Goal: Task Accomplishment & Management: Use online tool/utility

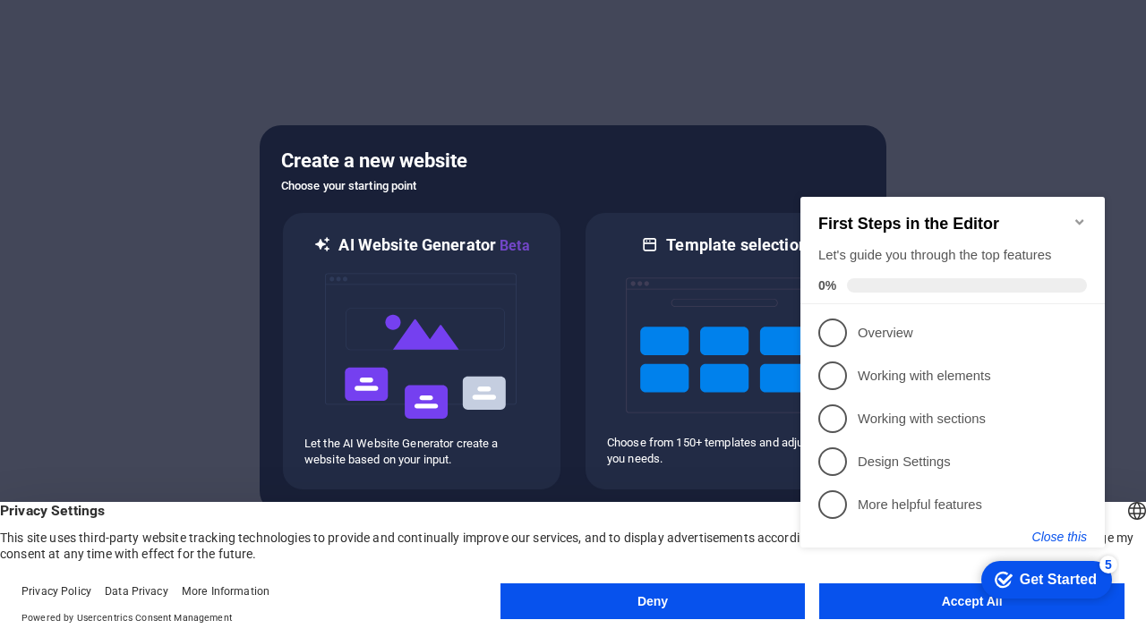
click at [1069, 542] on button "Close this" at bounding box center [1059, 537] width 55 height 14
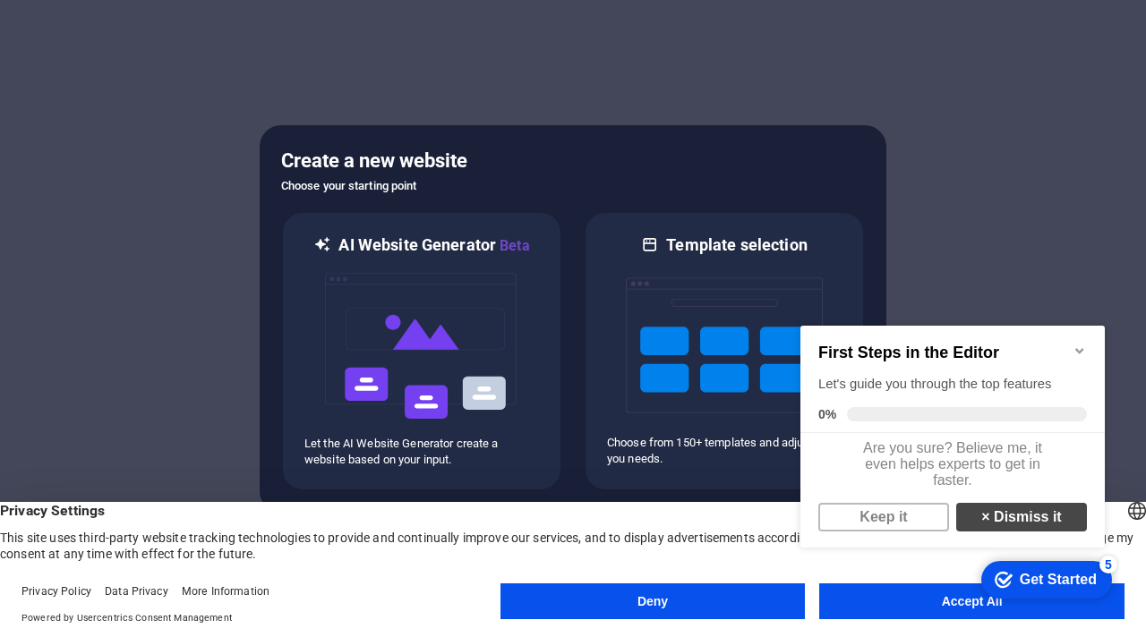
click at [1051, 532] on link "× Dismiss it" at bounding box center [1021, 517] width 131 height 29
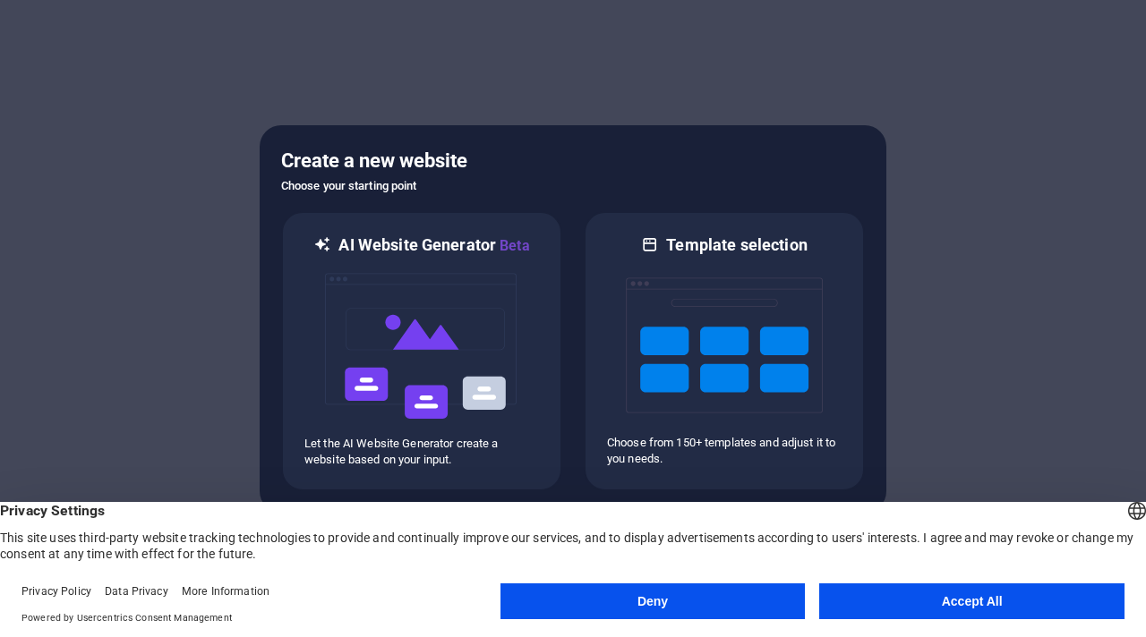
click at [922, 600] on button "Accept All" at bounding box center [971, 602] width 305 height 36
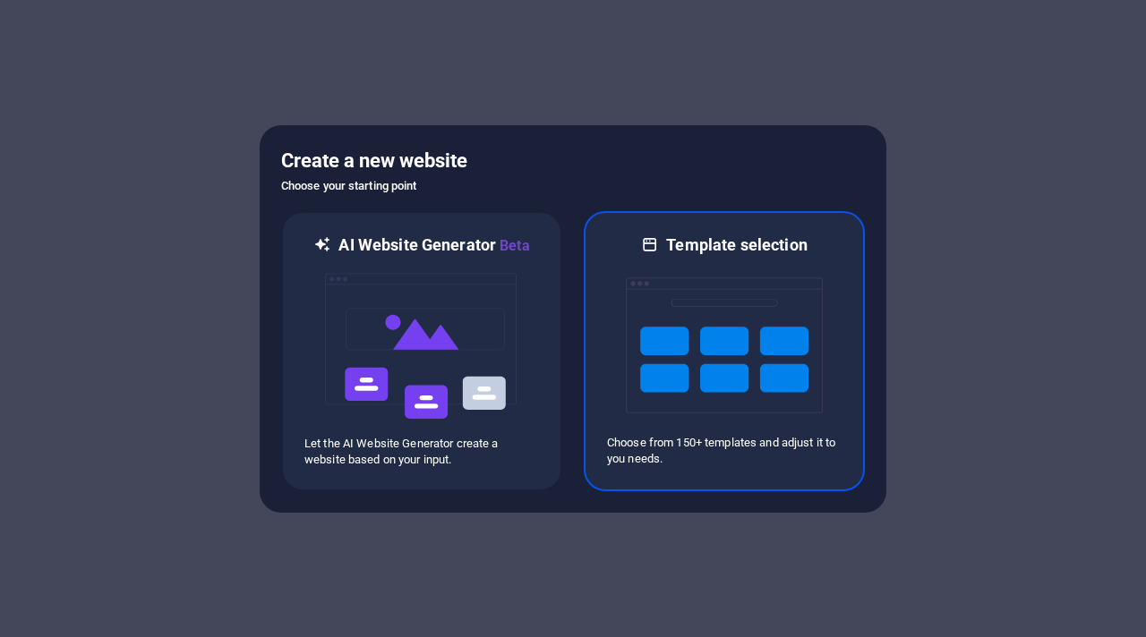
click at [747, 346] on img at bounding box center [724, 345] width 197 height 179
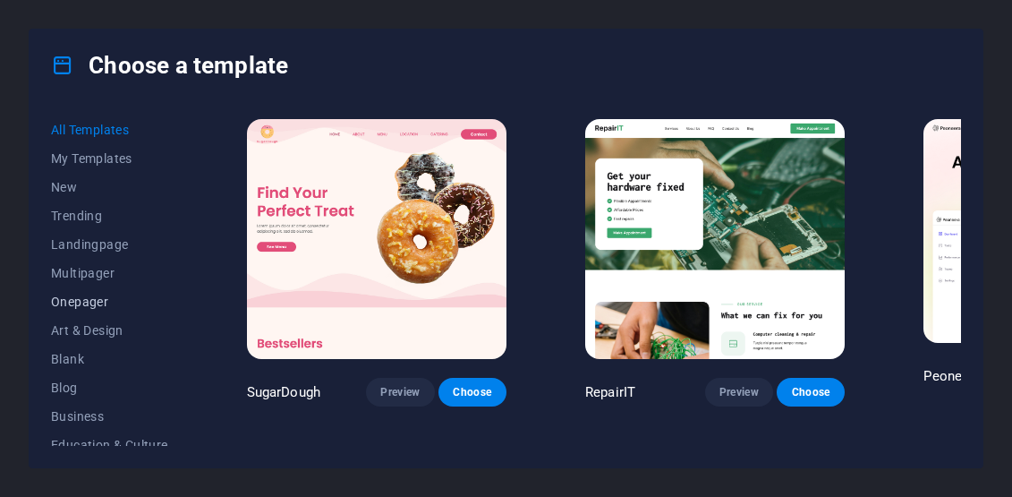
click at [69, 306] on span "Onepager" at bounding box center [109, 302] width 117 height 14
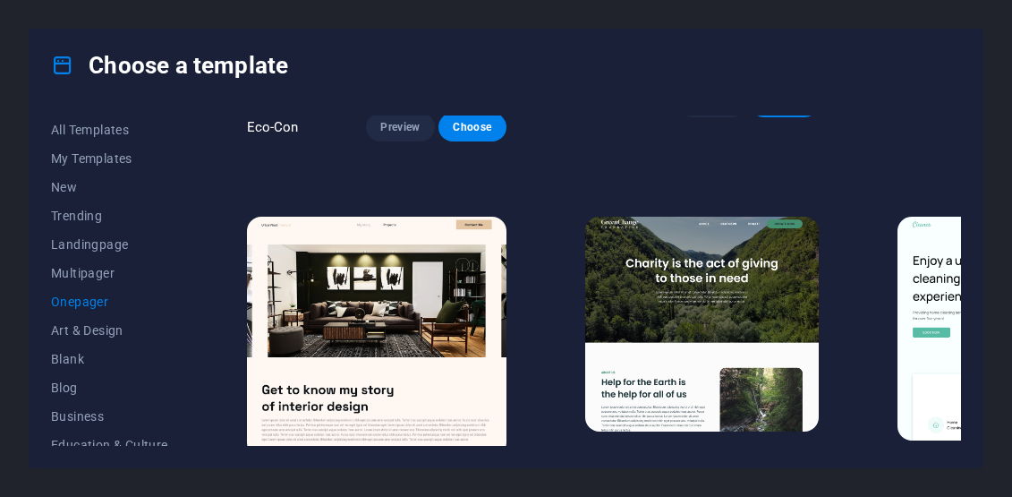
scroll to position [627, 0]
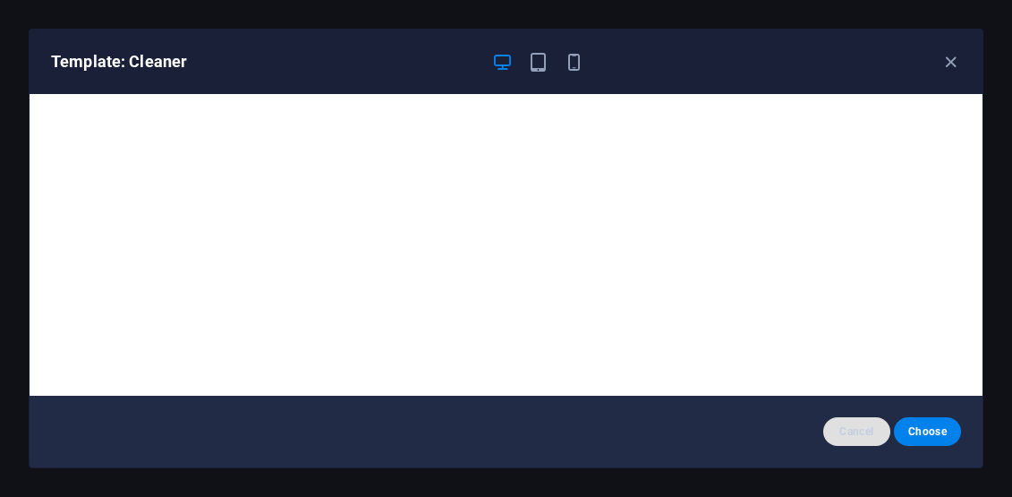
click at [874, 433] on span "Cancel" at bounding box center [857, 431] width 38 height 14
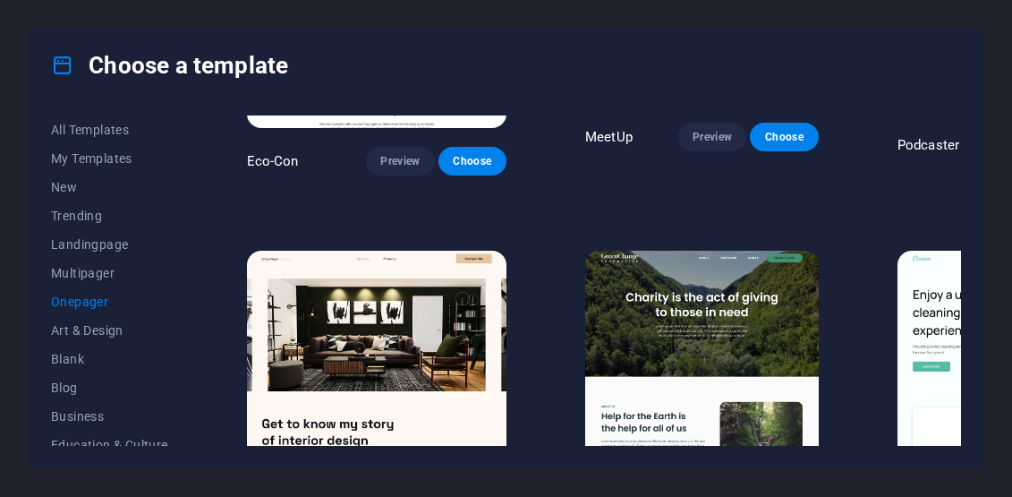
scroll to position [594, 0]
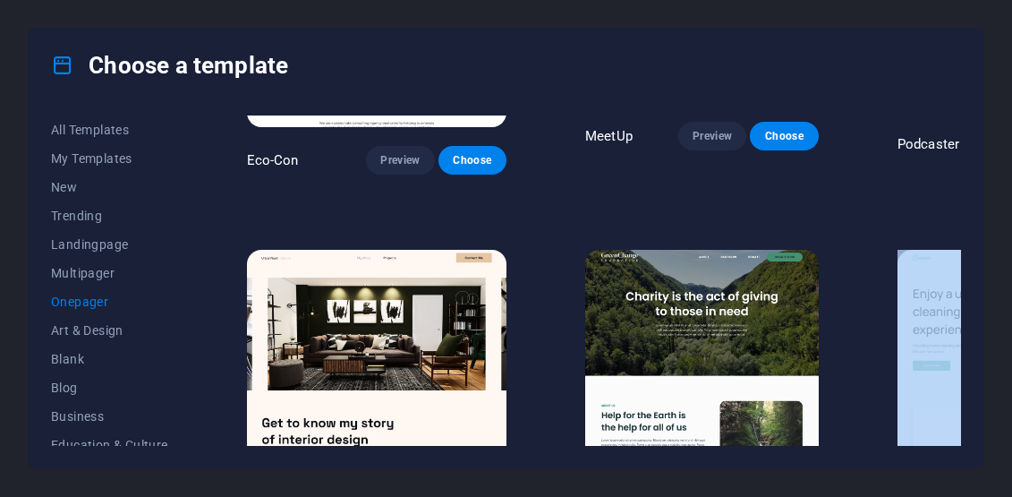
drag, startPoint x: 756, startPoint y: 445, endPoint x: 863, endPoint y: 450, distance: 106.7
click at [863, 450] on div "All Templates My Templates New Trending Landingpage Multipager Onepager Art & D…" at bounding box center [506, 284] width 953 height 366
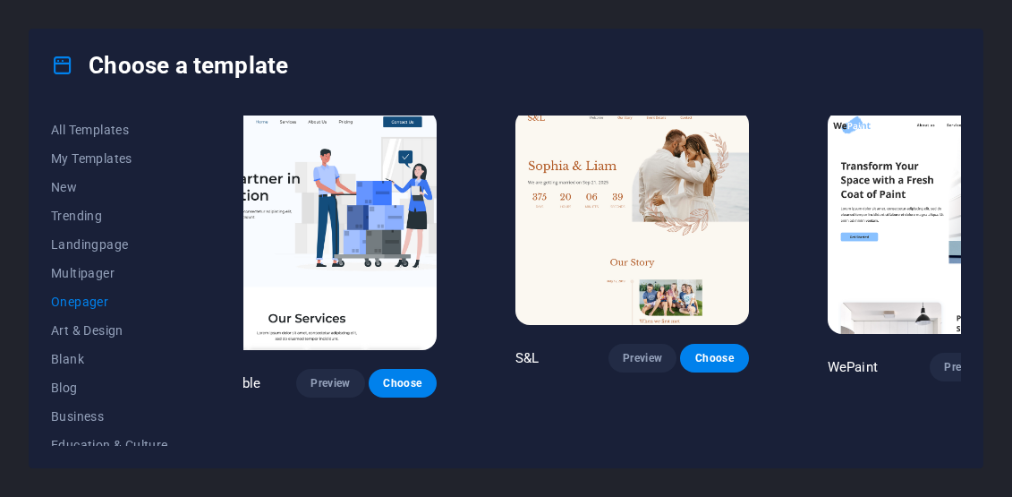
scroll to position [0, 70]
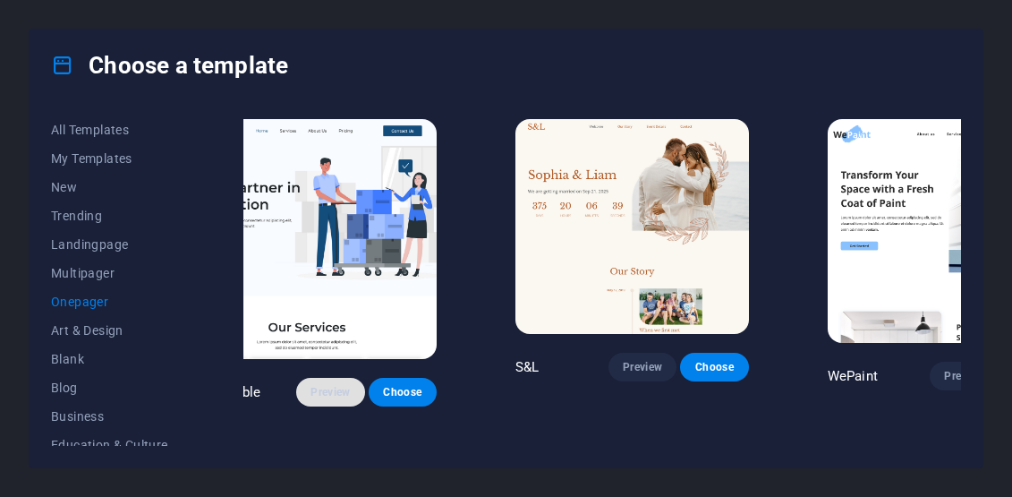
click at [311, 385] on span "Preview" at bounding box center [330, 392] width 39 height 14
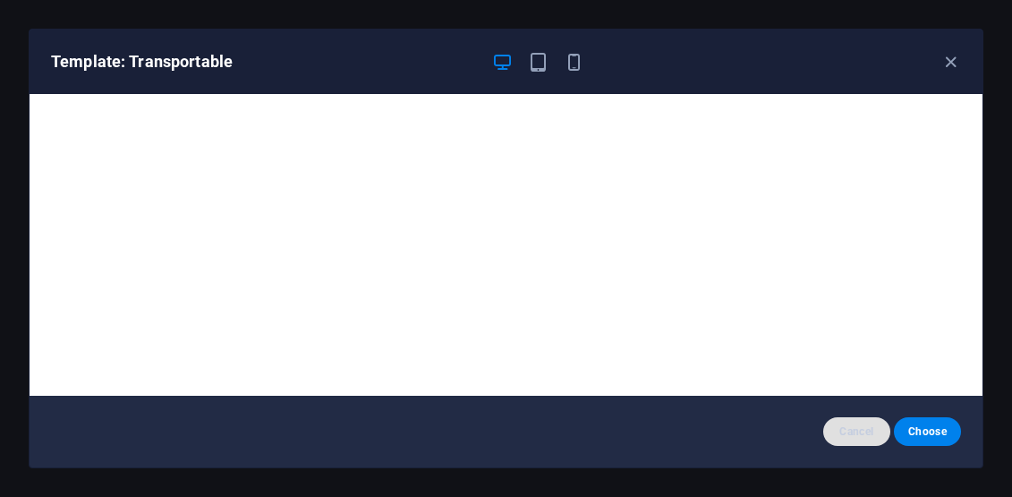
click at [852, 430] on span "Cancel" at bounding box center [857, 431] width 38 height 14
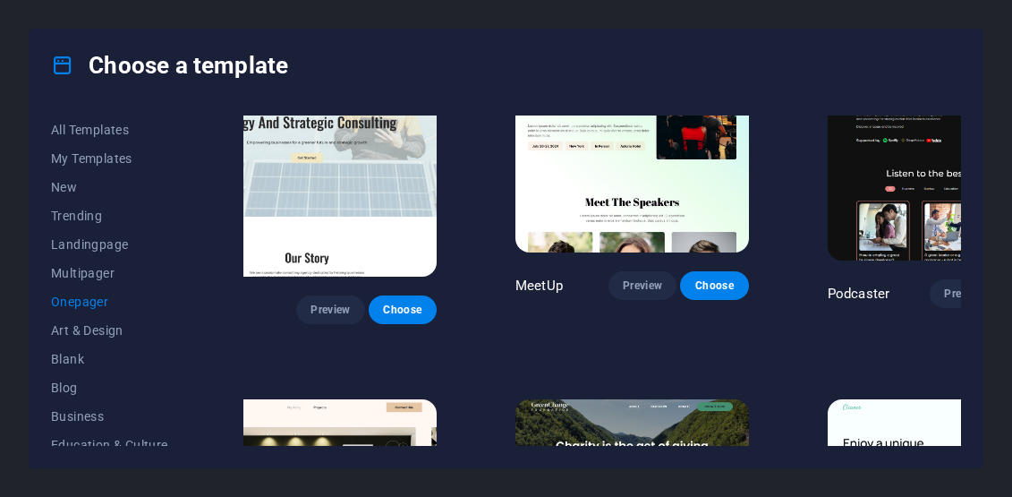
scroll to position [448, 70]
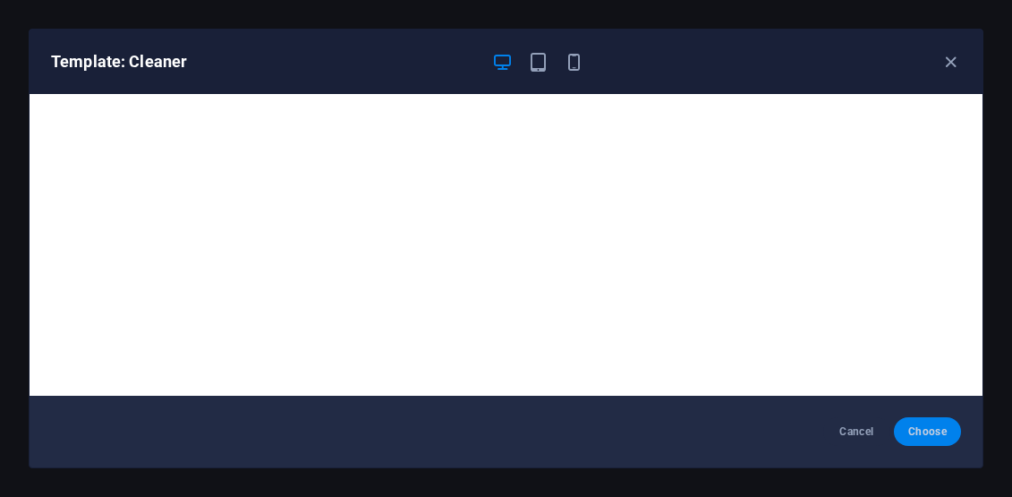
click at [917, 435] on span "Choose" at bounding box center [928, 431] width 38 height 14
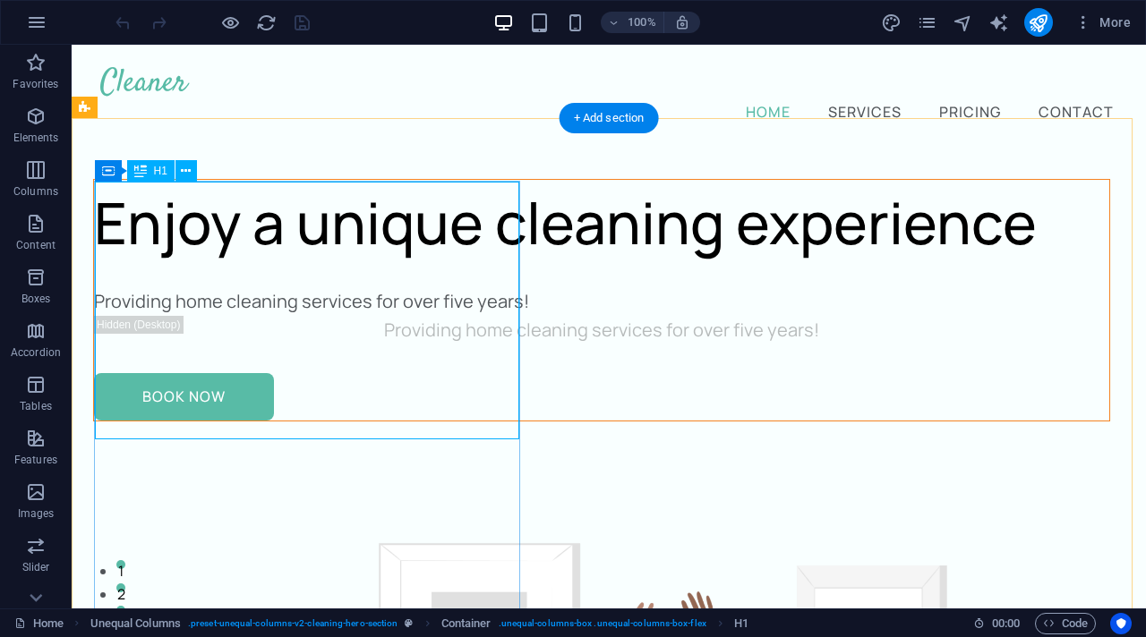
click at [254, 266] on div "Enjoy a unique cleaning experience" at bounding box center [601, 223] width 1015 height 86
click at [244, 266] on div "Enjoy a unique cleaning experience" at bounding box center [601, 223] width 1015 height 86
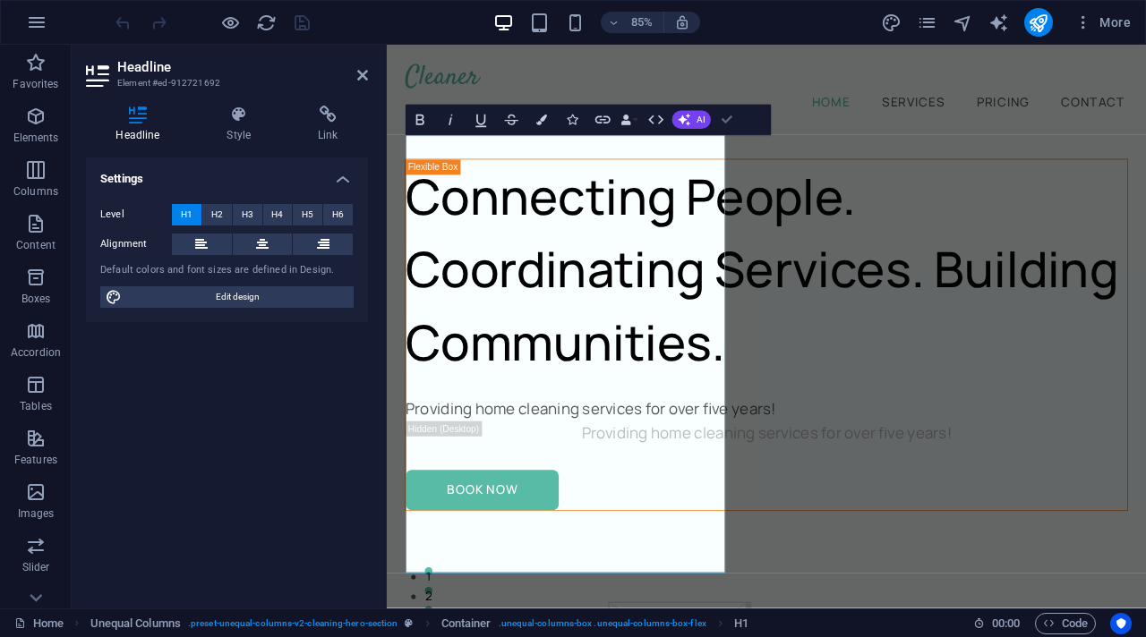
drag, startPoint x: 734, startPoint y: 126, endPoint x: 662, endPoint y: 81, distance: 85.2
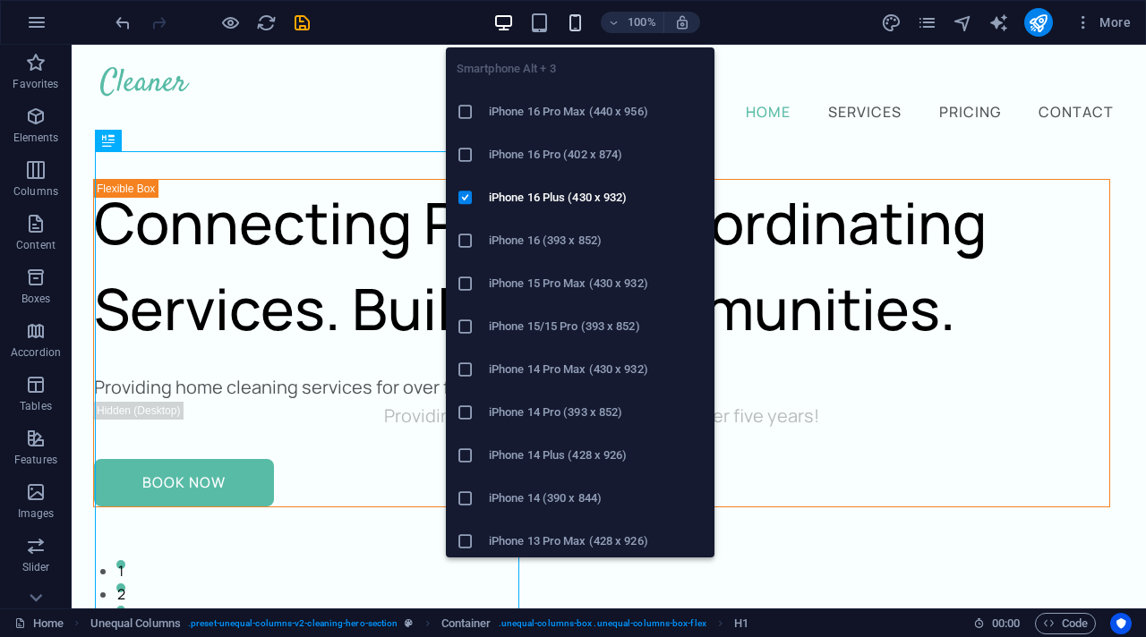
click at [582, 29] on icon "button" at bounding box center [575, 23] width 21 height 21
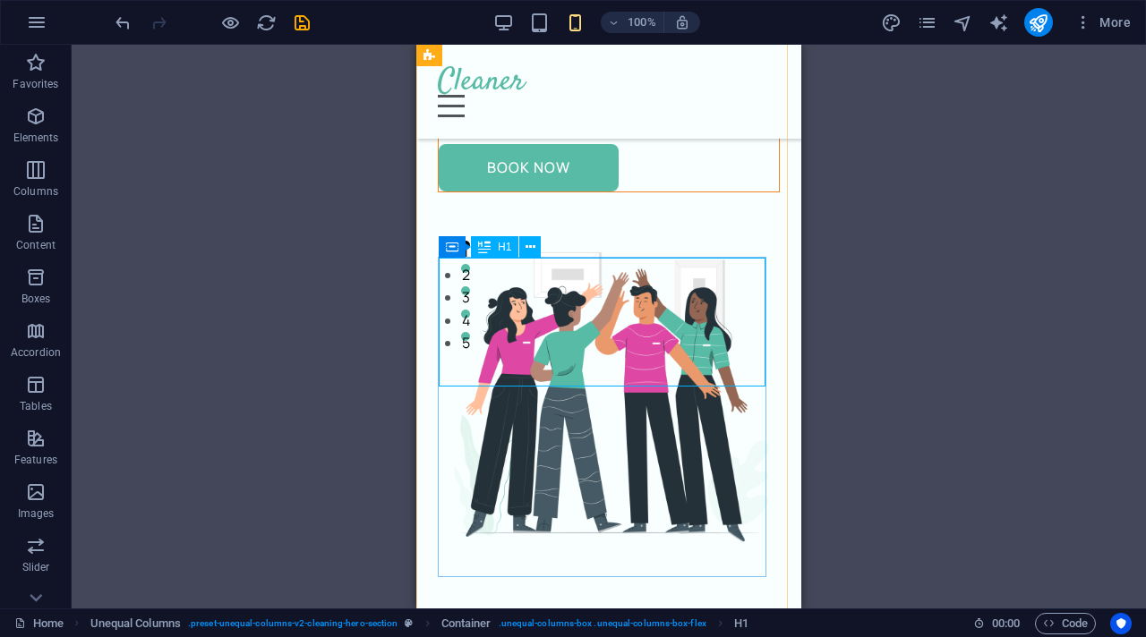
scroll to position [299, 0]
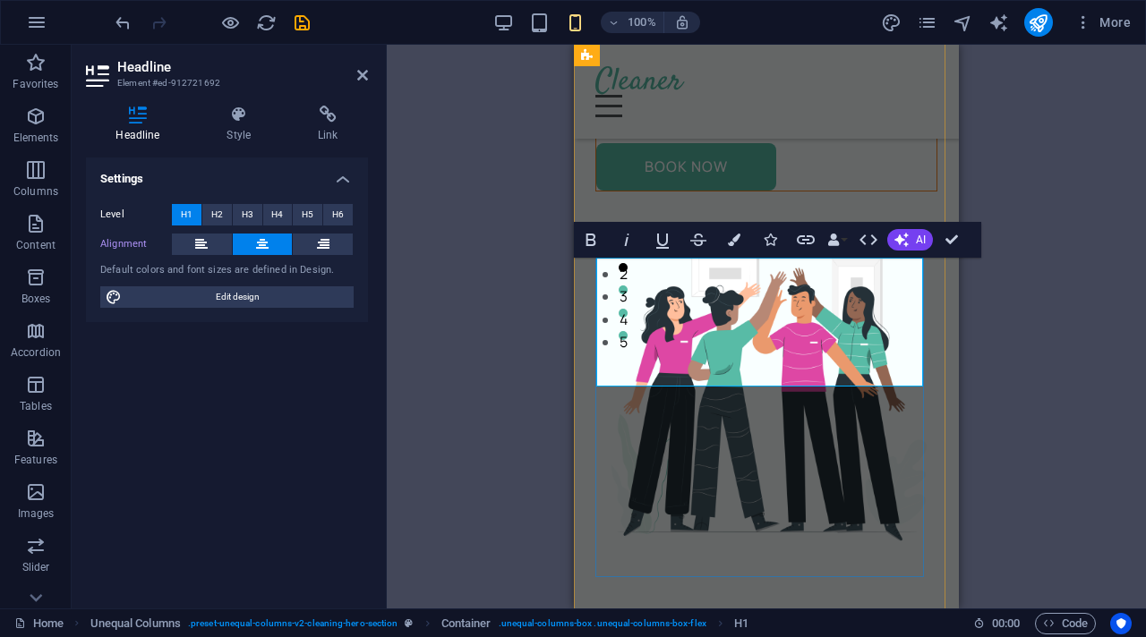
click at [210, 243] on button at bounding box center [202, 244] width 60 height 21
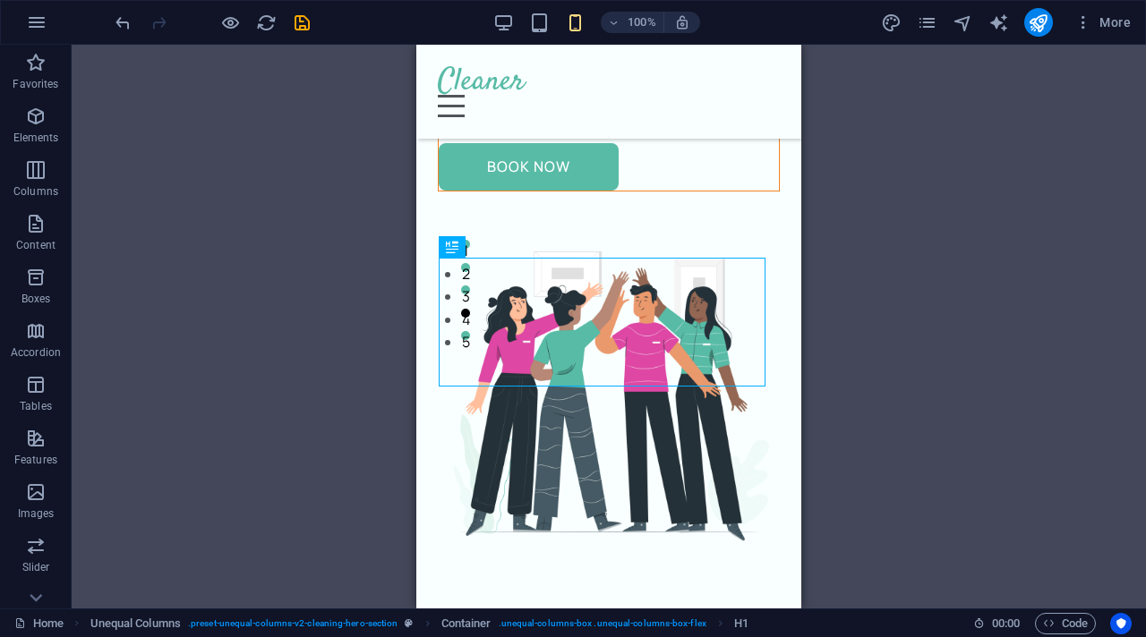
click at [927, 282] on div "Drag here to replace the existing content. Press “Ctrl” if you want to create a…" at bounding box center [609, 327] width 1074 height 564
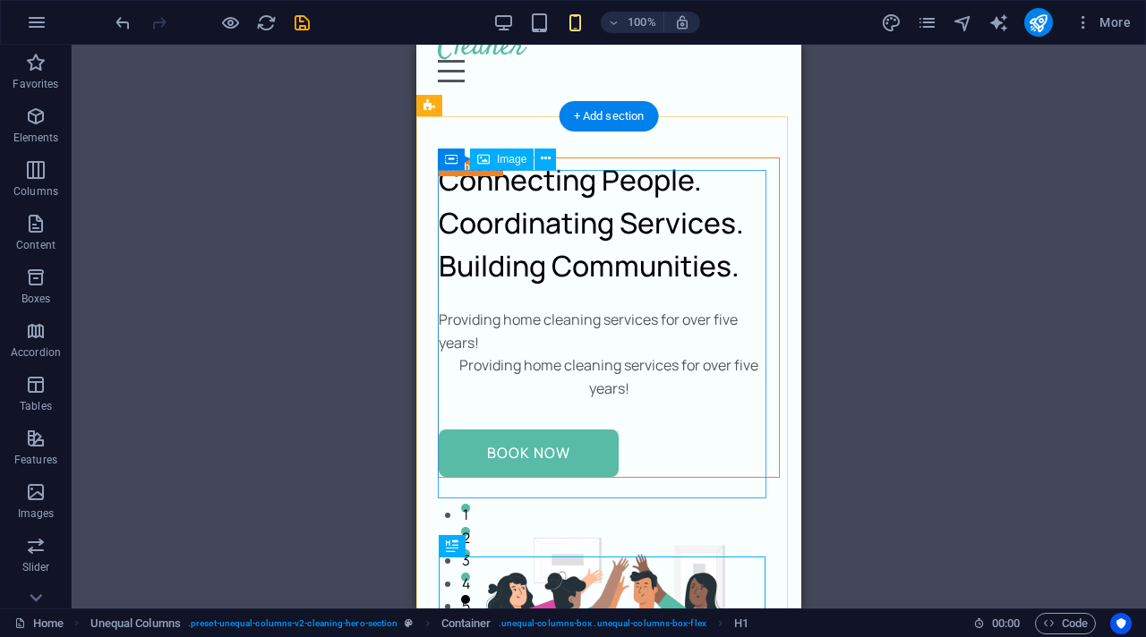
scroll to position [0, 0]
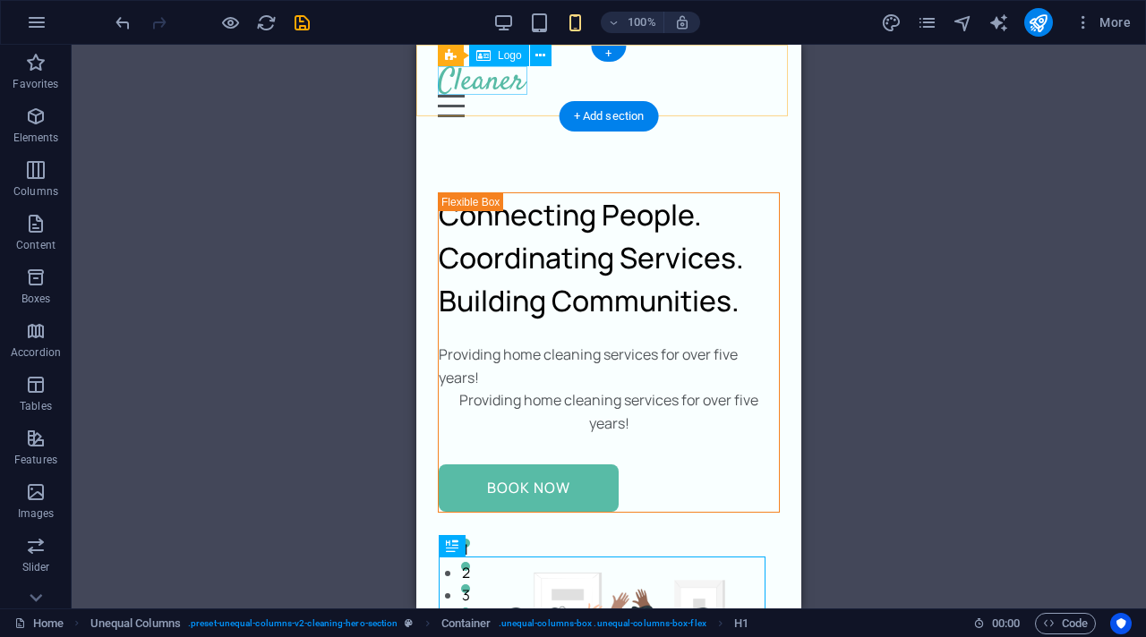
click at [503, 90] on div at bounding box center [609, 80] width 342 height 29
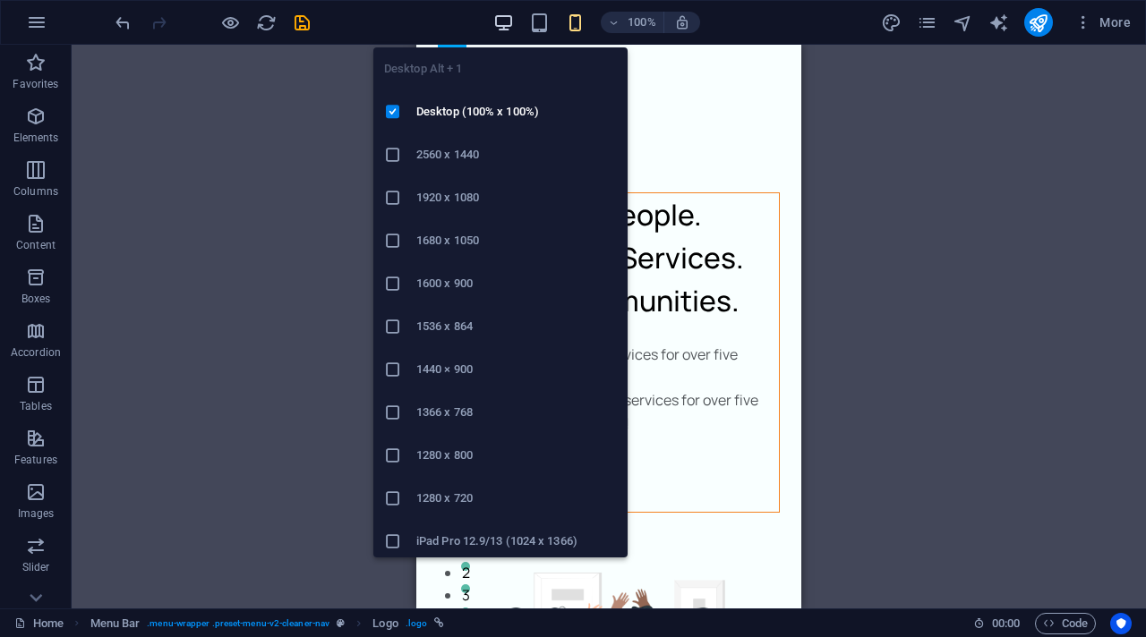
click at [506, 14] on icon "button" at bounding box center [503, 23] width 21 height 21
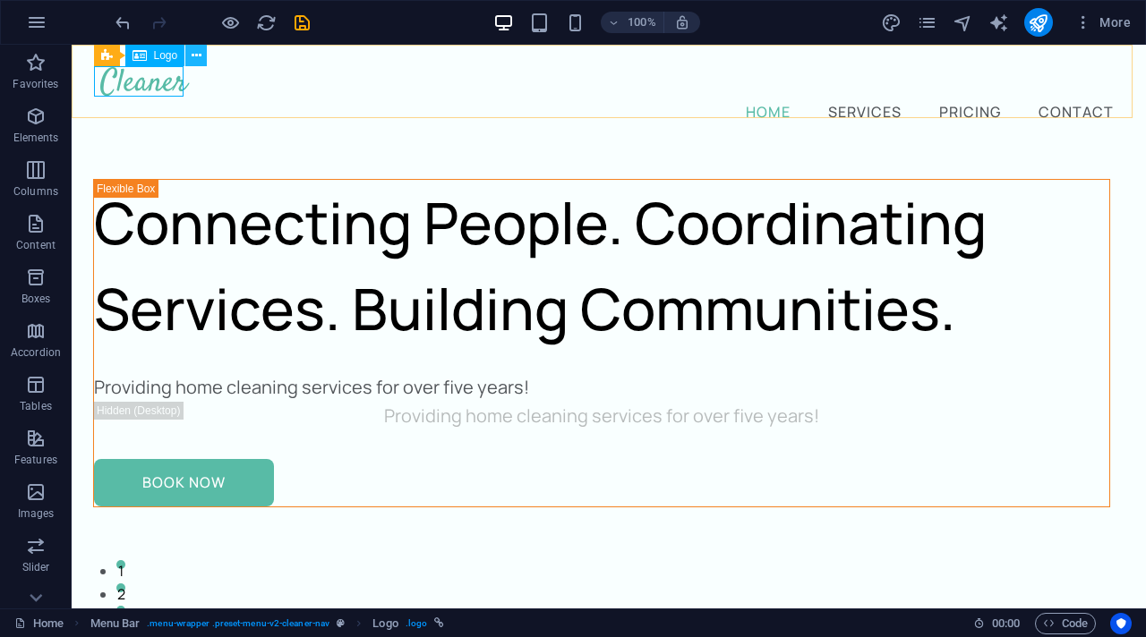
click at [201, 61] on button at bounding box center [195, 55] width 21 height 21
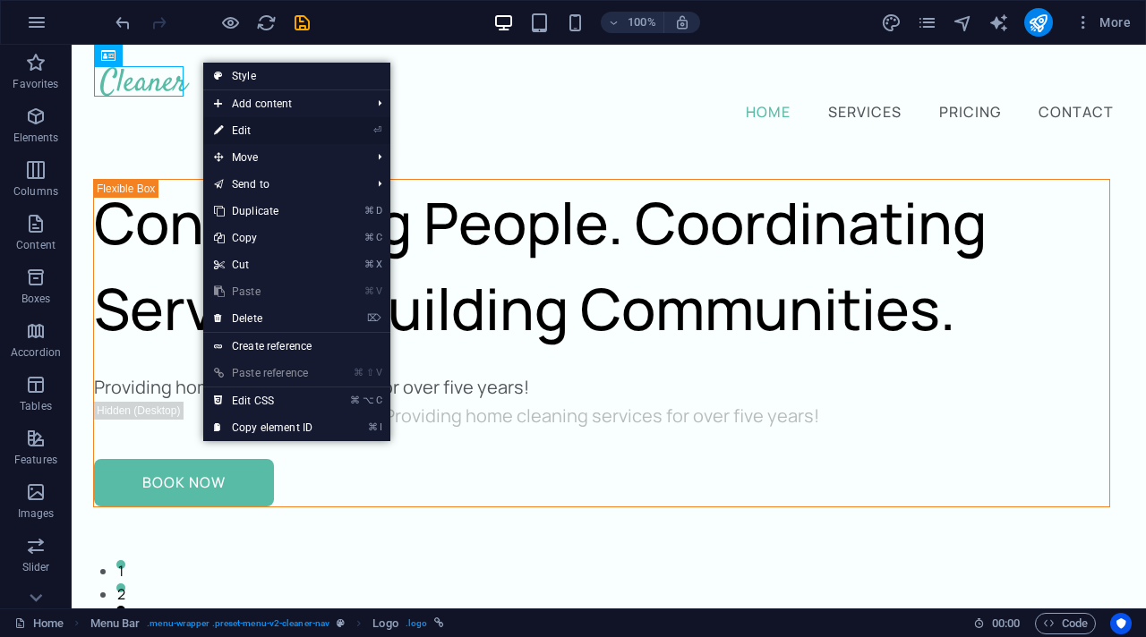
click at [240, 133] on link "⏎ Edit" at bounding box center [263, 130] width 120 height 27
select select "px"
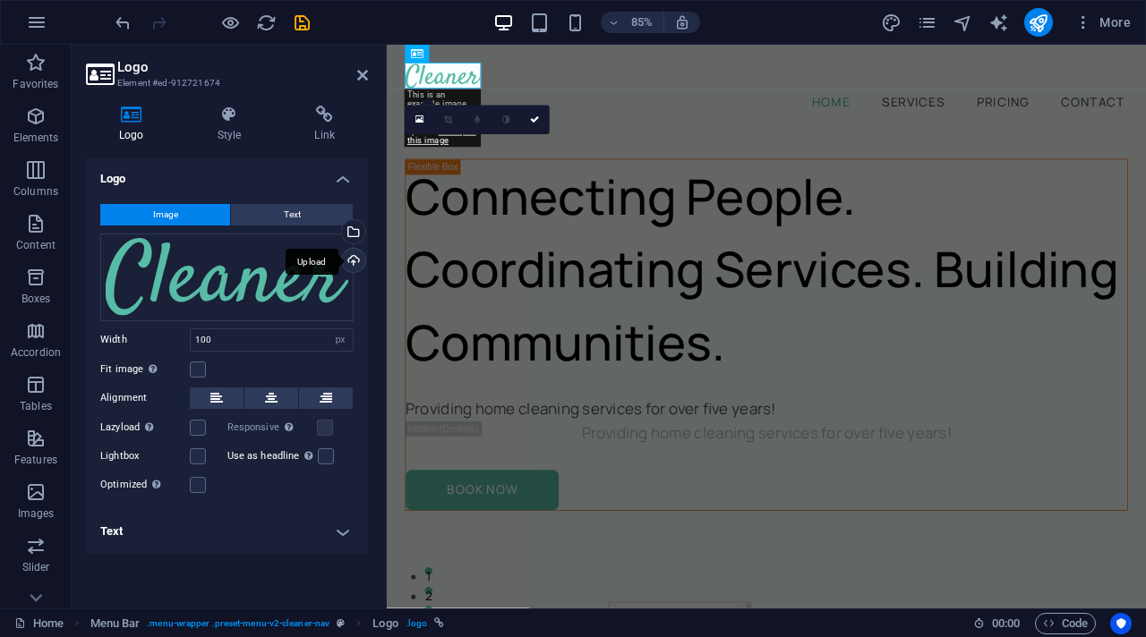
click at [355, 262] on div "Upload" at bounding box center [351, 262] width 27 height 27
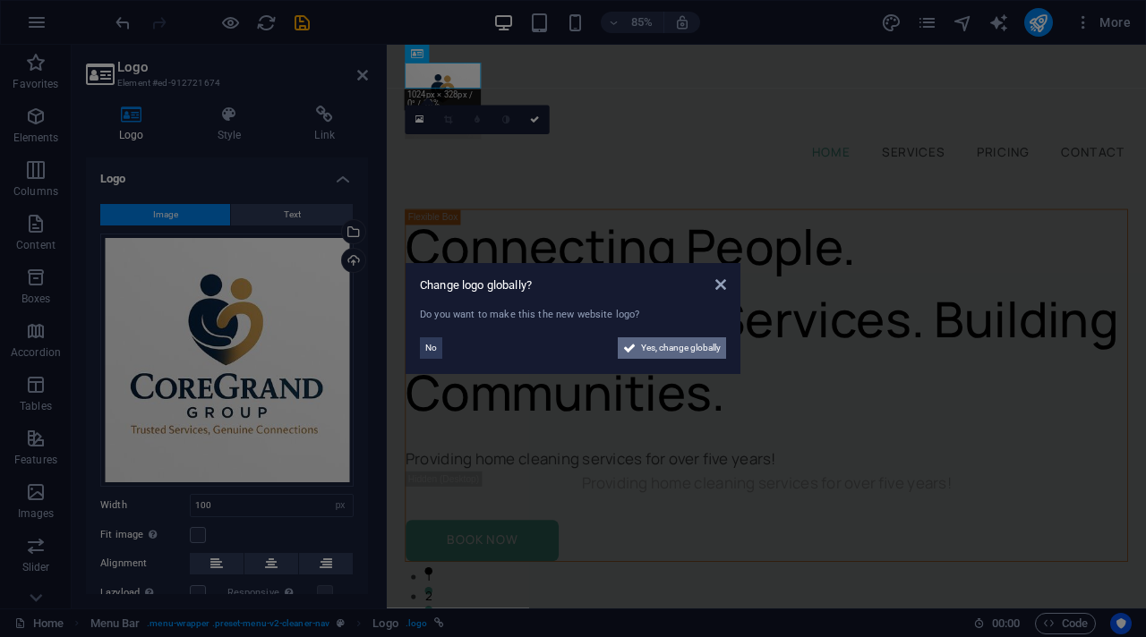
click at [649, 346] on span "Yes, change globally" at bounding box center [681, 347] width 80 height 21
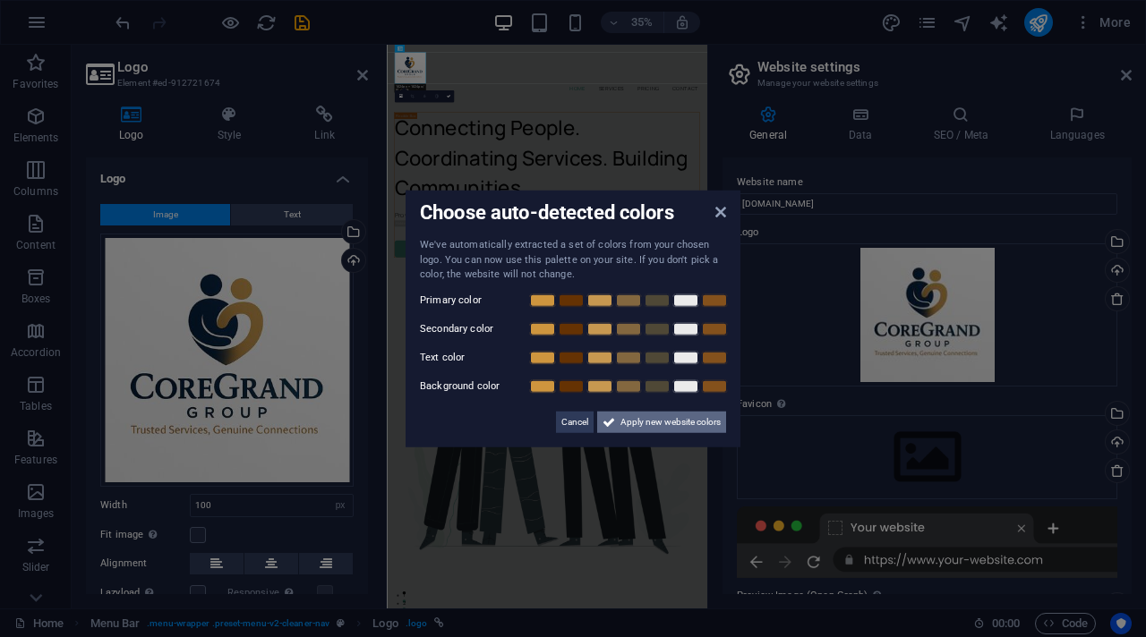
click at [642, 427] on span "Apply new website colors" at bounding box center [670, 421] width 100 height 21
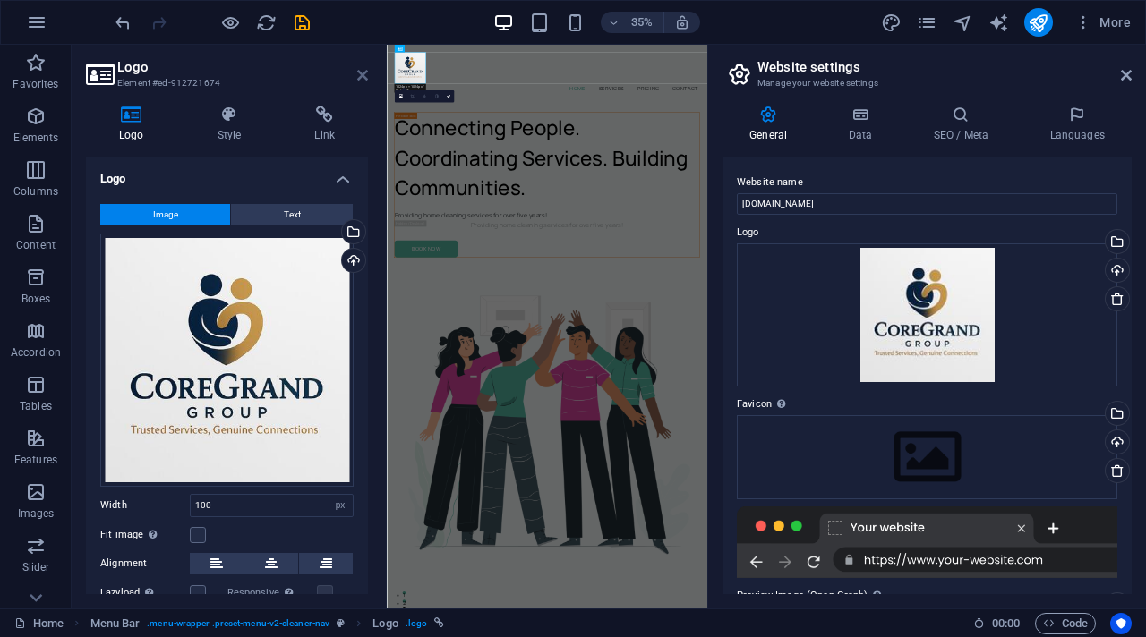
click at [364, 79] on icon at bounding box center [362, 75] width 11 height 14
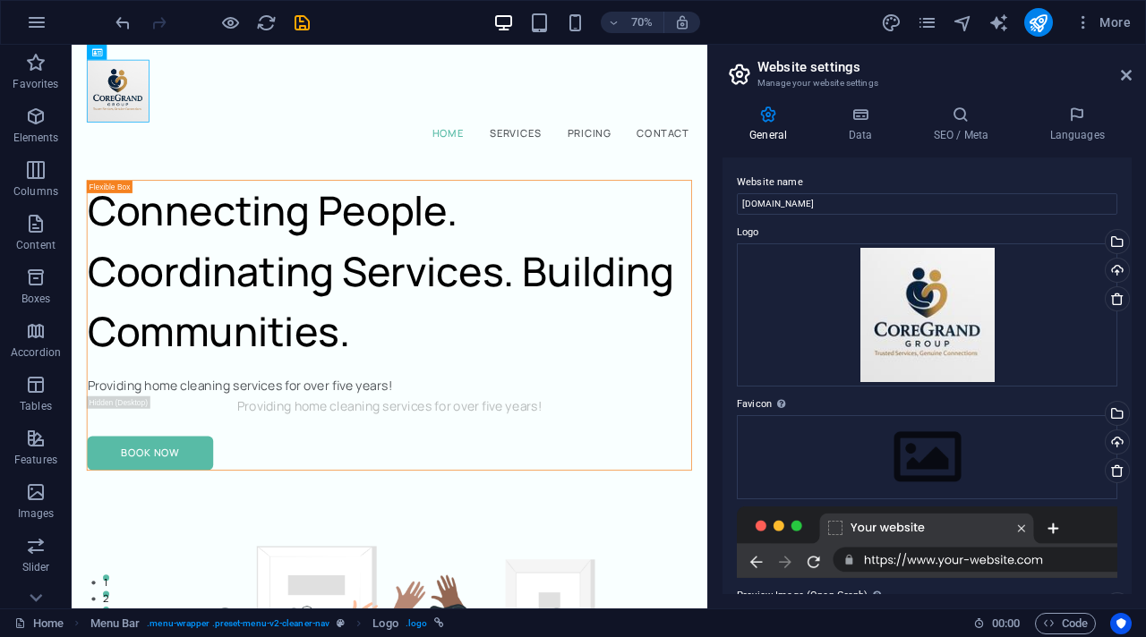
click at [736, 34] on div "70% More" at bounding box center [625, 22] width 1026 height 29
click at [1012, 74] on aside "Website settings Manage your website settings General Data SEO / Meta Languages…" at bounding box center [926, 327] width 439 height 564
click at [1012, 76] on icon at bounding box center [1126, 75] width 11 height 14
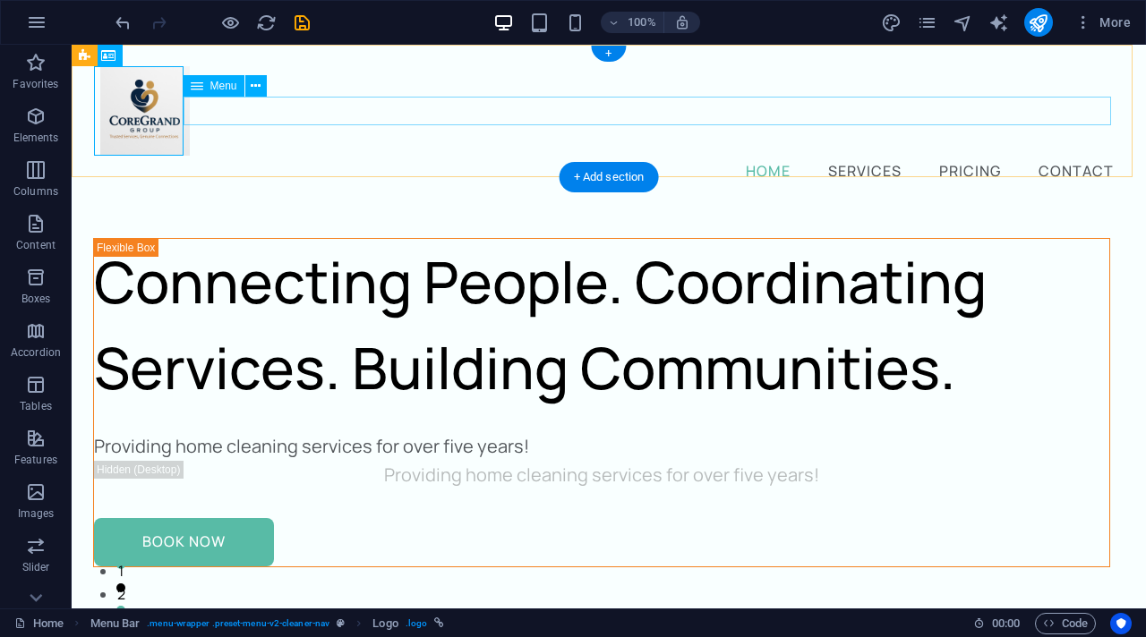
click at [422, 156] on nav "Home Services Pricing Contact" at bounding box center [608, 170] width 1017 height 29
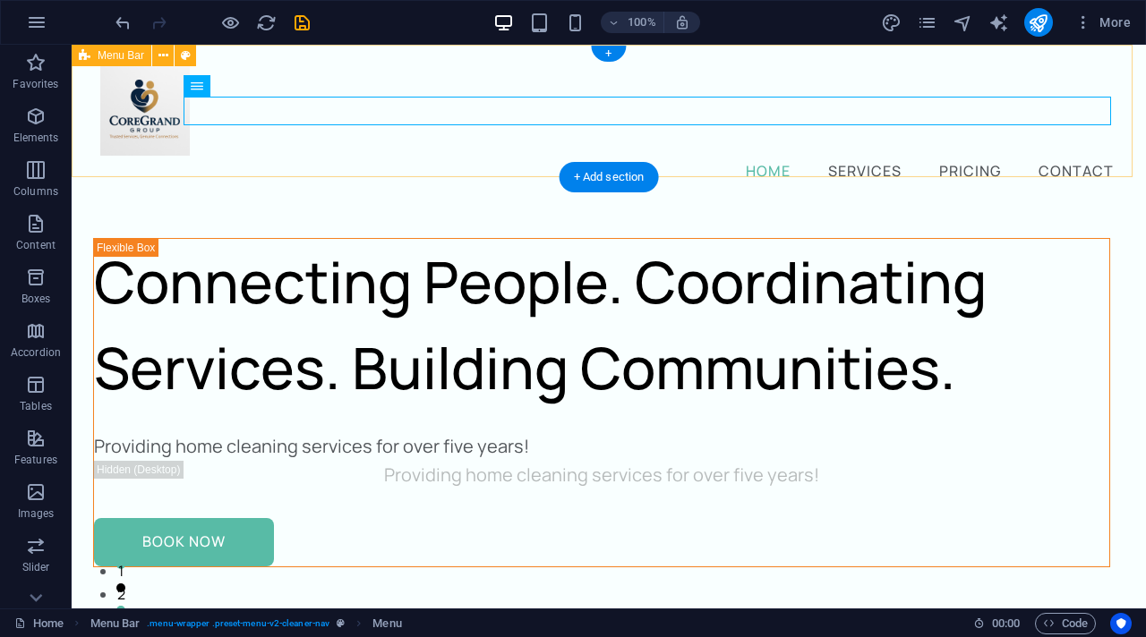
click at [387, 75] on div "Home Services Pricing Contact" at bounding box center [609, 125] width 1074 height 161
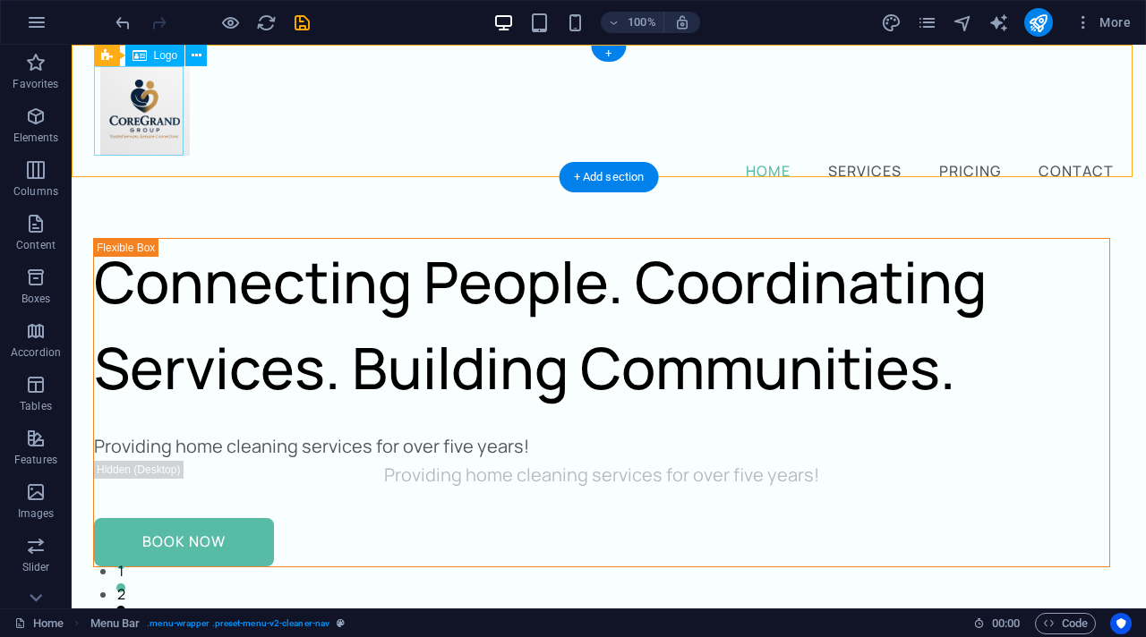
click at [145, 98] on div at bounding box center [608, 111] width 1017 height 90
click at [151, 124] on div at bounding box center [608, 111] width 1017 height 90
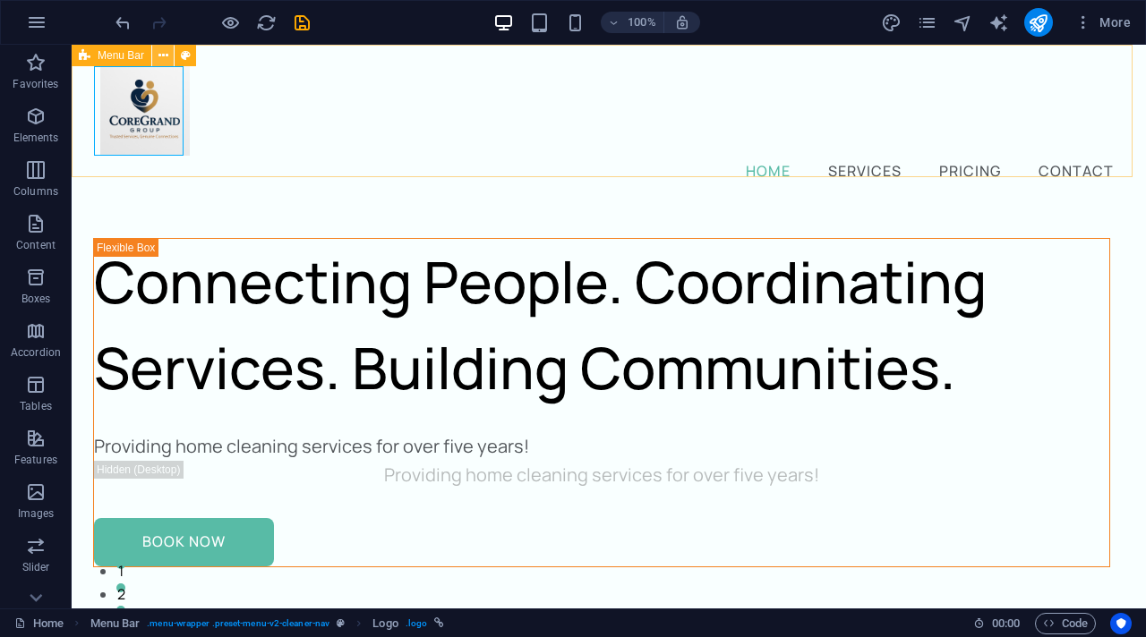
click at [163, 57] on icon at bounding box center [163, 56] width 10 height 19
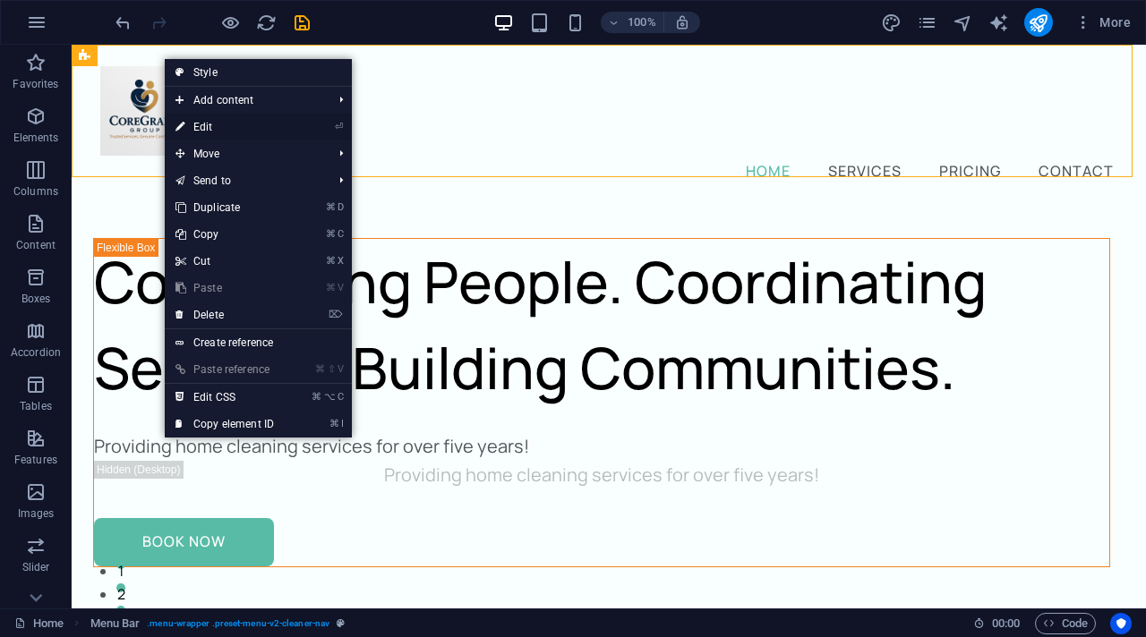
click at [226, 134] on link "⏎ Edit" at bounding box center [225, 127] width 120 height 27
select select "header"
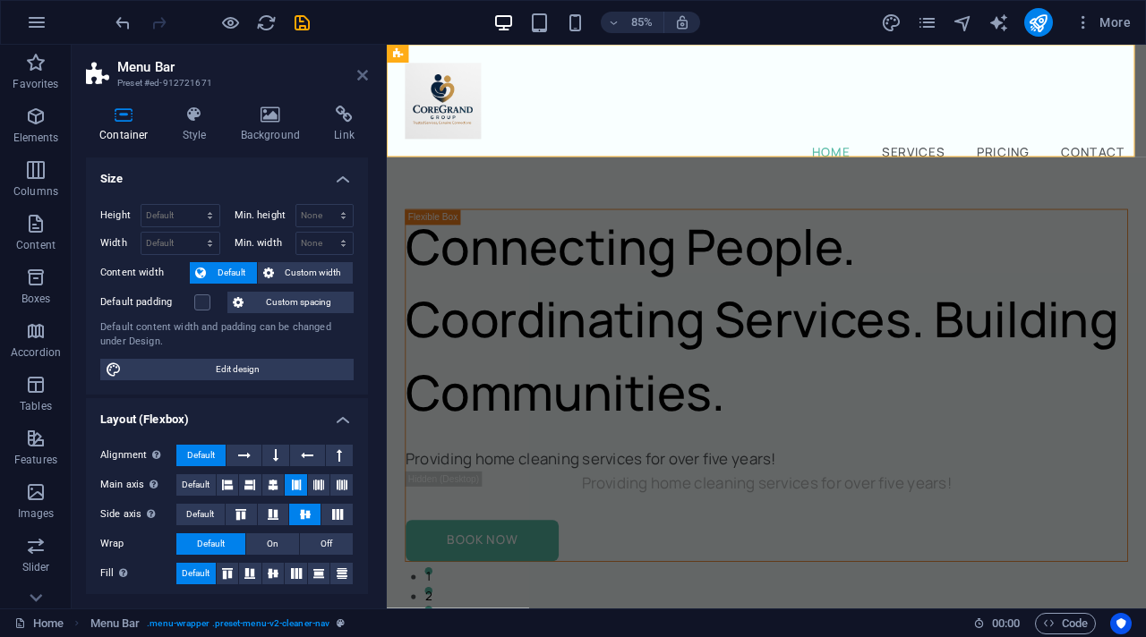
click at [360, 76] on icon at bounding box center [362, 75] width 11 height 14
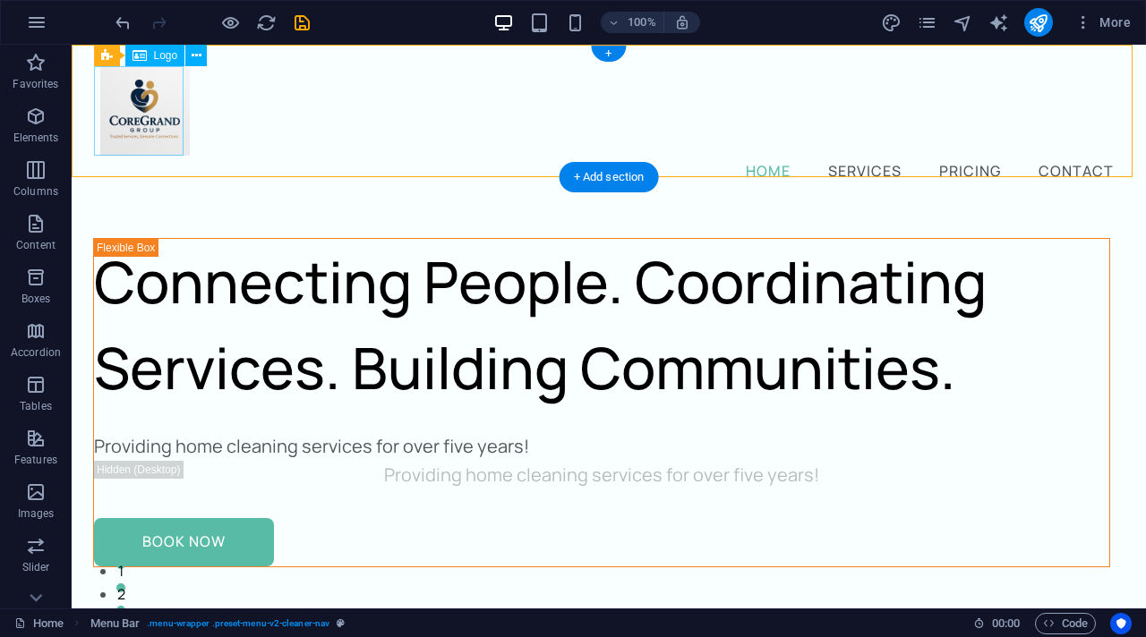
click at [153, 96] on div at bounding box center [608, 111] width 1017 height 90
click at [198, 52] on icon at bounding box center [197, 56] width 10 height 19
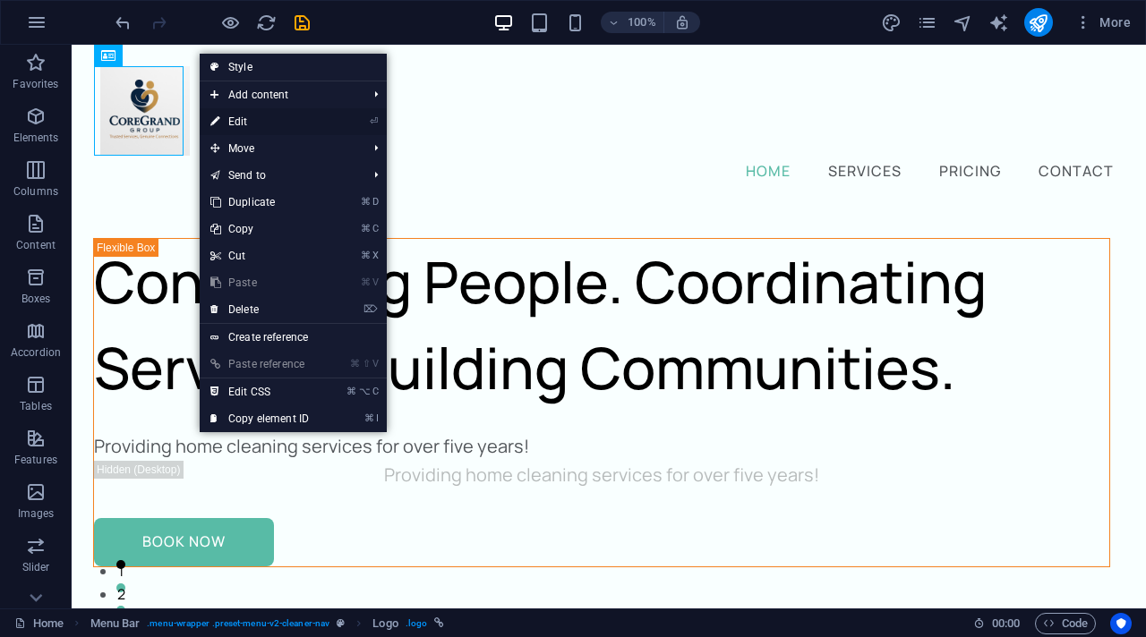
click at [280, 122] on link "⏎ Edit" at bounding box center [260, 121] width 120 height 27
select select "px"
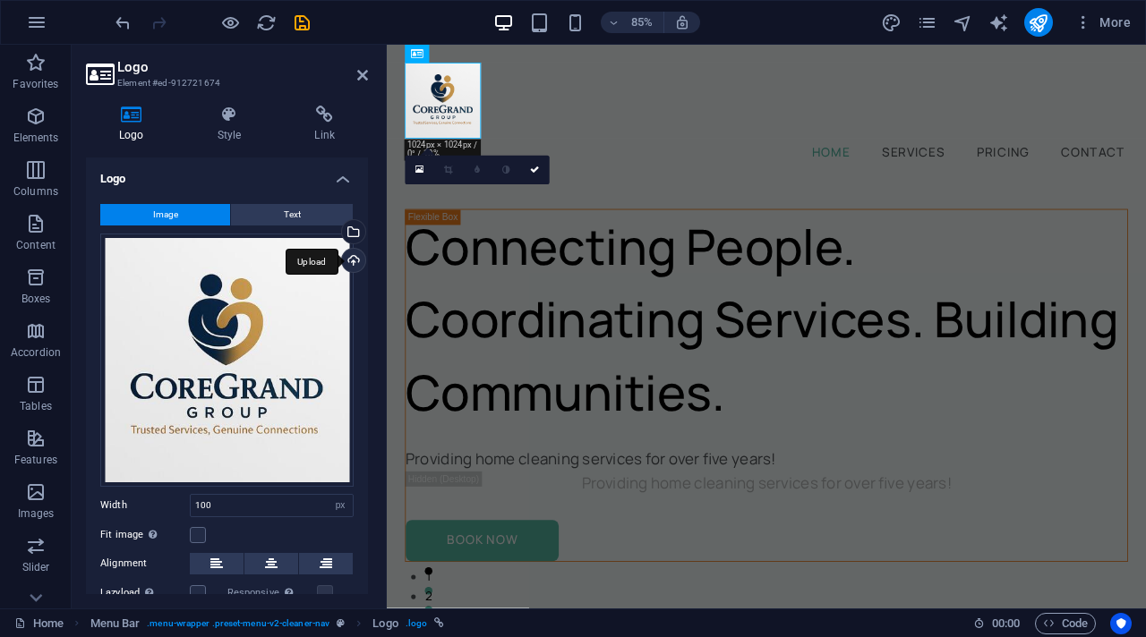
click at [351, 257] on div "Upload" at bounding box center [351, 262] width 27 height 27
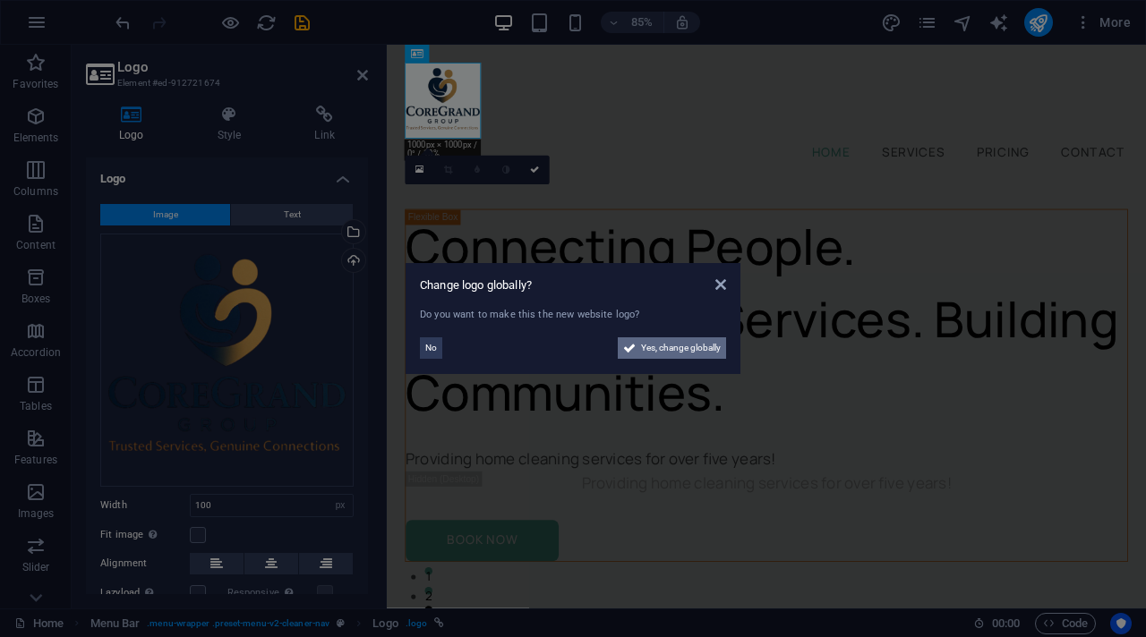
click at [679, 346] on span "Yes, change globally" at bounding box center [681, 347] width 80 height 21
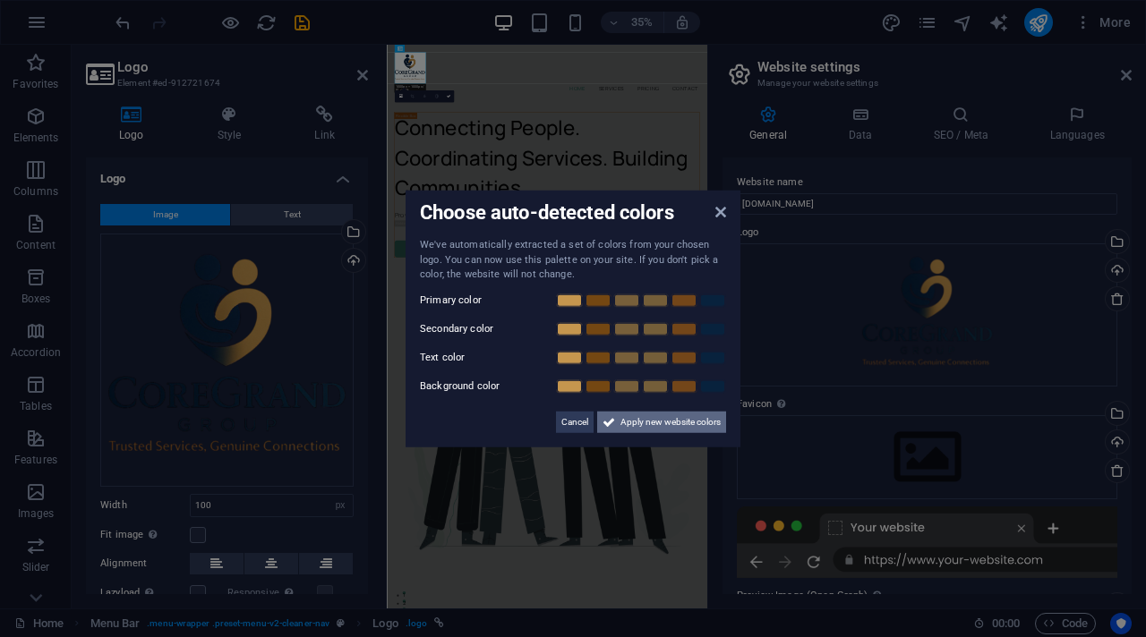
click at [636, 423] on span "Apply new website colors" at bounding box center [670, 421] width 100 height 21
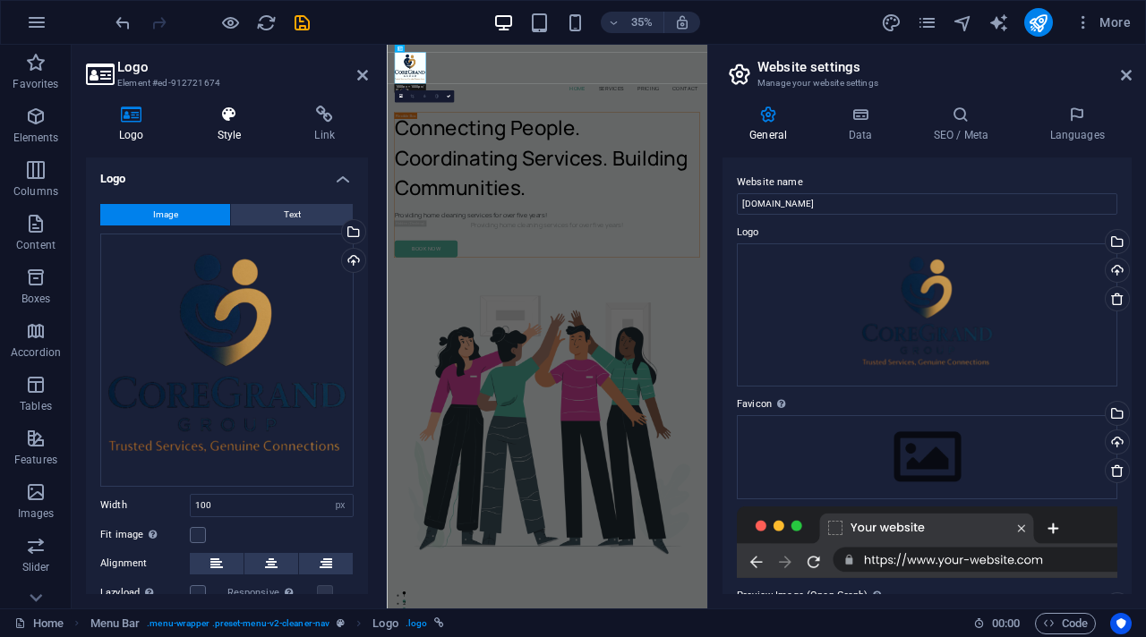
click at [223, 124] on h4 "Style" at bounding box center [233, 125] width 98 height 38
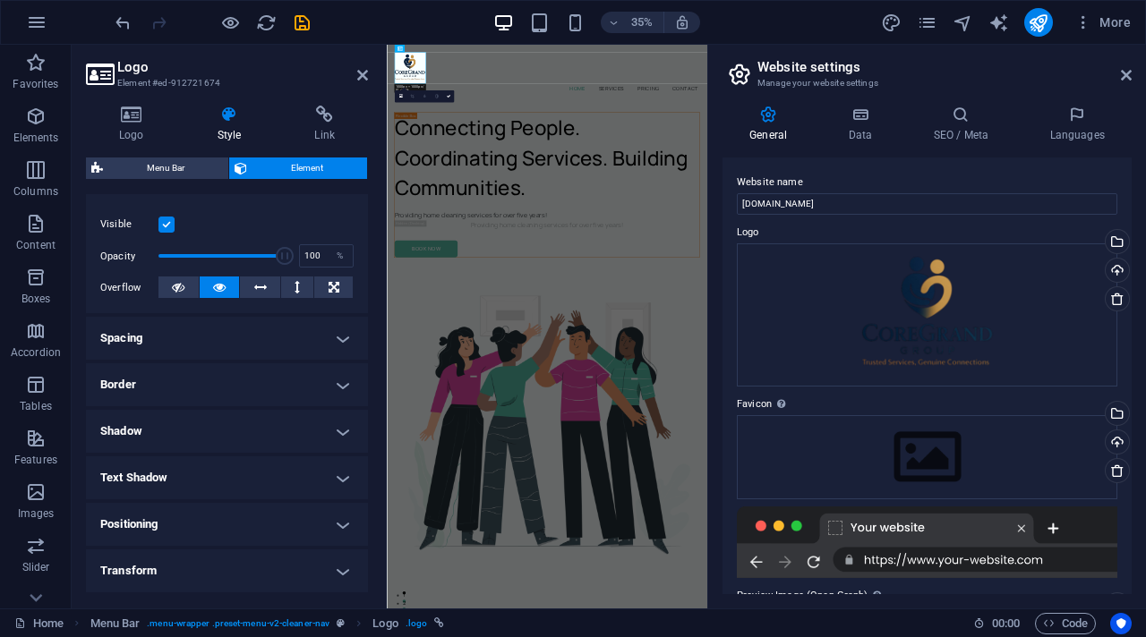
scroll to position [356, 0]
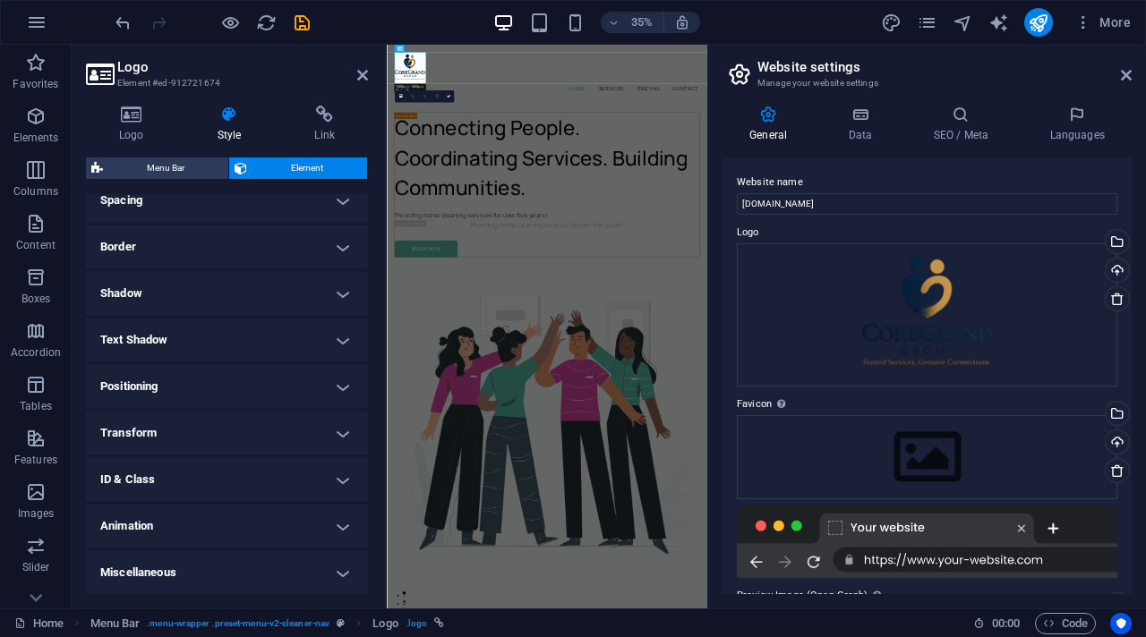
click at [327, 496] on h4 "Animation" at bounding box center [227, 526] width 282 height 43
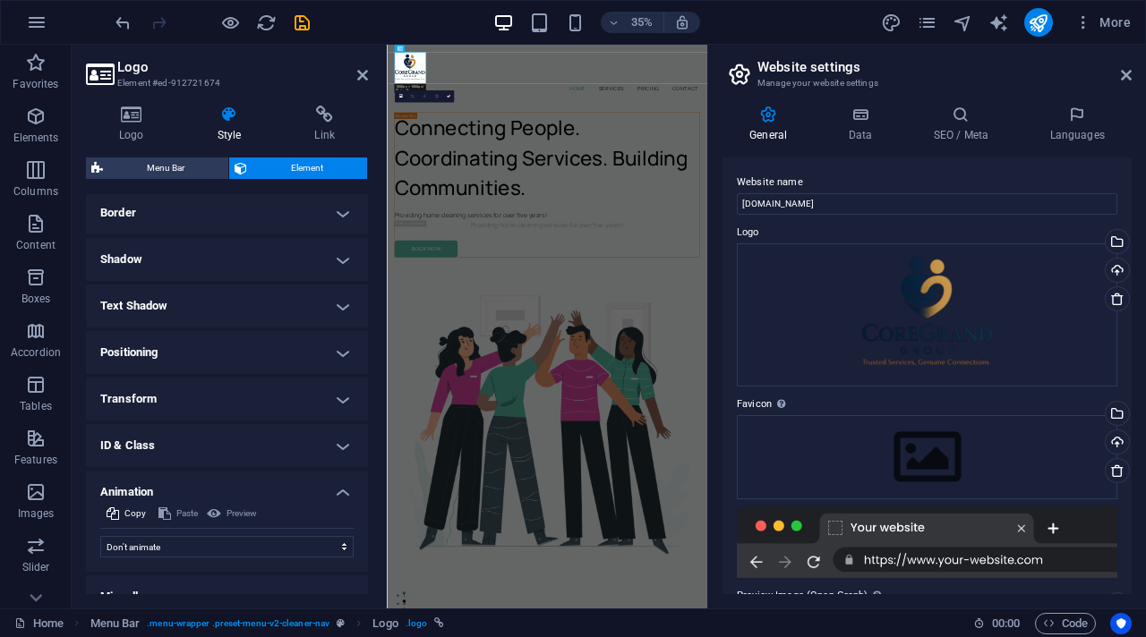
scroll to position [414, 0]
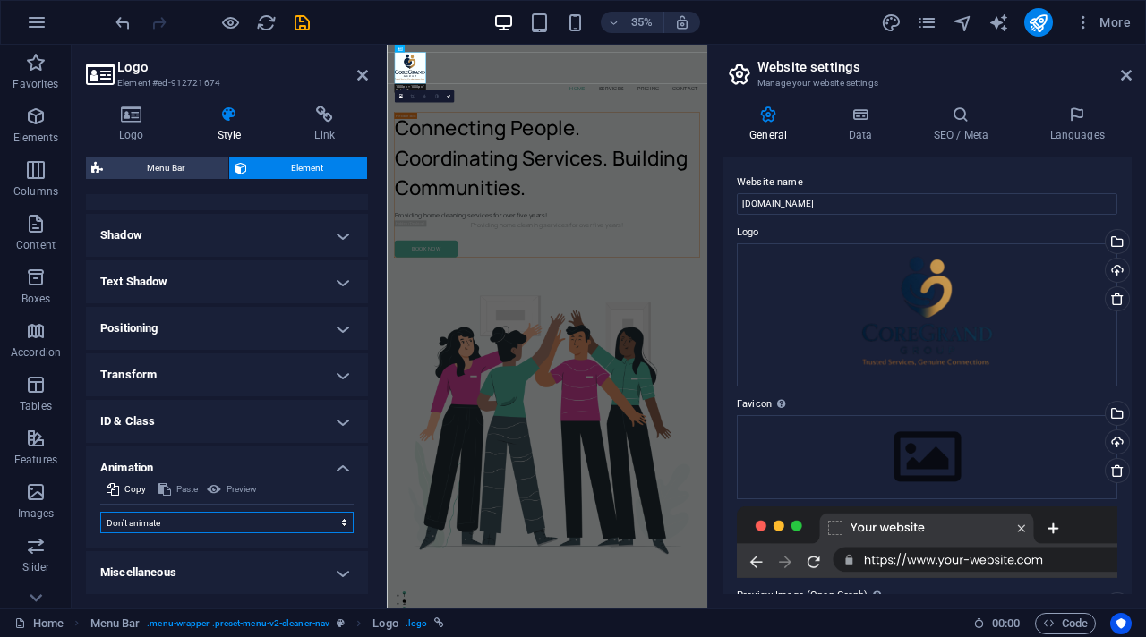
click at [331, 496] on select "Don't animate Show / Hide Slide up/down Zoom in/out Slide left to right Slide r…" at bounding box center [226, 522] width 253 height 21
select select "move-bottom-to-top"
click at [100, 496] on select "Don't animate Show / Hide Slide up/down Zoom in/out Slide left to right Slide r…" at bounding box center [226, 522] width 253 height 21
select select "scroll"
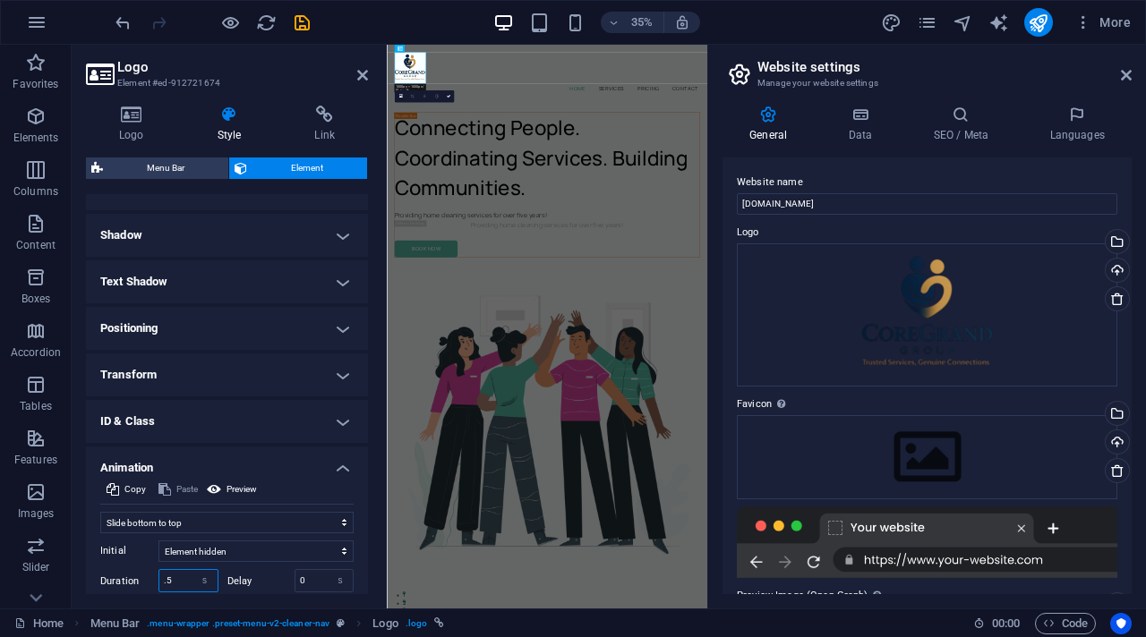
click at [183, 496] on input ".5" at bounding box center [188, 580] width 58 height 21
type input "0"
click at [362, 83] on header "Logo Element #ed-912721674" at bounding box center [227, 68] width 282 height 47
click at [361, 74] on icon at bounding box center [362, 75] width 11 height 14
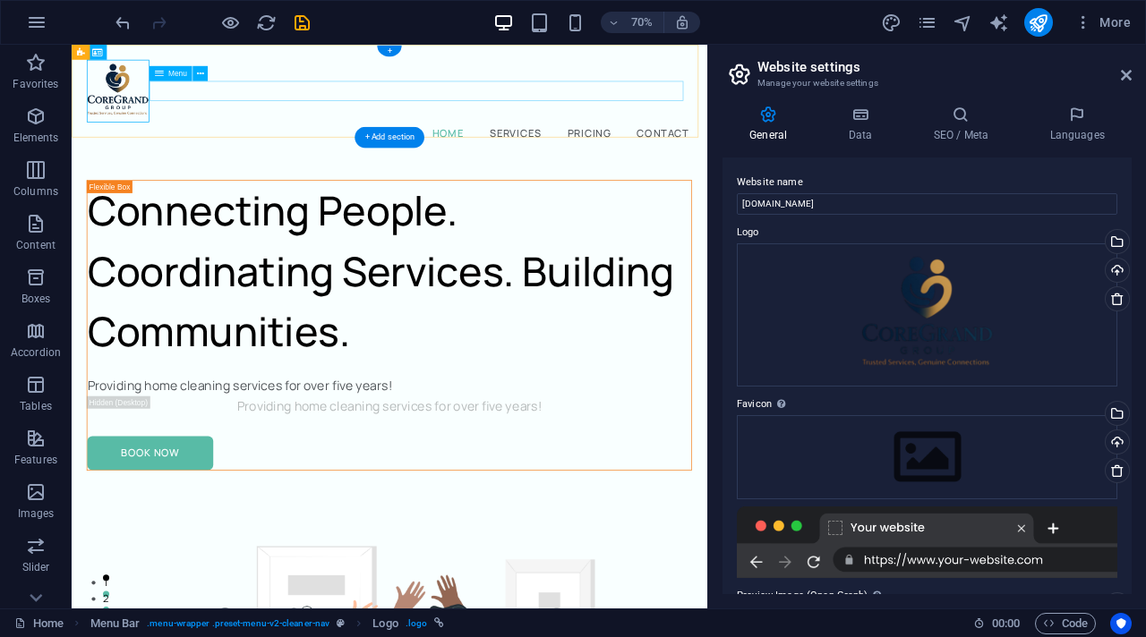
click at [491, 156] on nav "Home Services Pricing Contact" at bounding box center [525, 170] width 865 height 29
click at [1012, 80] on icon at bounding box center [1126, 75] width 11 height 14
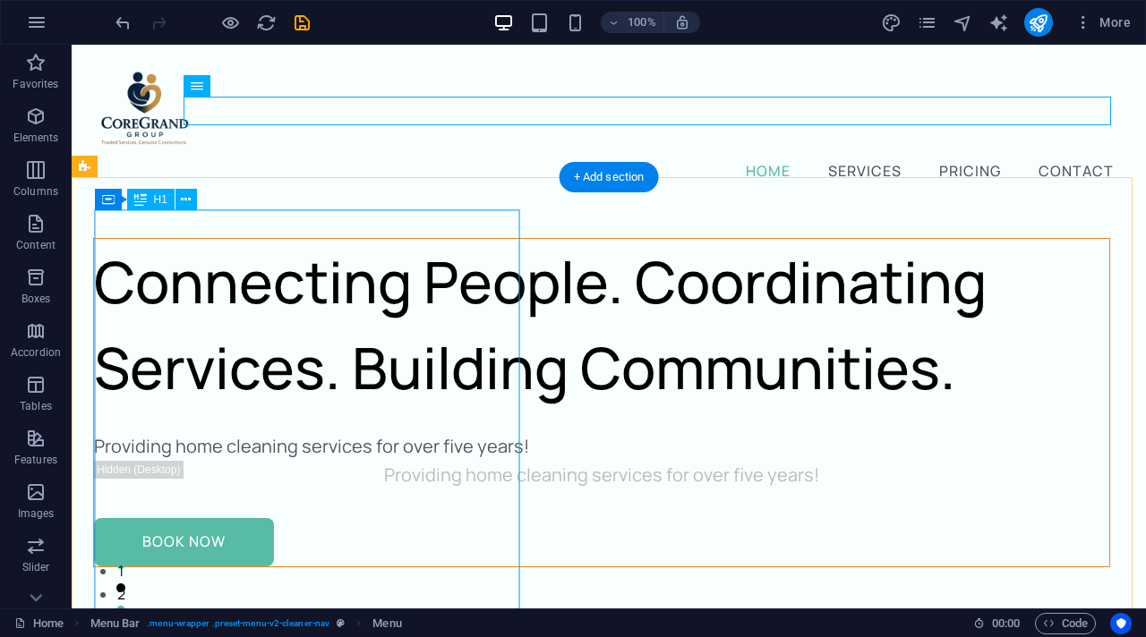
click at [398, 356] on div "Connecting People. Coordinating Services. Building Communities." at bounding box center [601, 325] width 1015 height 172
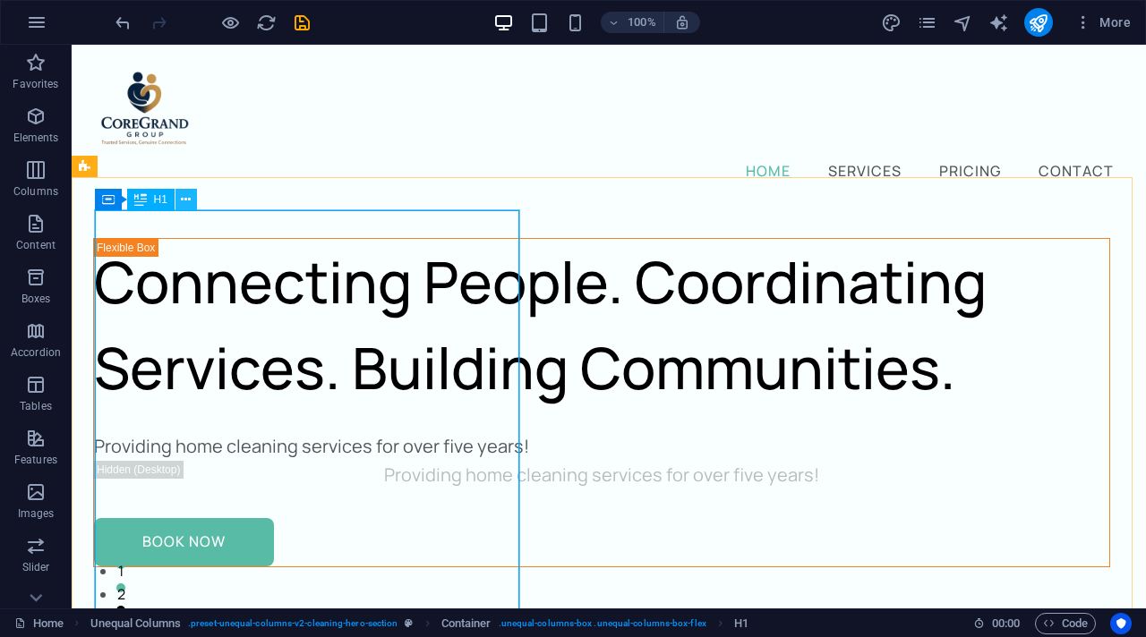
click at [192, 199] on button at bounding box center [185, 199] width 21 height 21
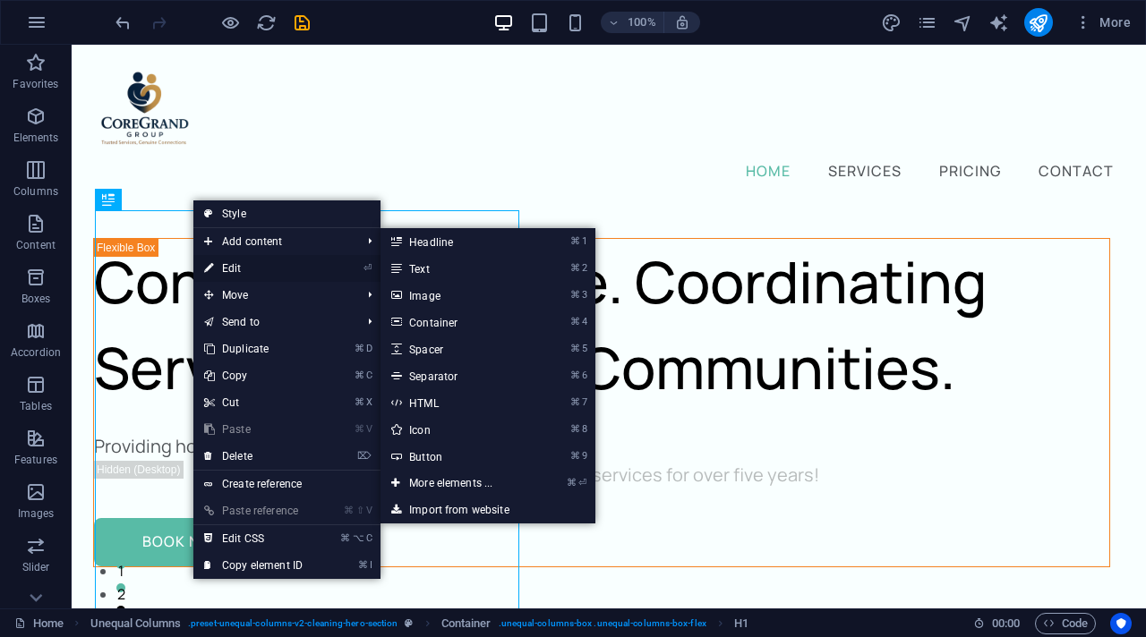
click at [252, 265] on link "⏎ Edit" at bounding box center [253, 268] width 120 height 27
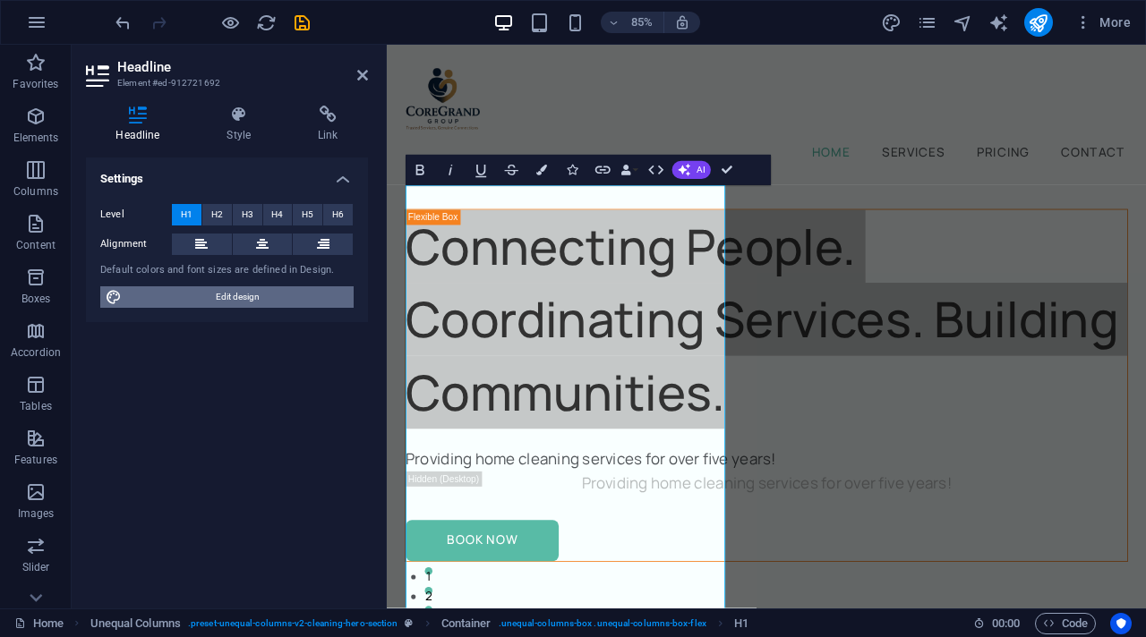
click at [237, 301] on span "Edit design" at bounding box center [237, 296] width 221 height 21
select select "px"
select select "400"
select select "px"
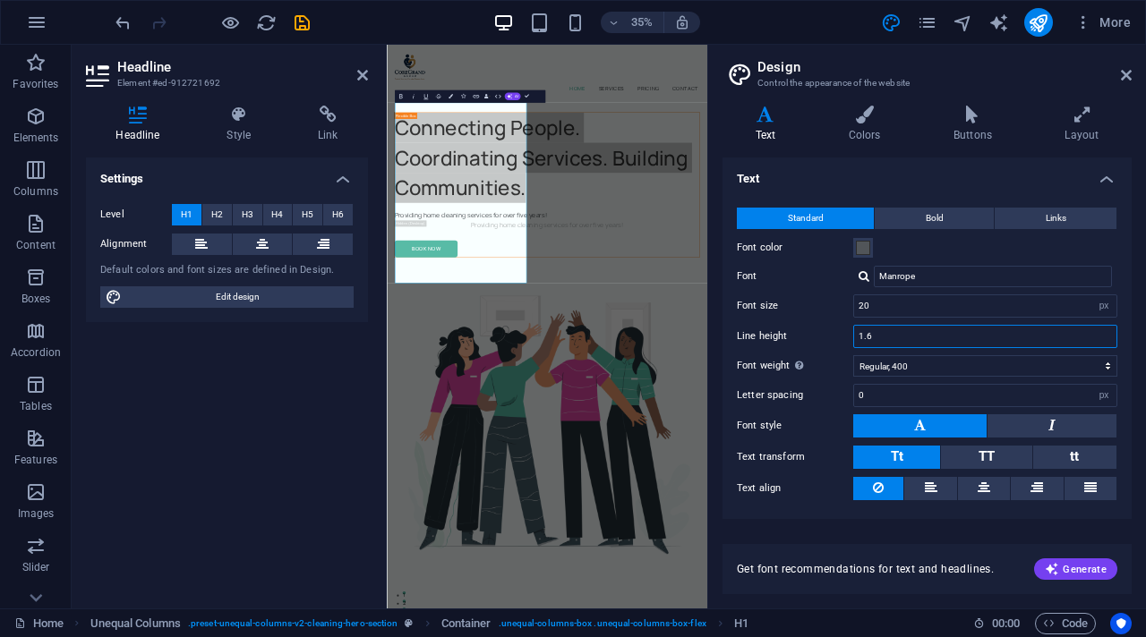
click at [1012, 338] on input "1.6" at bounding box center [985, 336] width 262 height 21
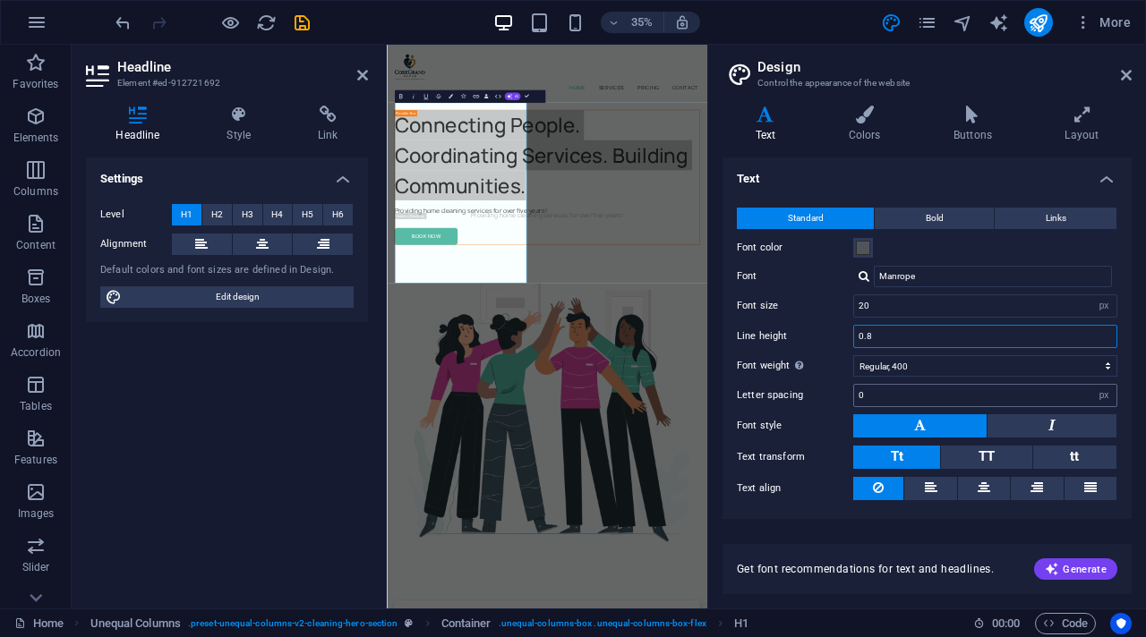
type input "1.6"
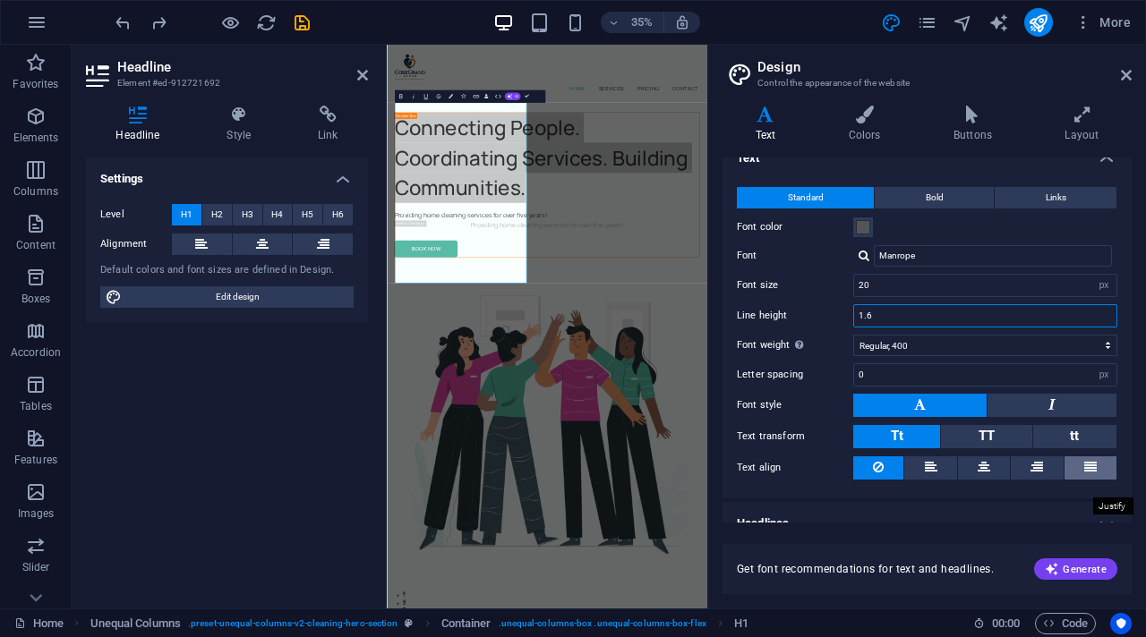
scroll to position [0, 0]
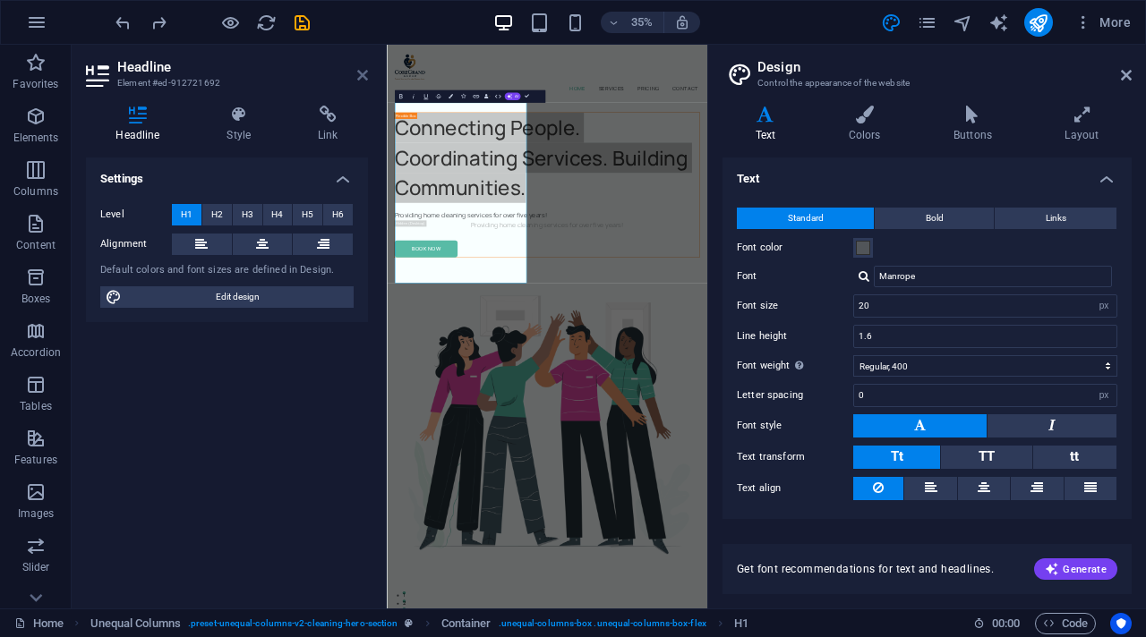
click at [361, 70] on icon at bounding box center [362, 75] width 11 height 14
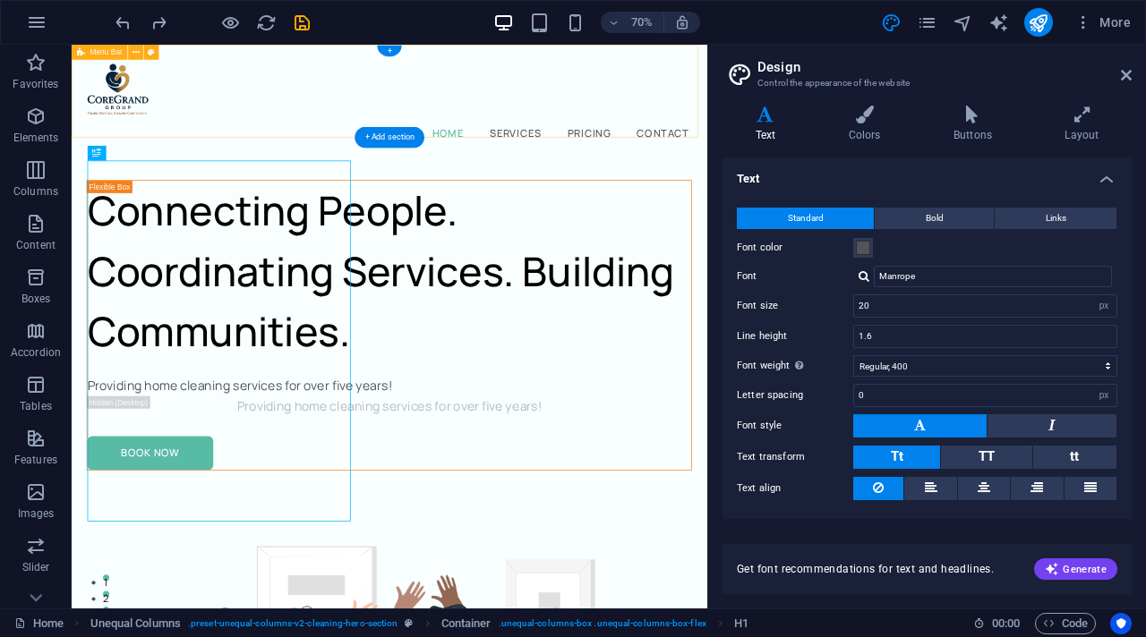
click at [528, 126] on div "Home Services Pricing Contact" at bounding box center [526, 125] width 908 height 161
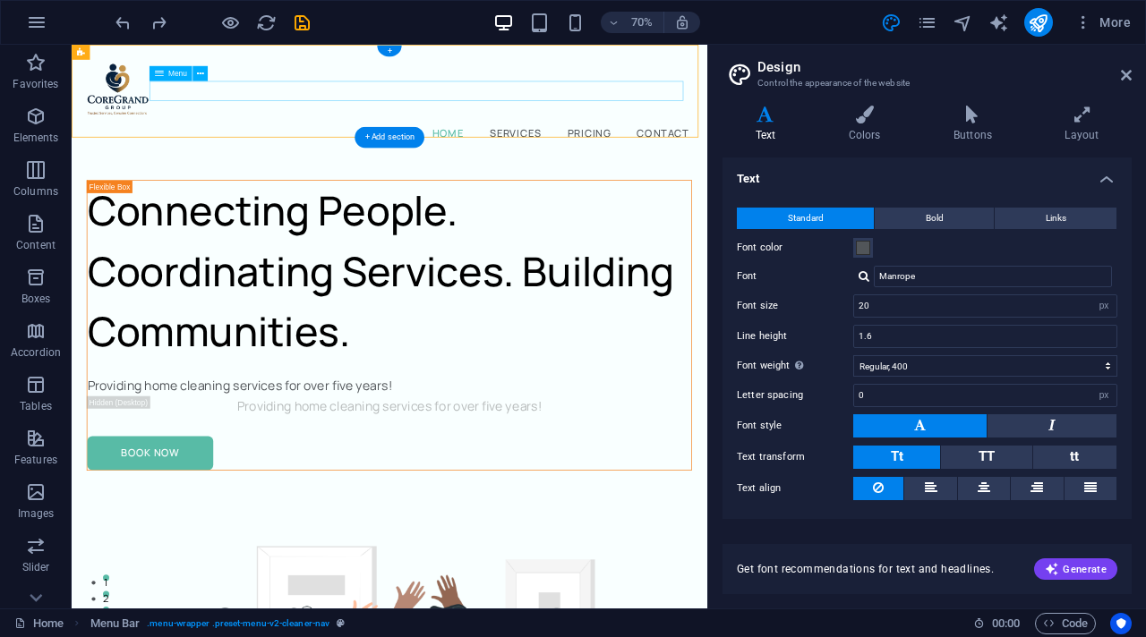
click at [611, 156] on nav "Home Services Pricing Contact" at bounding box center [525, 170] width 865 height 29
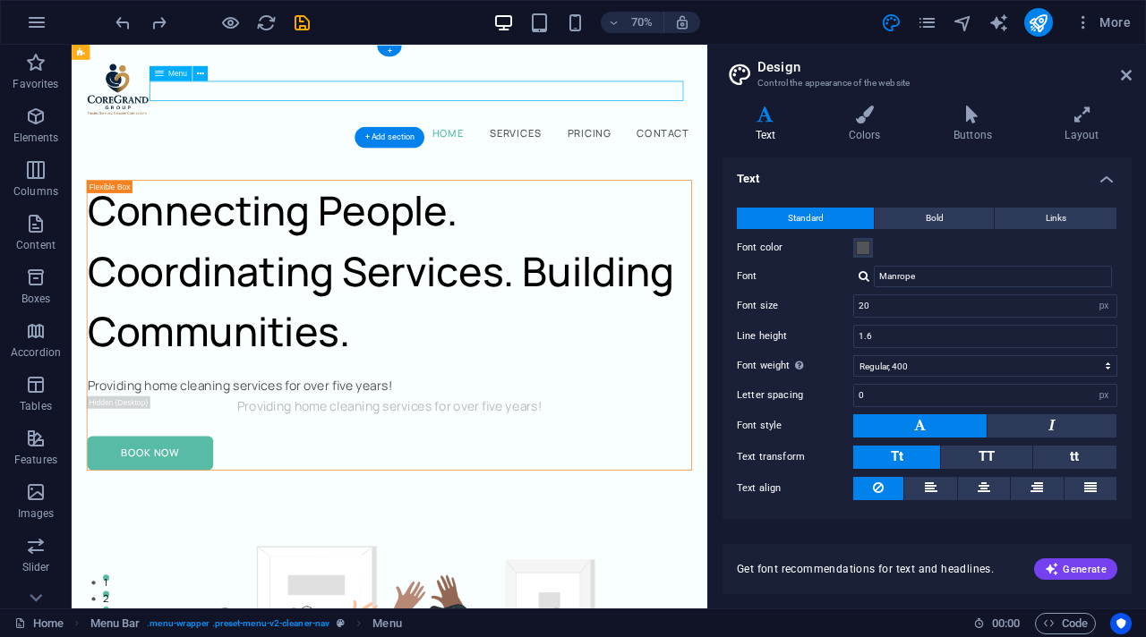
click at [611, 156] on nav "Home Services Pricing Contact" at bounding box center [525, 170] width 865 height 29
click at [867, 133] on h4 "Colors" at bounding box center [868, 125] width 105 height 38
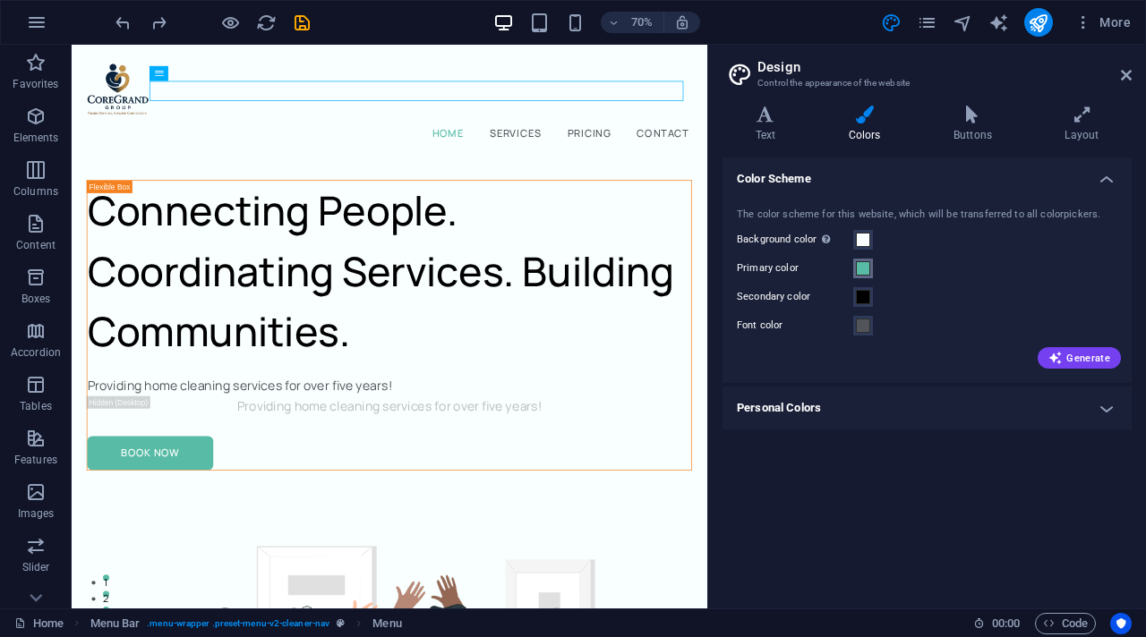
click at [867, 276] on button "Primary color" at bounding box center [863, 269] width 20 height 20
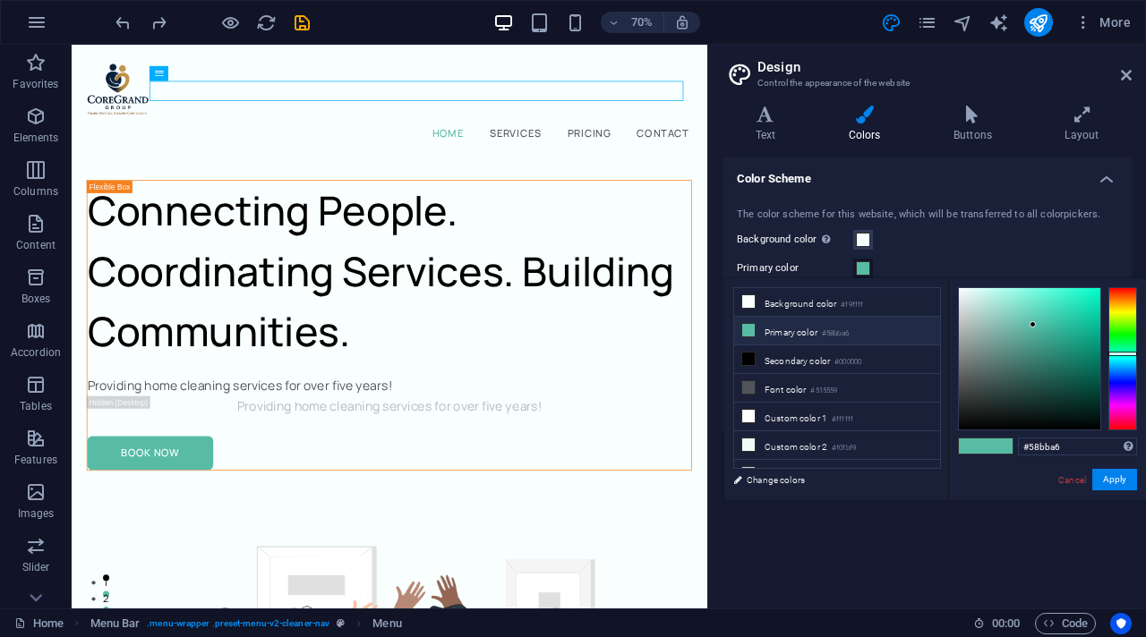
click at [849, 328] on small "#58bba6" at bounding box center [835, 334] width 27 height 13
click at [1012, 453] on input "#58bba6" at bounding box center [1077, 447] width 119 height 18
type input "#0f2d52"
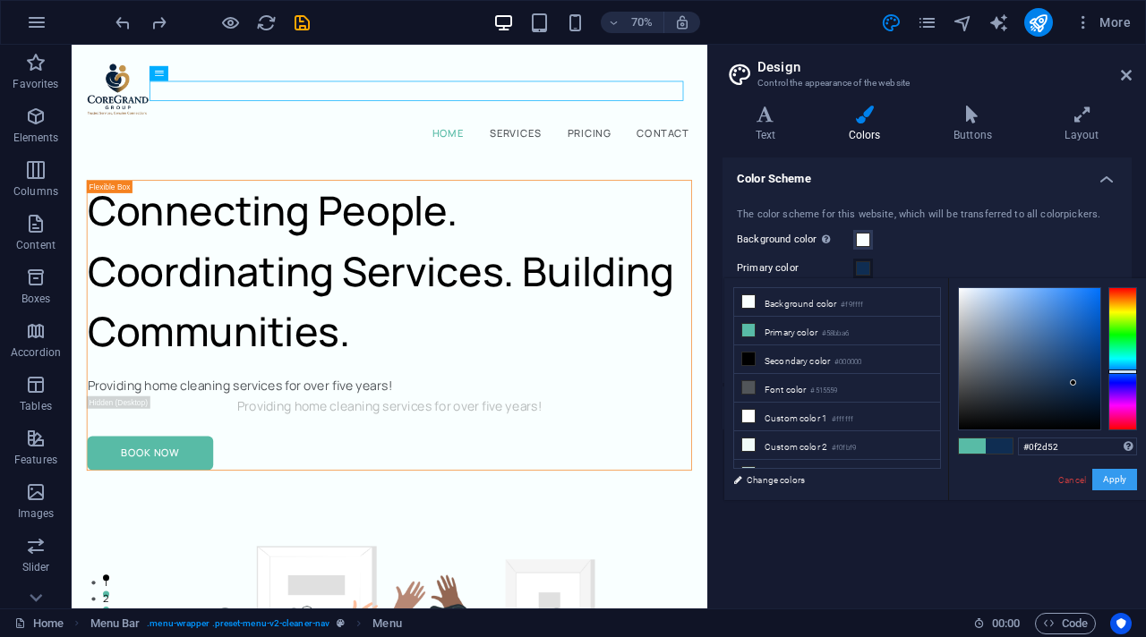
click at [1012, 482] on button "Apply" at bounding box center [1114, 479] width 45 height 21
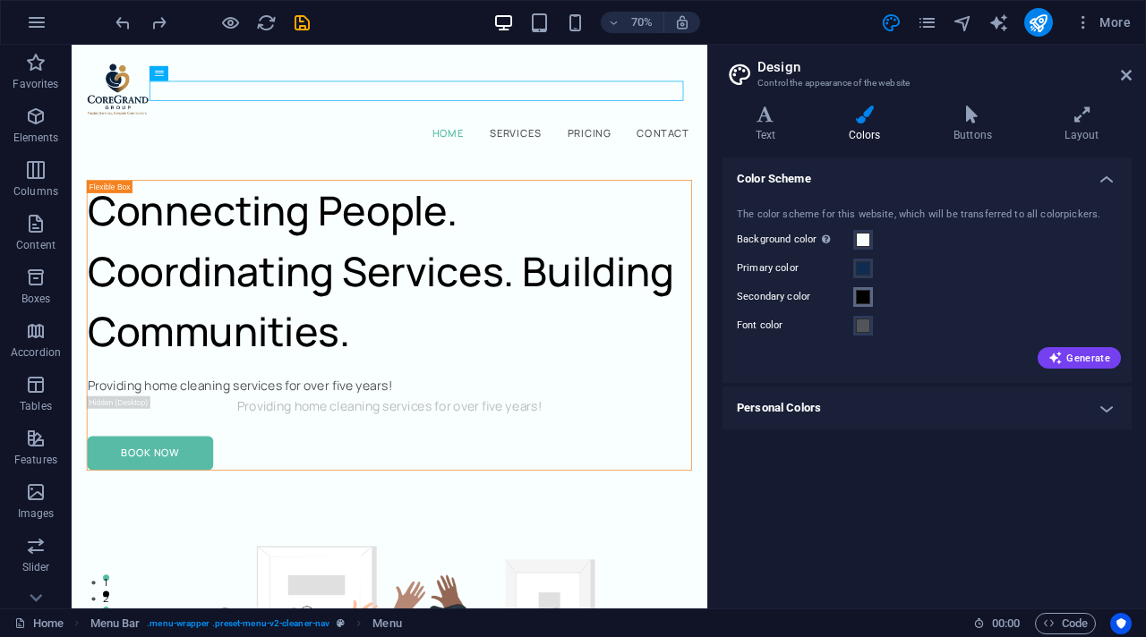
click at [865, 292] on span at bounding box center [863, 297] width 14 height 14
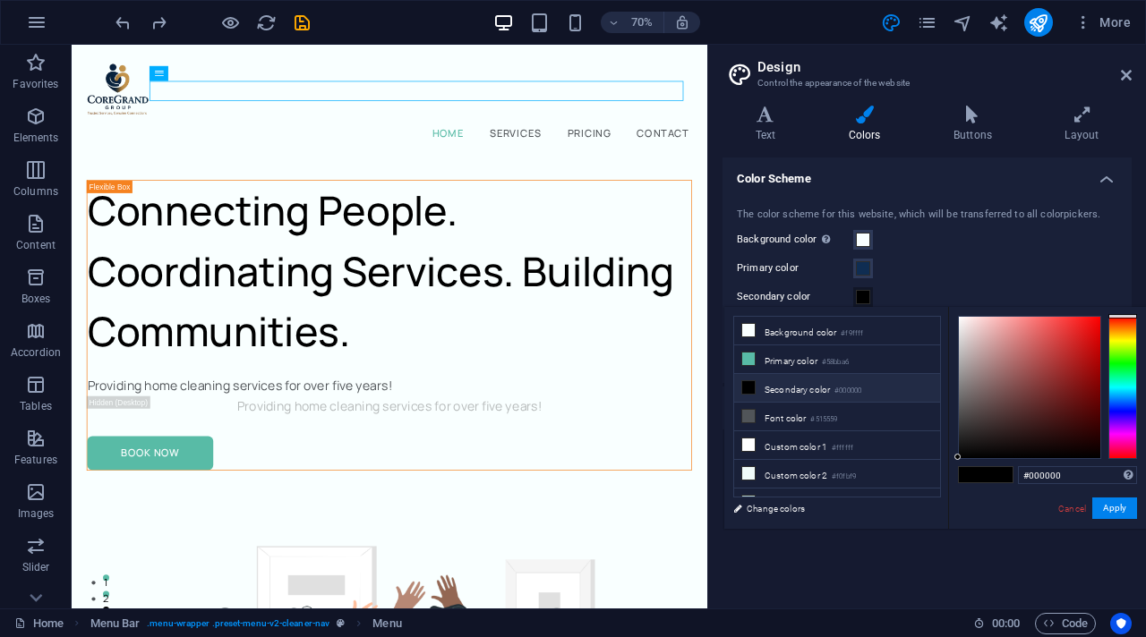
click at [809, 393] on li "Secondary color #000000" at bounding box center [837, 388] width 206 height 29
click at [821, 387] on li "Secondary color #000000" at bounding box center [837, 388] width 206 height 29
click at [1012, 480] on input "#000000" at bounding box center [1077, 475] width 119 height 18
drag, startPoint x: 1029, startPoint y: 475, endPoint x: 1073, endPoint y: 474, distance: 43.9
click at [1012, 474] on input "#000000" at bounding box center [1077, 475] width 119 height 18
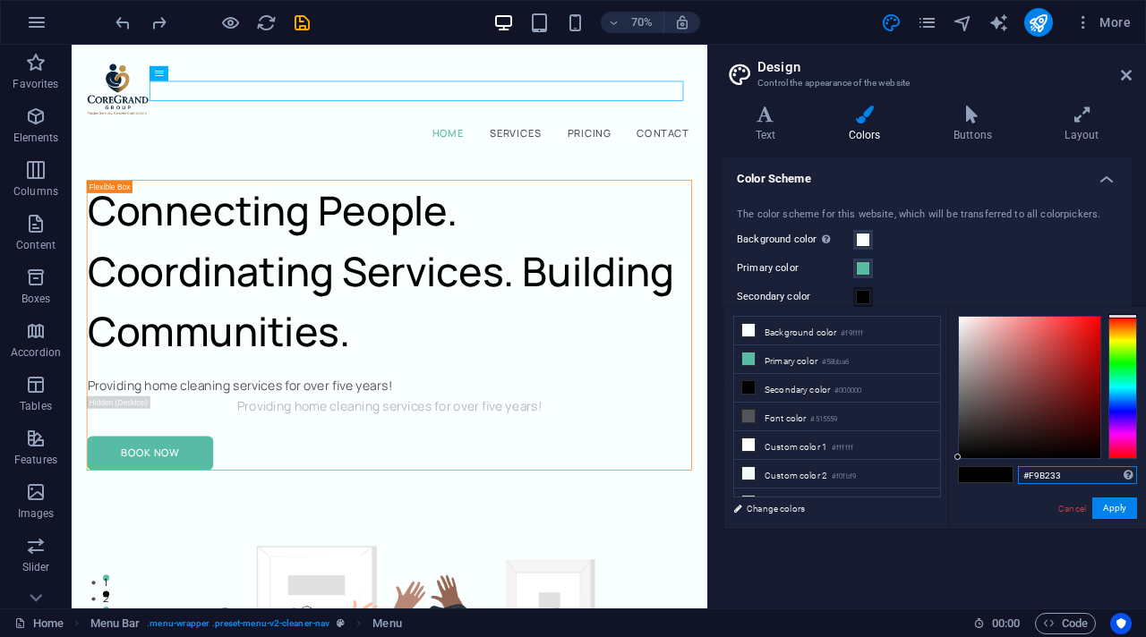
type input "#f9b233"
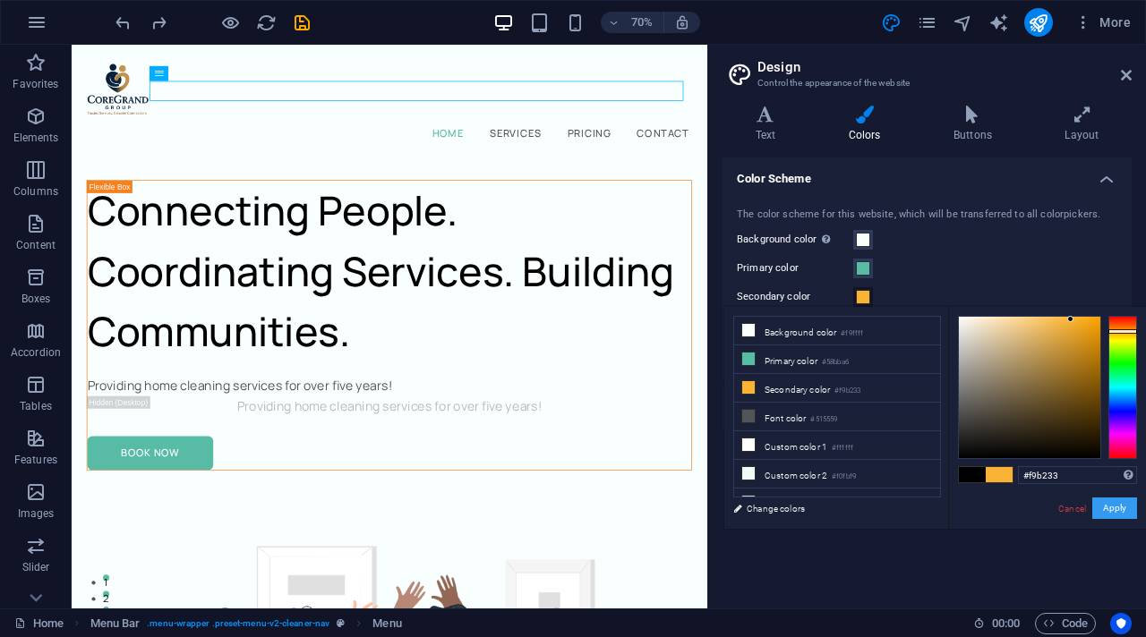
click at [1012, 496] on button "Apply" at bounding box center [1114, 508] width 45 height 21
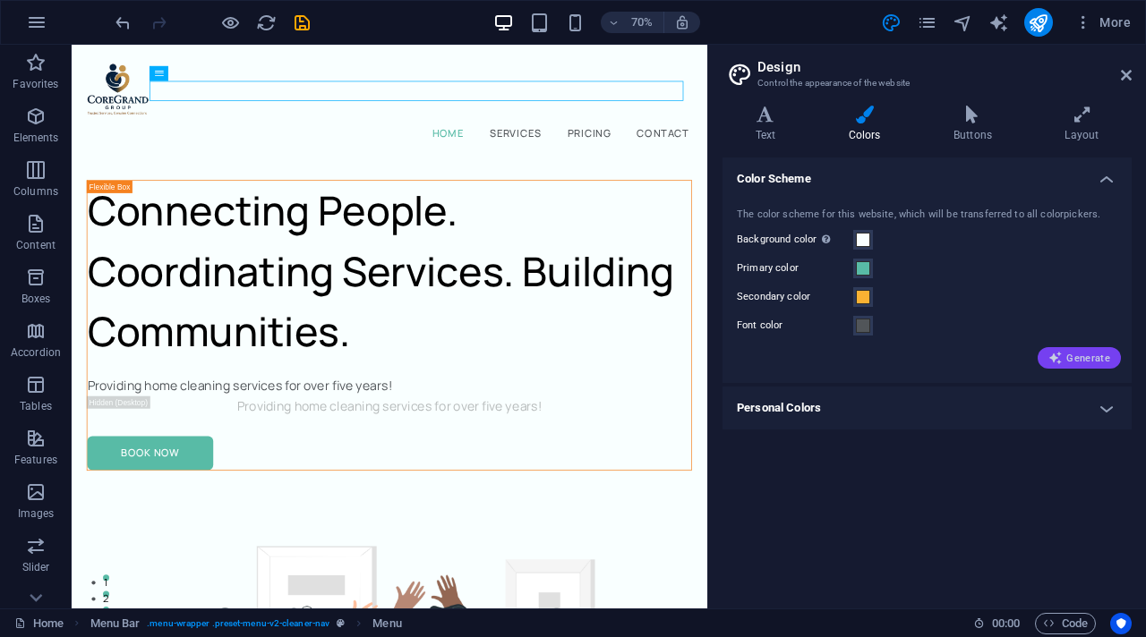
click at [1012, 357] on span "Generate" at bounding box center [1079, 358] width 62 height 14
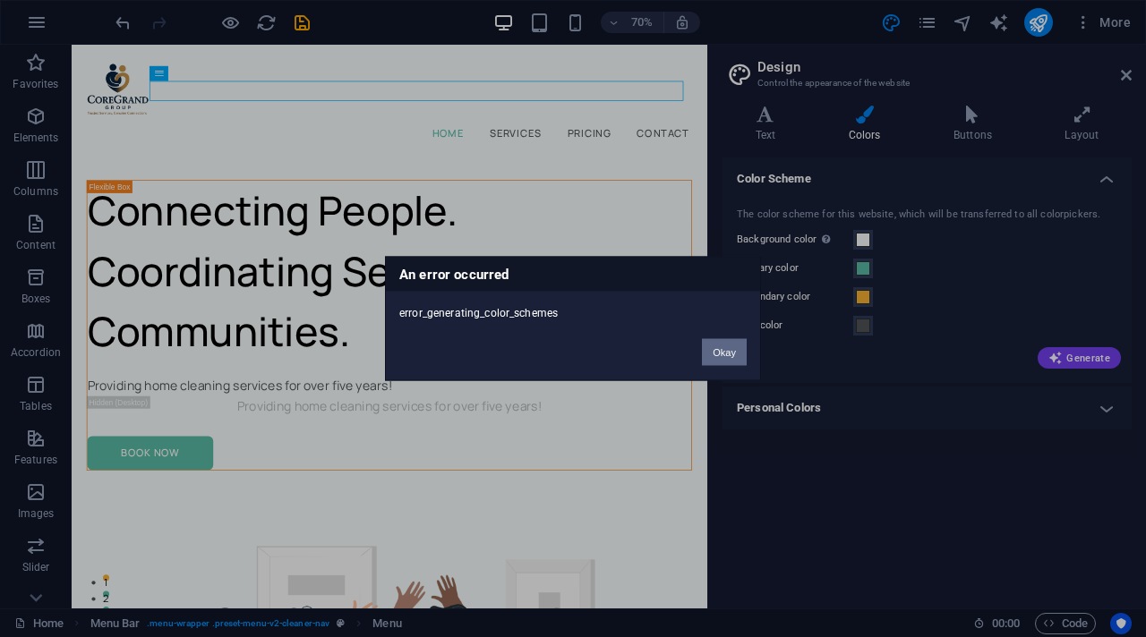
click at [723, 350] on button "Okay" at bounding box center [724, 352] width 45 height 27
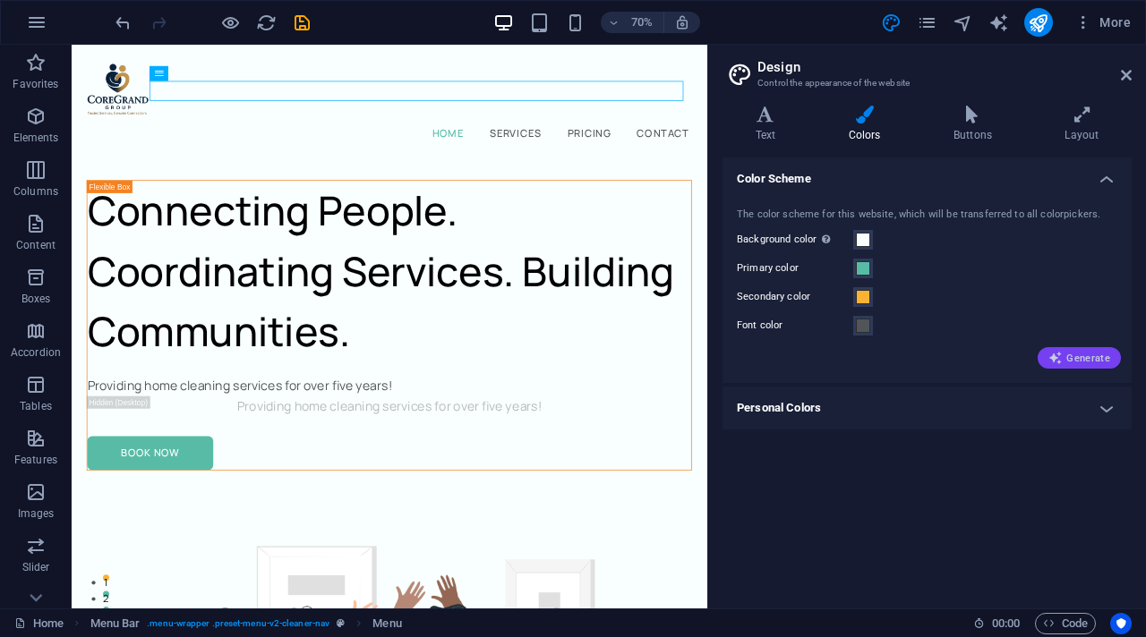
click at [1012, 363] on span "Generate" at bounding box center [1079, 358] width 62 height 14
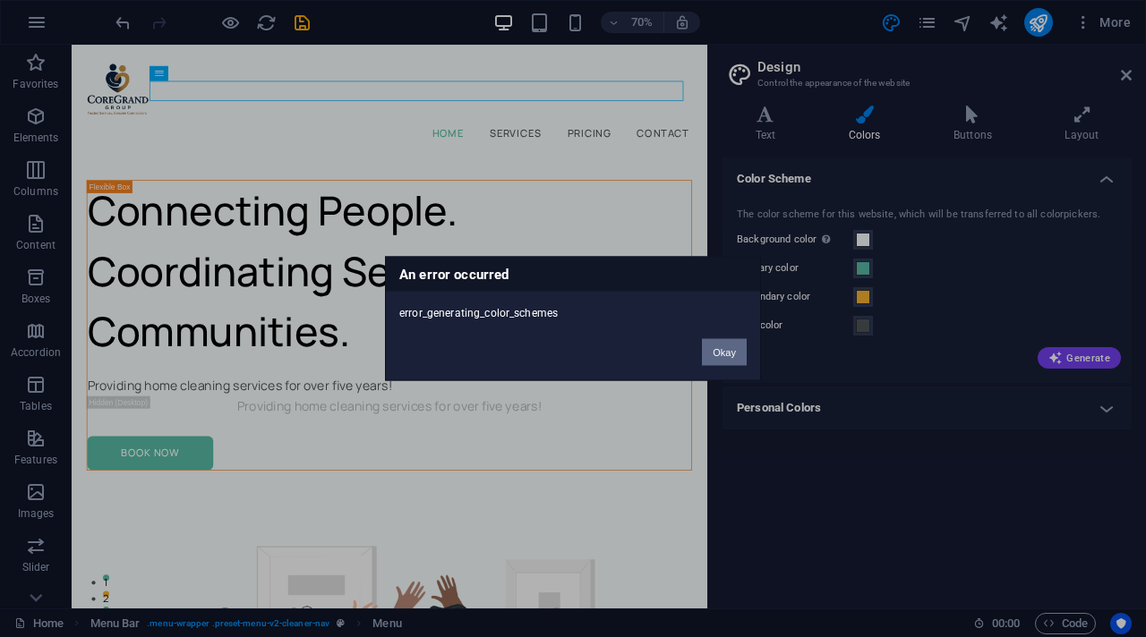
click at [735, 359] on button "Okay" at bounding box center [724, 352] width 45 height 27
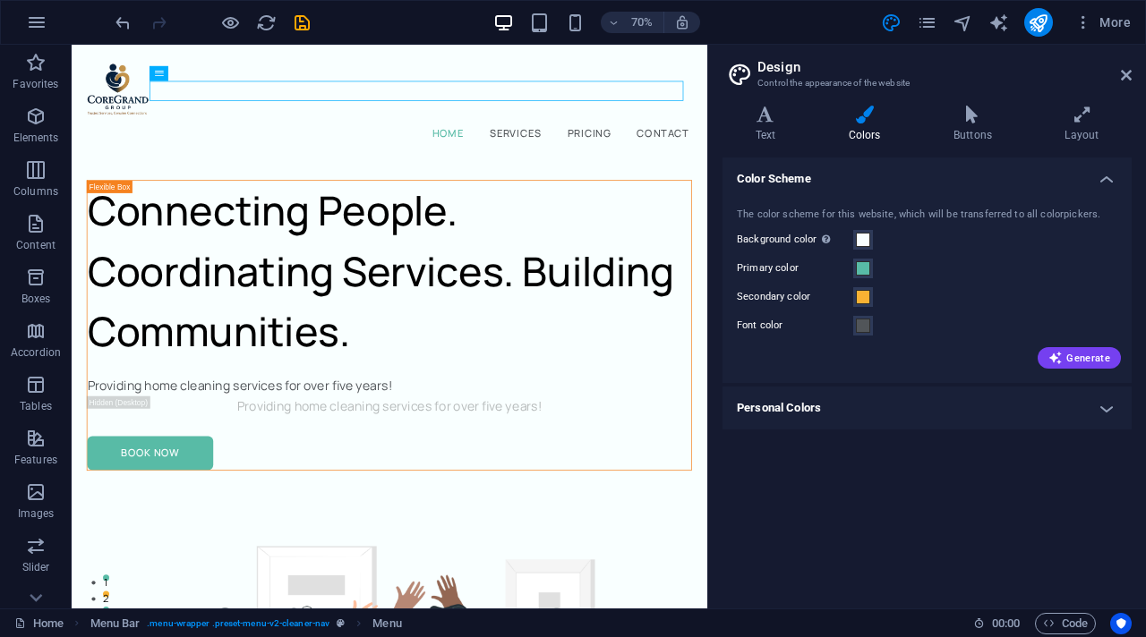
click at [1012, 184] on h4 "Color Scheme" at bounding box center [926, 174] width 409 height 32
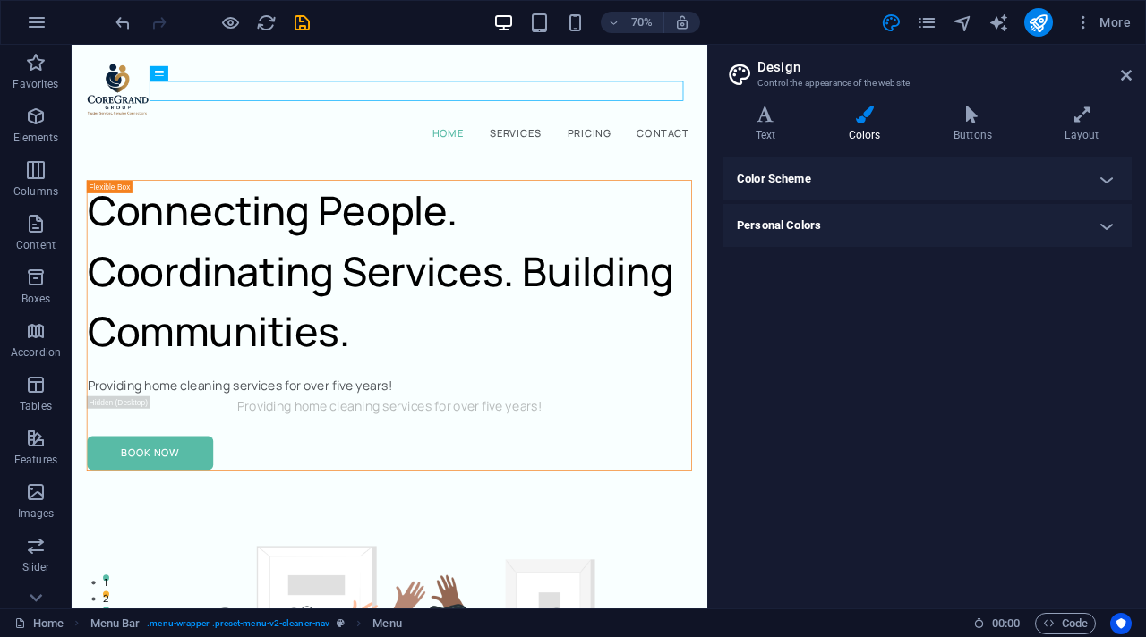
click at [1012, 225] on h4 "Personal Colors" at bounding box center [926, 225] width 409 height 43
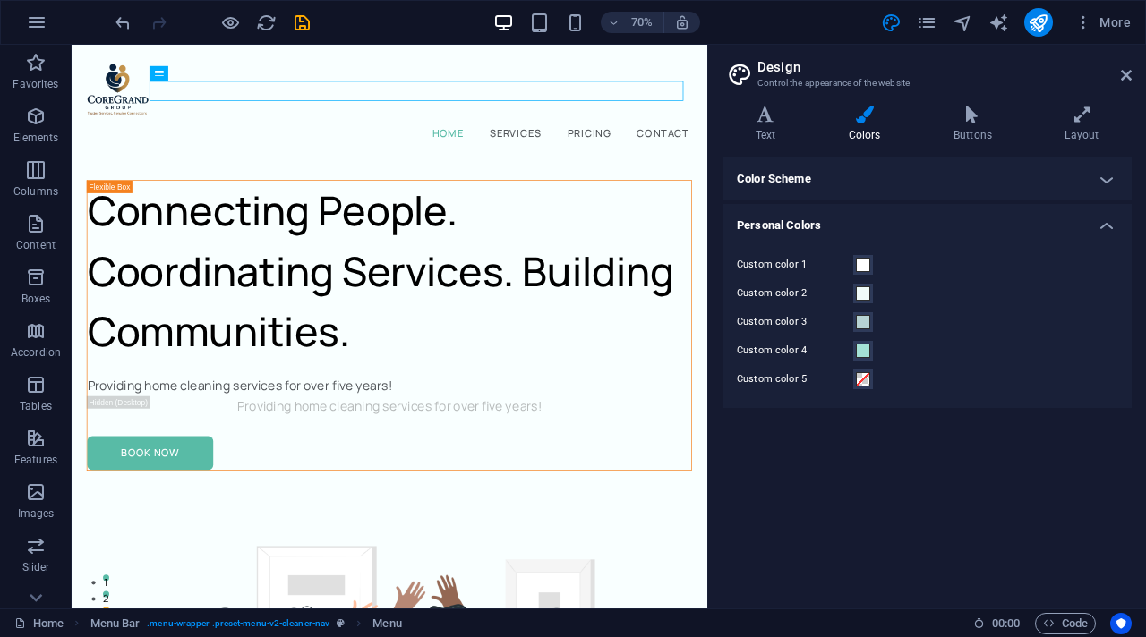
click at [1012, 220] on h4 "Personal Colors" at bounding box center [926, 220] width 409 height 32
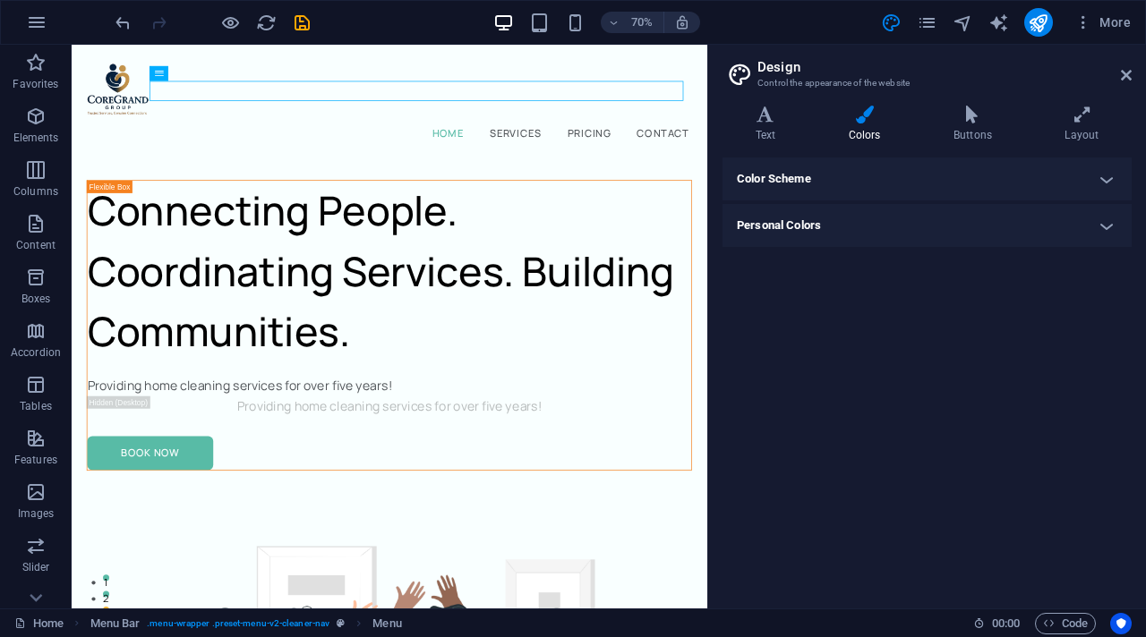
click at [1012, 187] on h4 "Color Scheme" at bounding box center [926, 179] width 409 height 43
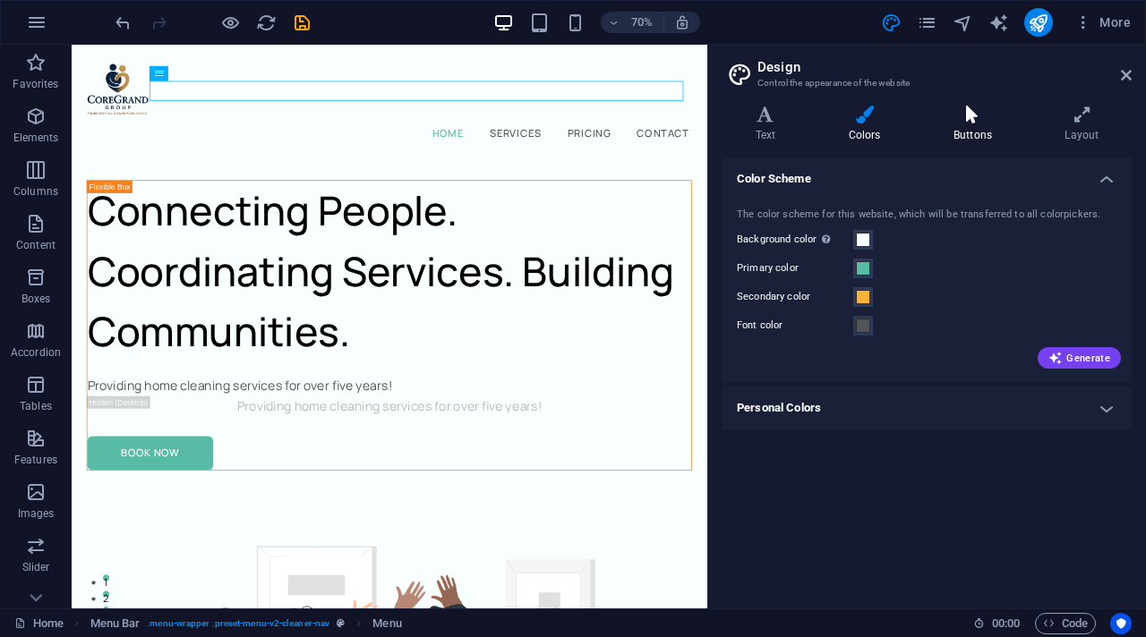
click at [978, 123] on icon at bounding box center [972, 115] width 104 height 18
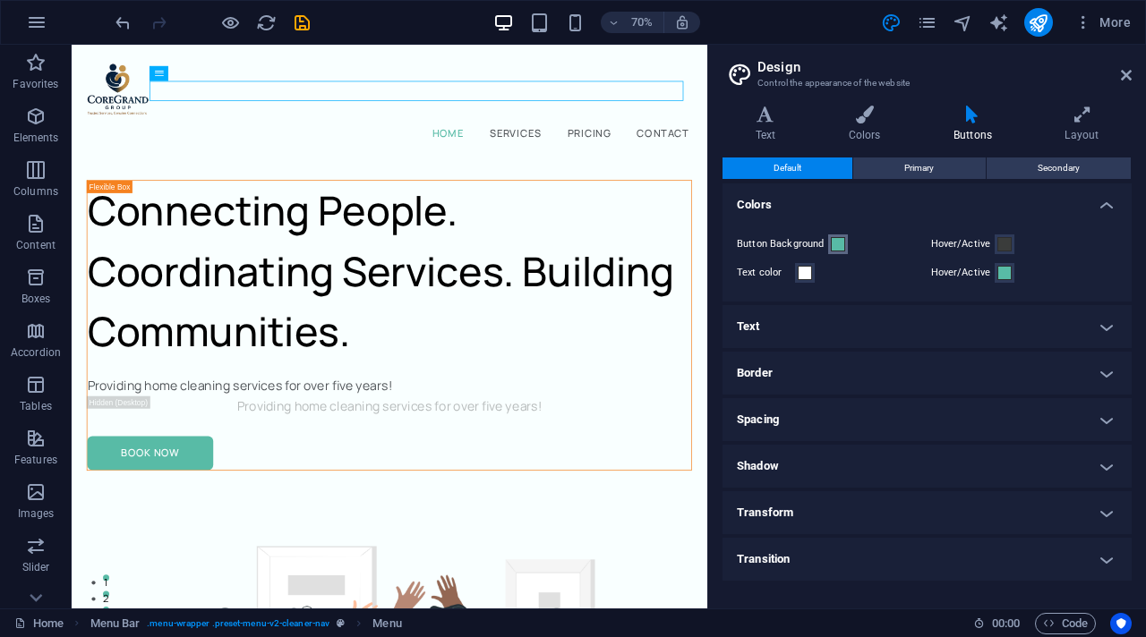
click at [841, 244] on span at bounding box center [838, 244] width 14 height 14
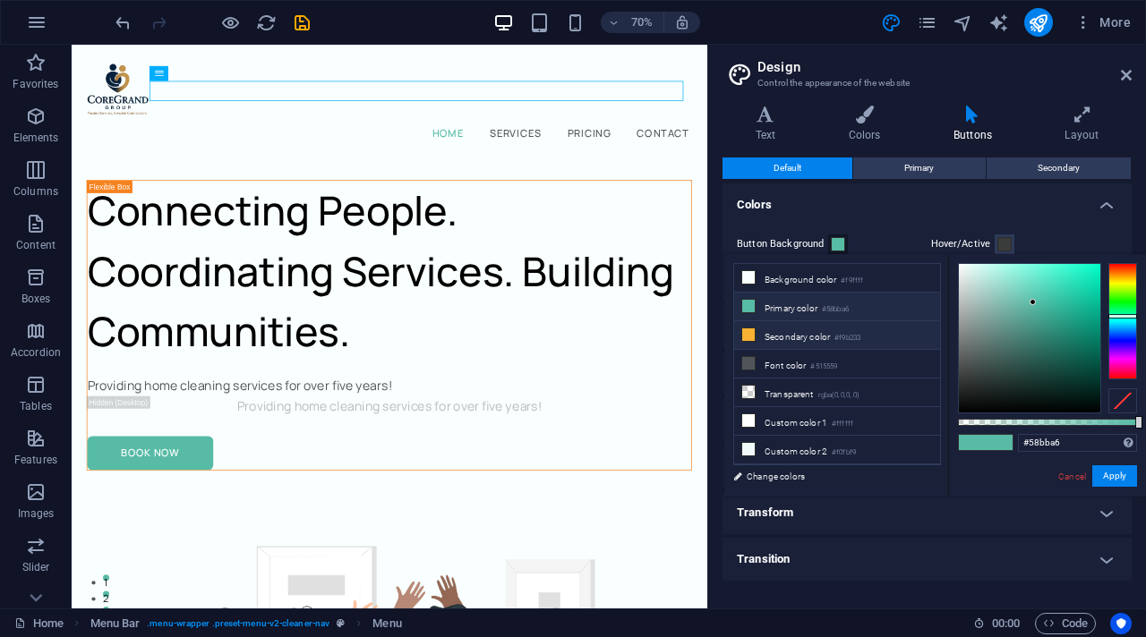
click at [806, 333] on li "Secondary color #f9b233" at bounding box center [837, 335] width 206 height 29
type input "#f9b233"
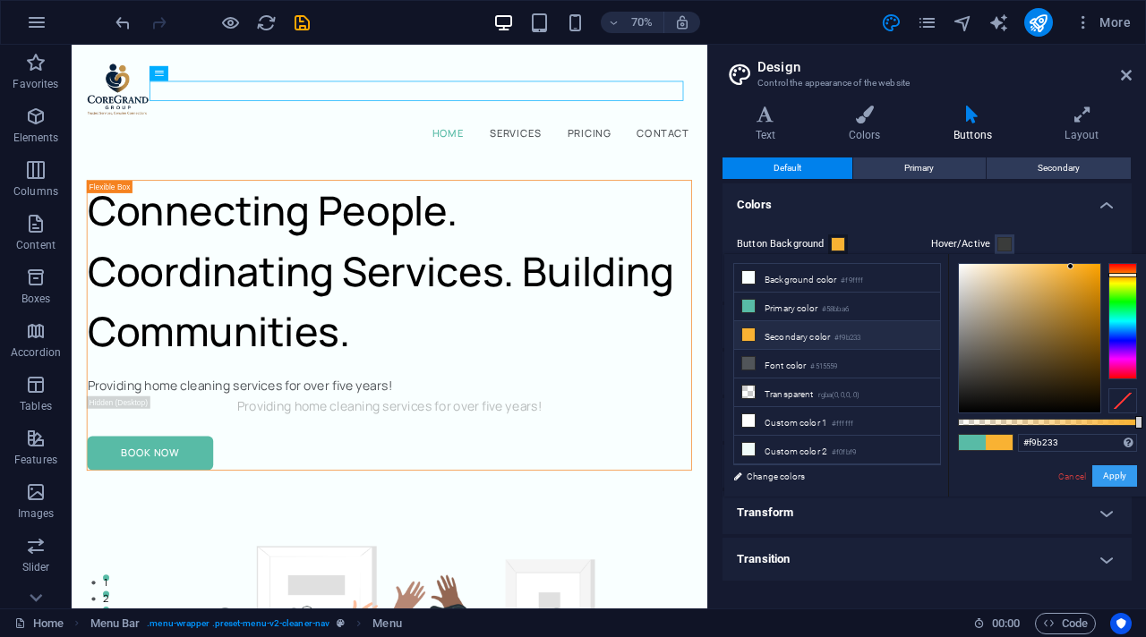
click at [1012, 477] on button "Apply" at bounding box center [1114, 476] width 45 height 21
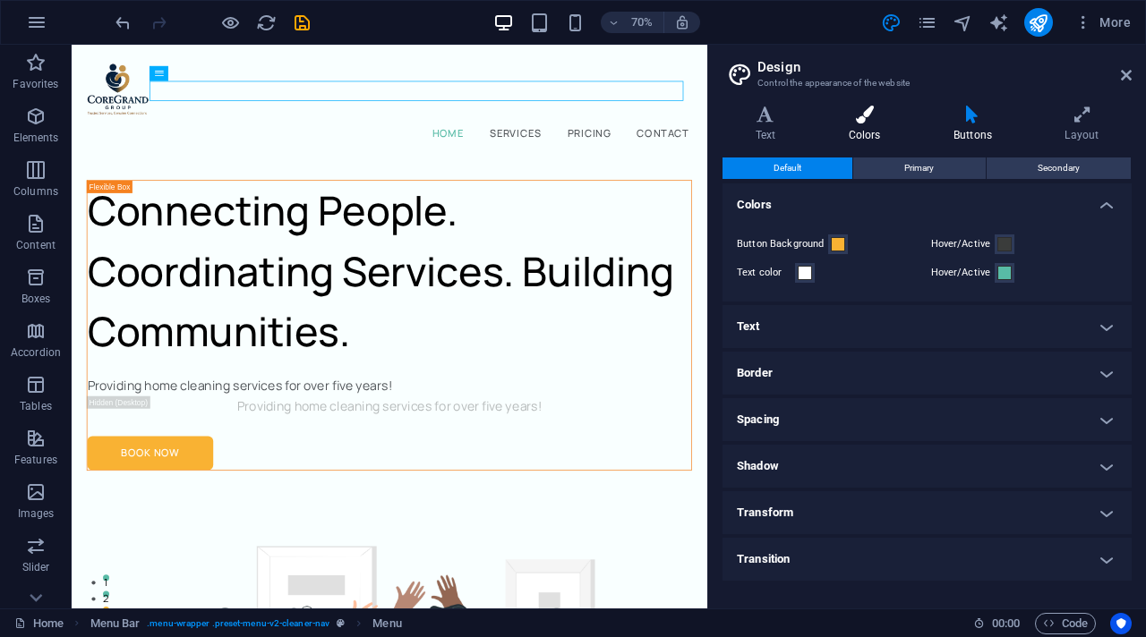
click at [867, 130] on h4 "Colors" at bounding box center [868, 125] width 105 height 38
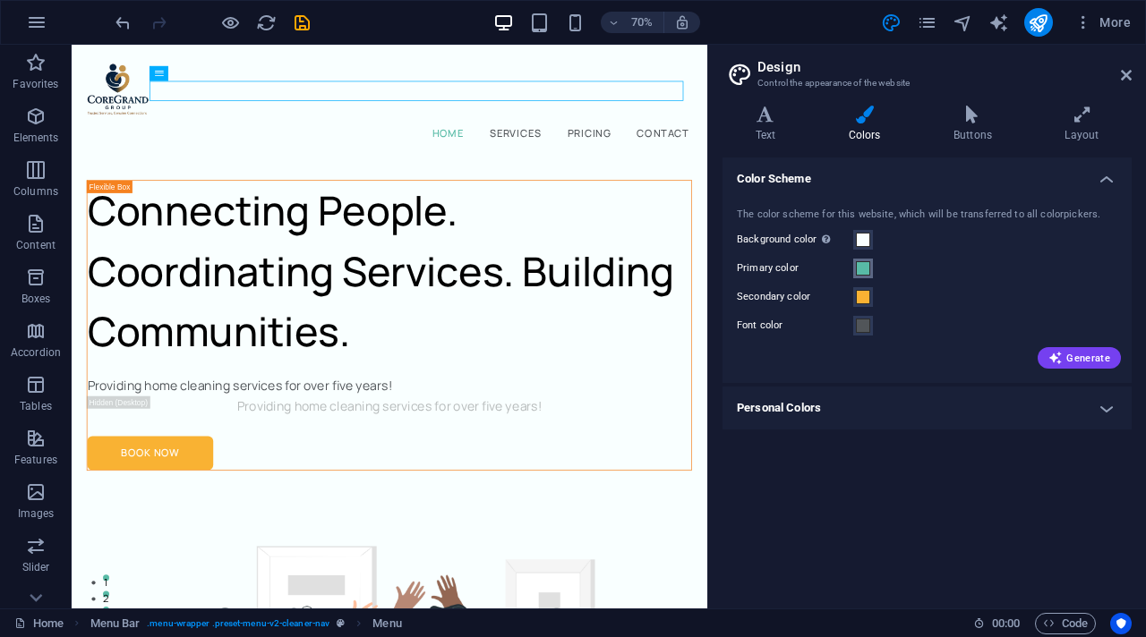
click at [864, 271] on span at bounding box center [863, 268] width 14 height 14
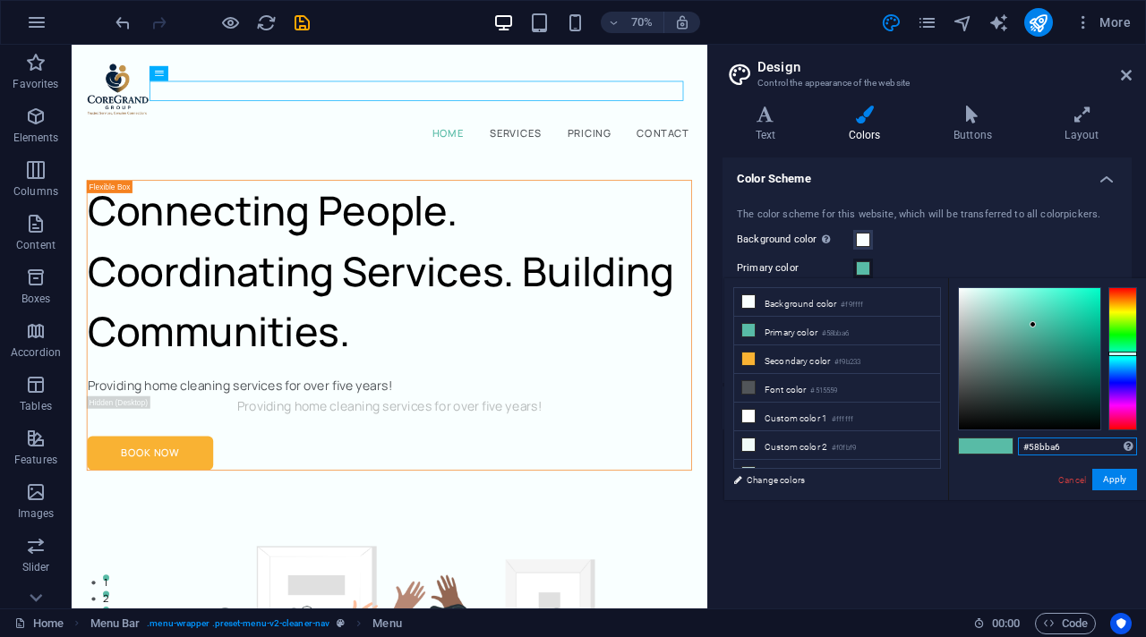
click at [1012, 449] on input "#58bba6" at bounding box center [1077, 447] width 119 height 18
drag, startPoint x: 1033, startPoint y: 446, endPoint x: 1061, endPoint y: 444, distance: 27.8
click at [1012, 444] on input "#58bba6" at bounding box center [1077, 447] width 119 height 18
type input "#0f2d52"
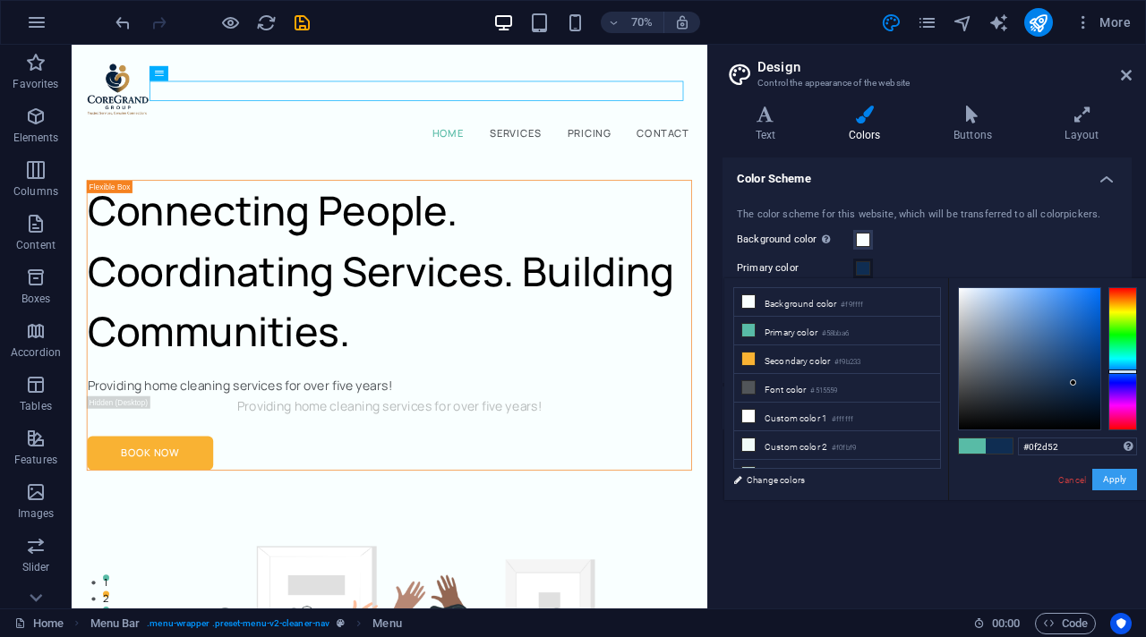
click at [1012, 483] on button "Apply" at bounding box center [1114, 479] width 45 height 21
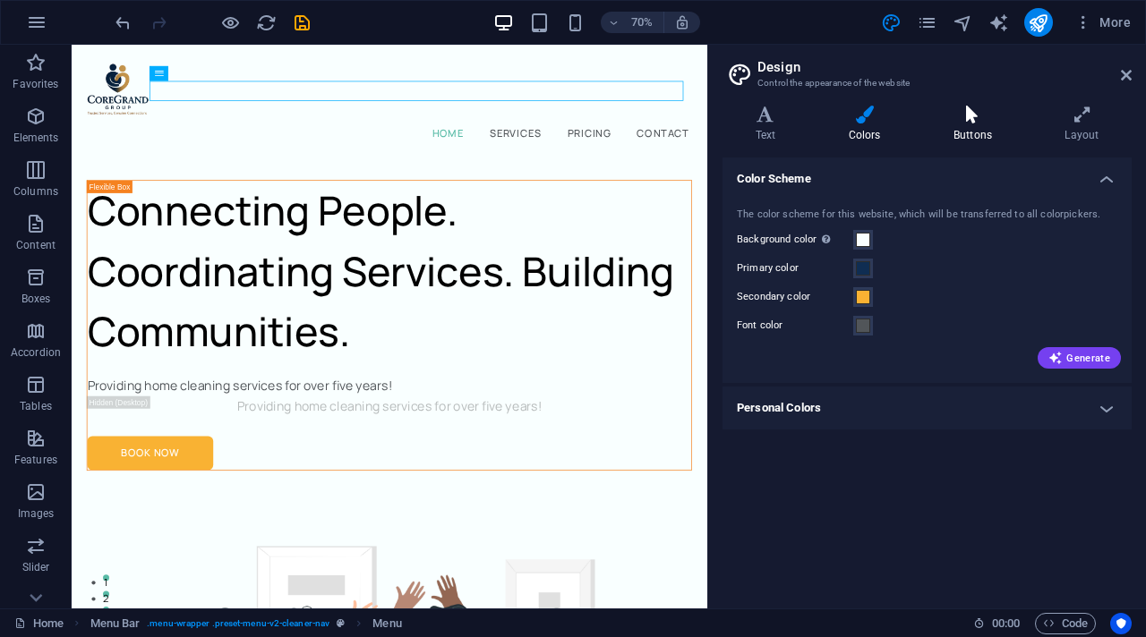
click at [958, 119] on icon at bounding box center [972, 115] width 104 height 18
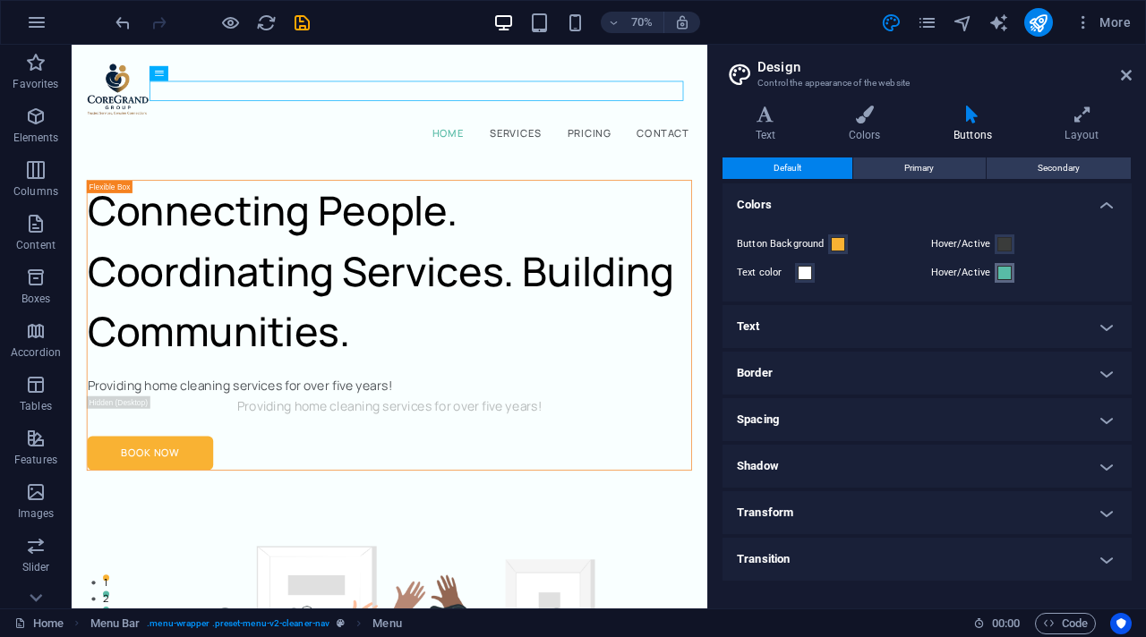
click at [1004, 278] on span at bounding box center [1004, 273] width 14 height 14
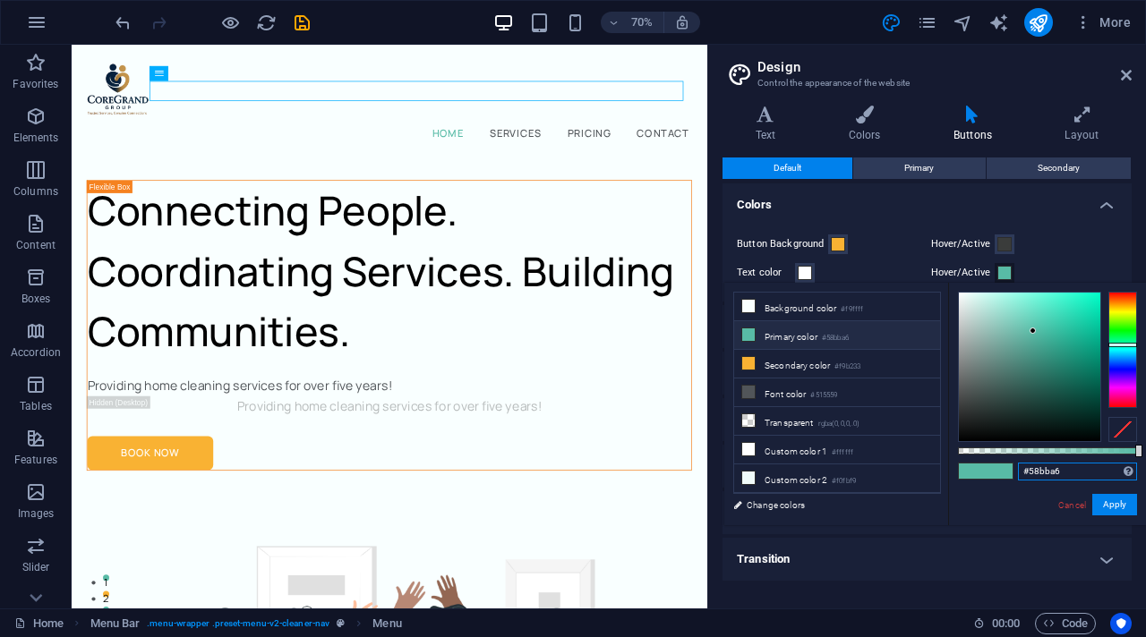
drag, startPoint x: 1031, startPoint y: 472, endPoint x: 1072, endPoint y: 469, distance: 41.3
click at [1012, 469] on input "#58bba6" at bounding box center [1077, 472] width 119 height 18
type input "#0f2d52"
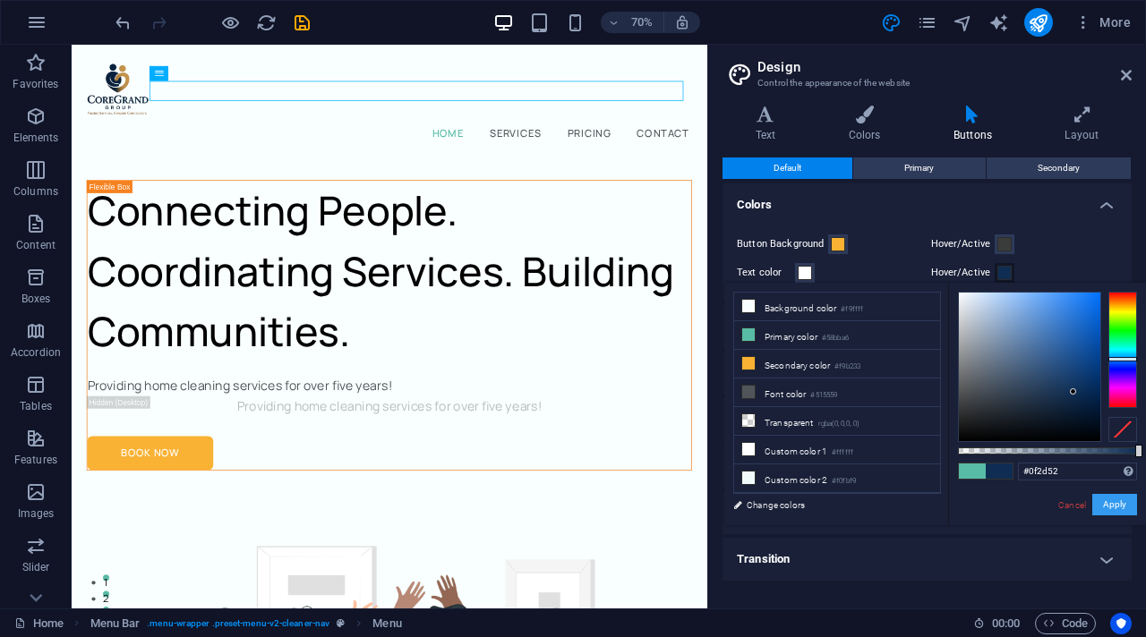
click at [1012, 496] on button "Apply" at bounding box center [1114, 504] width 45 height 21
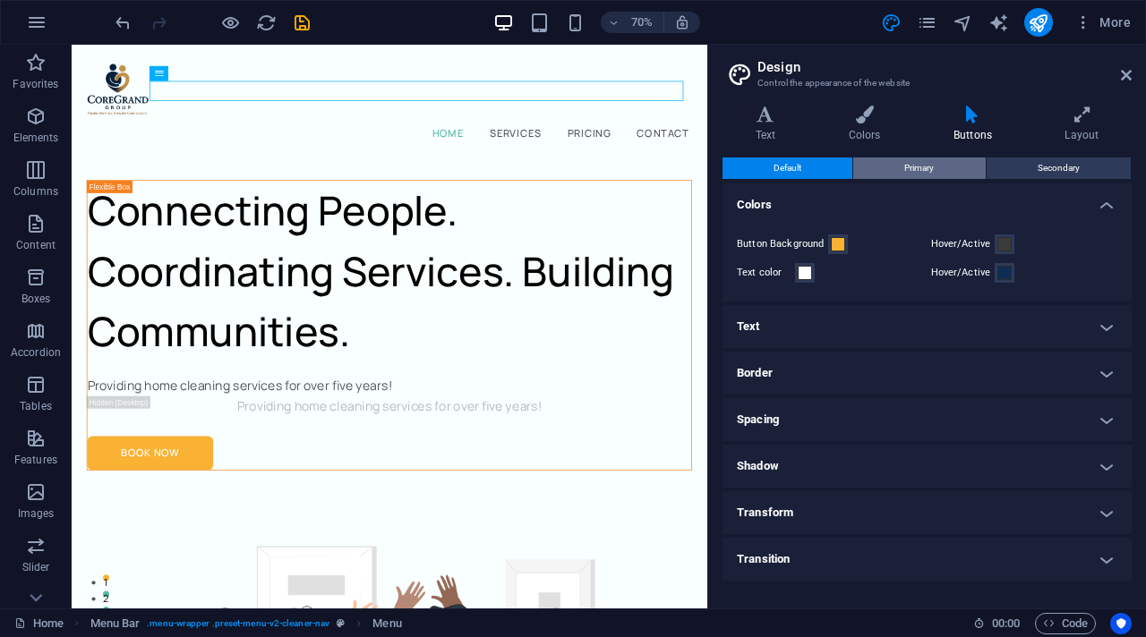
click at [898, 166] on button "Primary" at bounding box center [919, 168] width 132 height 21
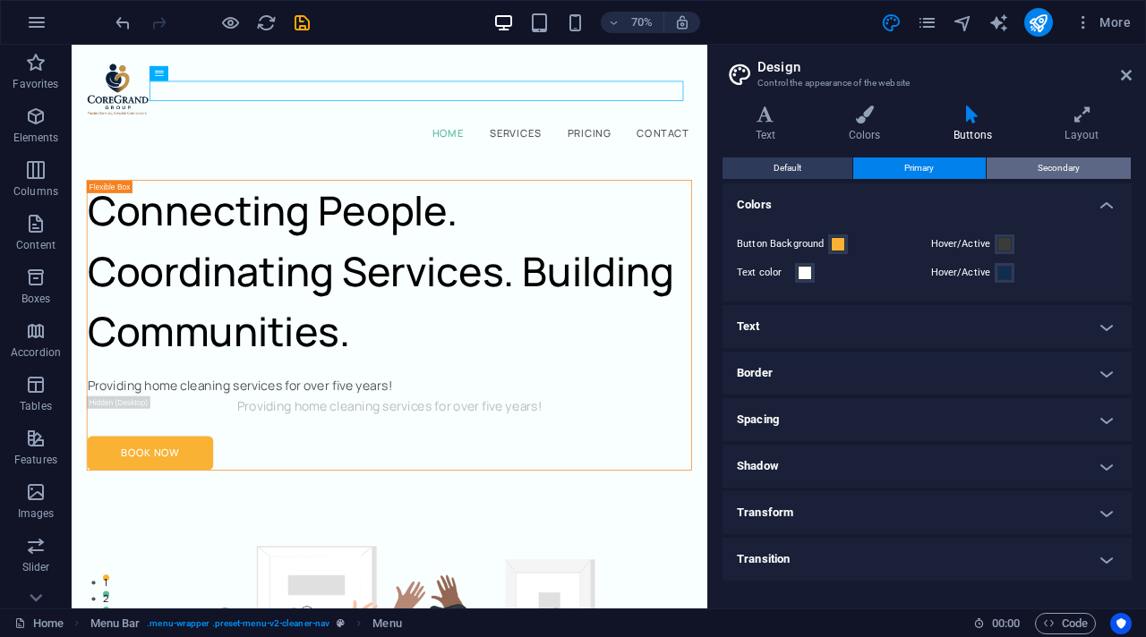
click at [1012, 174] on span "Secondary" at bounding box center [1059, 168] width 42 height 21
click at [934, 165] on span "Primary" at bounding box center [919, 168] width 30 height 21
click at [809, 161] on button "Default" at bounding box center [787, 168] width 130 height 21
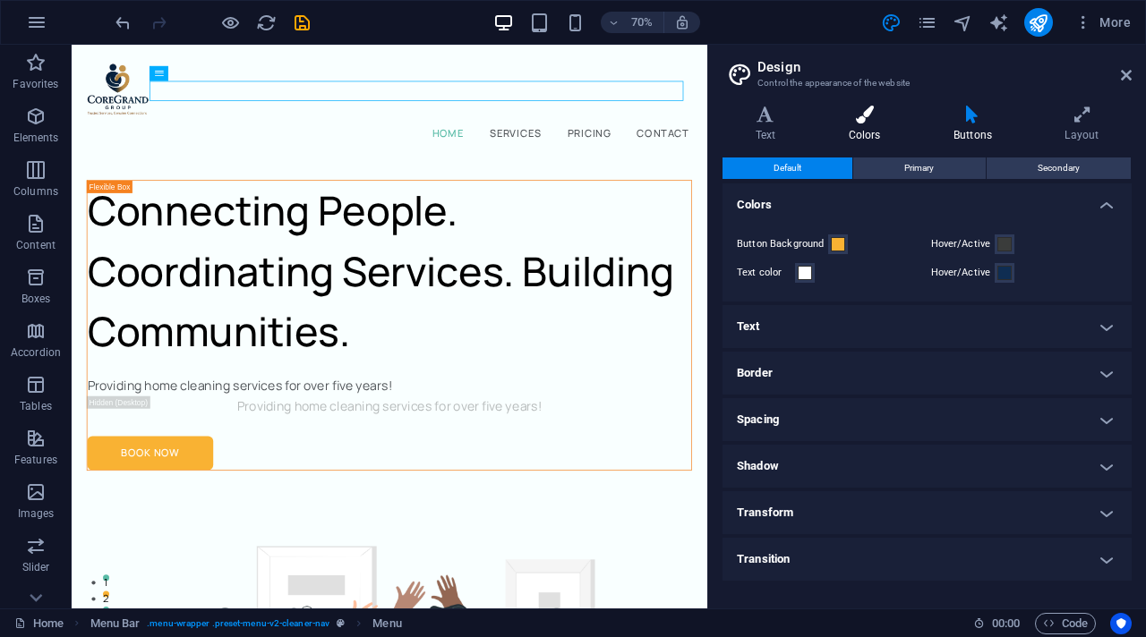
click at [855, 115] on icon at bounding box center [865, 115] width 98 height 18
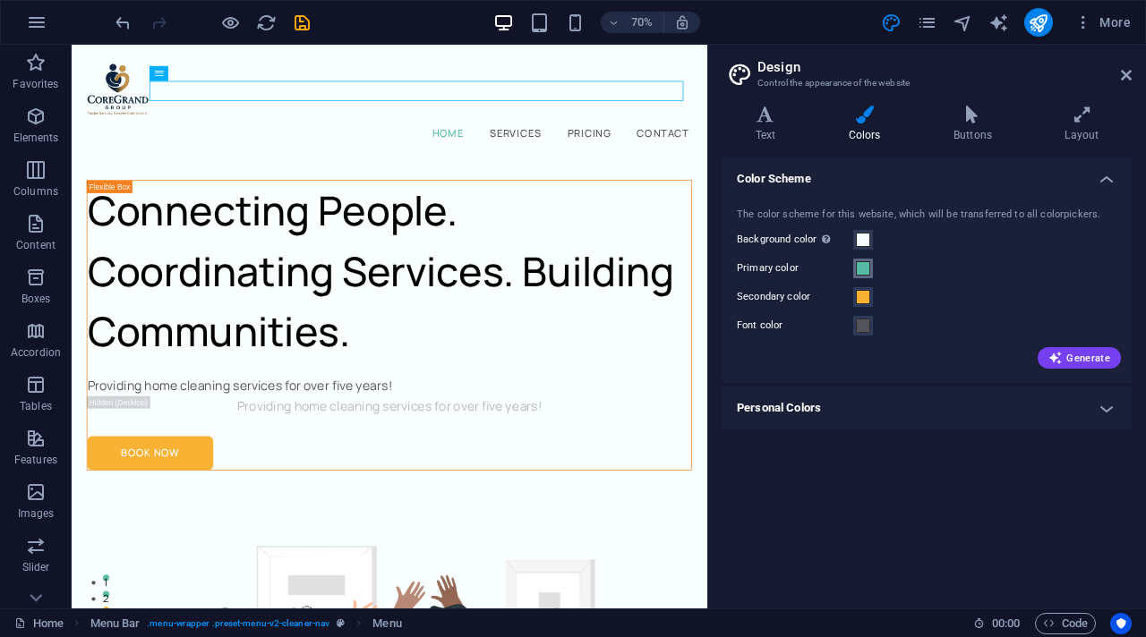
click at [868, 271] on span at bounding box center [863, 268] width 14 height 14
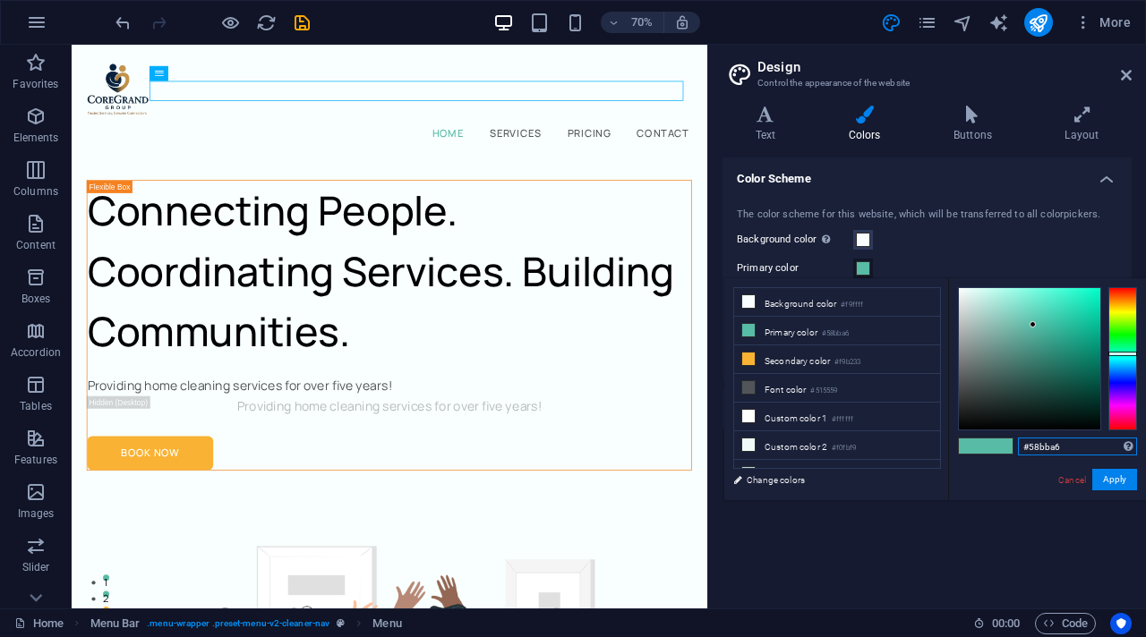
drag, startPoint x: 1032, startPoint y: 449, endPoint x: 1061, endPoint y: 443, distance: 29.1
click at [1012, 443] on input "#58bba6" at bounding box center [1077, 447] width 119 height 18
type input "#0f2d52"
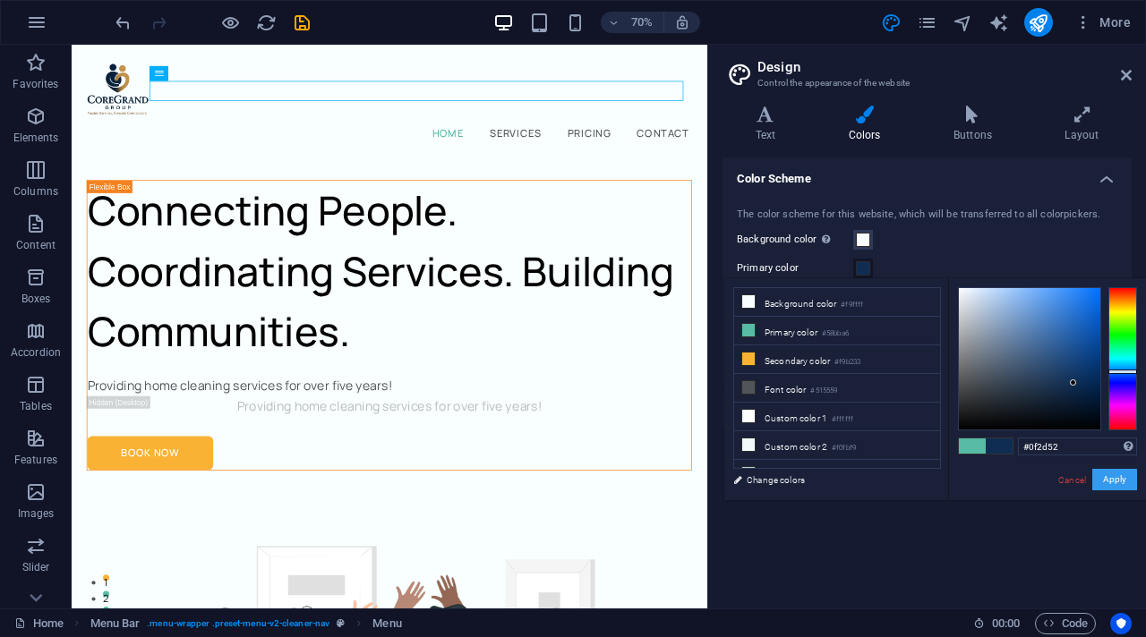
click at [1012, 481] on button "Apply" at bounding box center [1114, 479] width 45 height 21
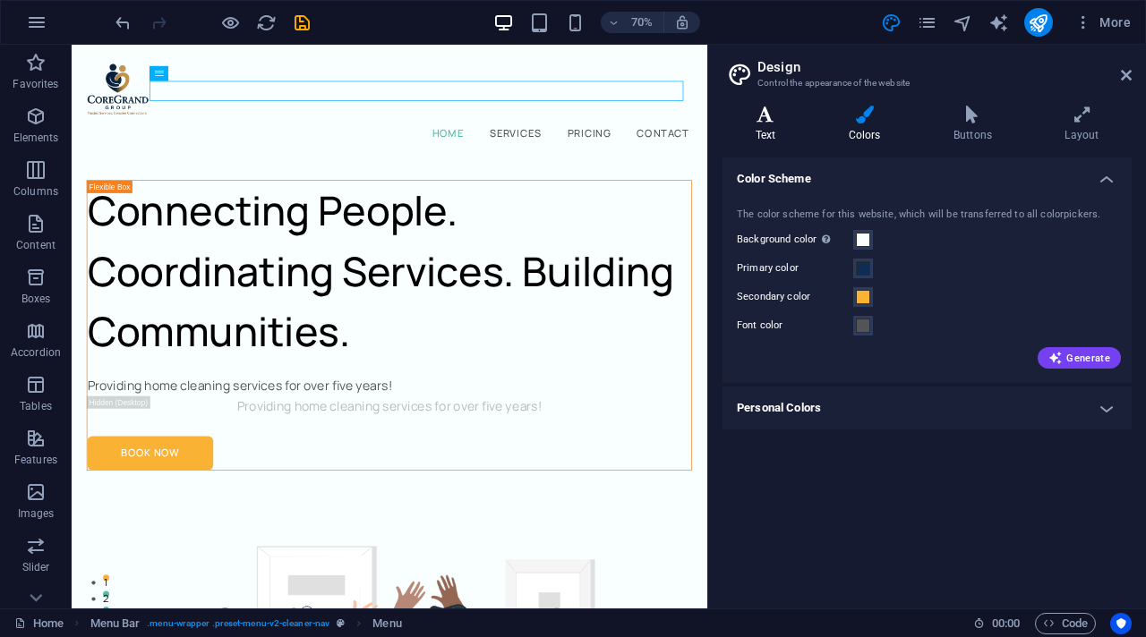
click at [773, 127] on h4 "Text" at bounding box center [768, 125] width 93 height 38
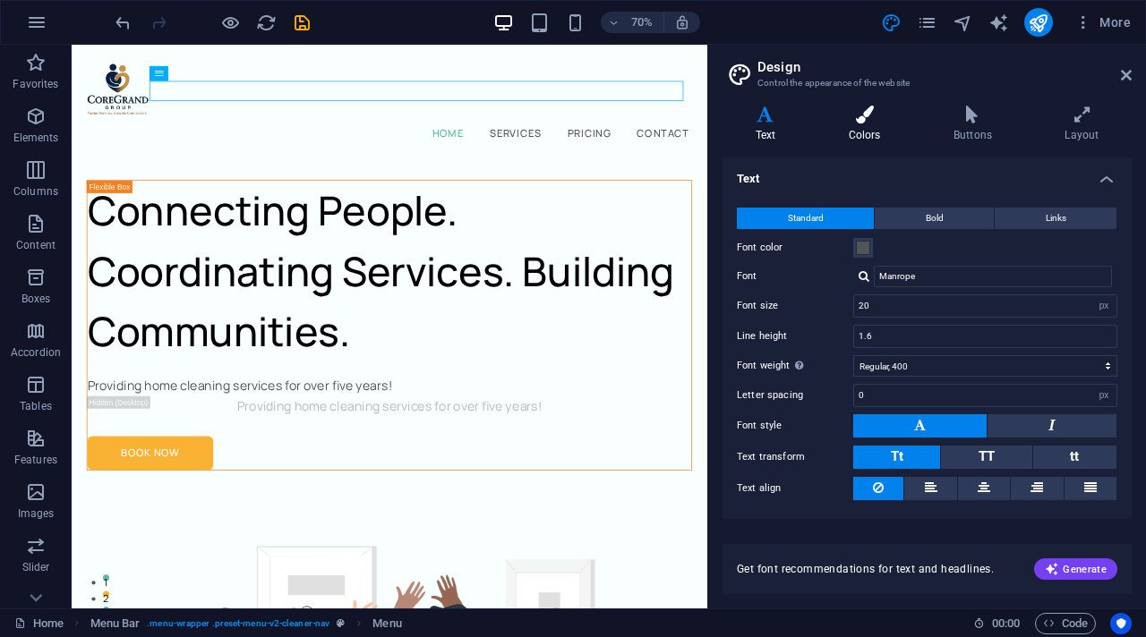
click at [867, 132] on h4 "Colors" at bounding box center [868, 125] width 105 height 38
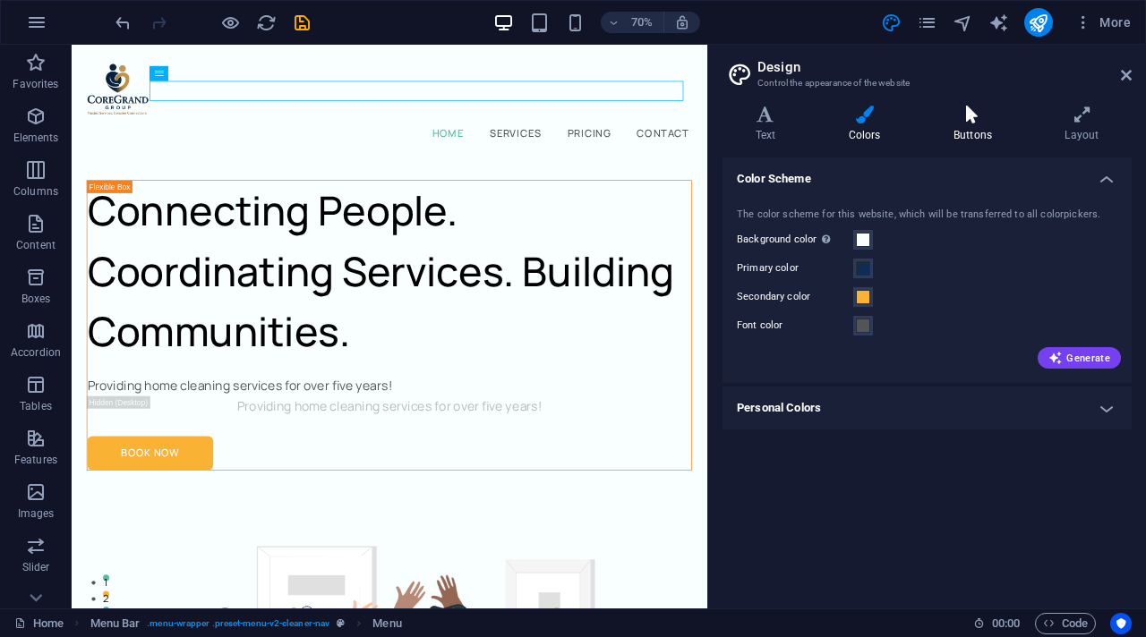
click at [985, 106] on icon at bounding box center [972, 115] width 104 height 18
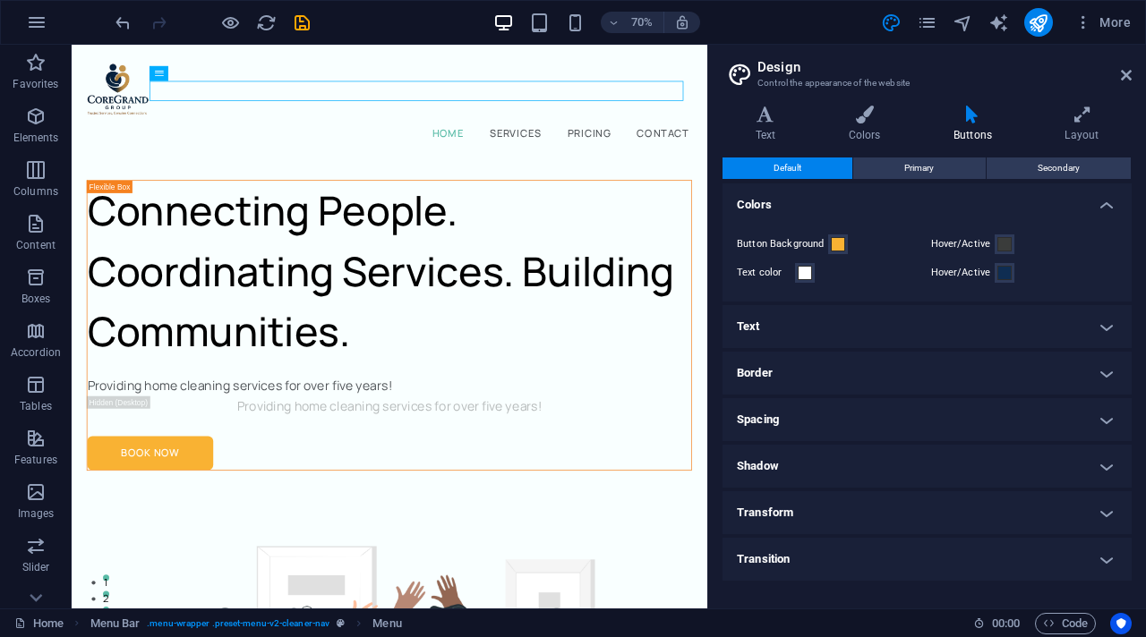
click at [908, 326] on h4 "Text" at bounding box center [926, 326] width 409 height 43
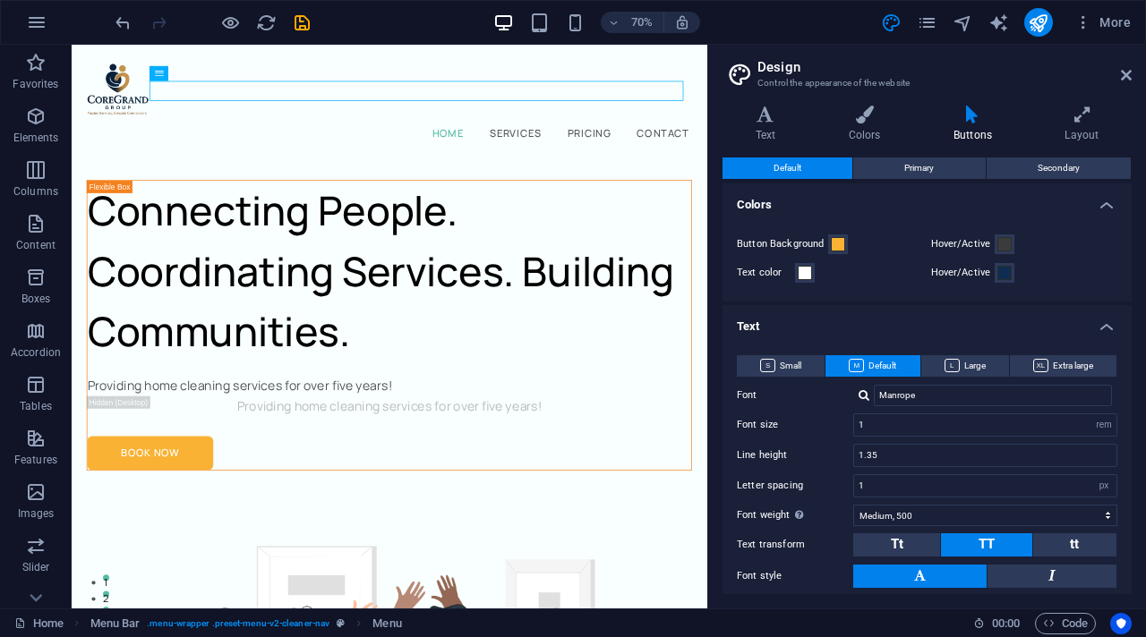
click at [1012, 327] on h4 "Text" at bounding box center [926, 321] width 409 height 32
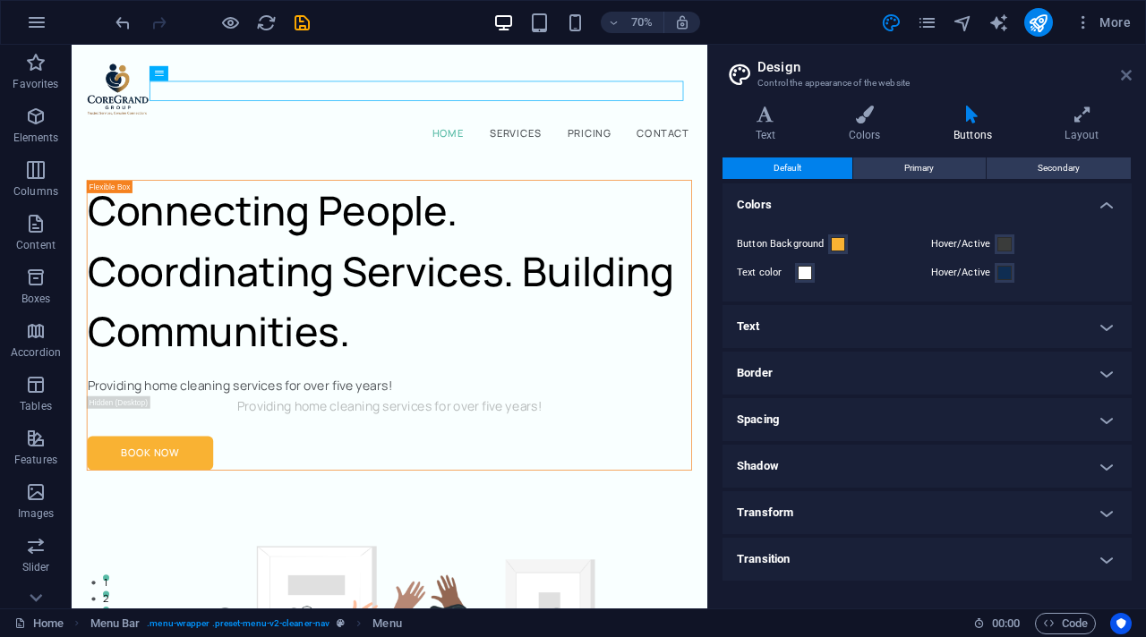
click at [1012, 73] on icon at bounding box center [1126, 75] width 11 height 14
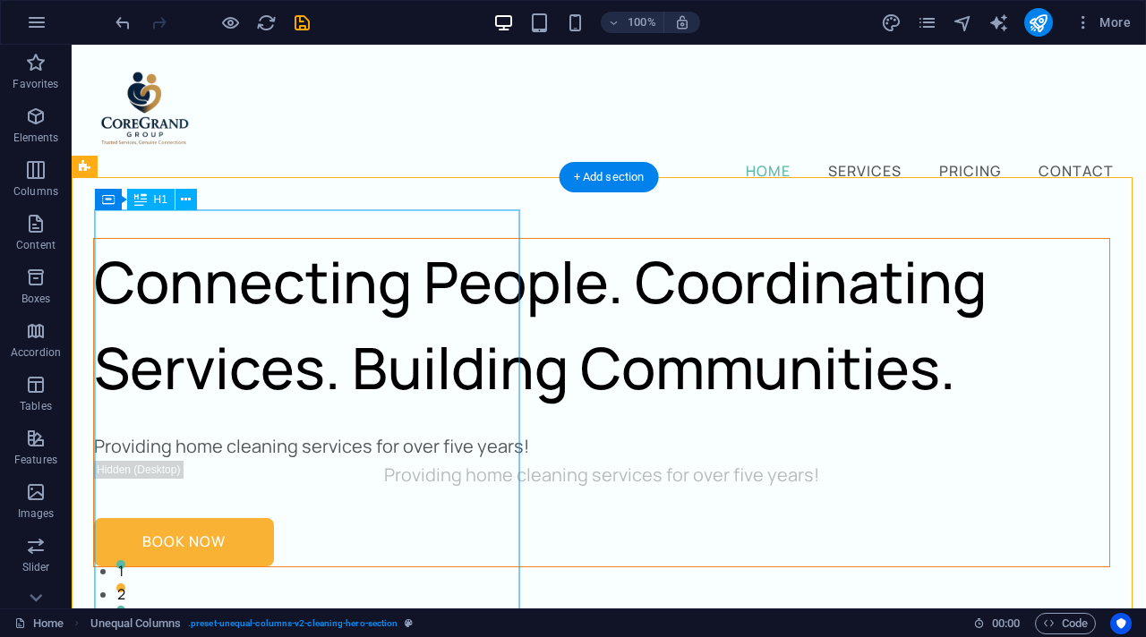
click at [334, 380] on div "Connecting People. Coordinating Services. Building Communities." at bounding box center [601, 325] width 1015 height 172
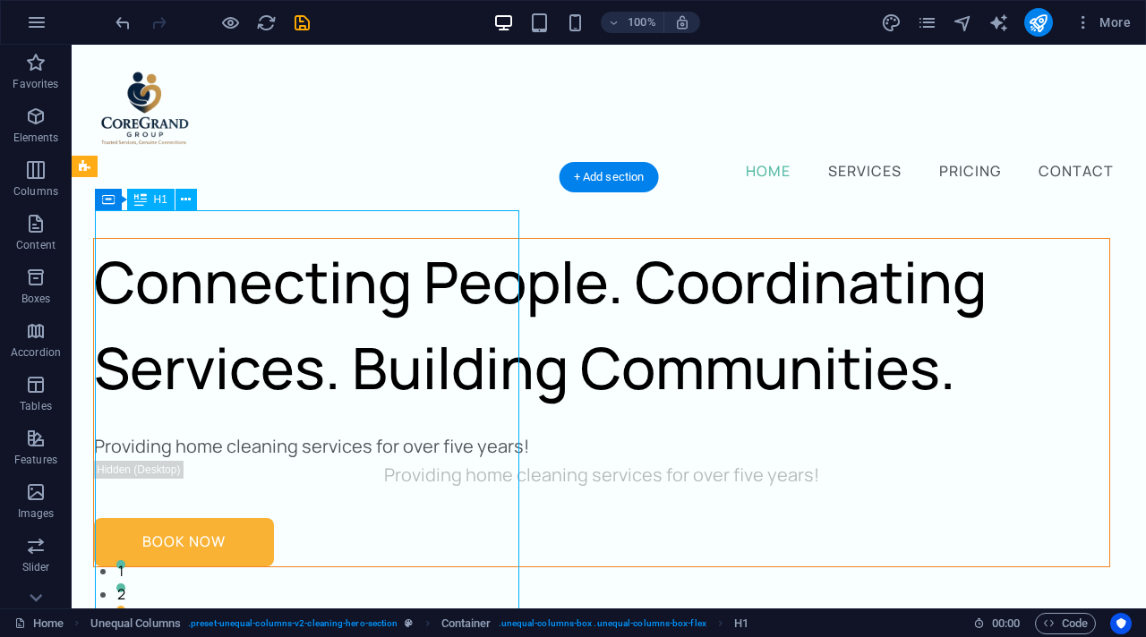
click at [334, 380] on div "Connecting People. Coordinating Services. Building Communities." at bounding box center [601, 325] width 1015 height 172
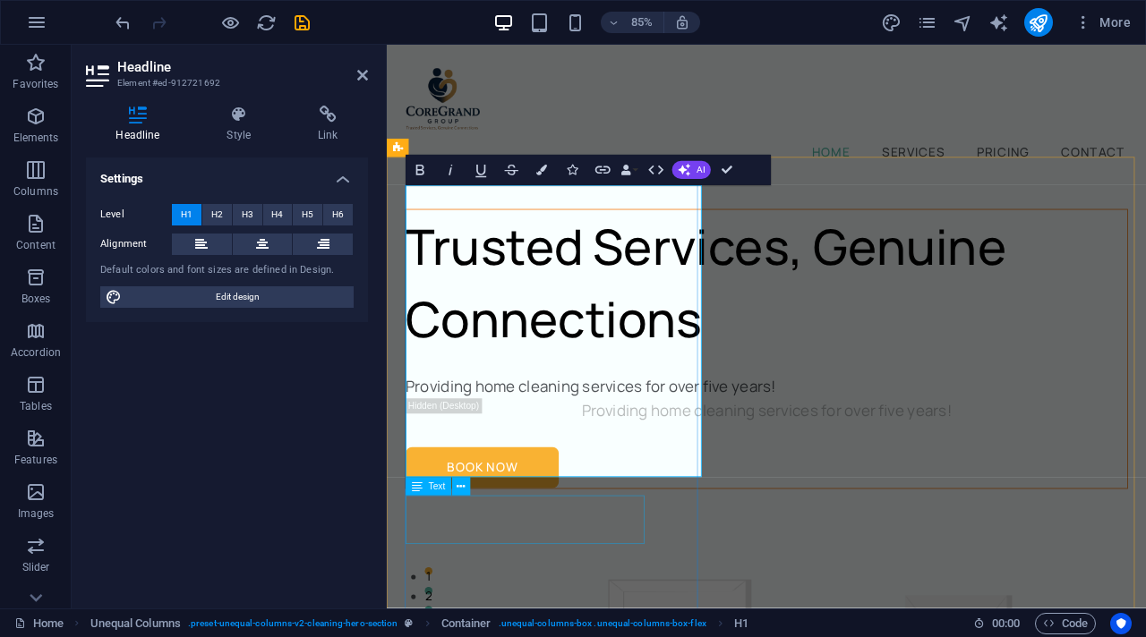
click at [566, 461] on div "Providing home cleaning services for over five years!" at bounding box center [833, 446] width 849 height 29
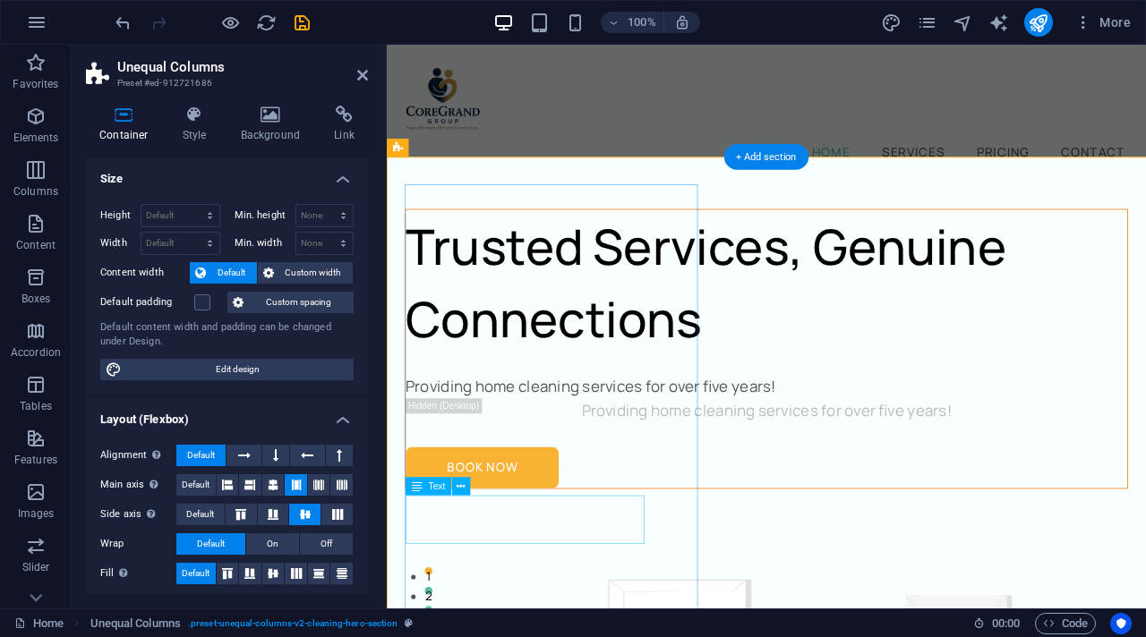
click at [567, 461] on div "Providing home cleaning services for over five years!" at bounding box center [833, 446] width 849 height 29
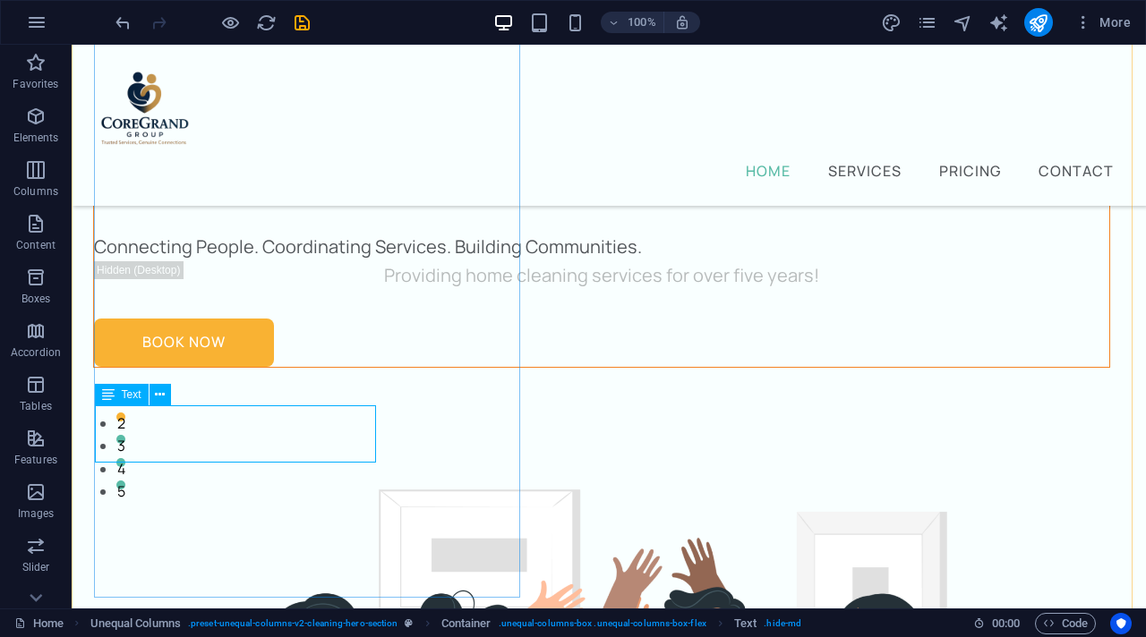
scroll to position [171, 0]
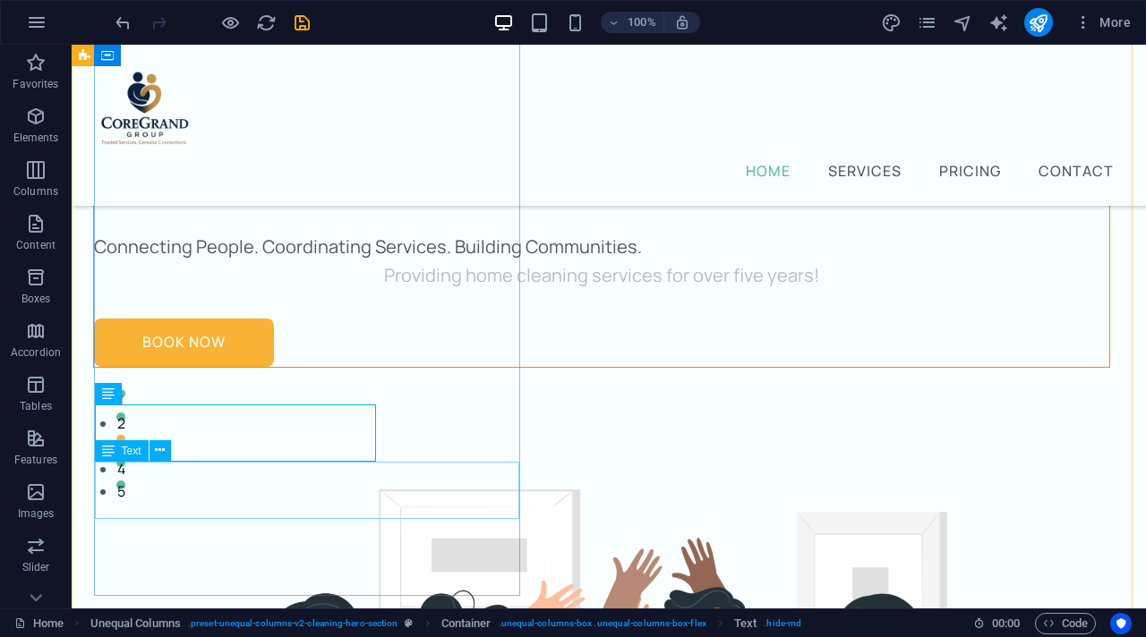
click at [406, 290] on div "Providing home cleaning services for over five years!" at bounding box center [601, 275] width 1015 height 29
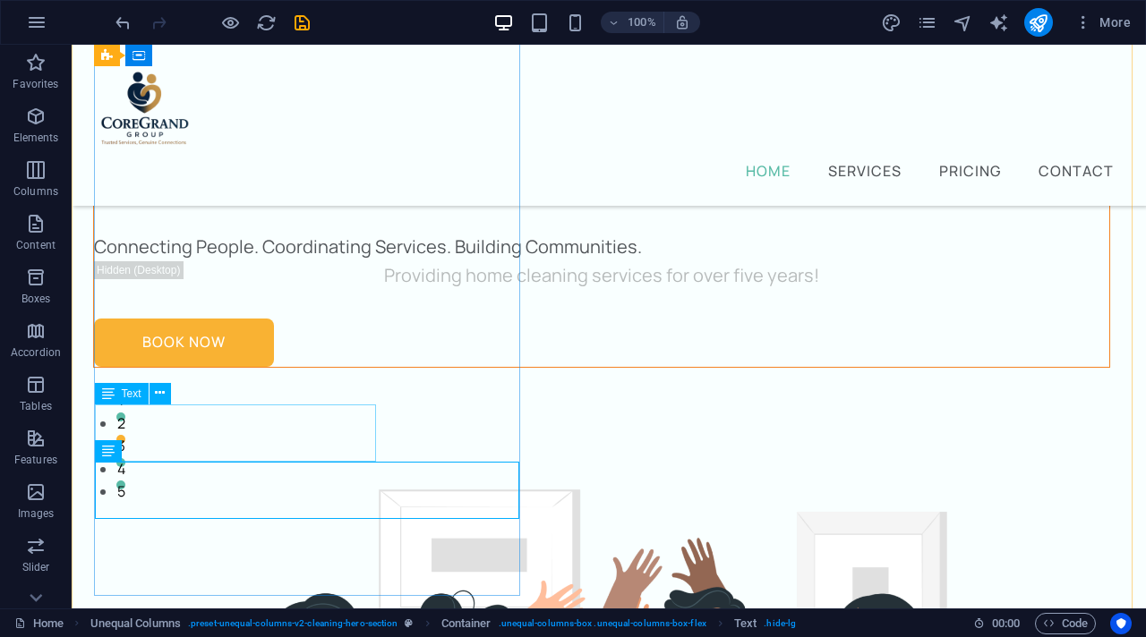
click at [346, 261] on div "Connecting People. Coordinating Services. Building Communities." at bounding box center [601, 247] width 1015 height 29
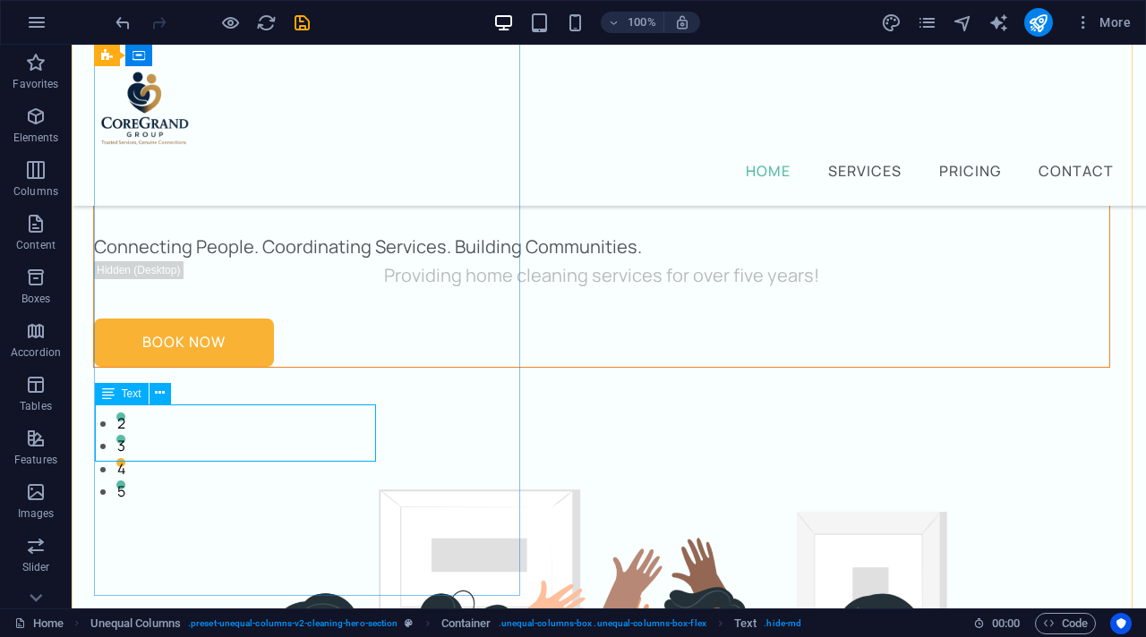
click at [346, 261] on div "Connecting People. Coordinating Services. Building Communities." at bounding box center [601, 247] width 1015 height 29
click at [283, 261] on div "Connecting People. Coordinating Services. Building Communities." at bounding box center [601, 247] width 1015 height 29
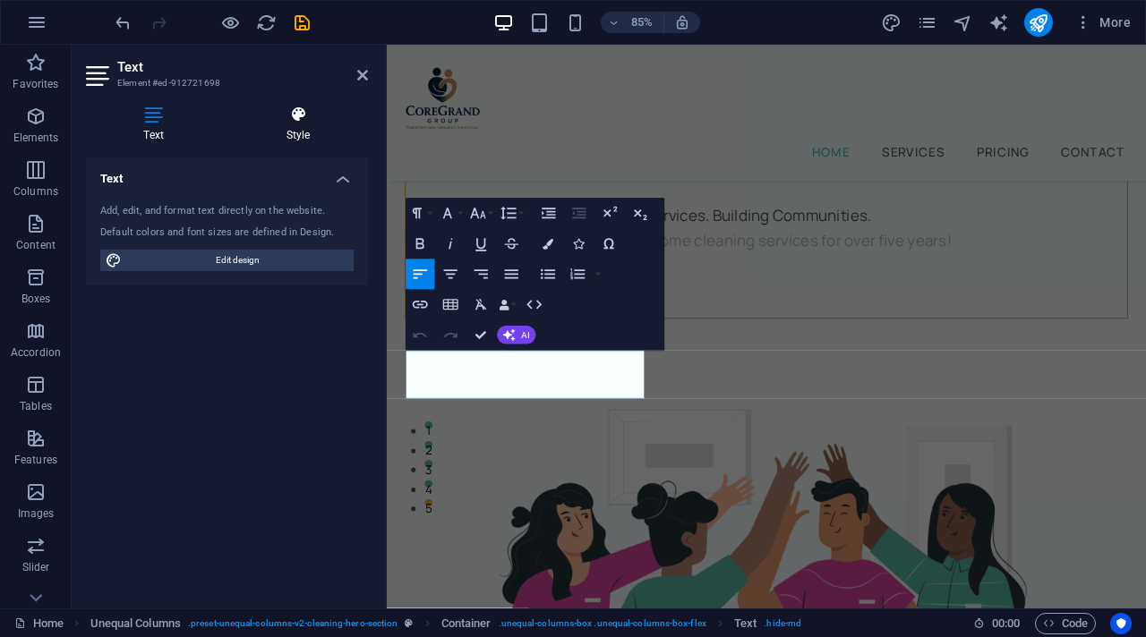
click at [304, 125] on h4 "Style" at bounding box center [298, 125] width 140 height 38
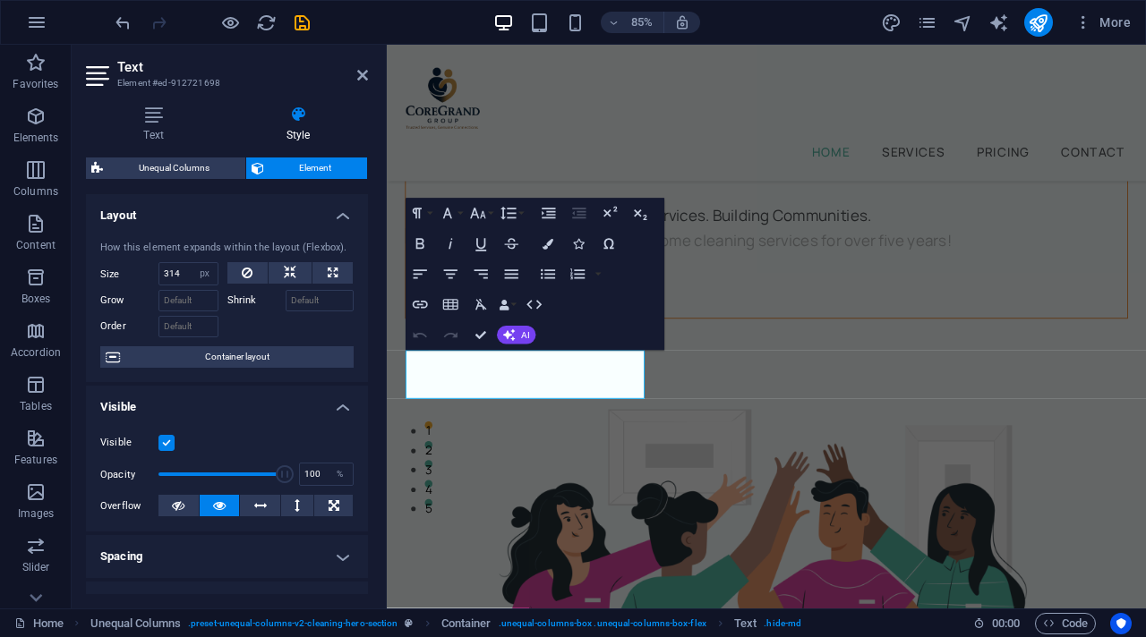
click at [369, 77] on aside "Text Element #ed-912721698 Text Style Text Add, edit, and format text directly …" at bounding box center [229, 327] width 315 height 564
click at [364, 76] on icon at bounding box center [362, 75] width 11 height 14
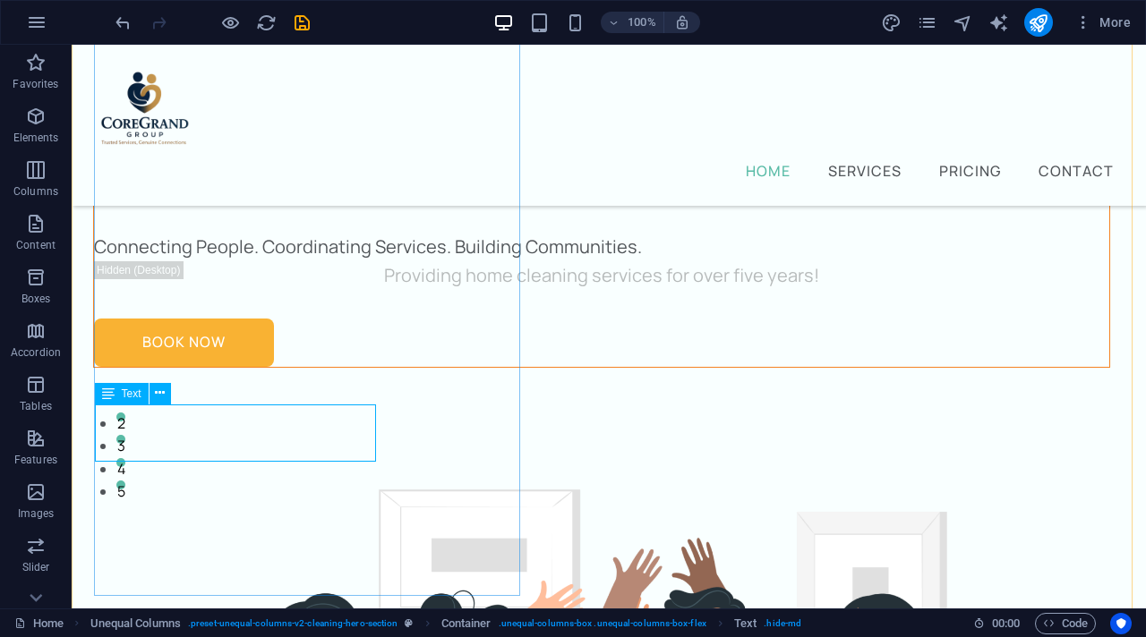
click at [352, 261] on div "Connecting People. Coordinating Services. Building Communities." at bounding box center [601, 247] width 1015 height 29
click at [329, 261] on div "Connecting People. Coordinating Services. Building Communities." at bounding box center [601, 247] width 1015 height 29
click at [367, 261] on div "Connecting People. Coordinating Services. Building Communities." at bounding box center [601, 247] width 1015 height 29
select select "px"
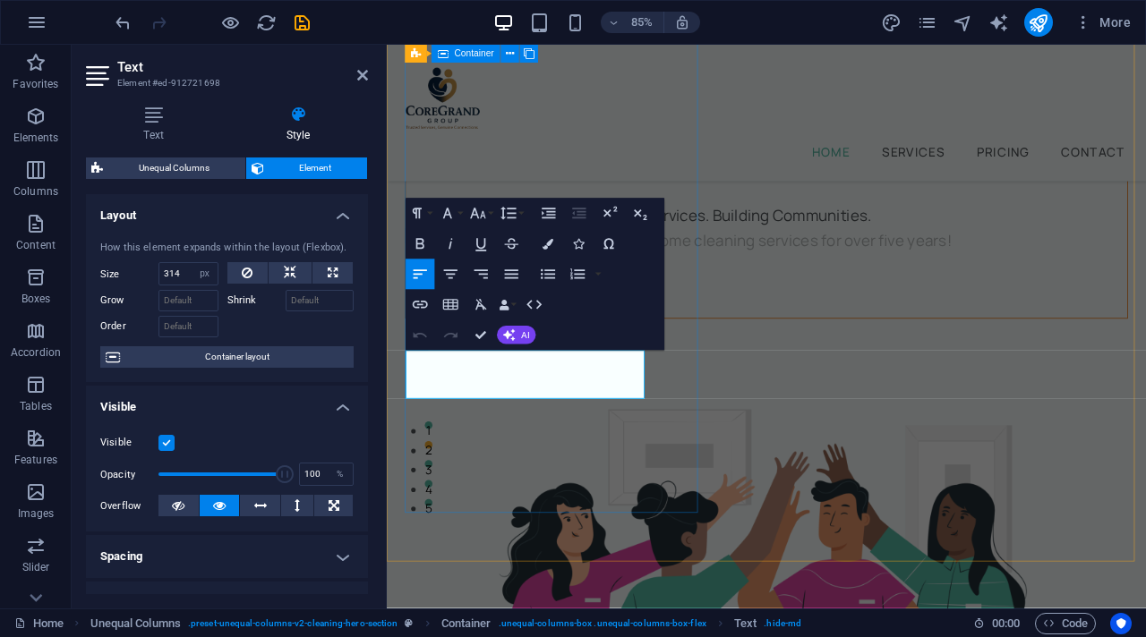
click at [713, 368] on div "Trusted Services, Genuine Connections Connecting People. Coordinating Services.…" at bounding box center [833, 202] width 850 height 329
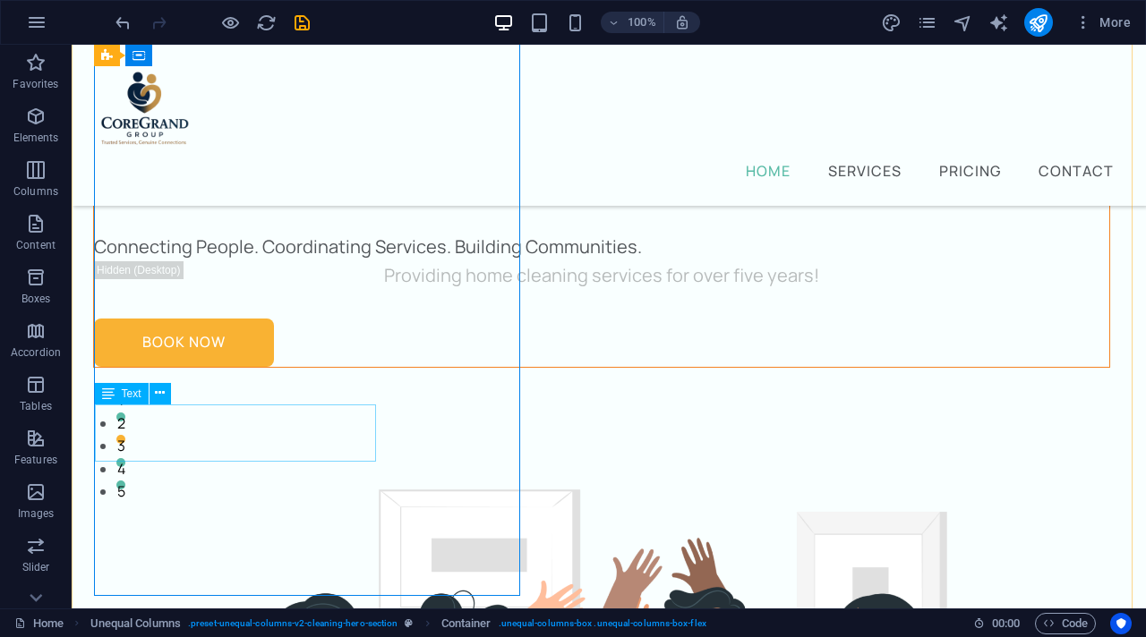
click at [360, 261] on div "Connecting People. Coordinating Services. Building Communities." at bounding box center [601, 247] width 1015 height 29
click at [259, 261] on div "Connecting People. Coordinating Services. Building Communities." at bounding box center [601, 247] width 1015 height 29
click at [161, 392] on icon at bounding box center [160, 393] width 10 height 19
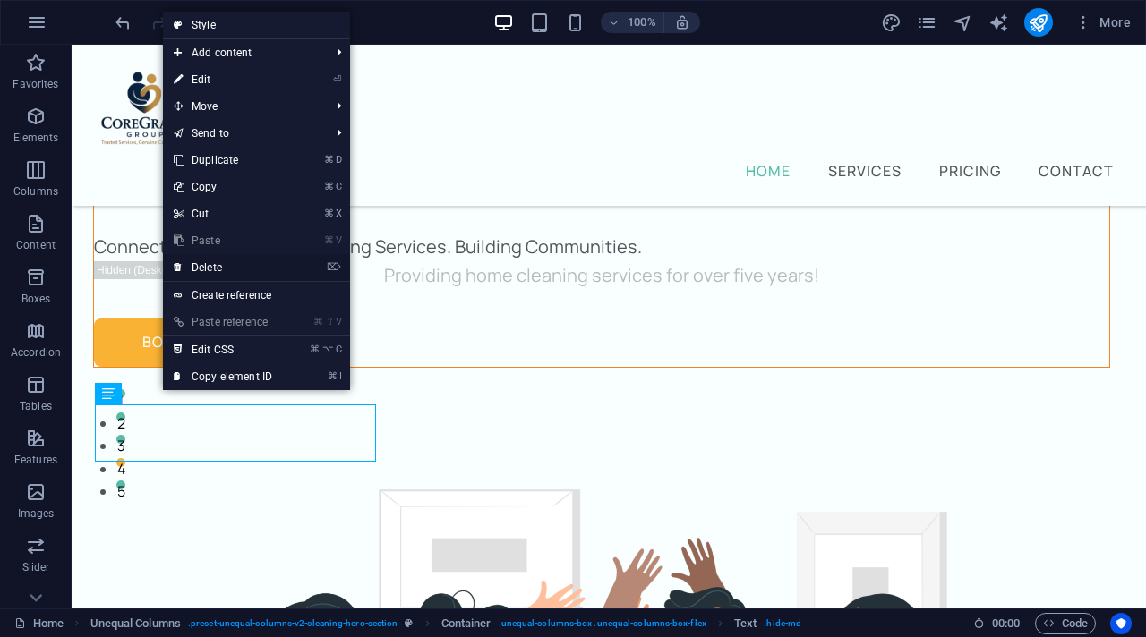
click at [220, 271] on link "⌦ Delete" at bounding box center [223, 267] width 120 height 27
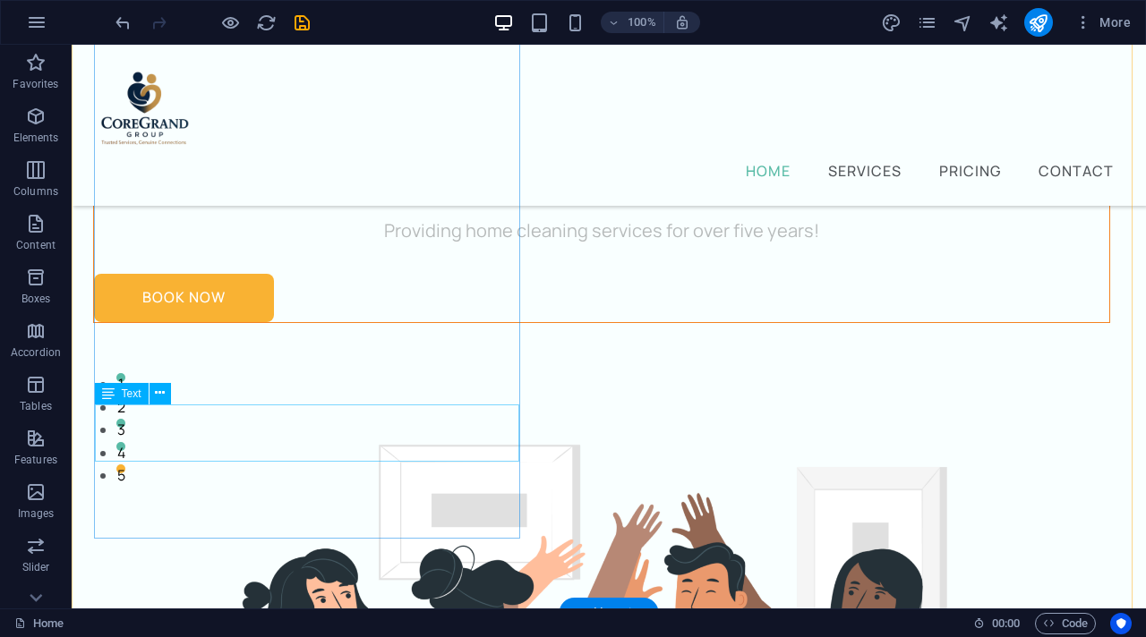
click at [269, 245] on div "Providing home cleaning services for over five years!" at bounding box center [601, 231] width 1015 height 29
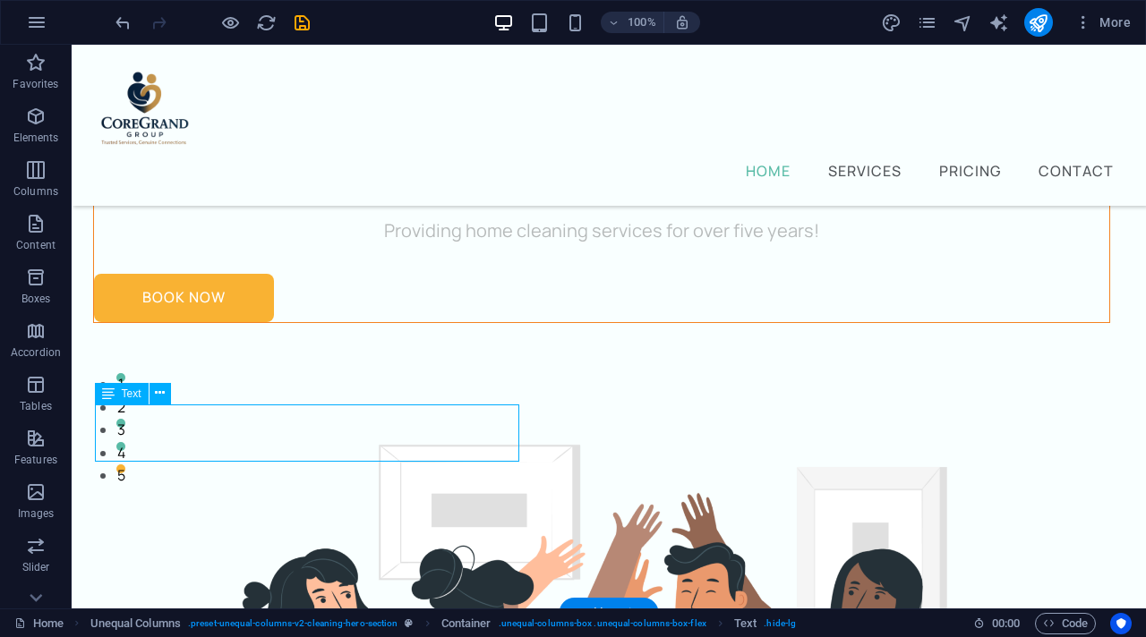
click at [269, 245] on div "Providing home cleaning services for over five years!" at bounding box center [601, 231] width 1015 height 29
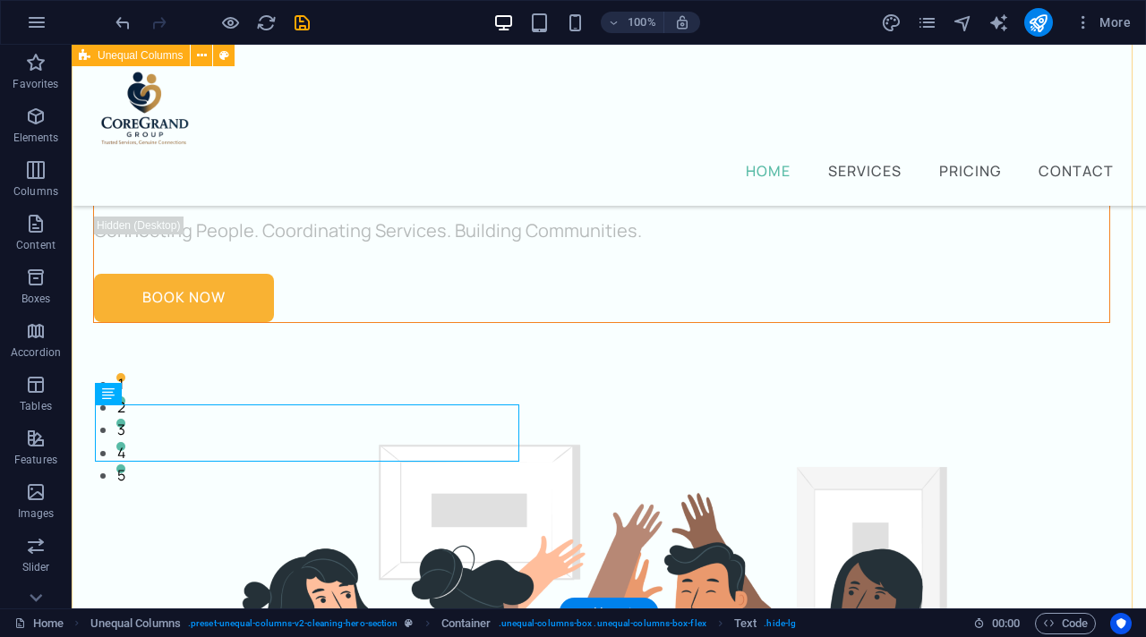
click at [565, 332] on div "Trusted Services, Genuine Connections Connecting People. Coordinating Services.…" at bounding box center [609, 642] width 1074 height 1568
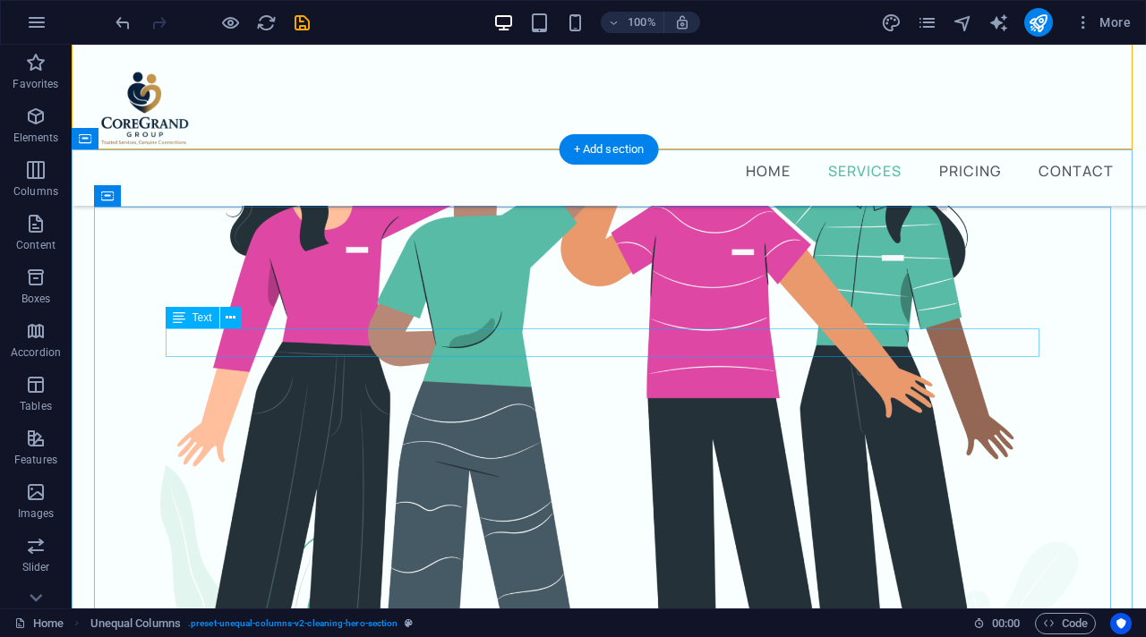
scroll to position [684, 0]
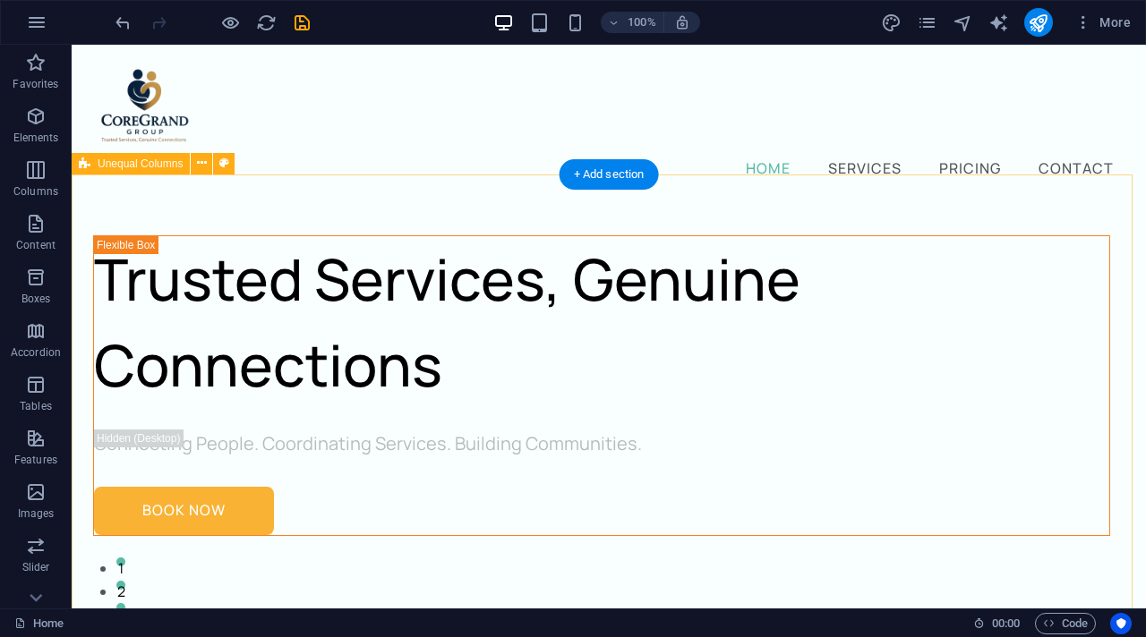
scroll to position [4, 0]
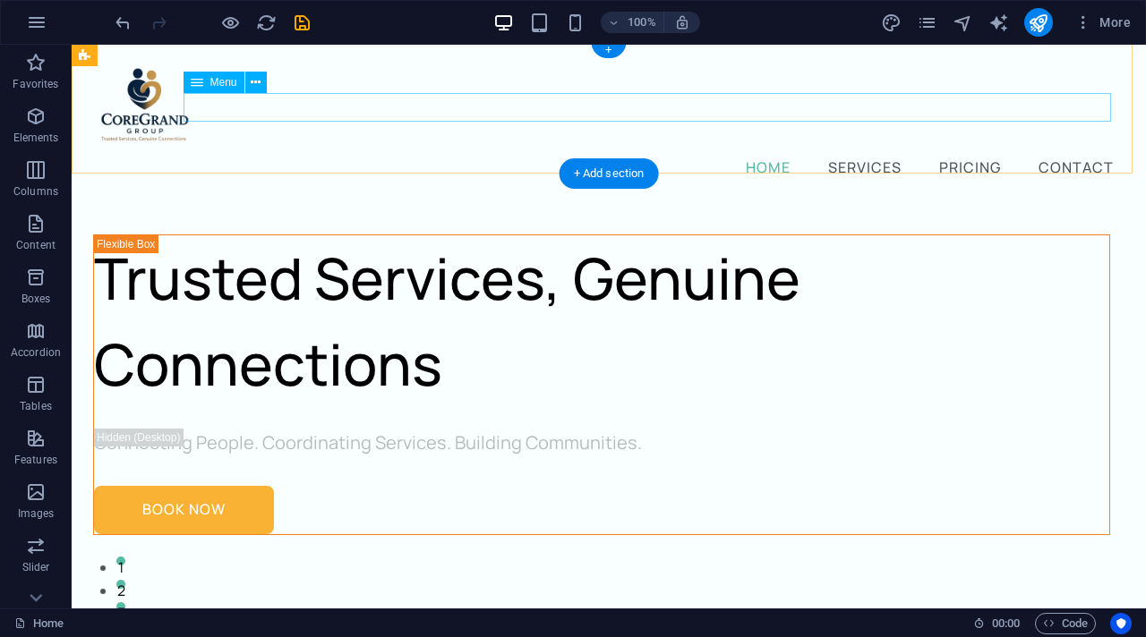
click at [870, 152] on nav "Home Services Pricing Contact" at bounding box center [608, 166] width 1017 height 29
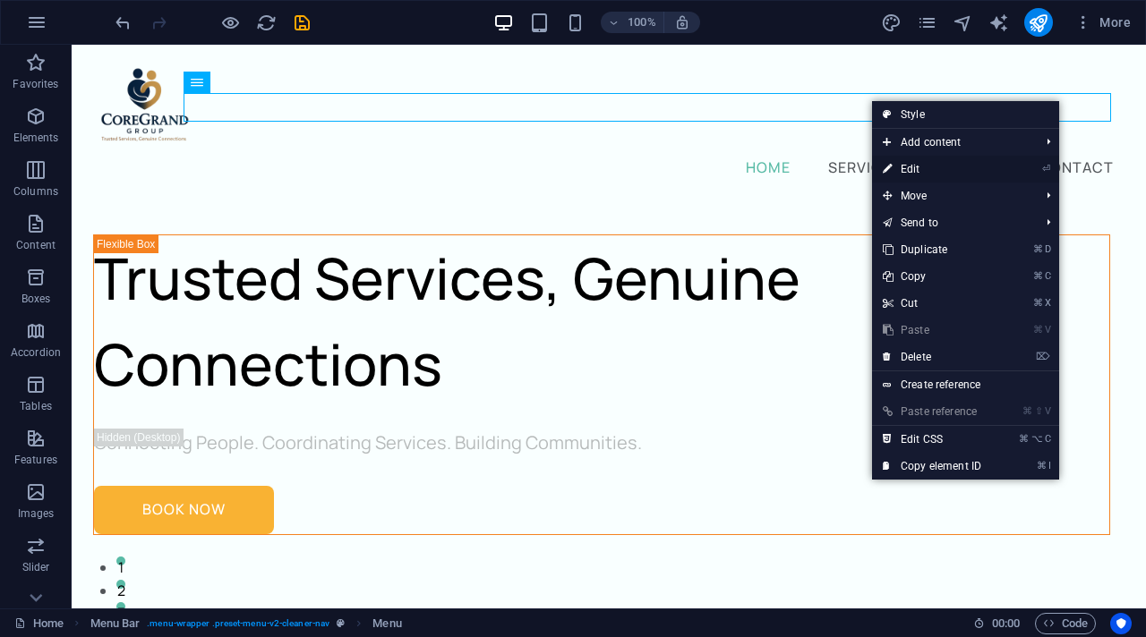
click at [935, 166] on link "⏎ Edit" at bounding box center [932, 169] width 120 height 27
select select
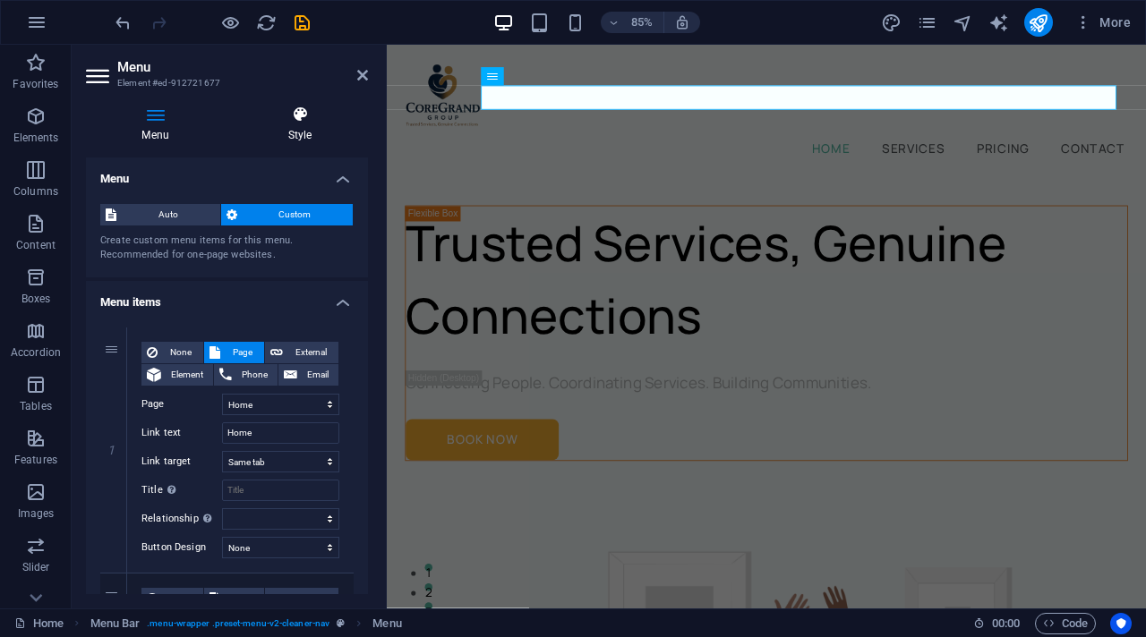
click at [295, 132] on h4 "Style" at bounding box center [300, 125] width 136 height 38
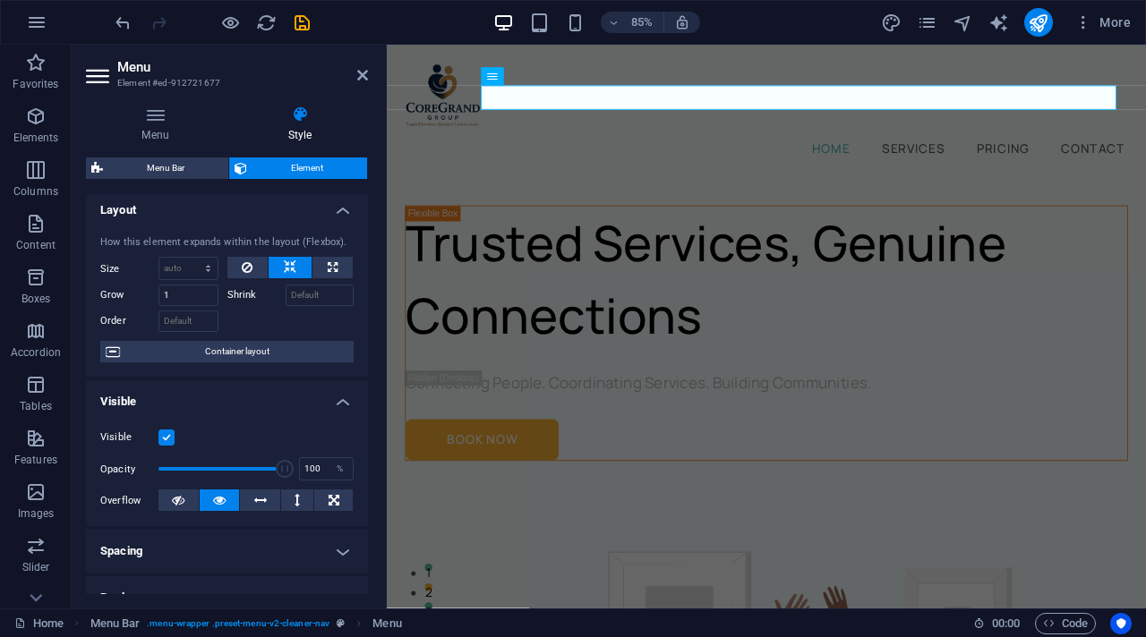
scroll to position [0, 0]
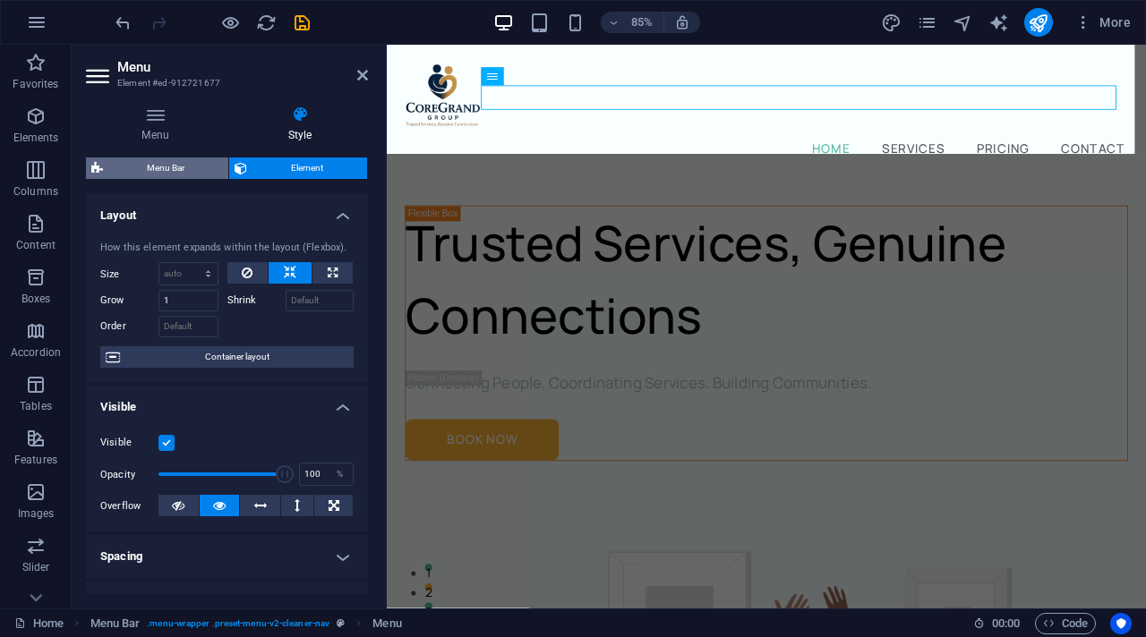
click at [174, 169] on span "Menu Bar" at bounding box center [165, 168] width 115 height 21
select select "px"
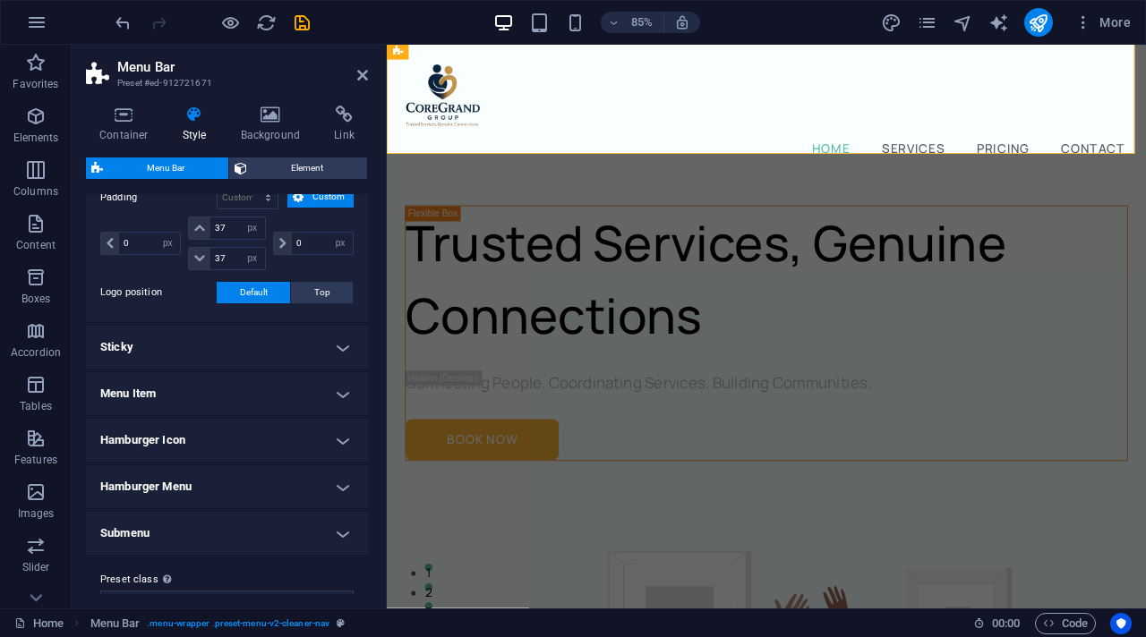
scroll to position [454, 0]
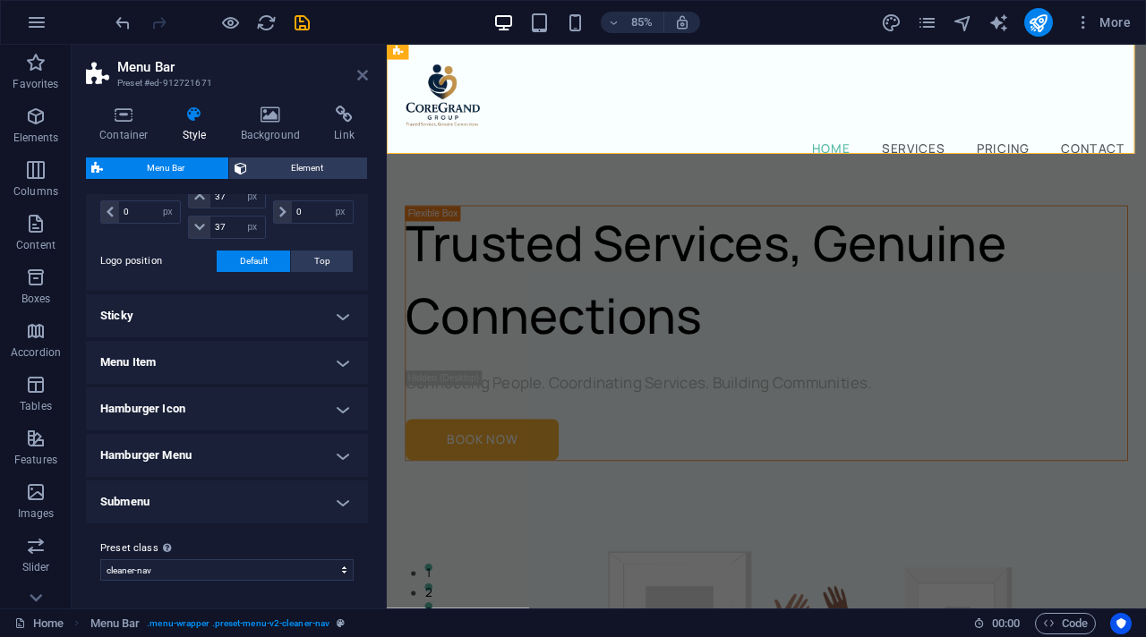
click at [366, 77] on icon at bounding box center [362, 75] width 11 height 14
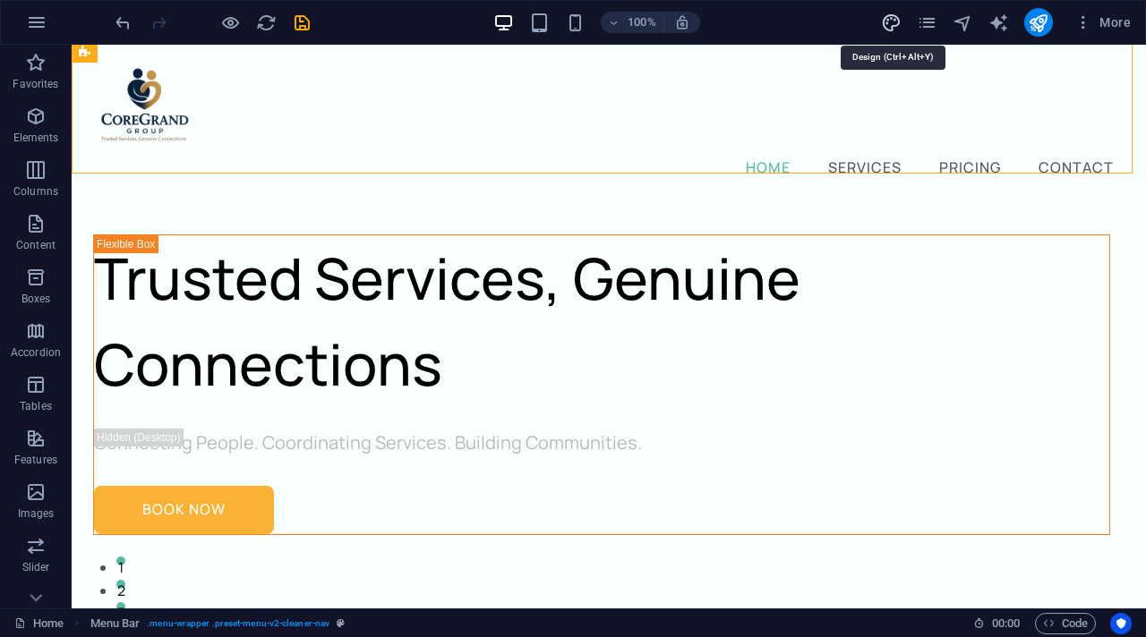
click at [896, 22] on icon "design" at bounding box center [891, 23] width 21 height 21
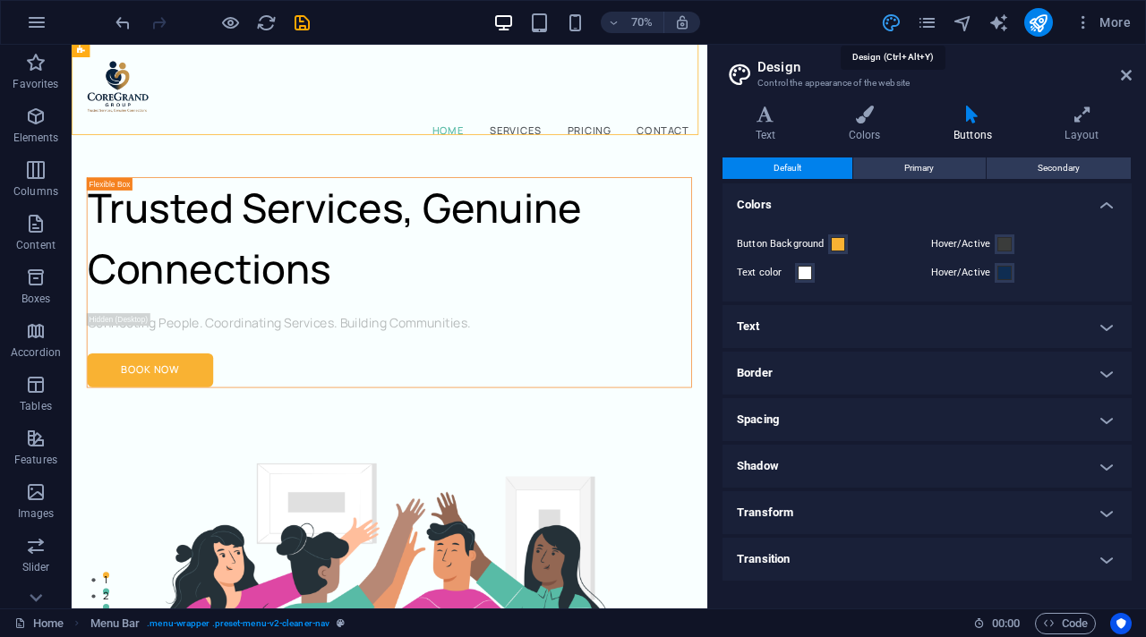
click at [893, 30] on icon "design" at bounding box center [891, 23] width 21 height 21
click at [654, 152] on nav "Home Services Pricing Contact" at bounding box center [525, 166] width 865 height 29
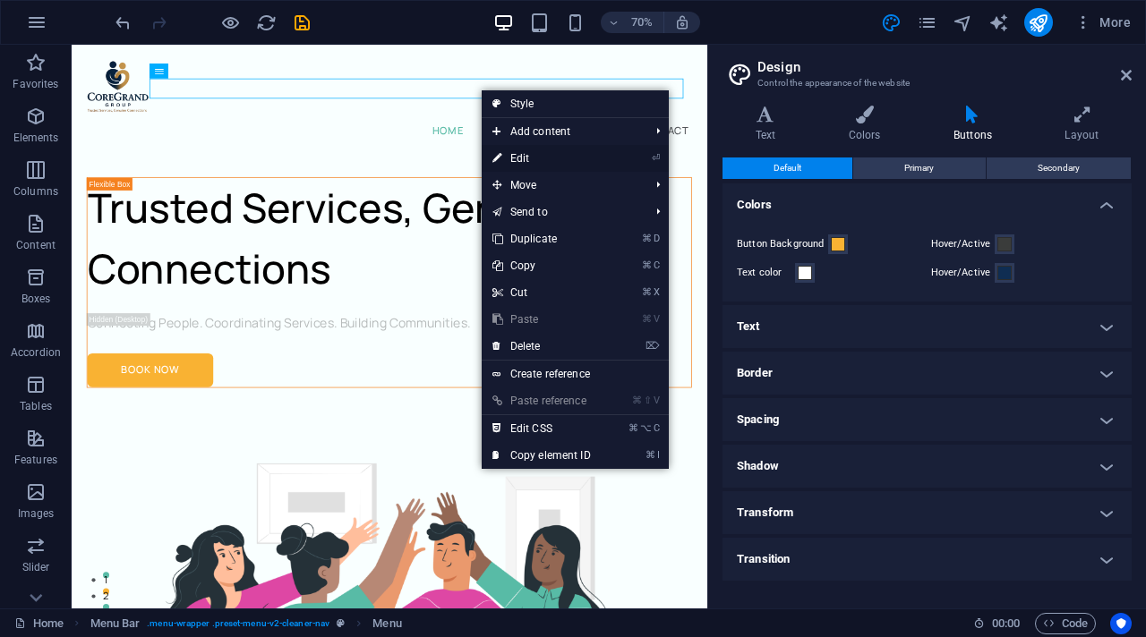
click at [530, 163] on link "⏎ Edit" at bounding box center [542, 158] width 120 height 27
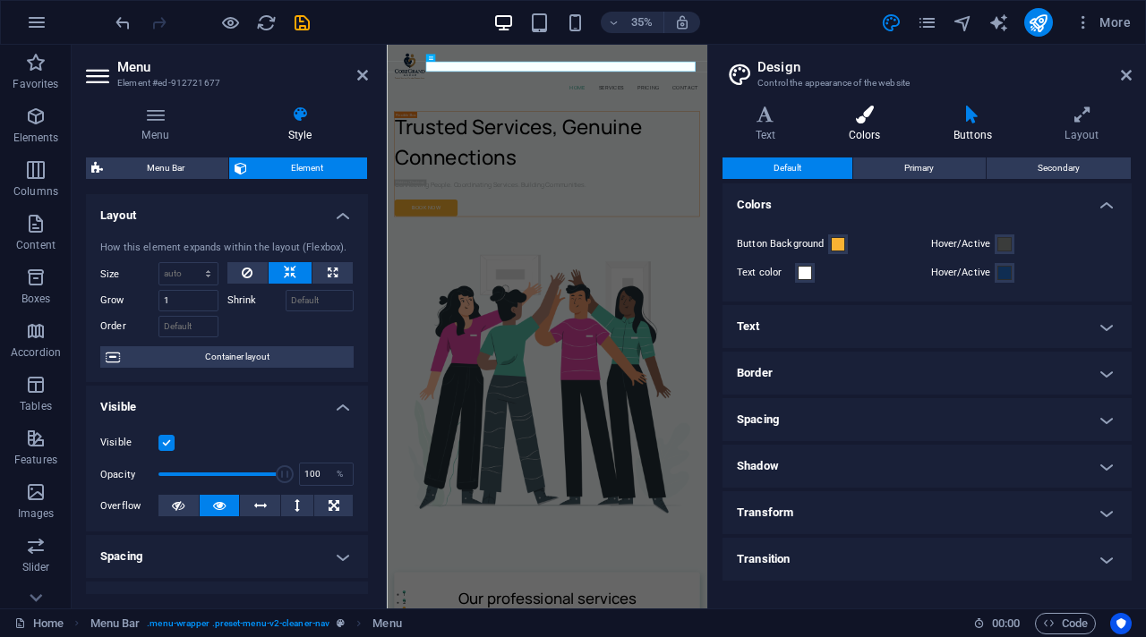
click at [861, 124] on h4 "Colors" at bounding box center [868, 125] width 105 height 38
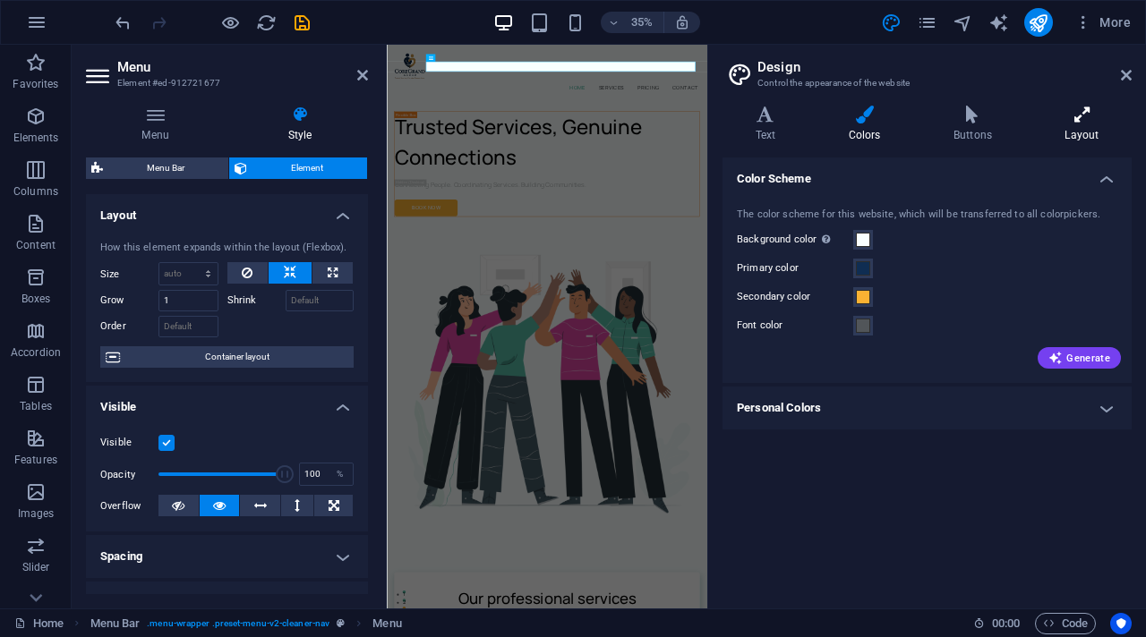
click at [1012, 121] on icon at bounding box center [1081, 115] width 99 height 18
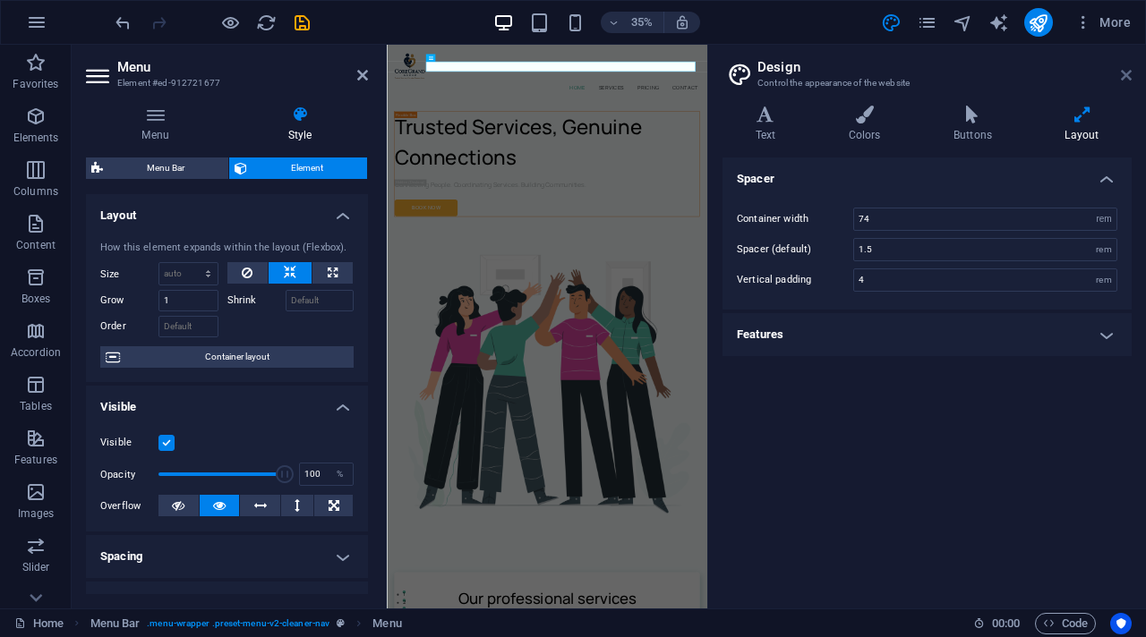
drag, startPoint x: 1123, startPoint y: 72, endPoint x: 867, endPoint y: 32, distance: 259.9
click at [1012, 72] on icon at bounding box center [1126, 75] width 11 height 14
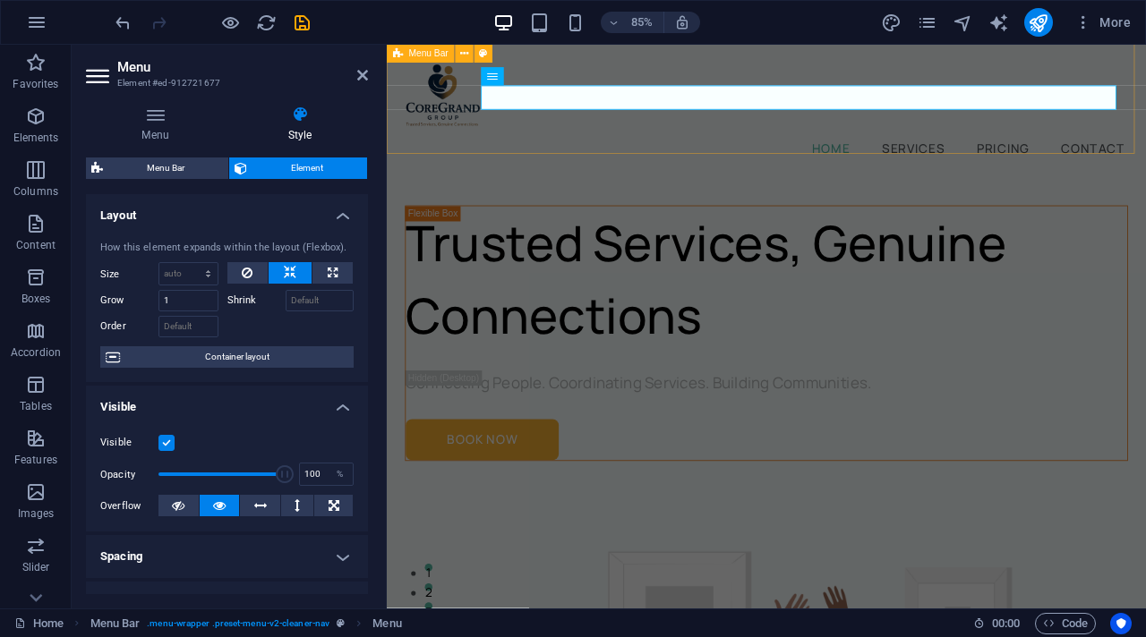
click at [873, 139] on div "Home Services Pricing Contact" at bounding box center [833, 121] width 893 height 161
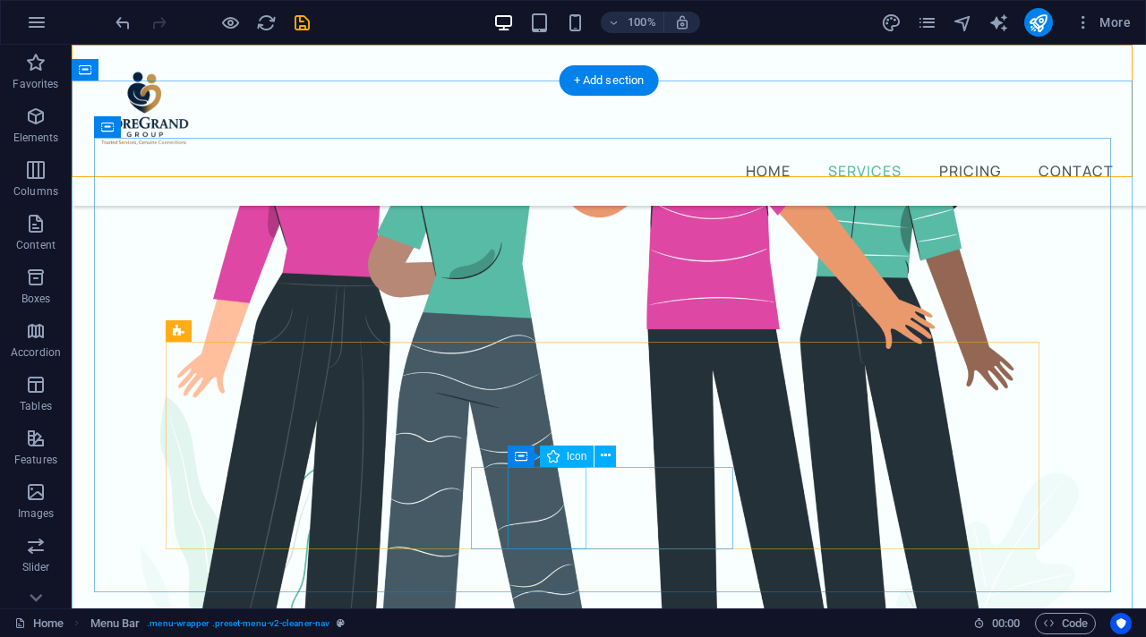
scroll to position [693, 0]
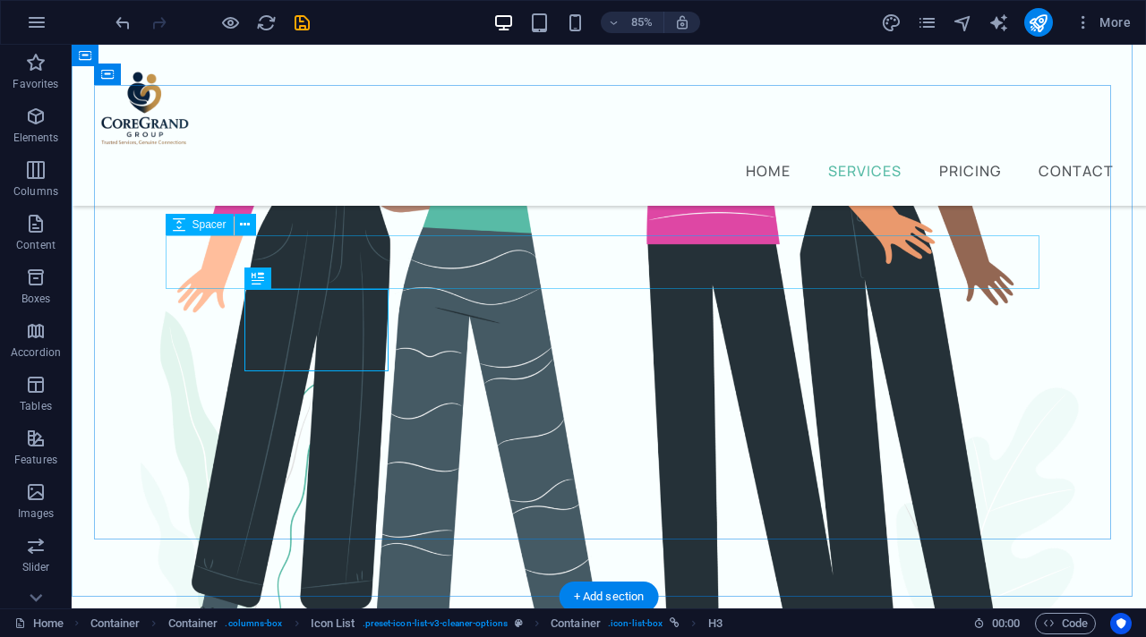
scroll to position [773, 0]
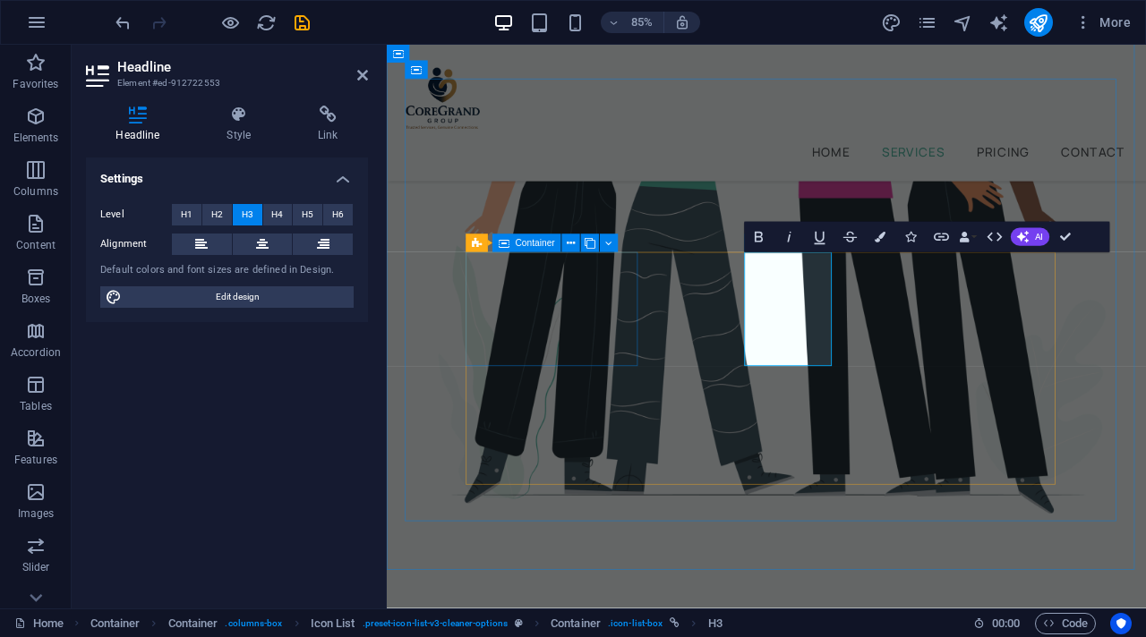
scroll to position [792, 0]
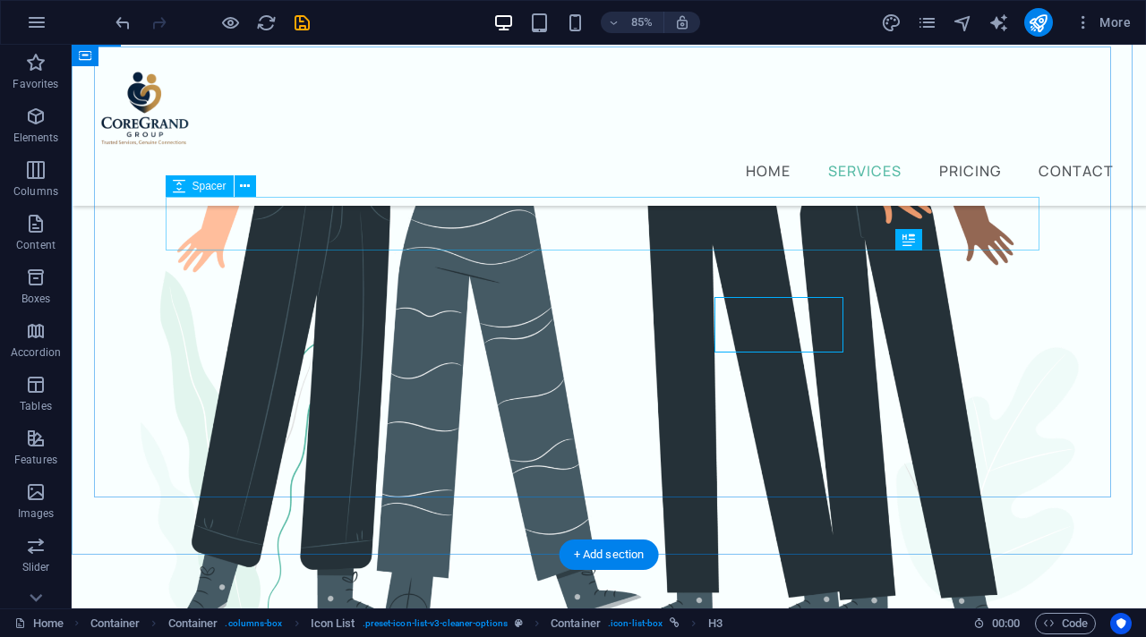
scroll to position [811, 0]
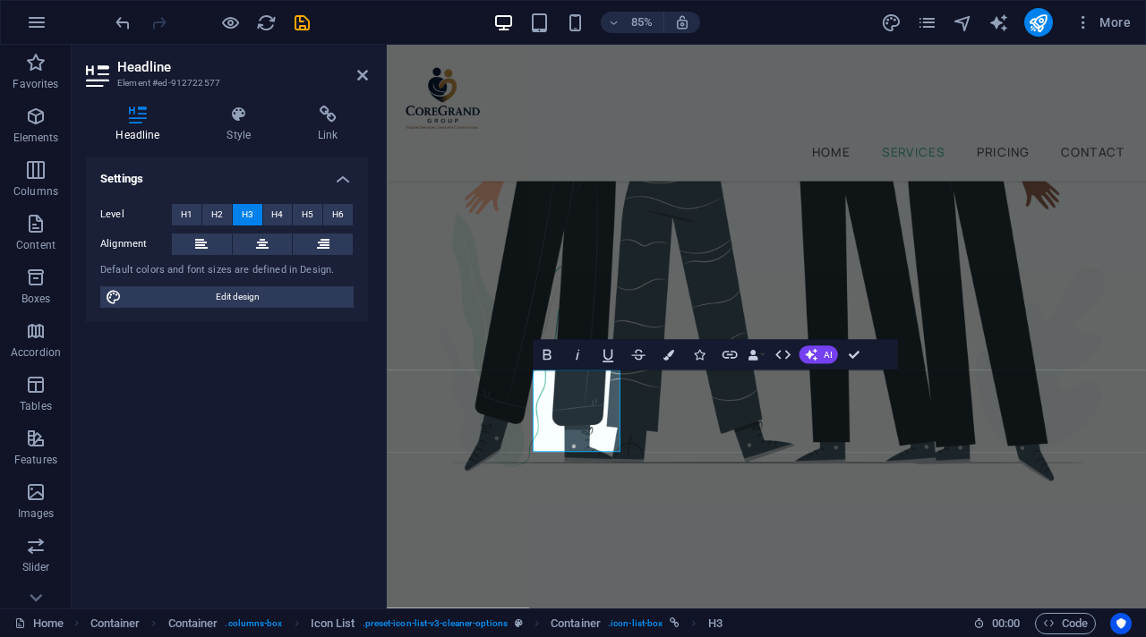
scroll to position [850, 0]
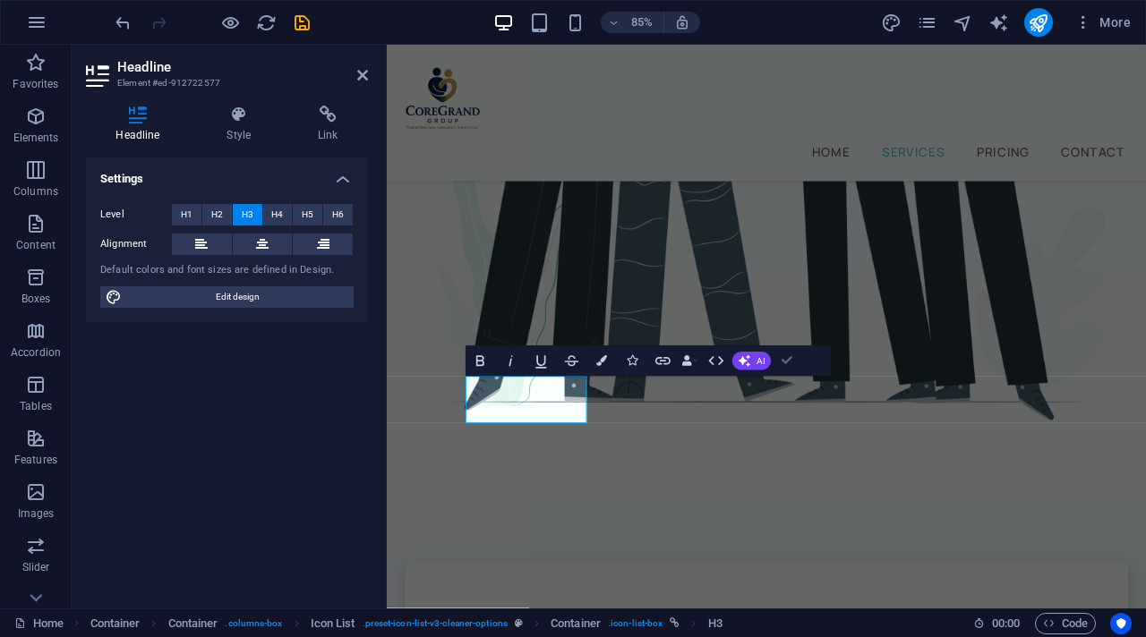
drag, startPoint x: 784, startPoint y: 362, endPoint x: 713, endPoint y: 317, distance: 84.5
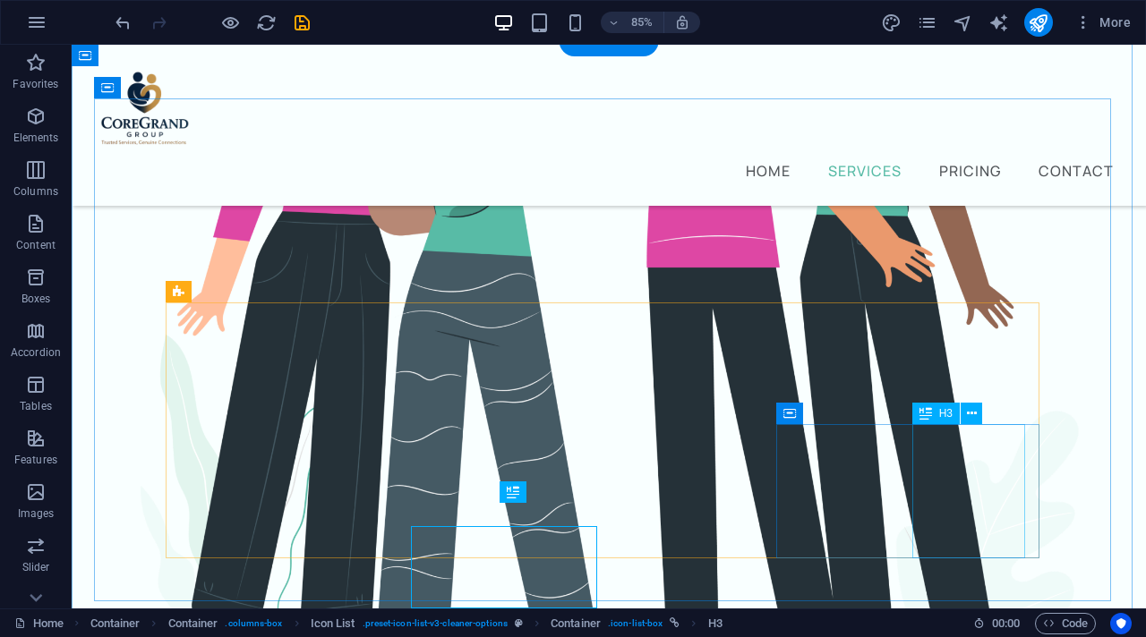
scroll to position [759, 0]
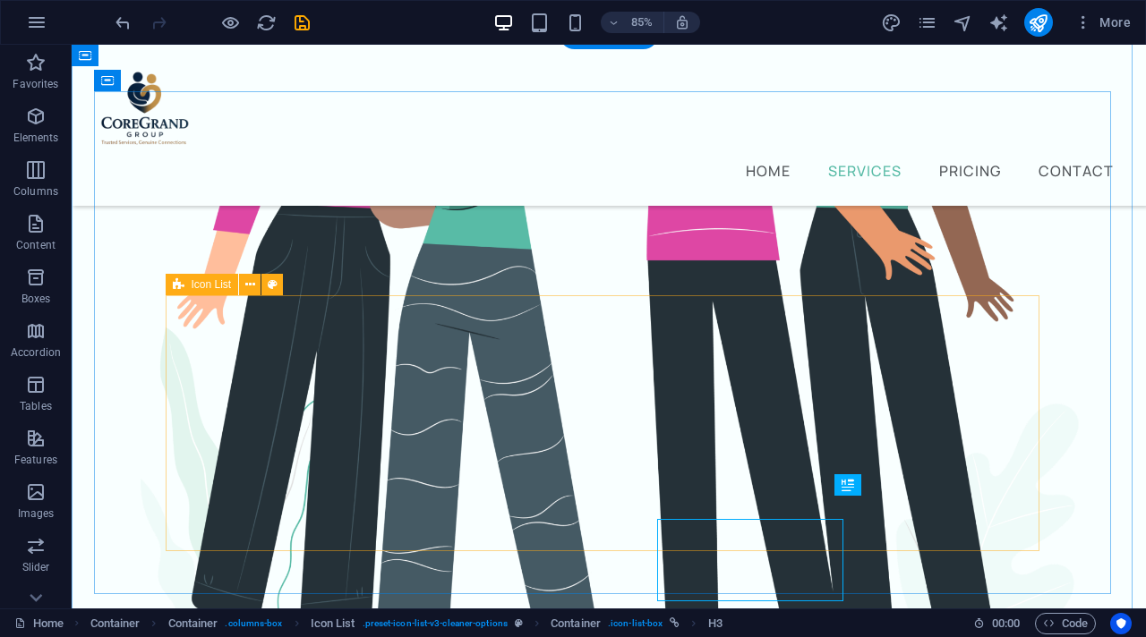
scroll to position [766, 0]
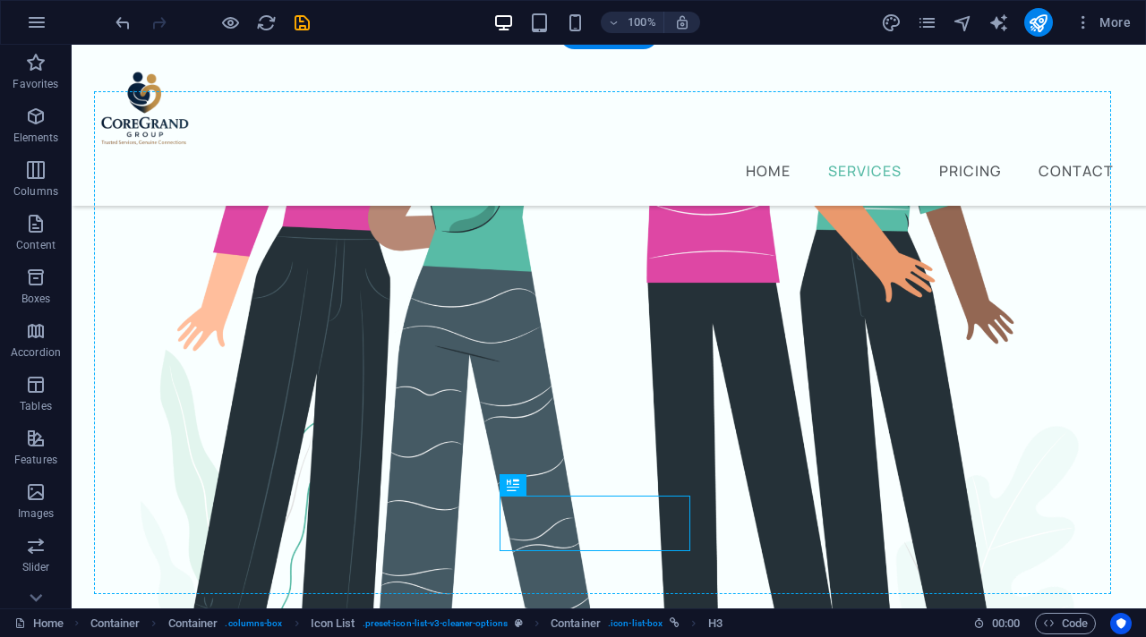
drag, startPoint x: 604, startPoint y: 533, endPoint x: 771, endPoint y: 470, distance: 177.9
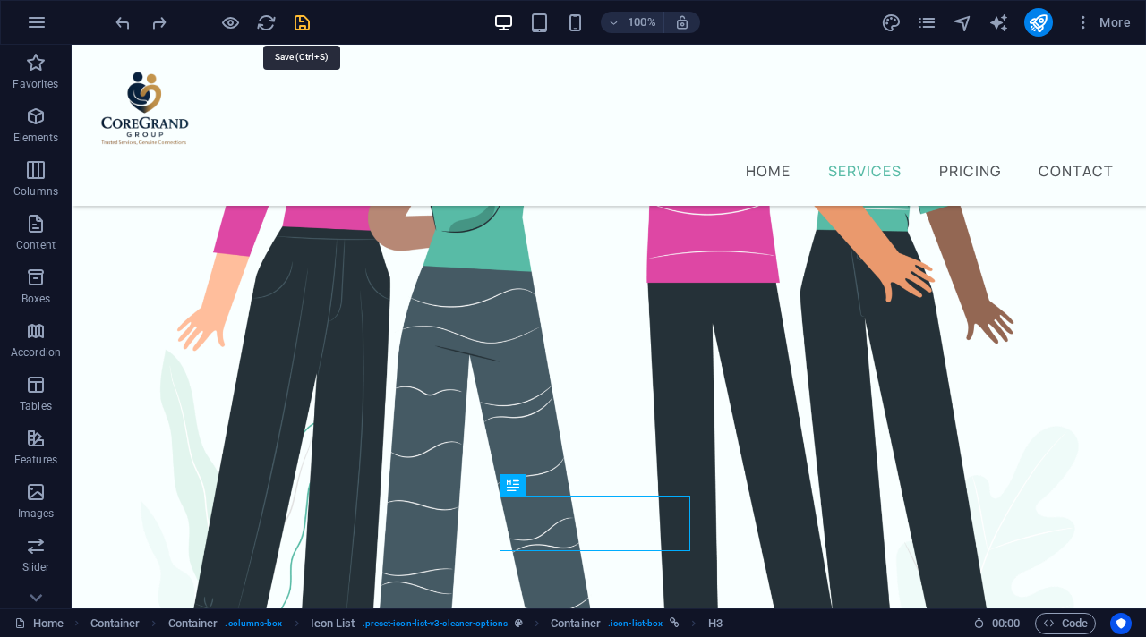
click at [299, 23] on icon "save" at bounding box center [302, 23] width 21 height 21
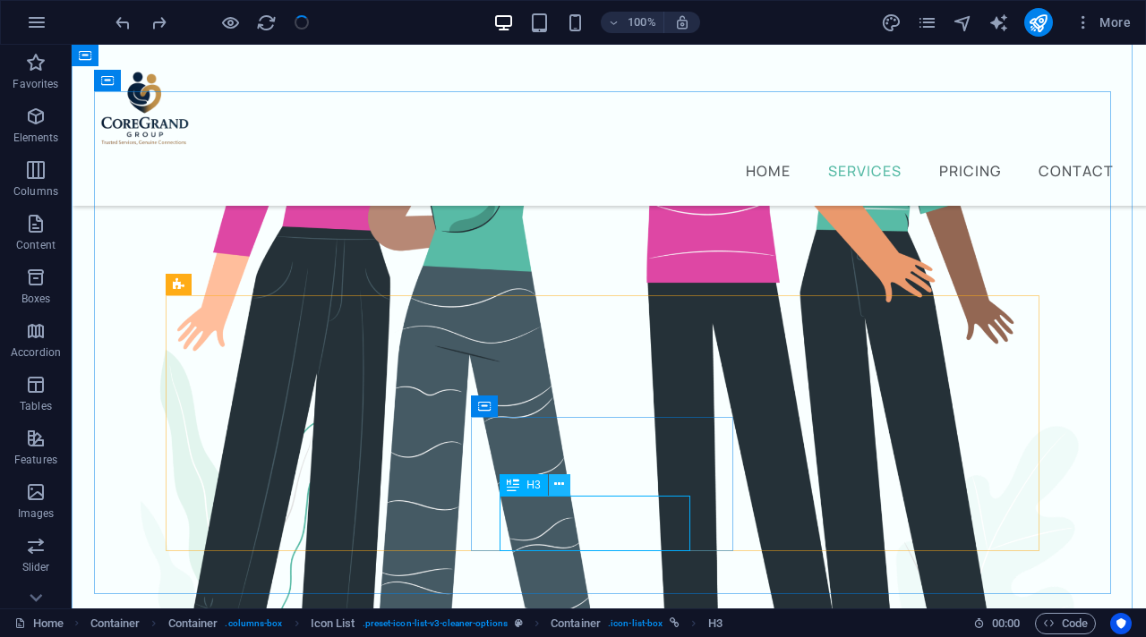
click at [561, 490] on icon at bounding box center [559, 484] width 10 height 19
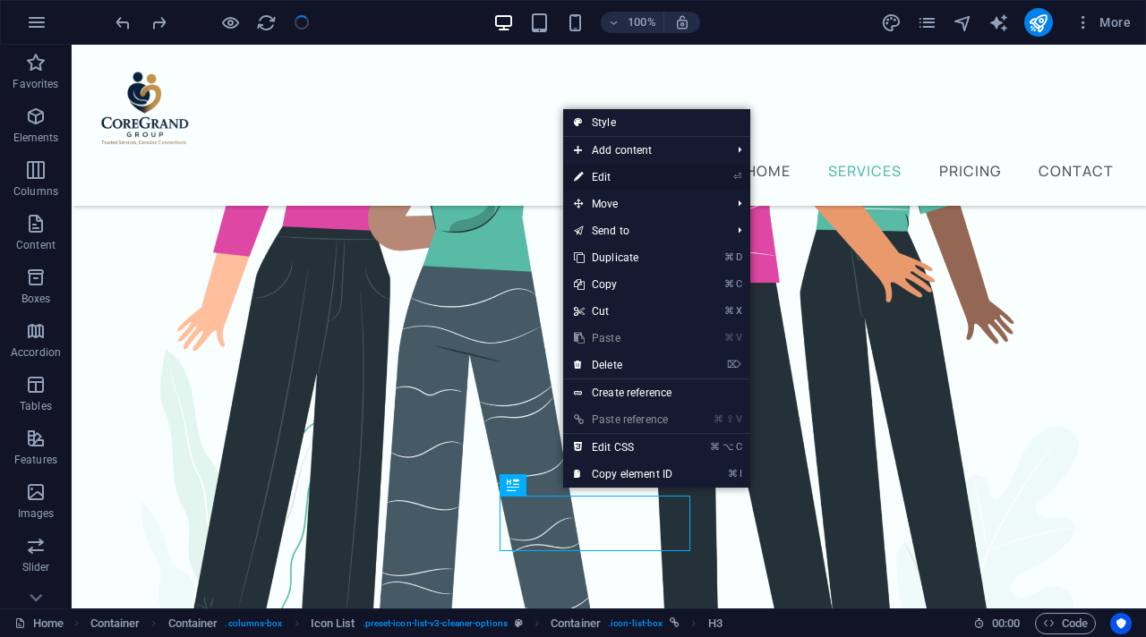
click at [625, 186] on link "⏎ Edit" at bounding box center [623, 177] width 120 height 27
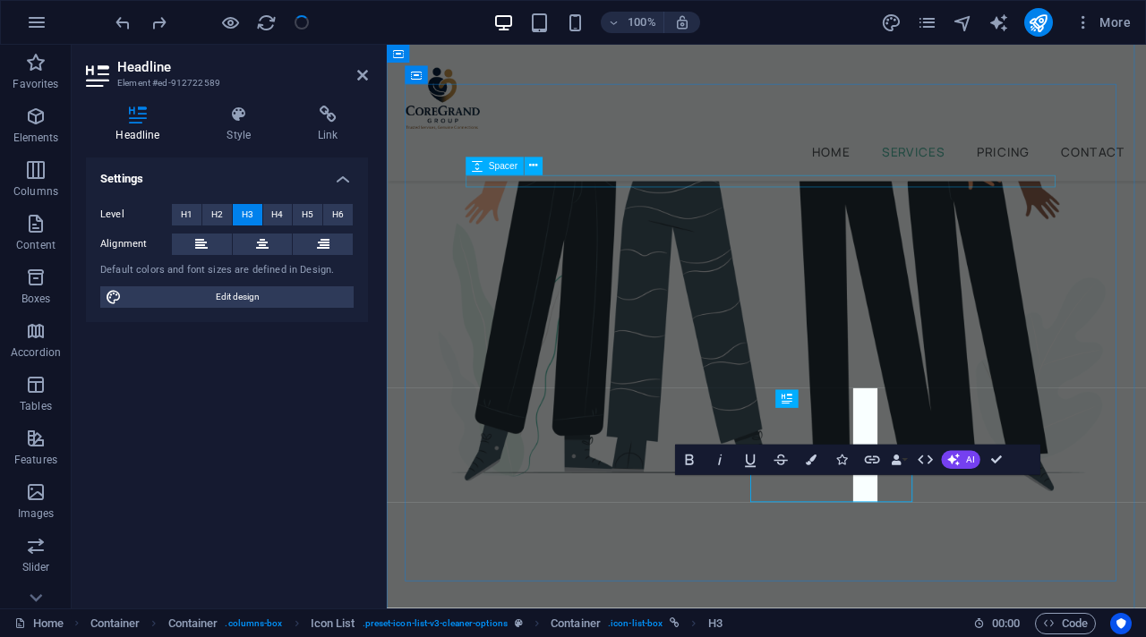
scroll to position [734, 0]
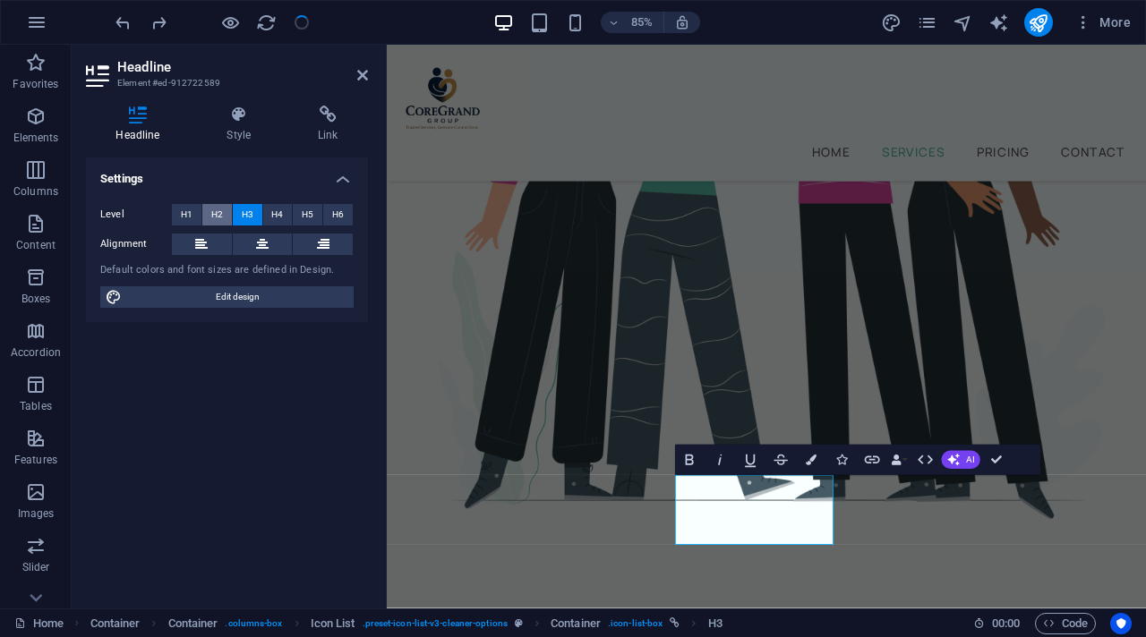
click at [219, 218] on span "H2" at bounding box center [217, 214] width 12 height 21
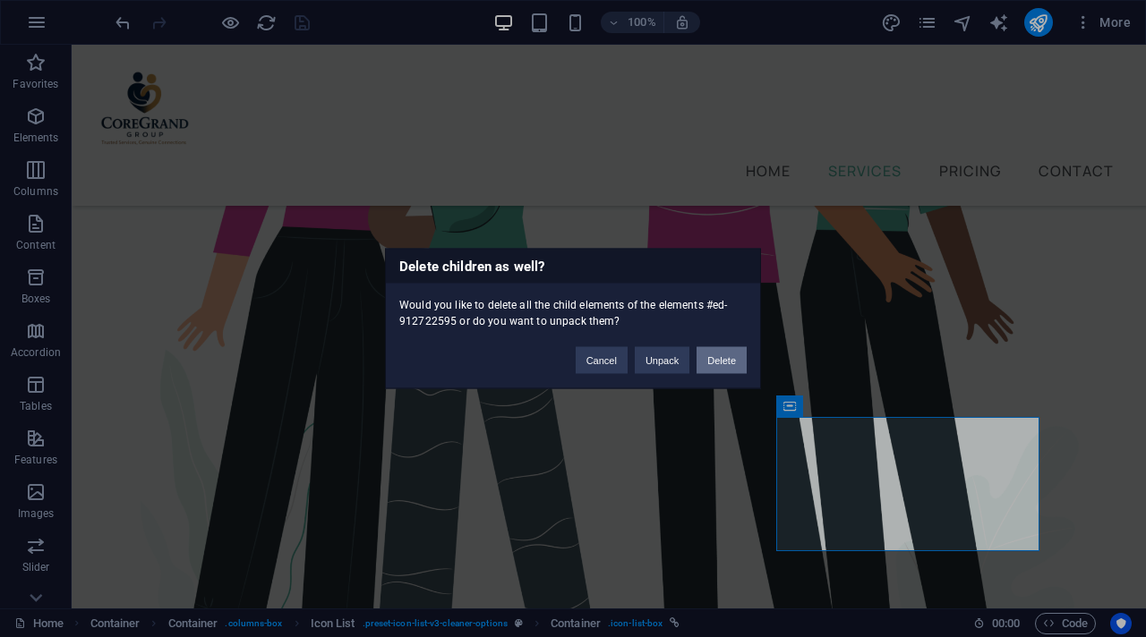
click at [724, 365] on button "Delete" at bounding box center [721, 360] width 50 height 27
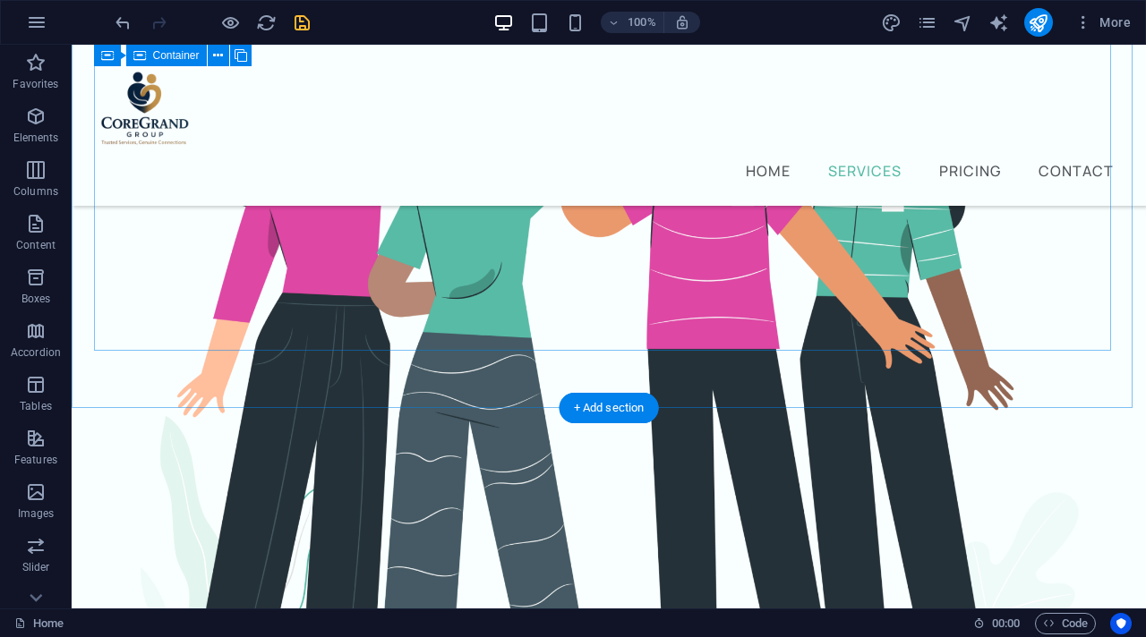
scroll to position [1282, 0]
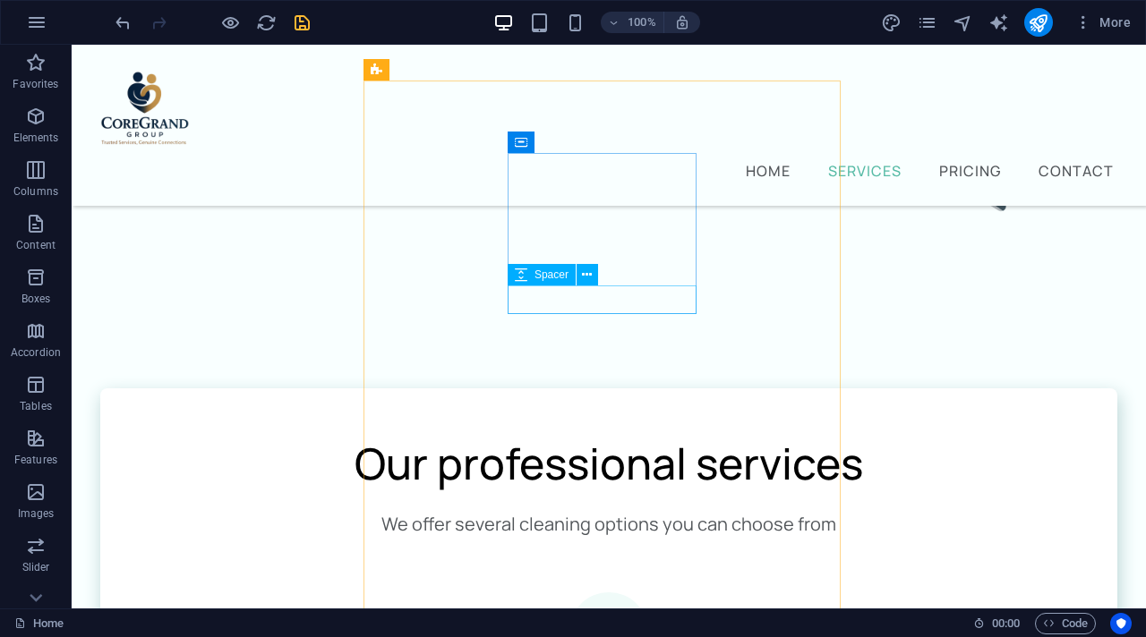
click at [534, 270] on span "Spacer" at bounding box center [551, 274] width 34 height 11
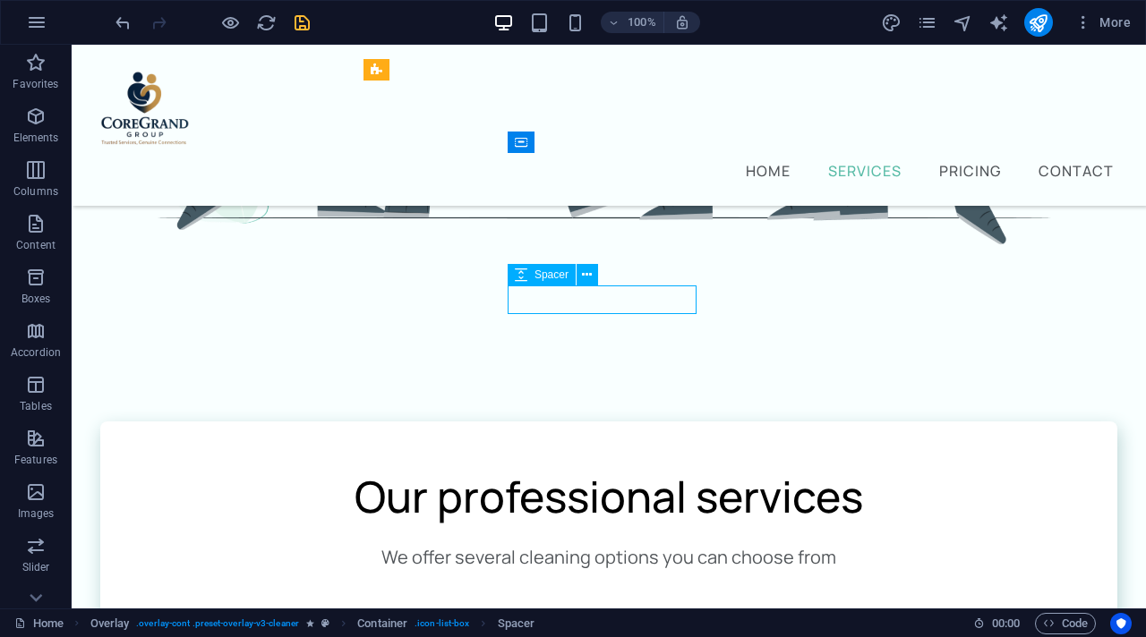
select select "px"
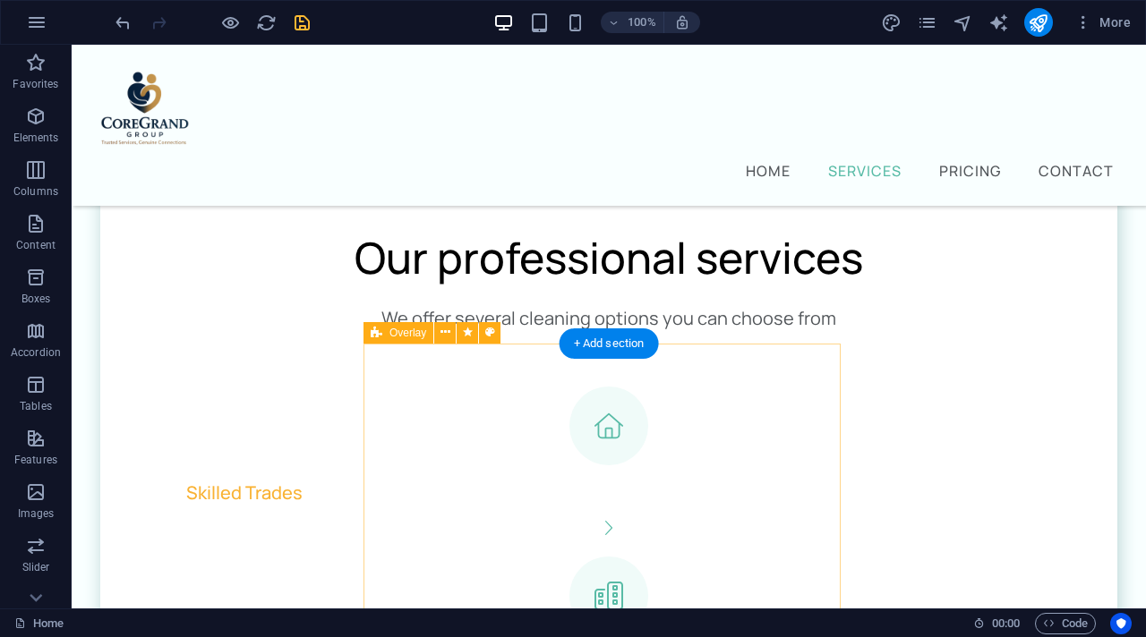
scroll to position [1511, 0]
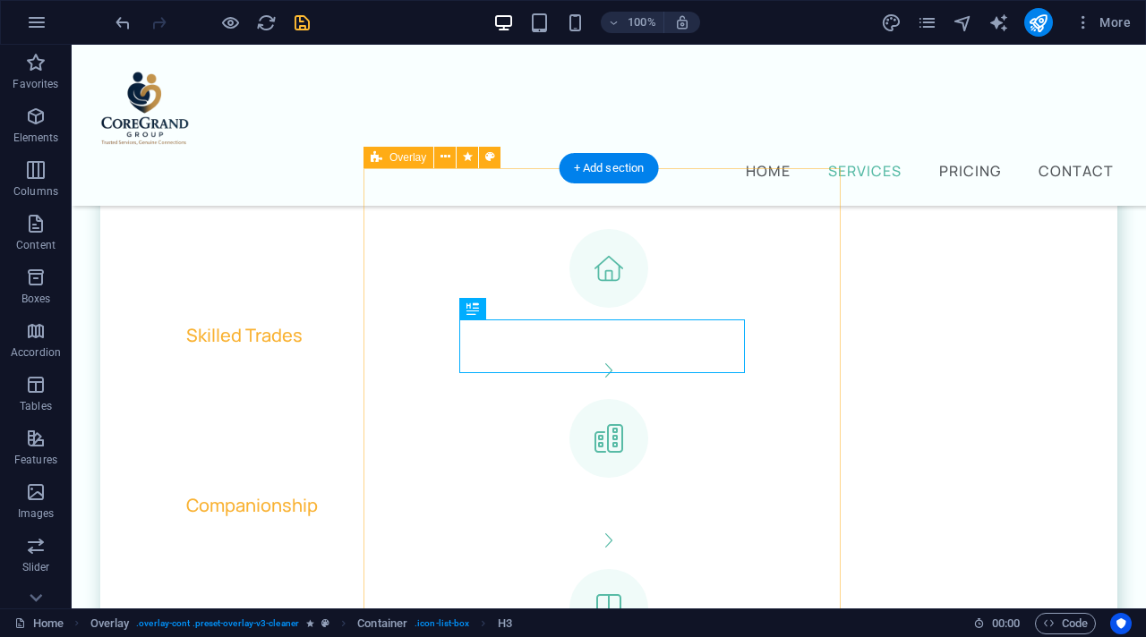
scroll to position [1663, 0]
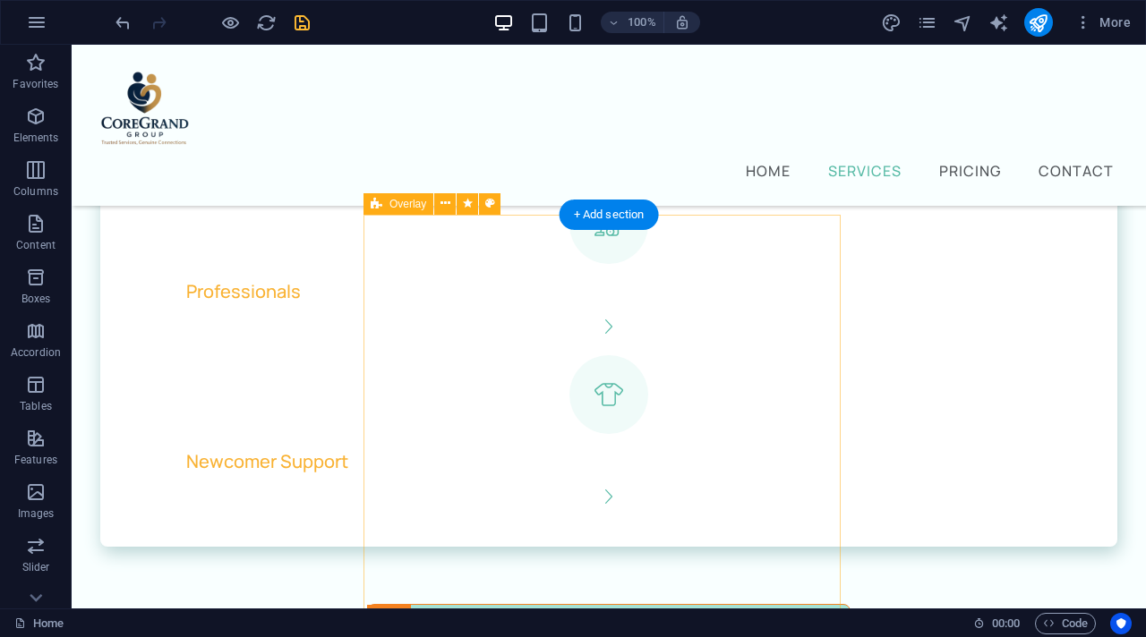
scroll to position [2200, 0]
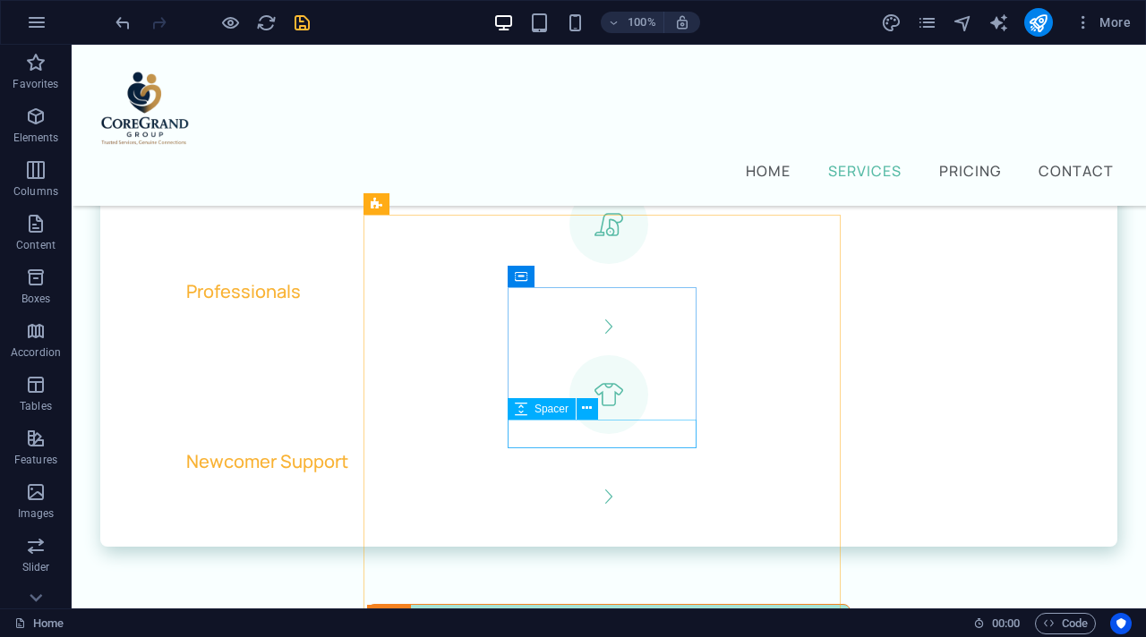
click at [599, 404] on div "Spacer" at bounding box center [559, 409] width 102 height 22
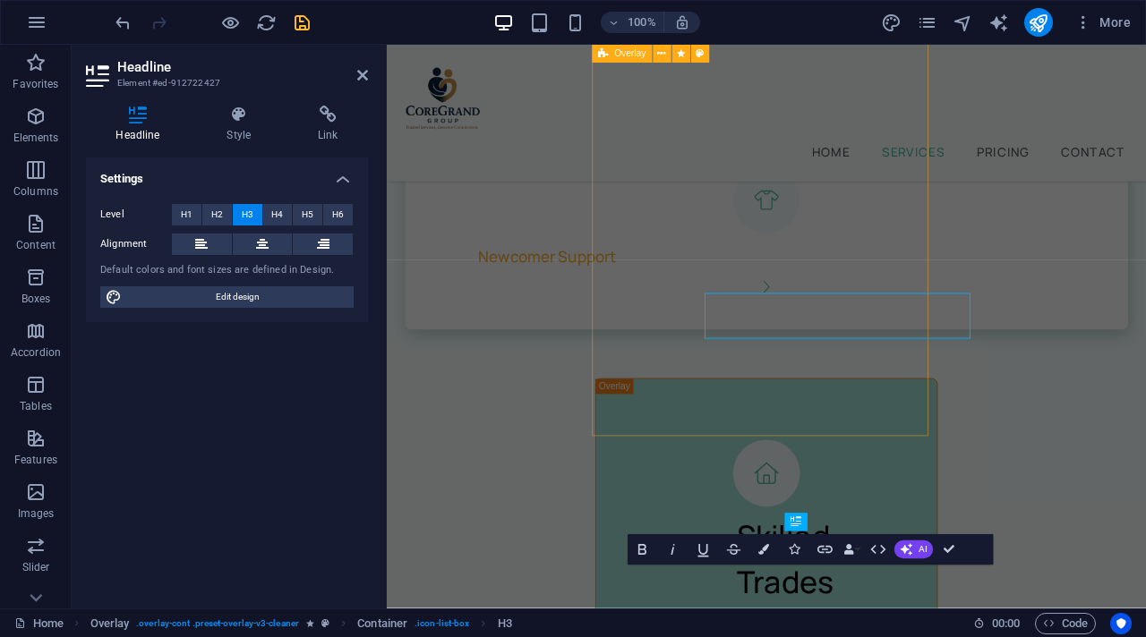
scroll to position [2228, 0]
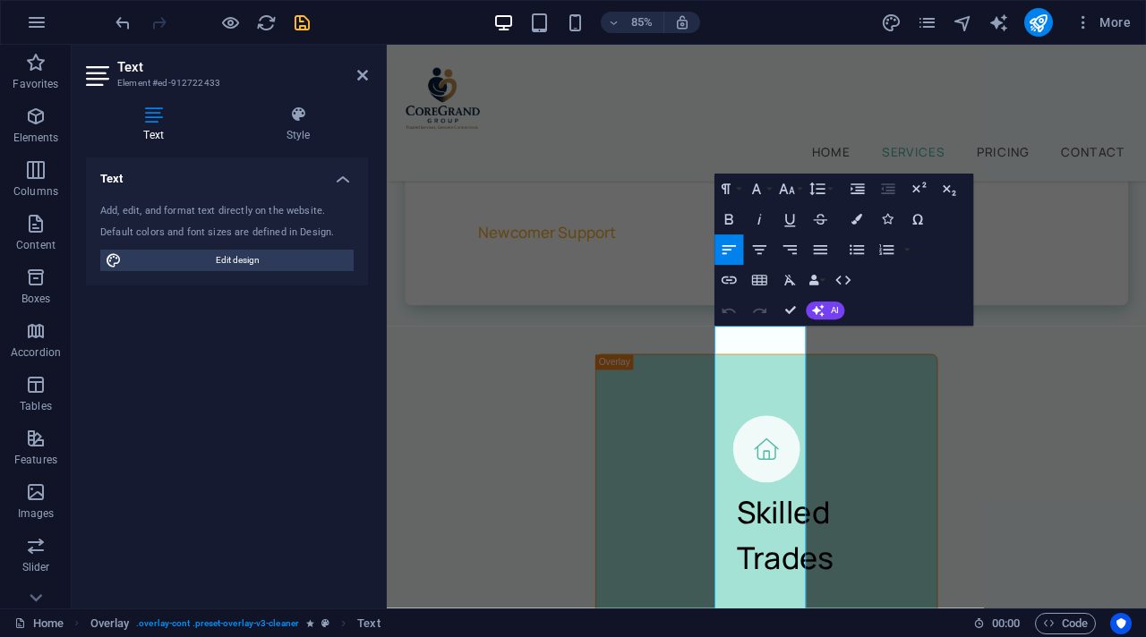
scroll to position [2591, 0]
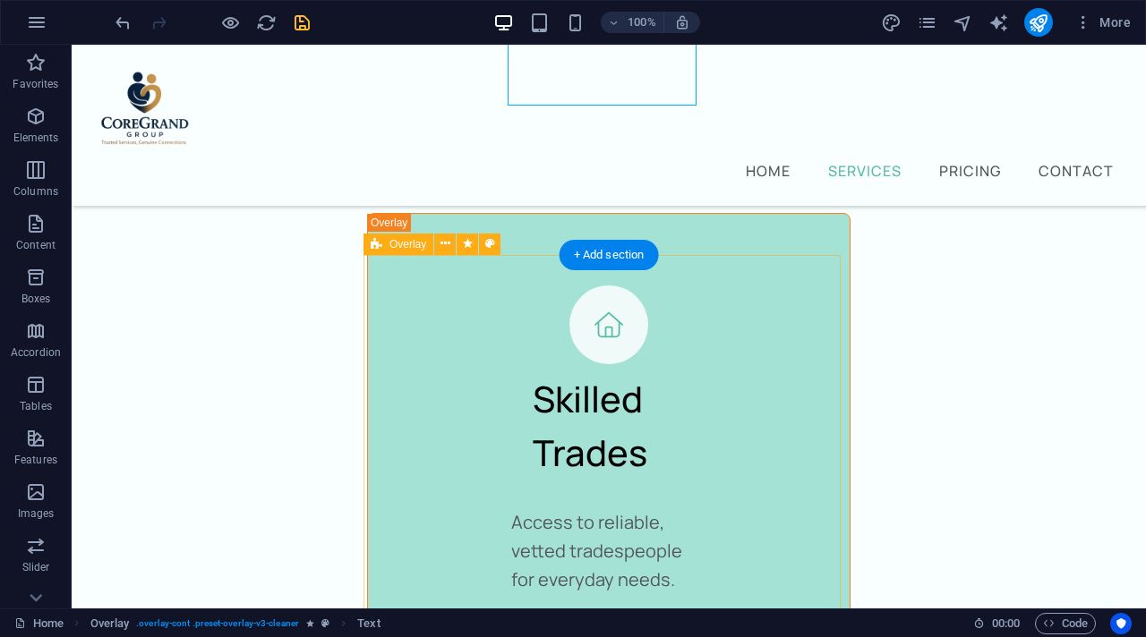
scroll to position [2687, 0]
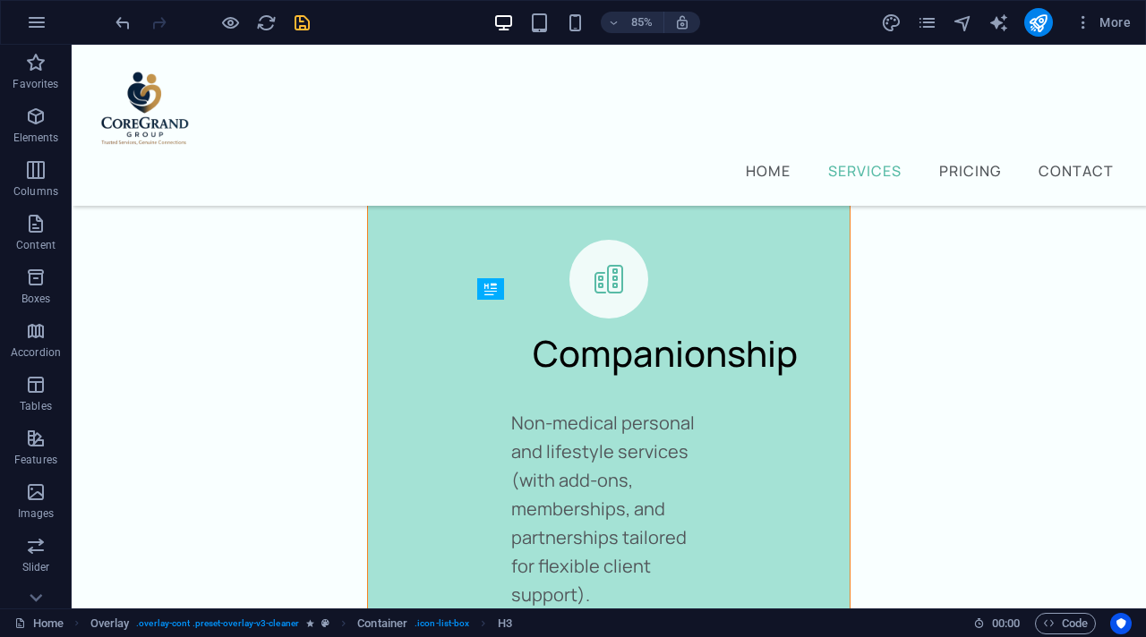
scroll to position [2792, 0]
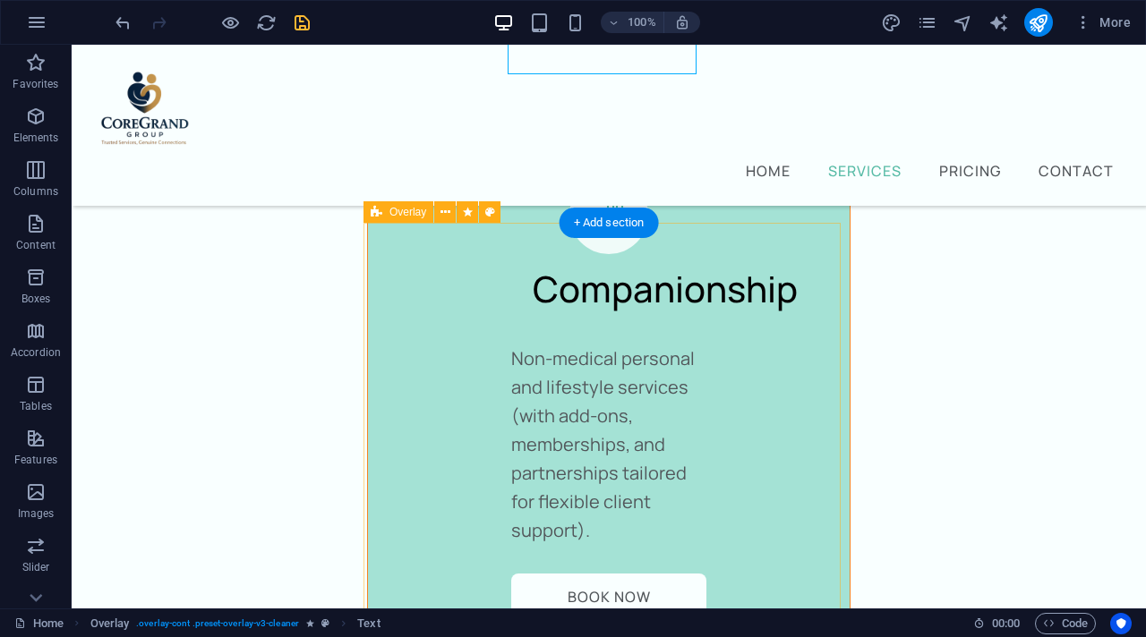
scroll to position [3248, 0]
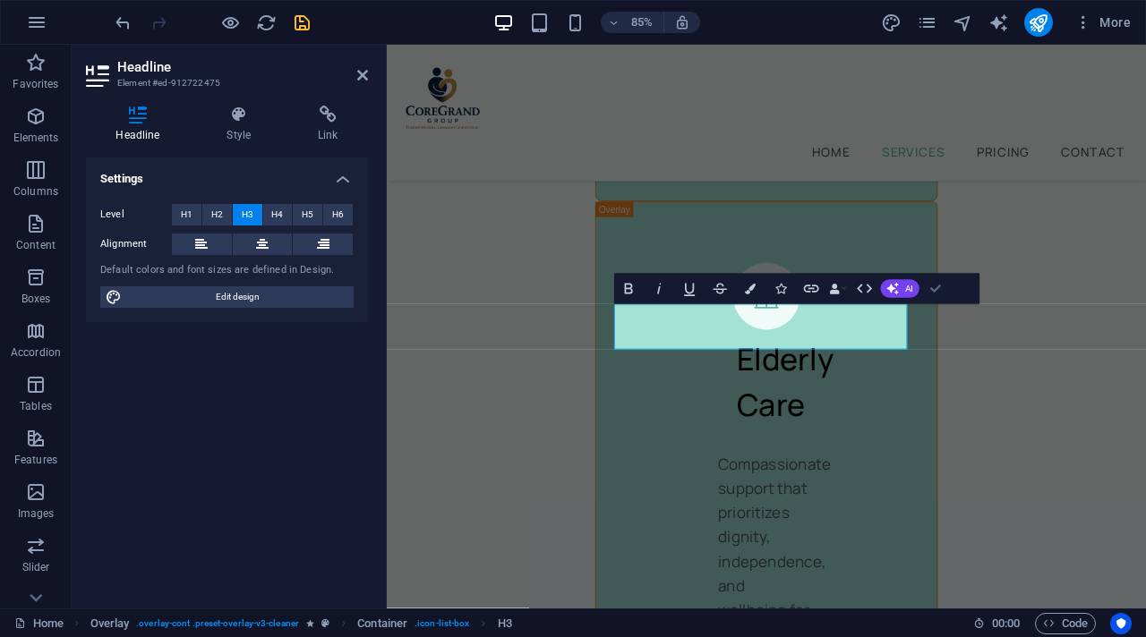
scroll to position [3318, 0]
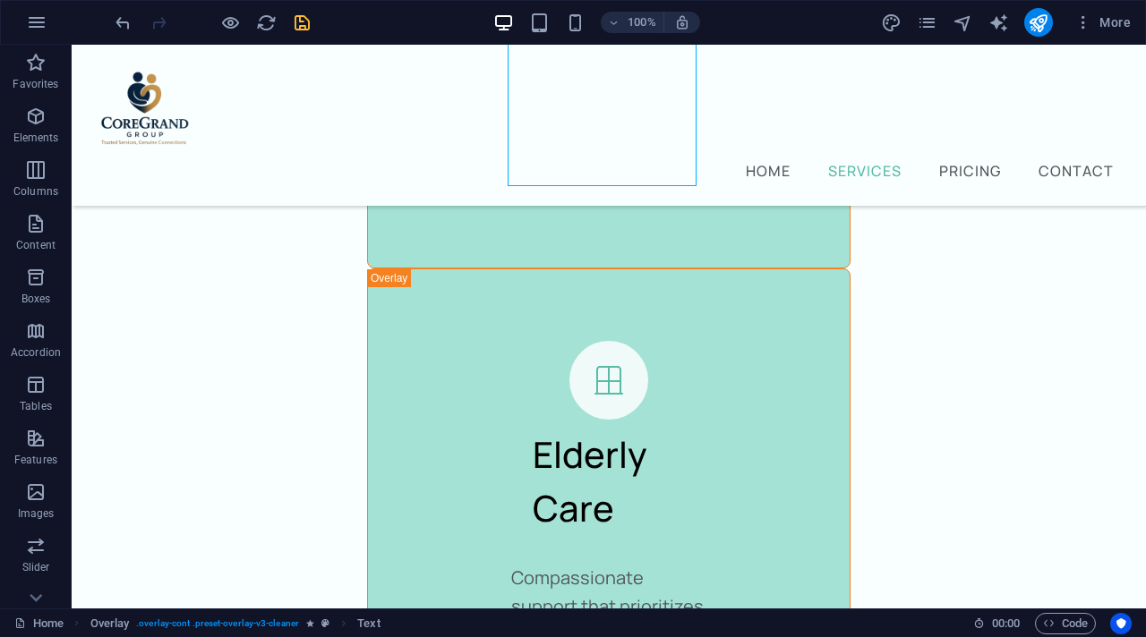
scroll to position [3666, 0]
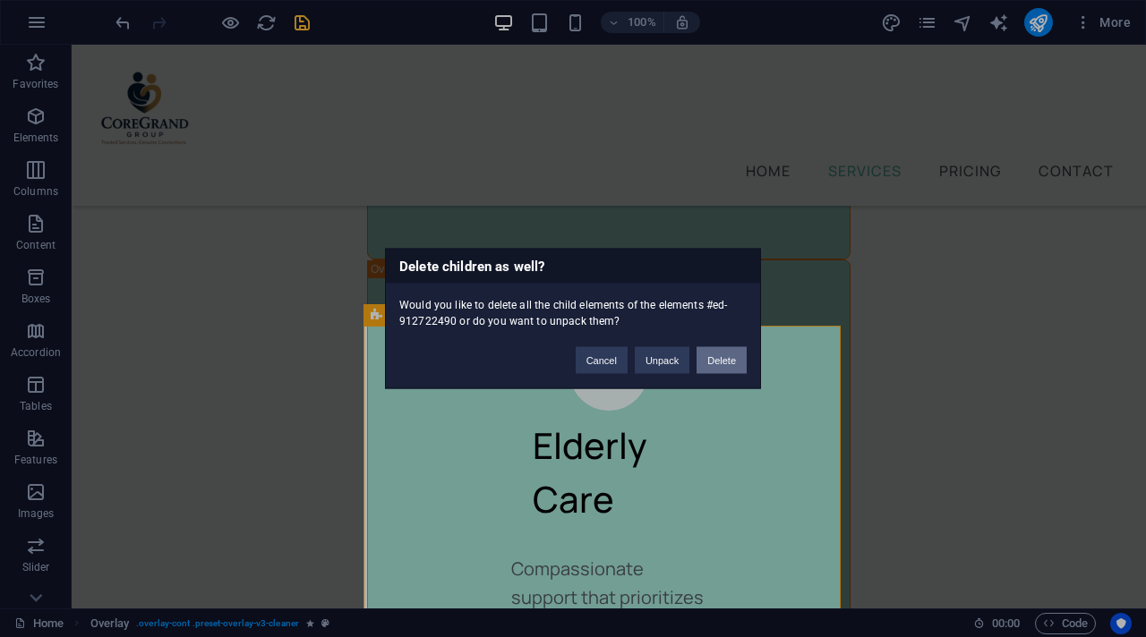
click at [702, 361] on button "Delete" at bounding box center [721, 360] width 50 height 27
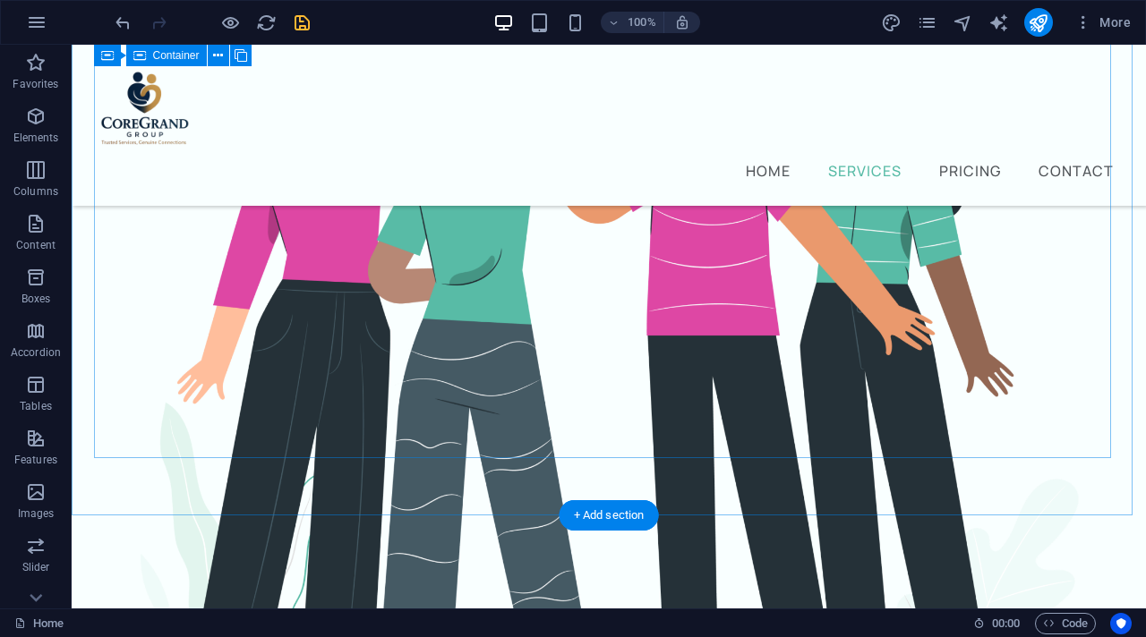
scroll to position [690, 0]
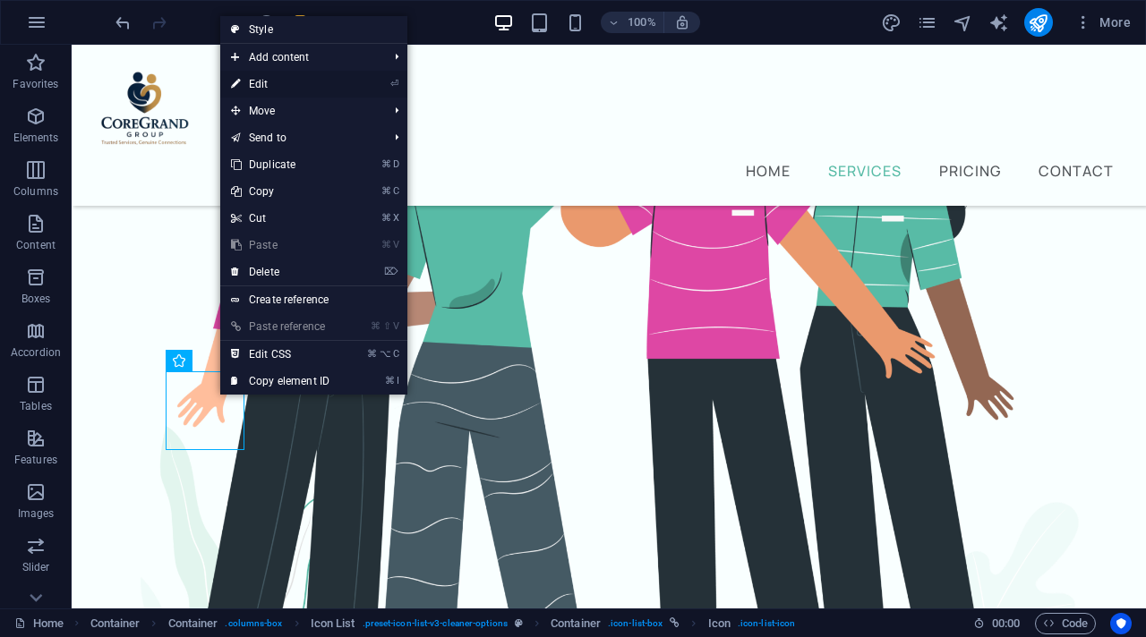
click at [331, 86] on link "⏎ Edit" at bounding box center [280, 84] width 120 height 27
select select "xMidYMid"
select select "px"
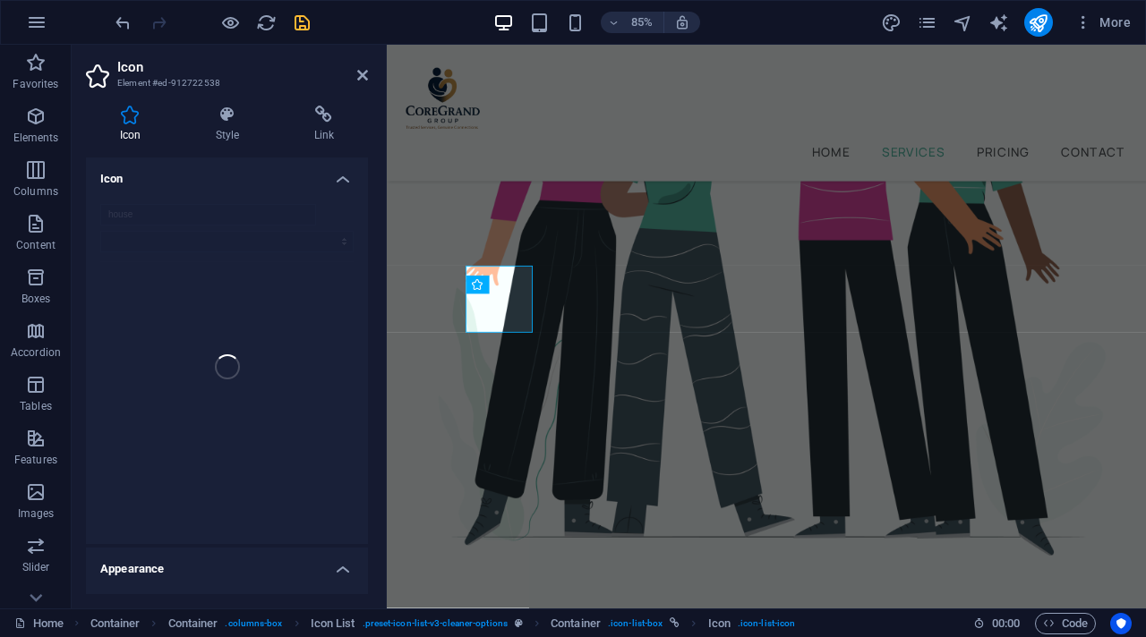
scroll to position [723, 0]
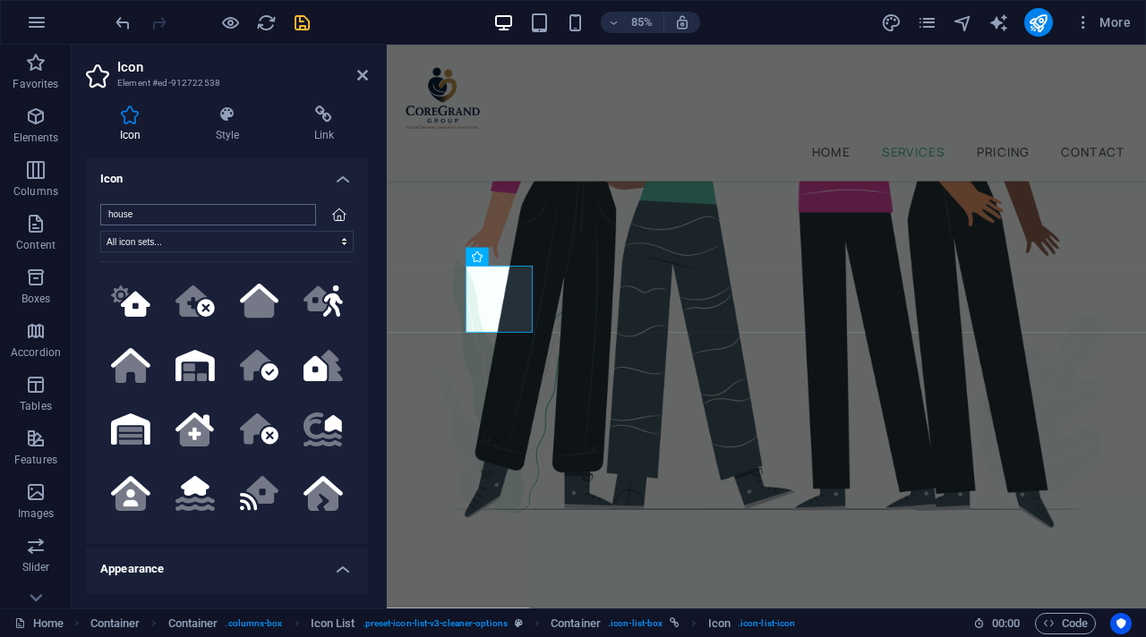
click at [301, 216] on input "house" at bounding box center [208, 214] width 216 height 21
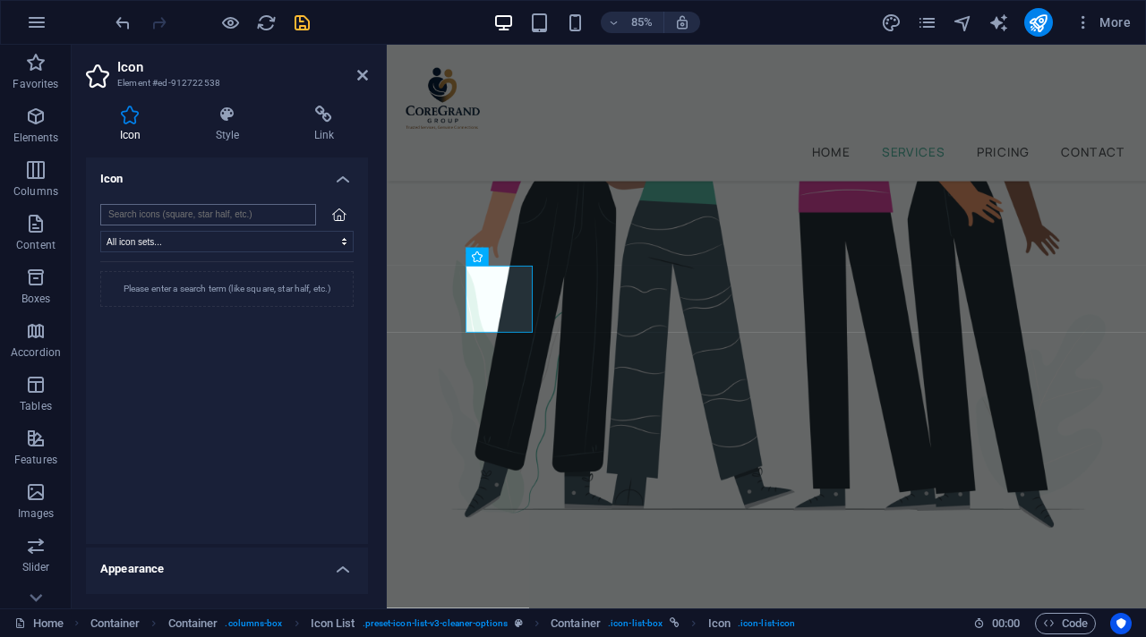
click at [187, 218] on input "search" at bounding box center [208, 214] width 216 height 21
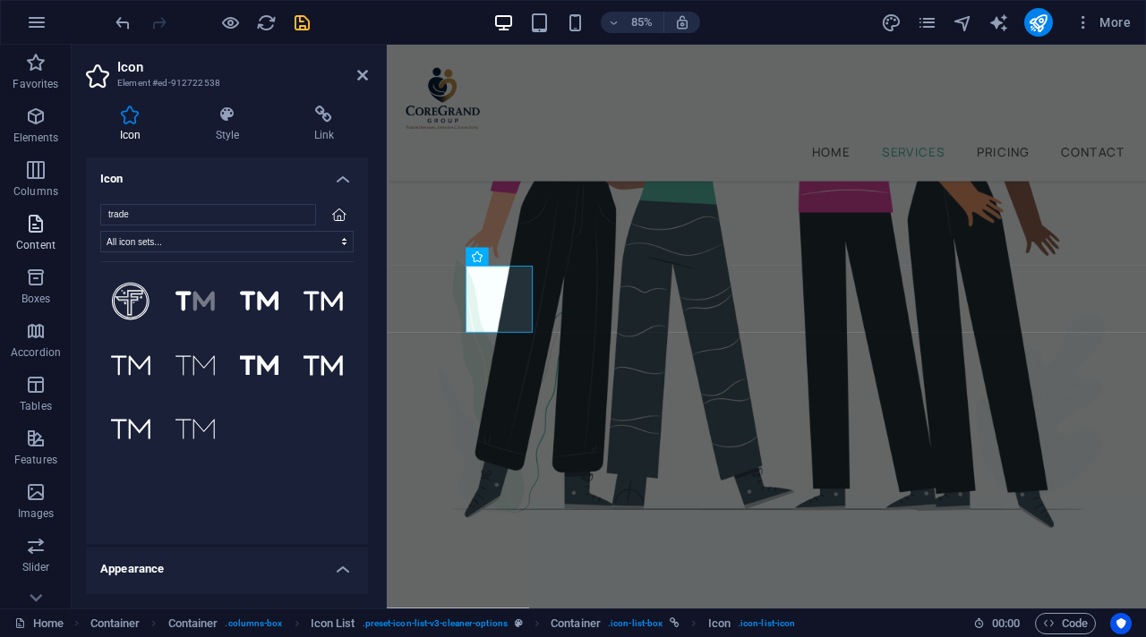
drag, startPoint x: 267, startPoint y: 213, endPoint x: 69, endPoint y: 217, distance: 197.9
click at [69, 217] on section "Favorites Elements Columns Content Boxes Accordion Tables Features Images Slide…" at bounding box center [573, 327] width 1146 height 564
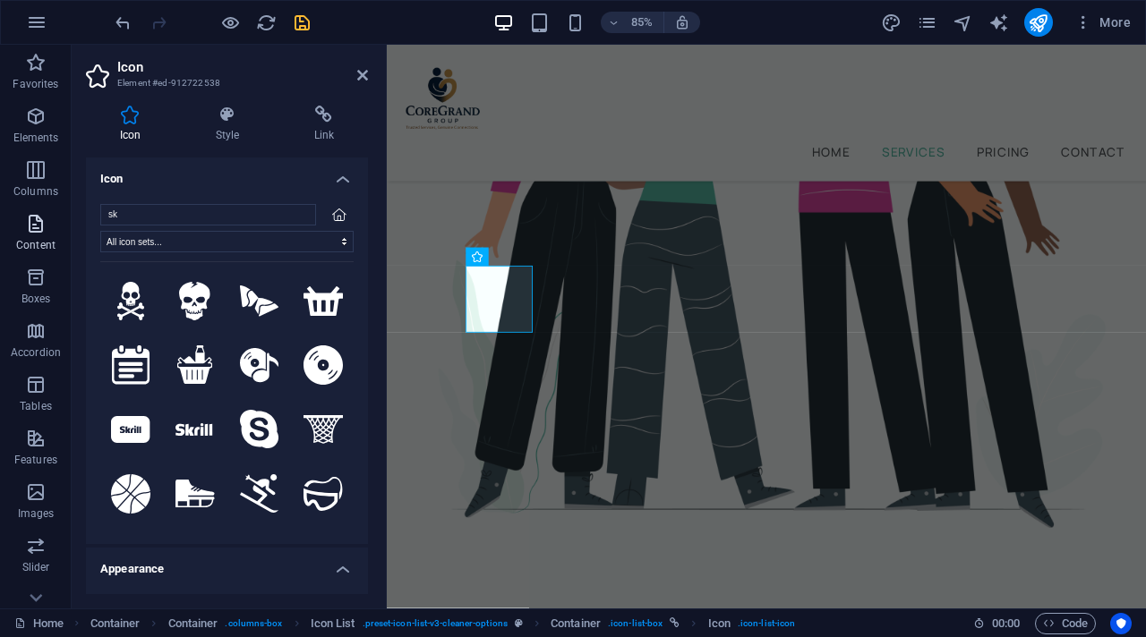
type input "s"
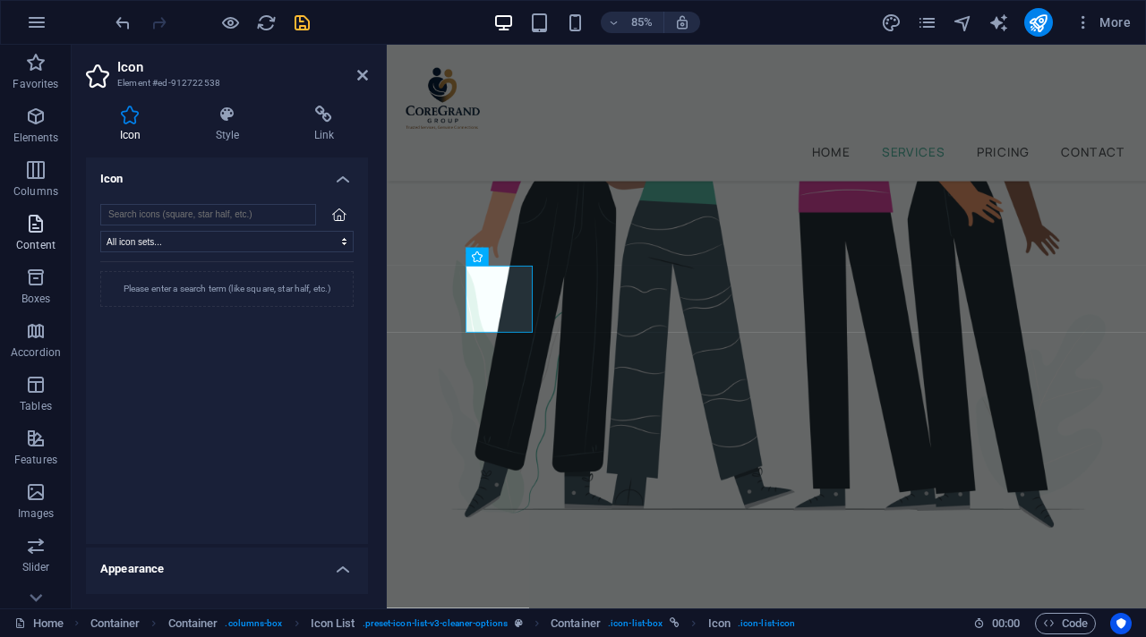
type input "h"
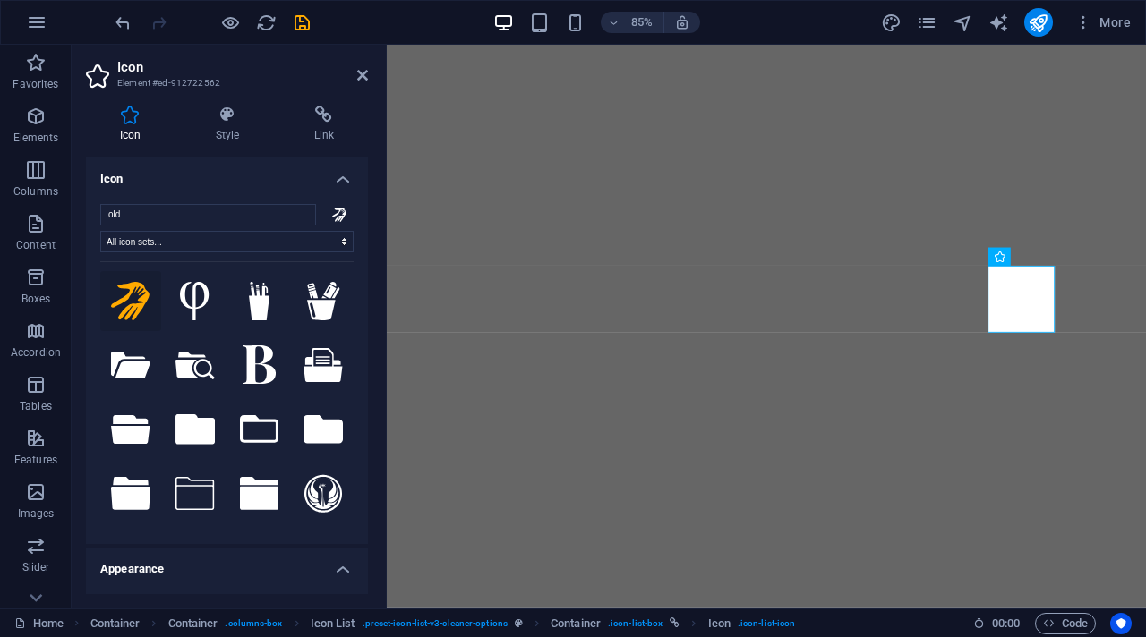
select select "xMidYMid"
select select "px"
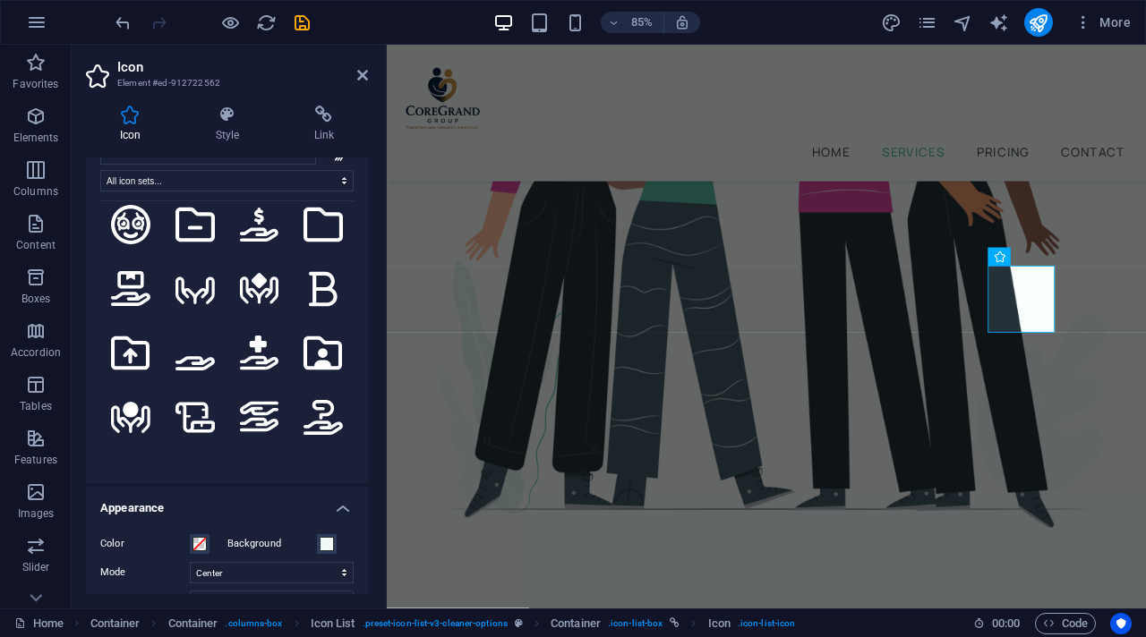
scroll to position [1823, 0]
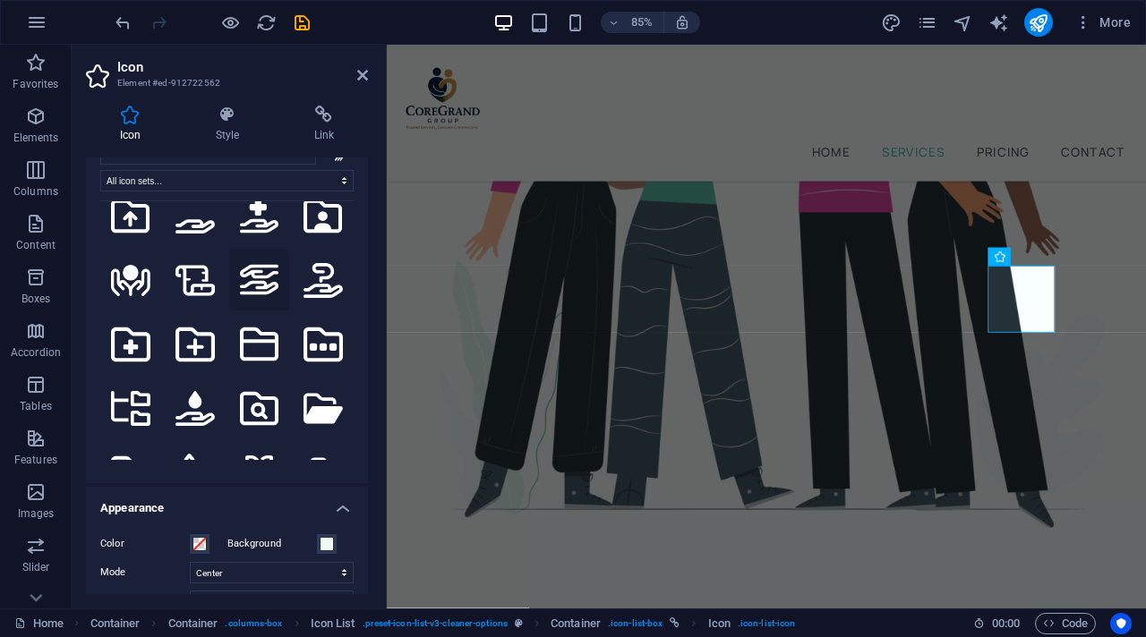
click at [252, 265] on icon at bounding box center [259, 280] width 39 height 30
click at [361, 76] on icon at bounding box center [362, 75] width 11 height 14
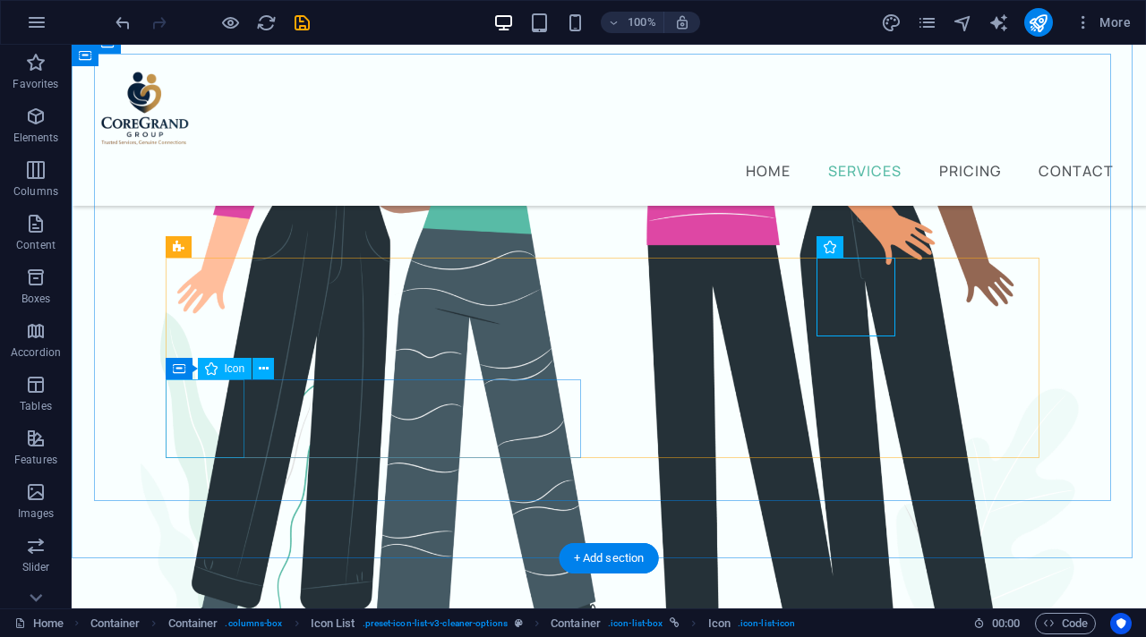
scroll to position [804, 0]
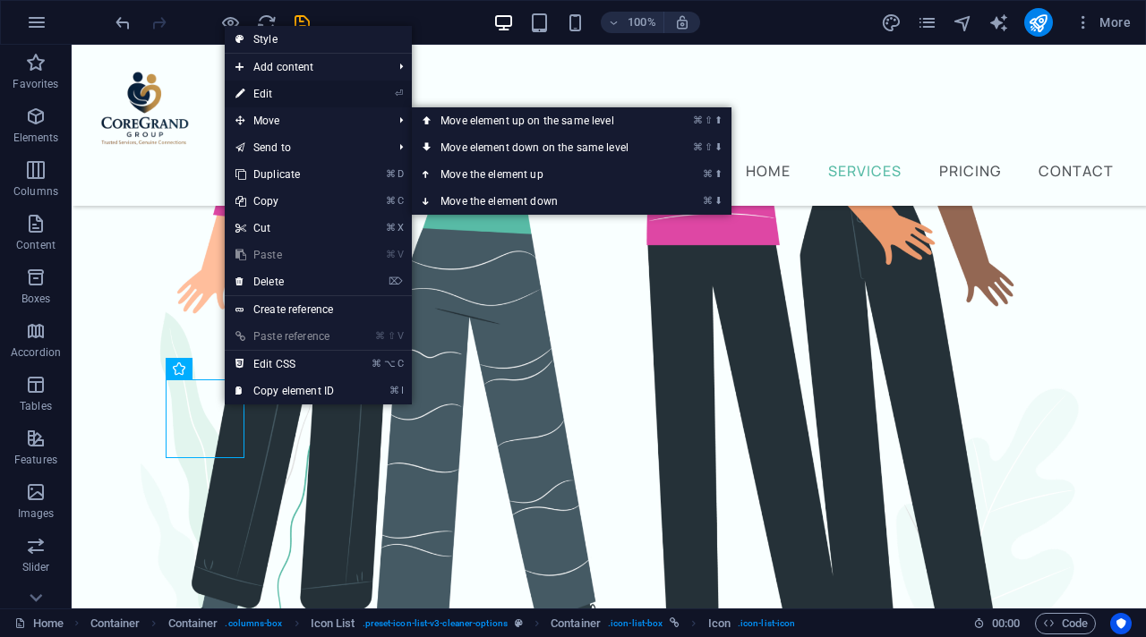
click at [303, 93] on link "⏎ Edit" at bounding box center [285, 94] width 120 height 27
select select "xMidYMid"
select select "px"
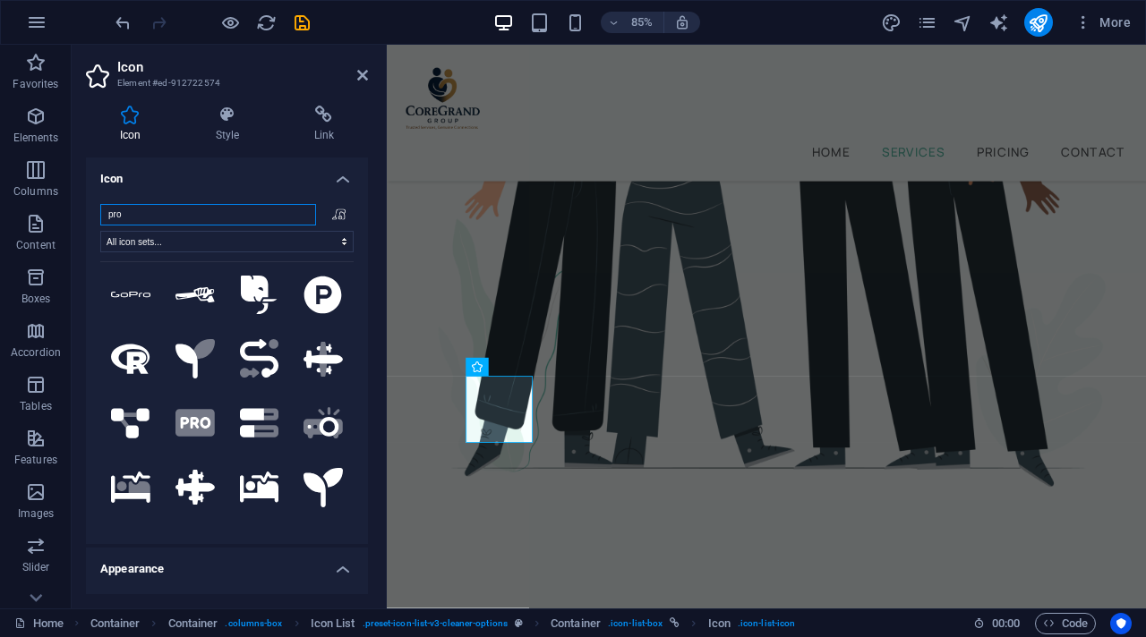
scroll to position [0, 0]
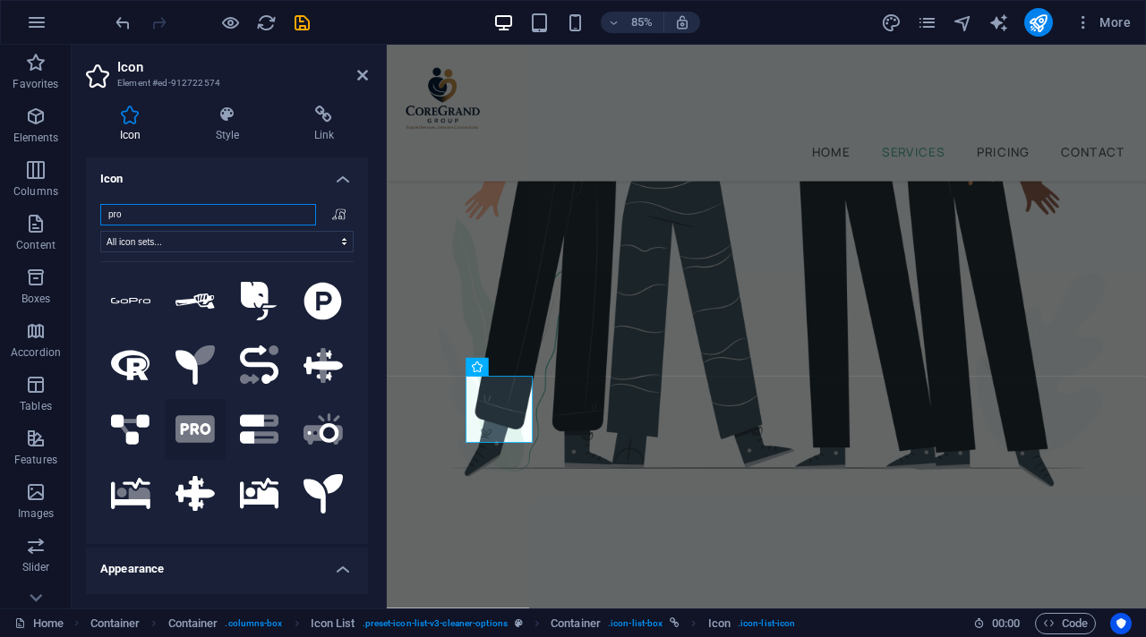
type input "pro"
click at [199, 425] on icon at bounding box center [195, 429] width 30 height 12
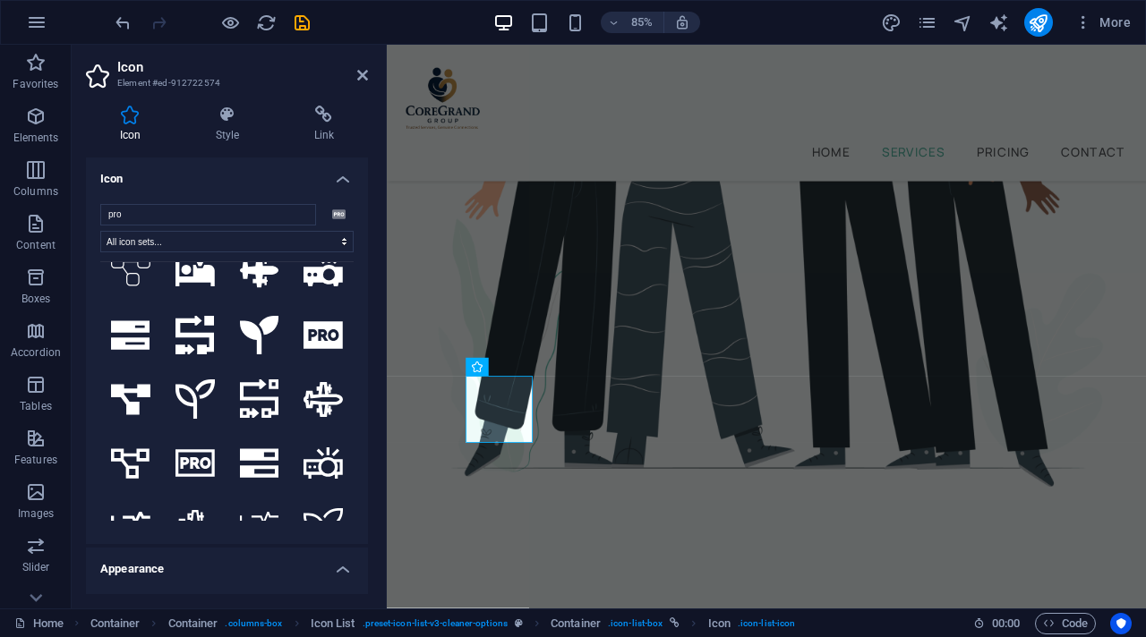
scroll to position [995, 0]
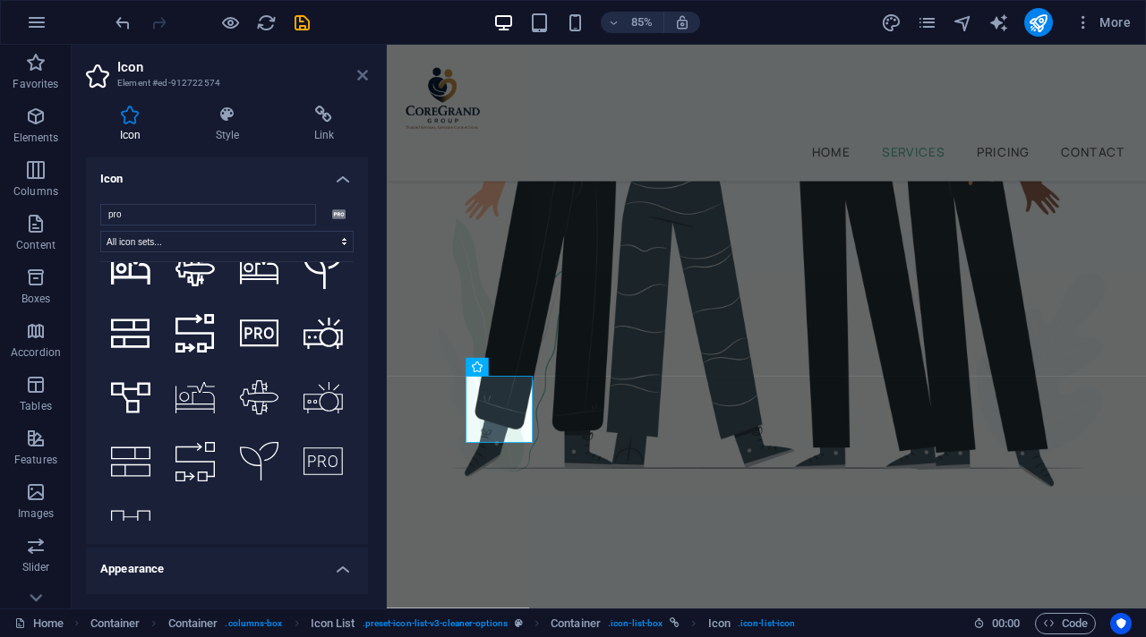
drag, startPoint x: 362, startPoint y: 81, endPoint x: 323, endPoint y: 49, distance: 49.6
click at [362, 81] on icon at bounding box center [362, 75] width 11 height 14
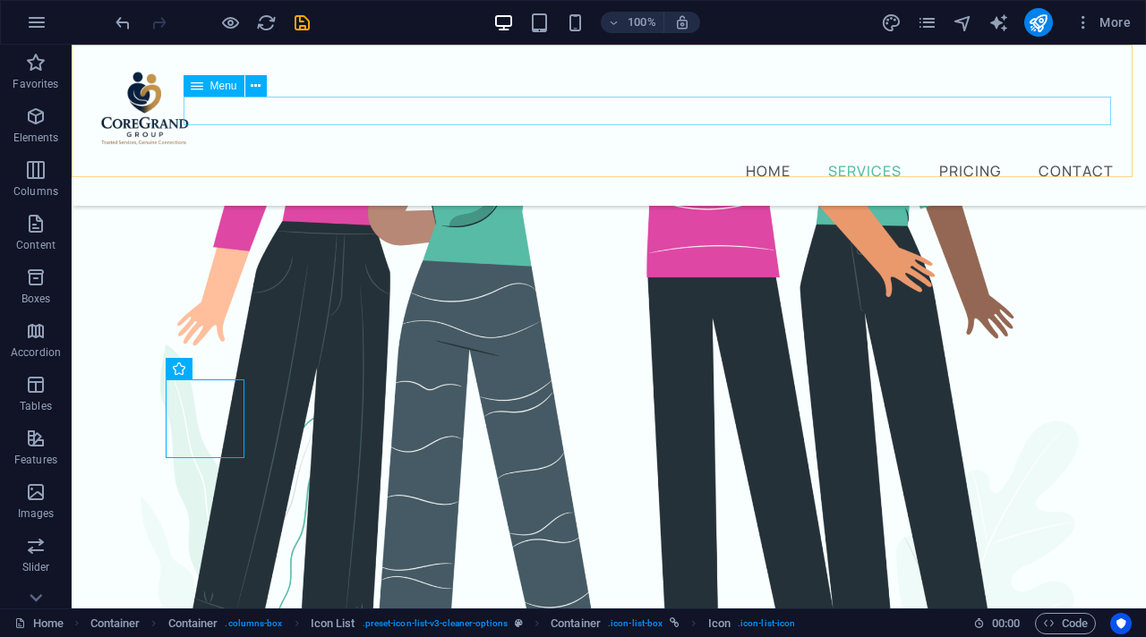
scroll to position [804, 0]
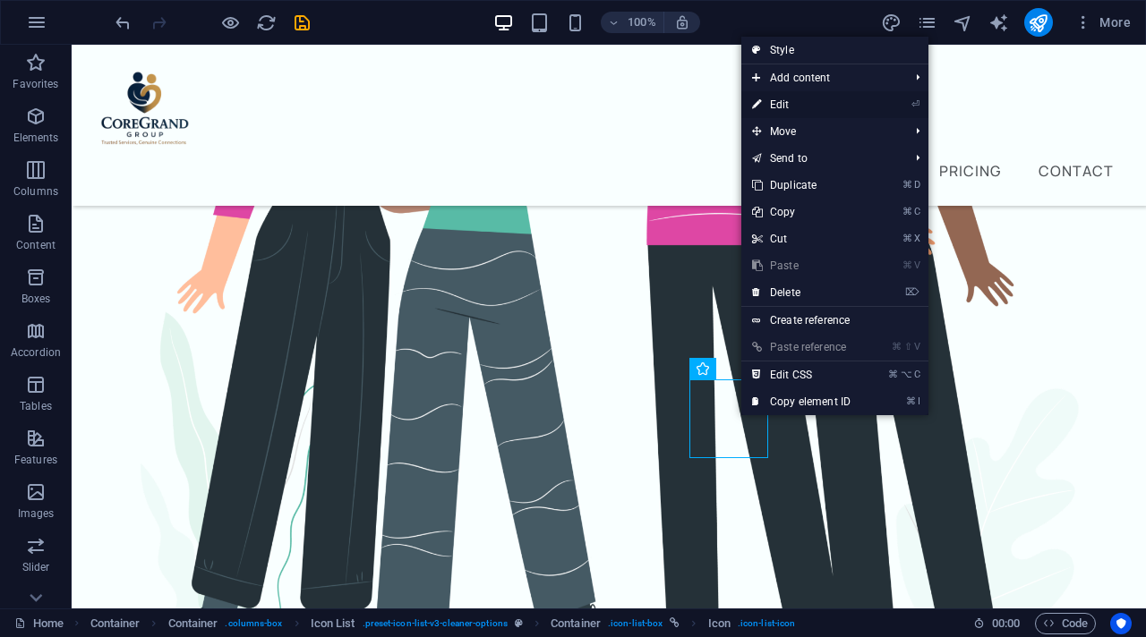
click at [793, 106] on link "⏎ Edit" at bounding box center [801, 104] width 120 height 27
select select "xMidYMid"
select select "px"
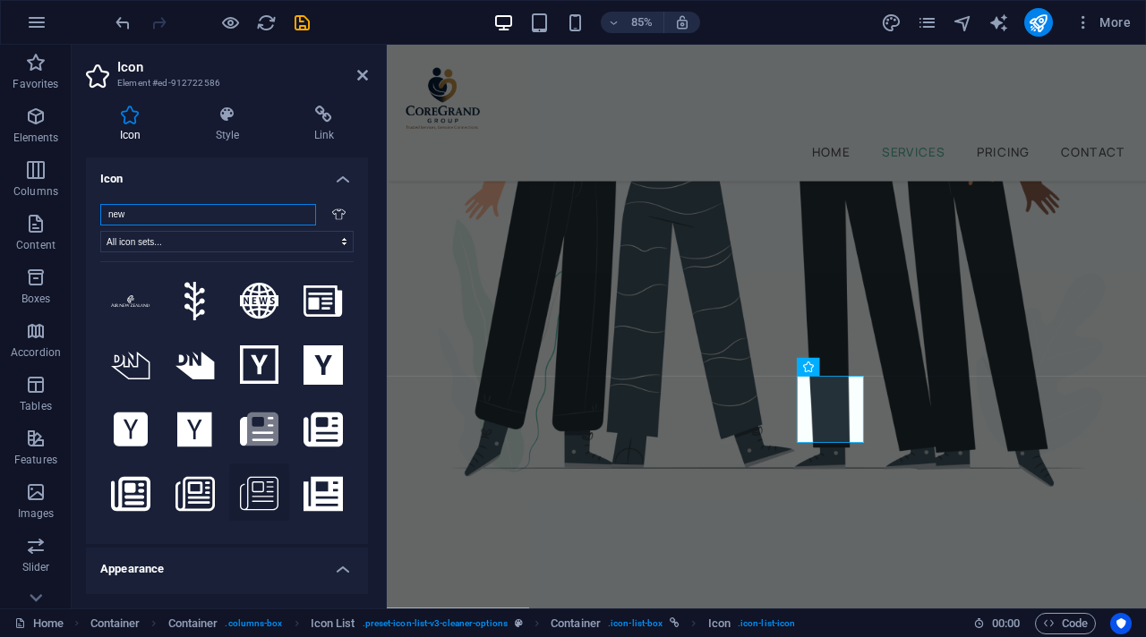
scroll to position [0, 0]
drag, startPoint x: 130, startPoint y: 212, endPoint x: 101, endPoint y: 219, distance: 29.5
click at [101, 219] on input "new" at bounding box center [208, 214] width 216 height 21
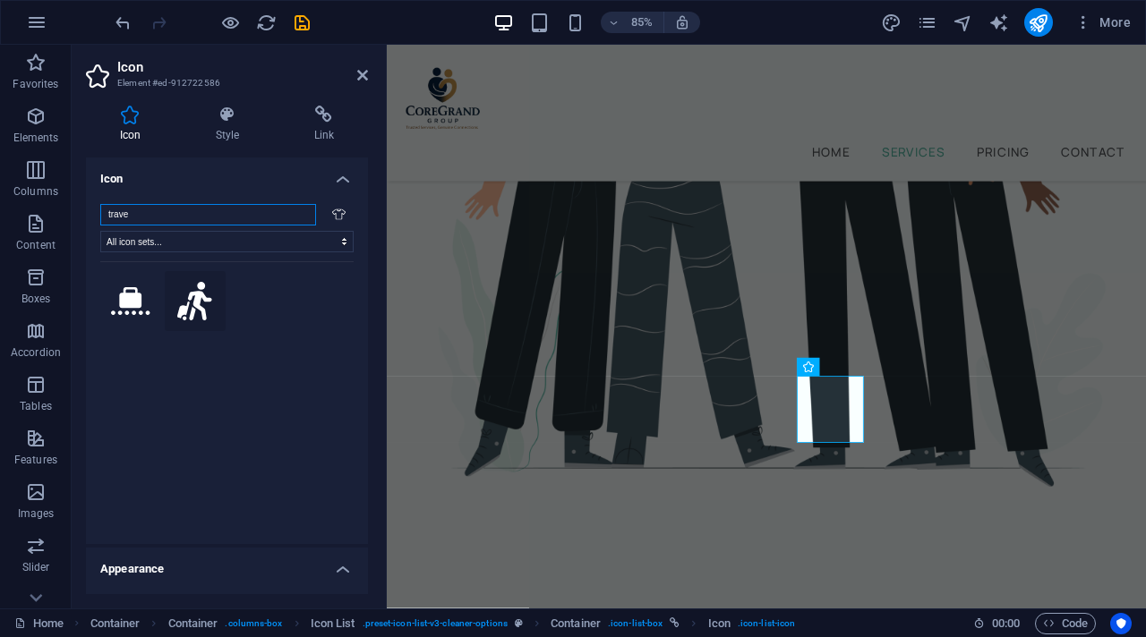
type input "trave"
click at [202, 305] on icon at bounding box center [194, 301] width 35 height 39
click at [365, 78] on icon at bounding box center [362, 75] width 11 height 14
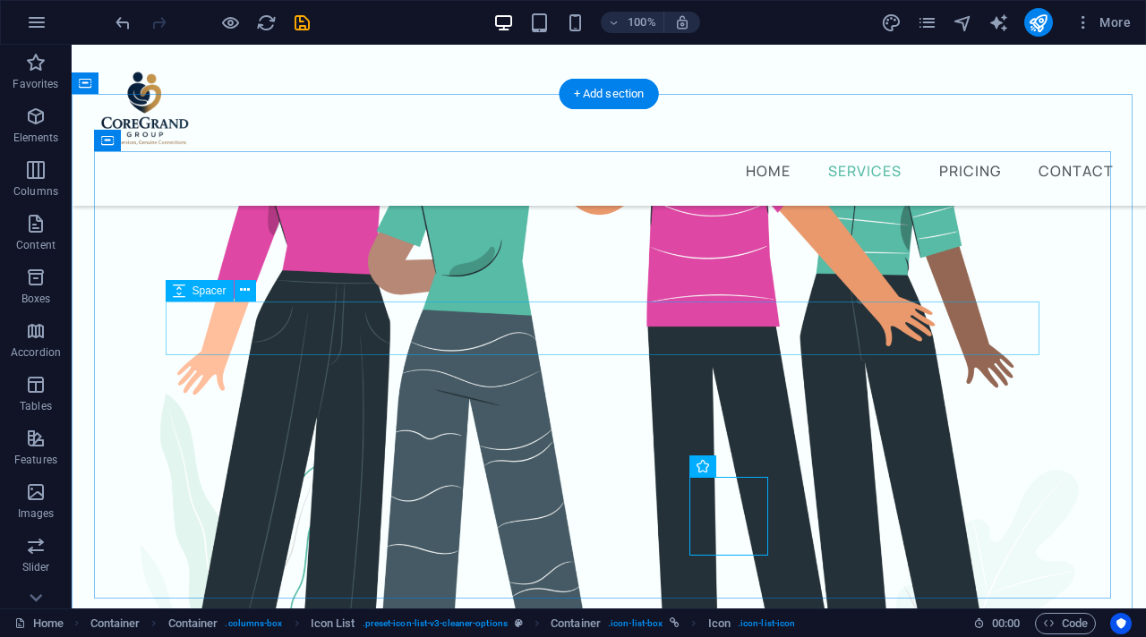
scroll to position [706, 0]
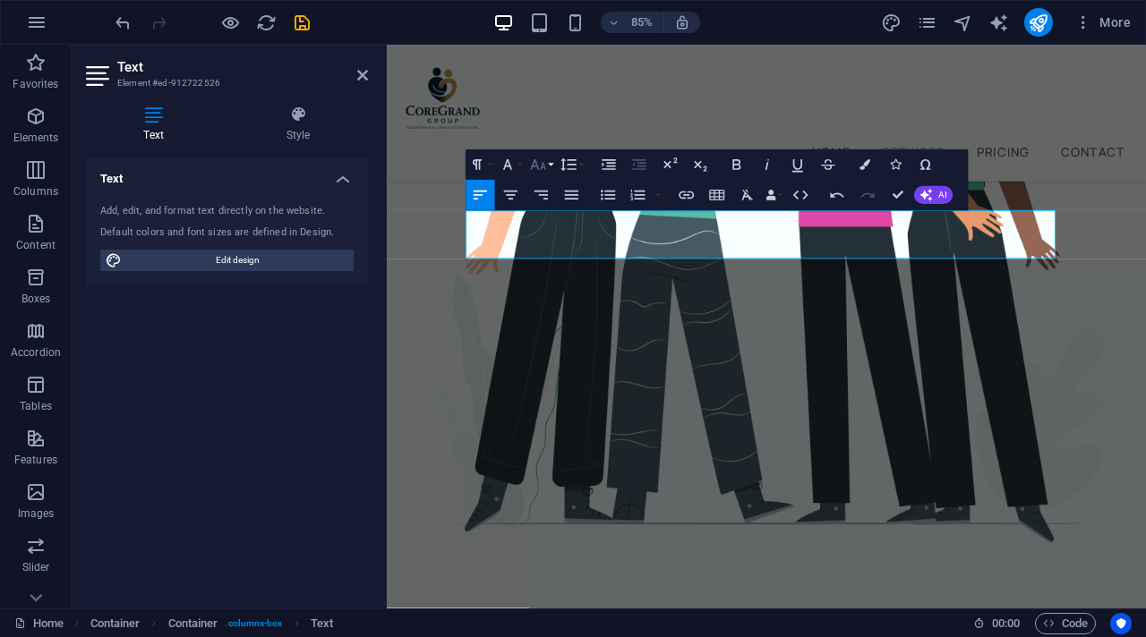
click at [551, 164] on button "Font Size" at bounding box center [540, 165] width 29 height 30
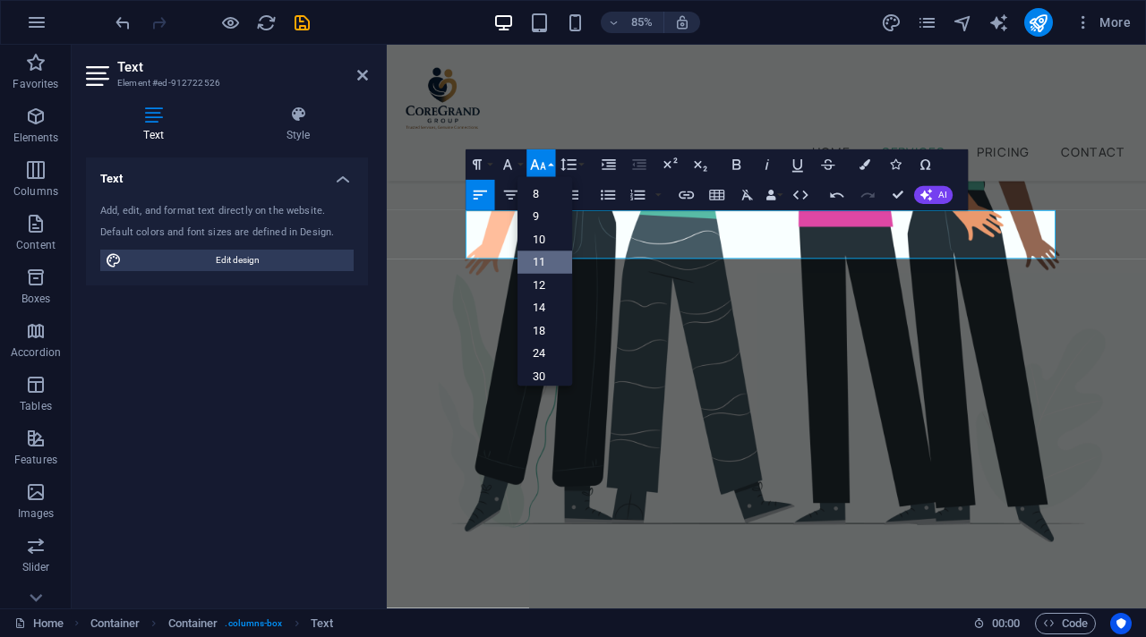
click at [545, 253] on link "11" at bounding box center [544, 263] width 55 height 23
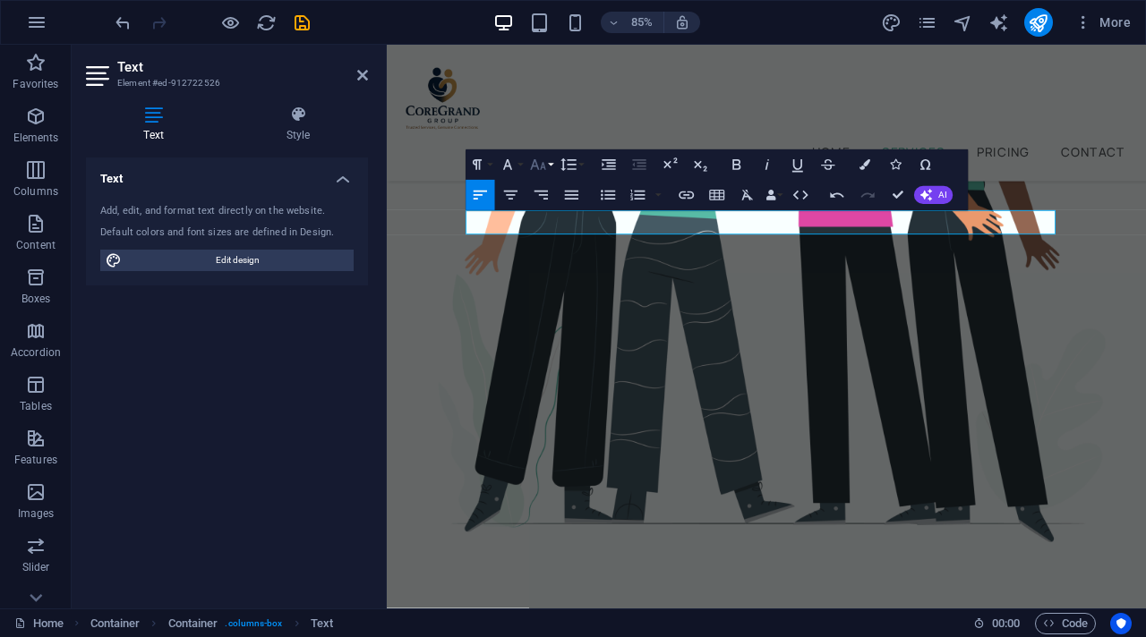
click at [550, 163] on button "Font Size" at bounding box center [540, 165] width 29 height 30
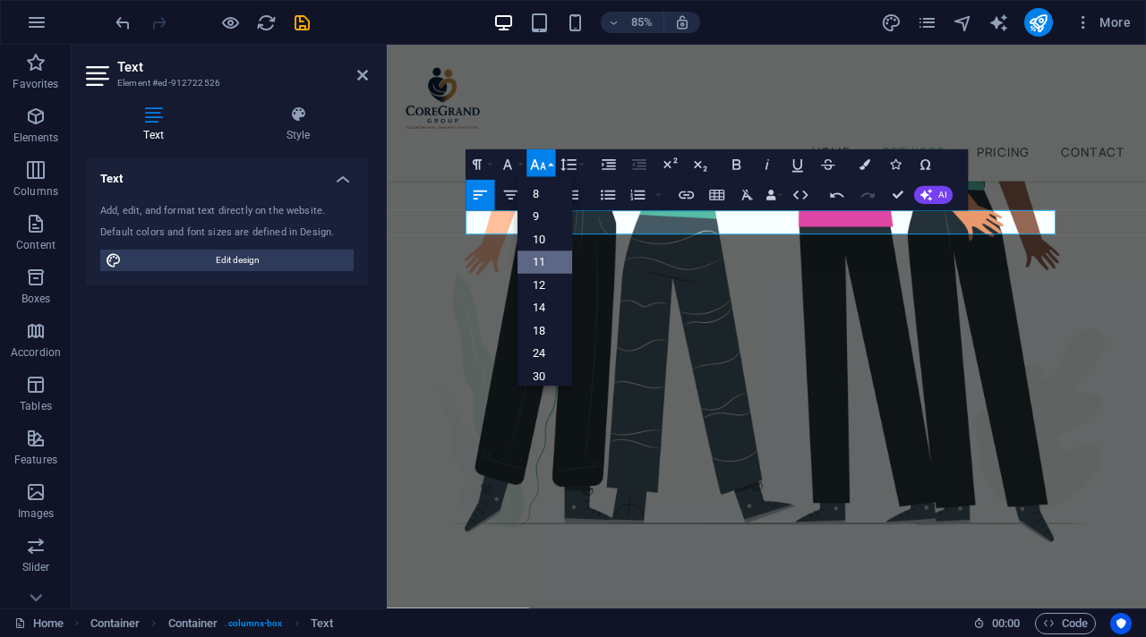
scroll to position [101, 0]
click at [548, 203] on link "12" at bounding box center [544, 200] width 55 height 23
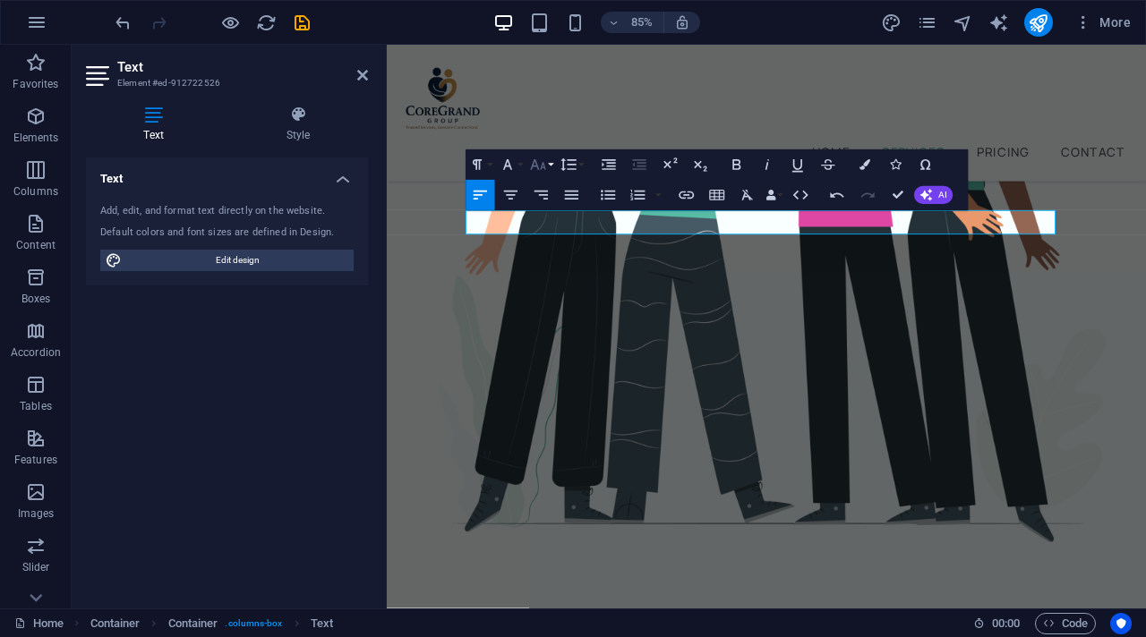
click at [551, 165] on button "Font Size" at bounding box center [540, 165] width 29 height 30
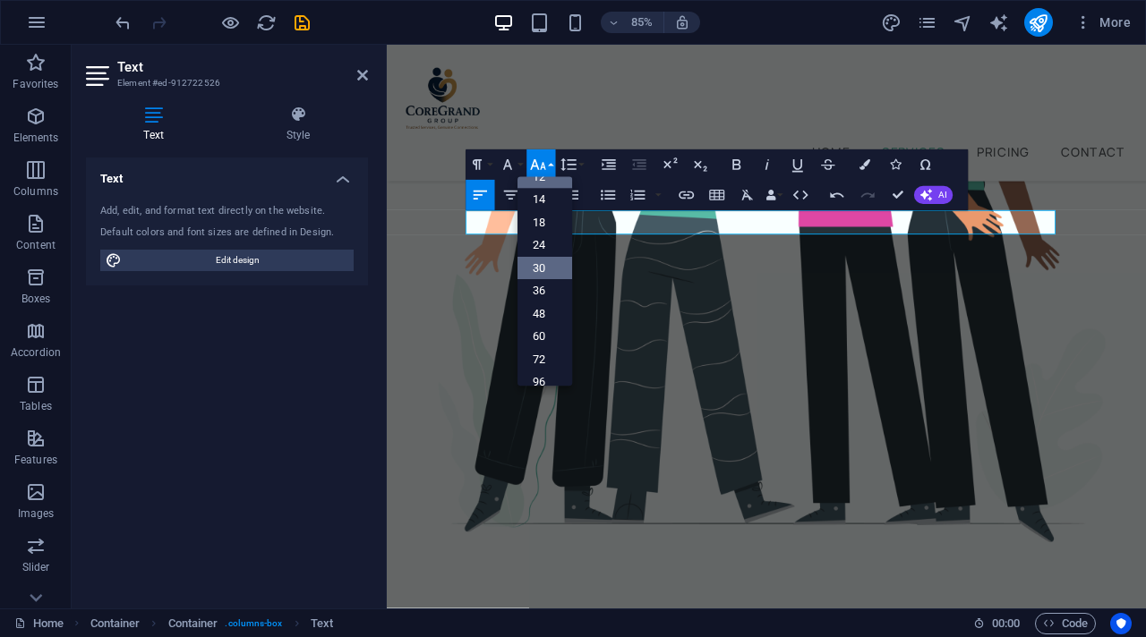
click at [548, 270] on link "30" at bounding box center [544, 268] width 55 height 22
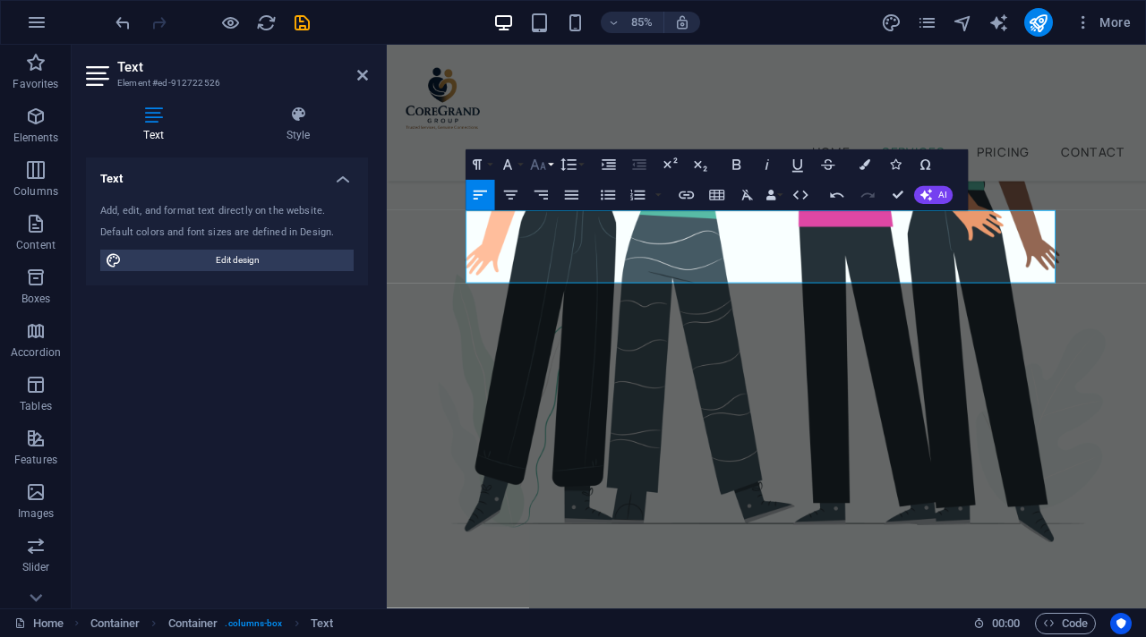
click at [550, 163] on button "Font Size" at bounding box center [540, 165] width 29 height 30
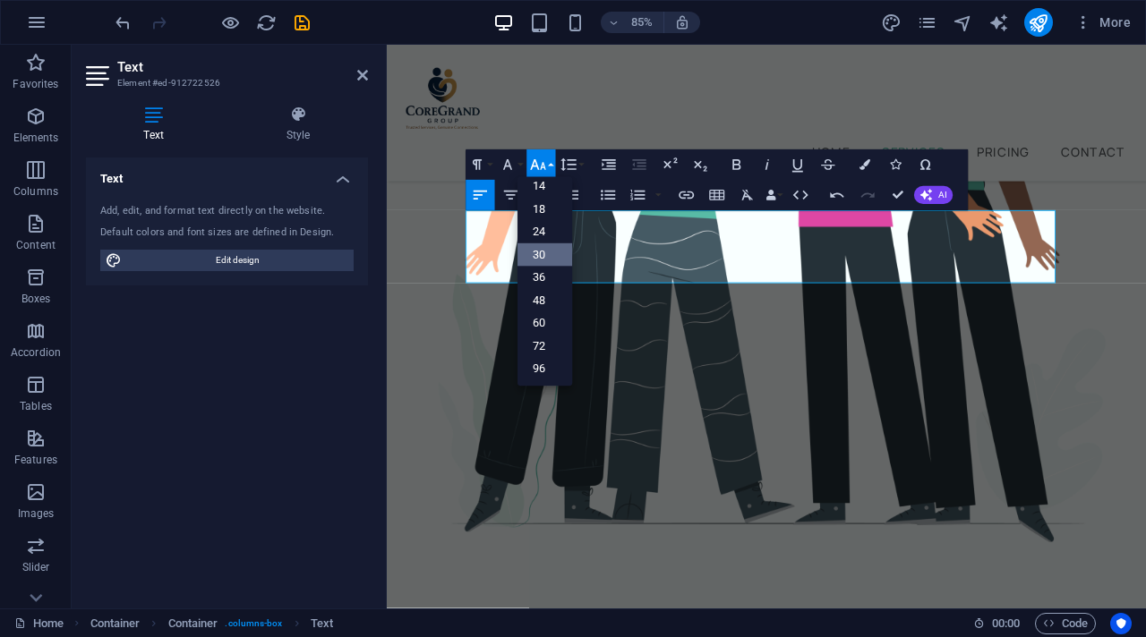
scroll to position [144, 0]
click at [544, 225] on link "24" at bounding box center [544, 231] width 55 height 23
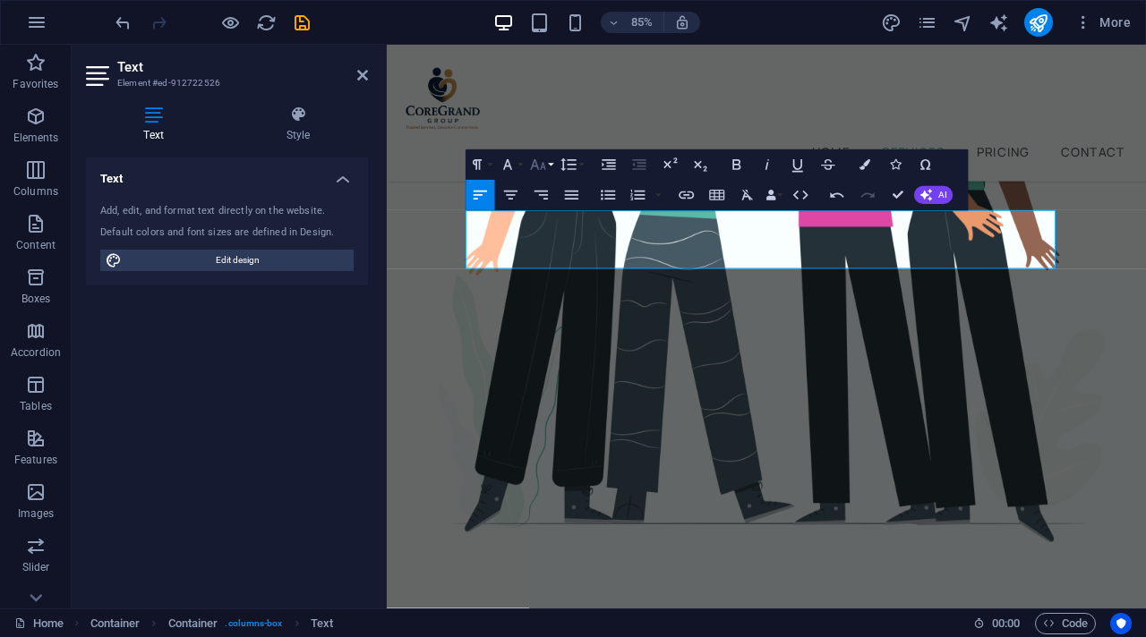
click at [548, 166] on button "Font Size" at bounding box center [540, 165] width 29 height 30
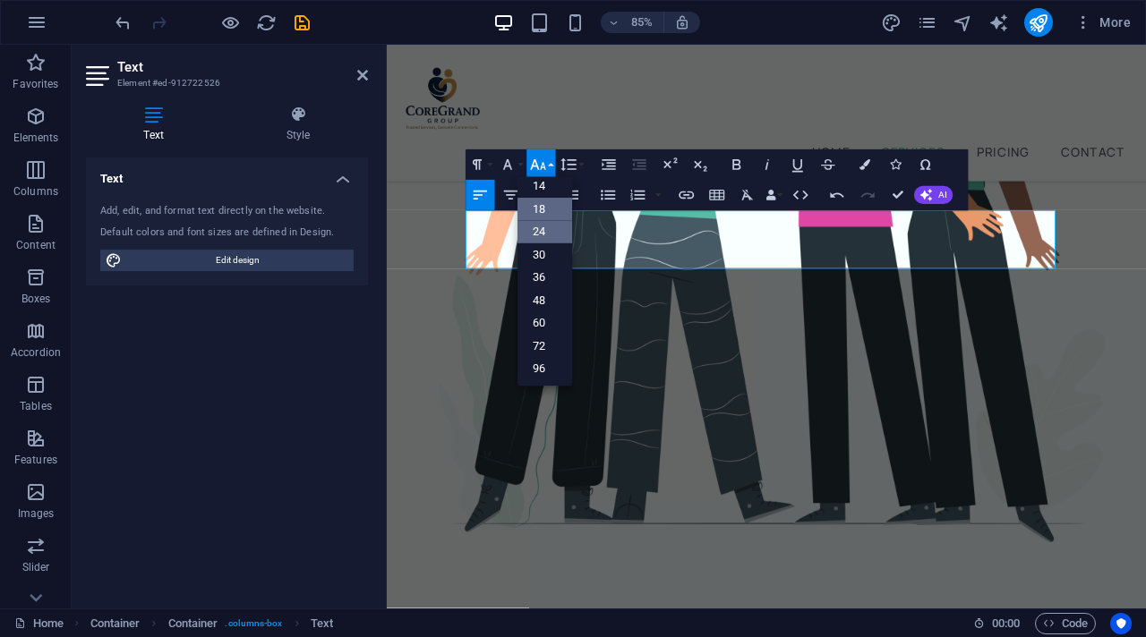
click at [542, 214] on link "18" at bounding box center [544, 209] width 55 height 23
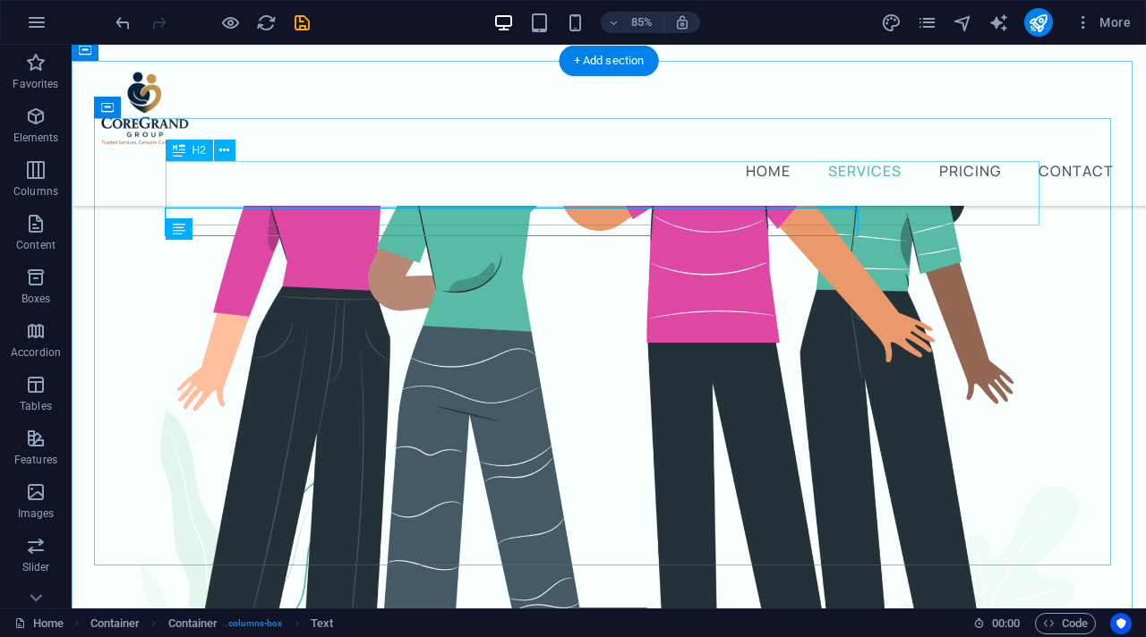
scroll to position [739, 0]
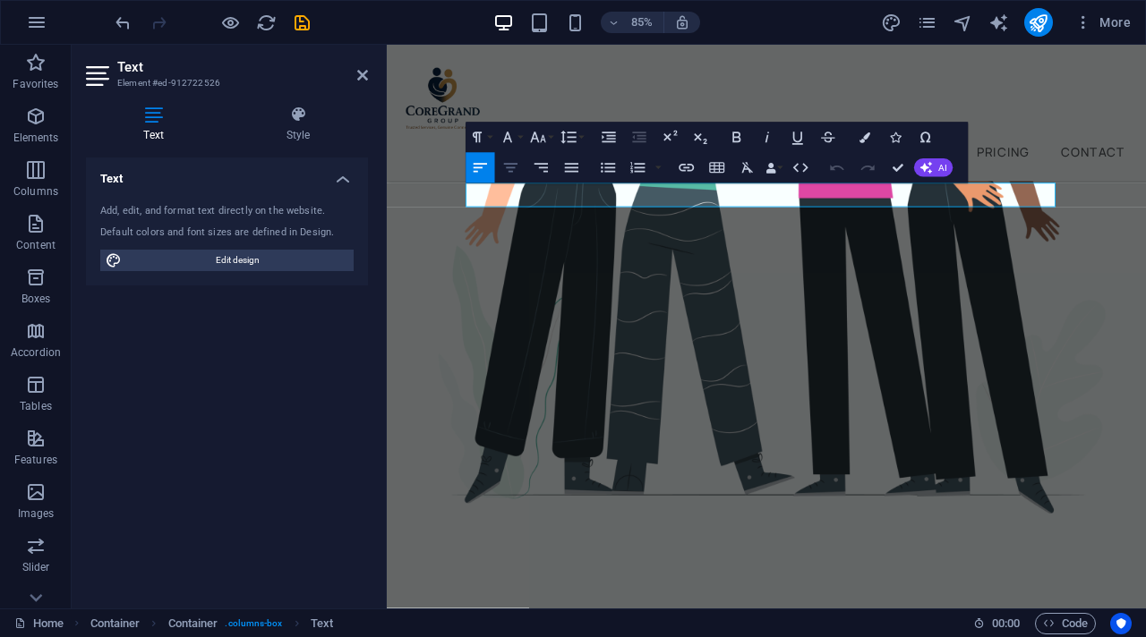
click at [515, 167] on icon "button" at bounding box center [510, 167] width 13 height 9
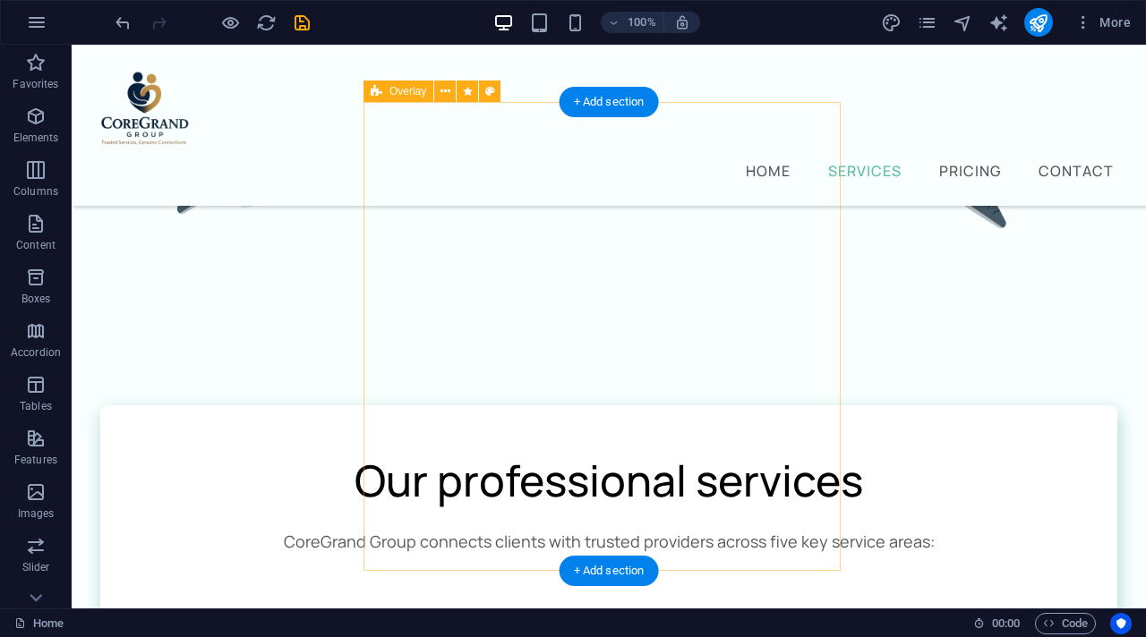
scroll to position [1276, 0]
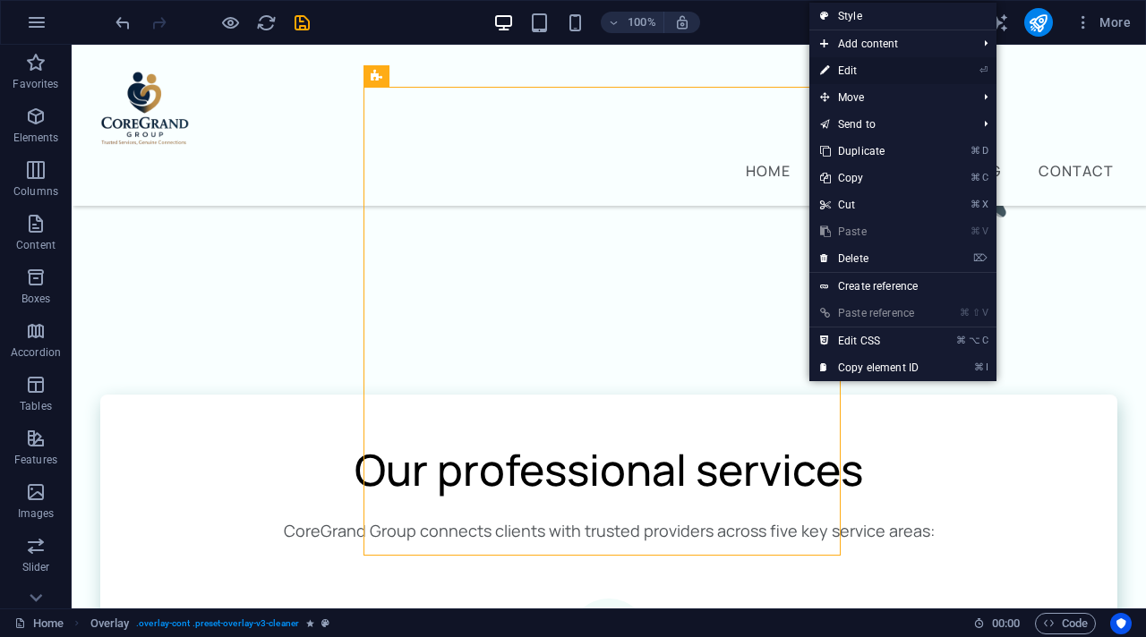
click at [857, 75] on link "⏎ Edit" at bounding box center [869, 70] width 120 height 27
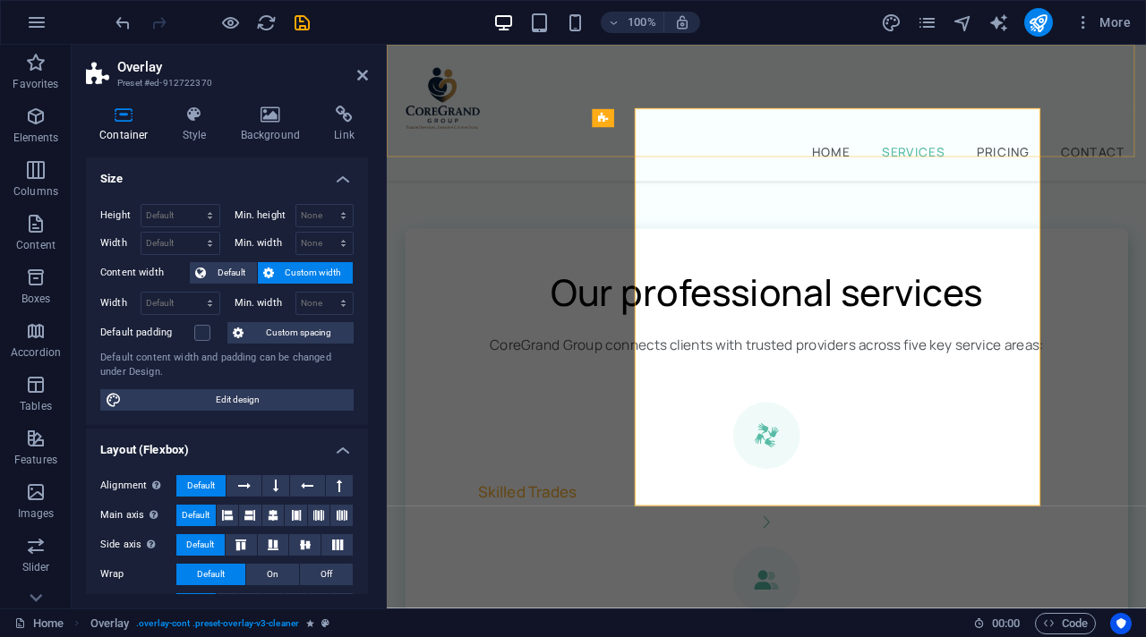
select select "%"
select select "px"
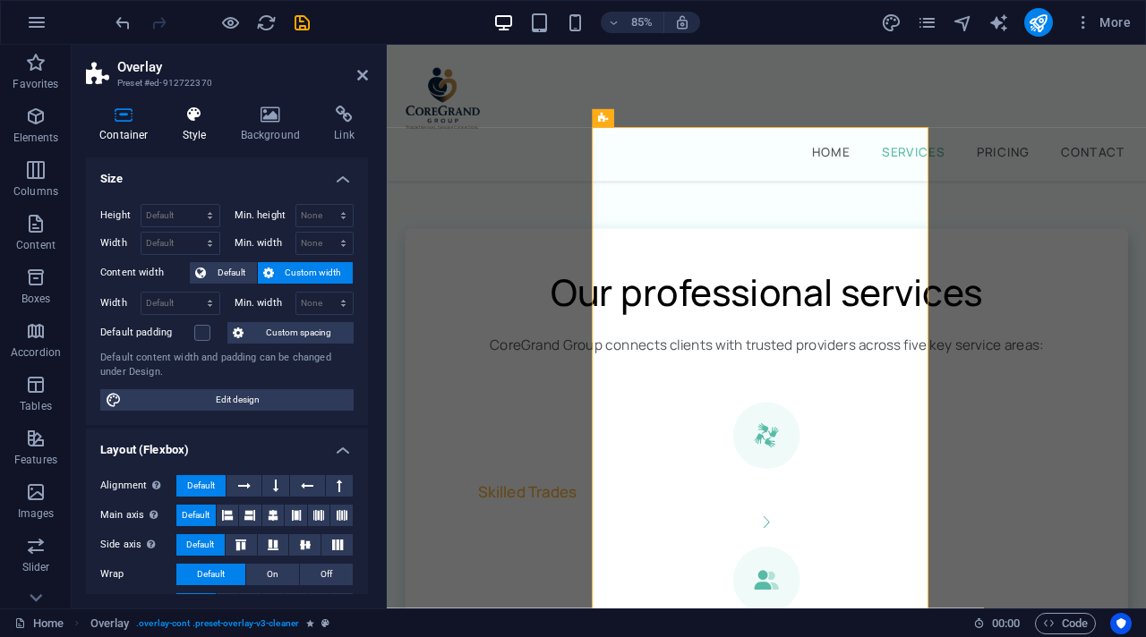
click at [206, 111] on icon at bounding box center [194, 115] width 51 height 18
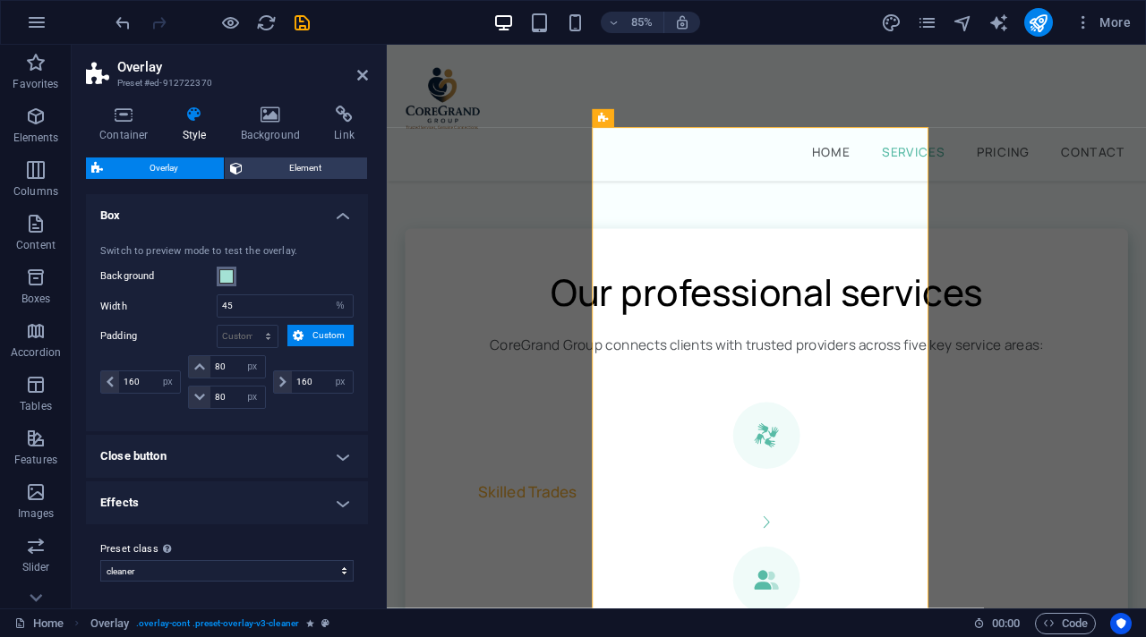
click at [220, 273] on span at bounding box center [226, 276] width 14 height 14
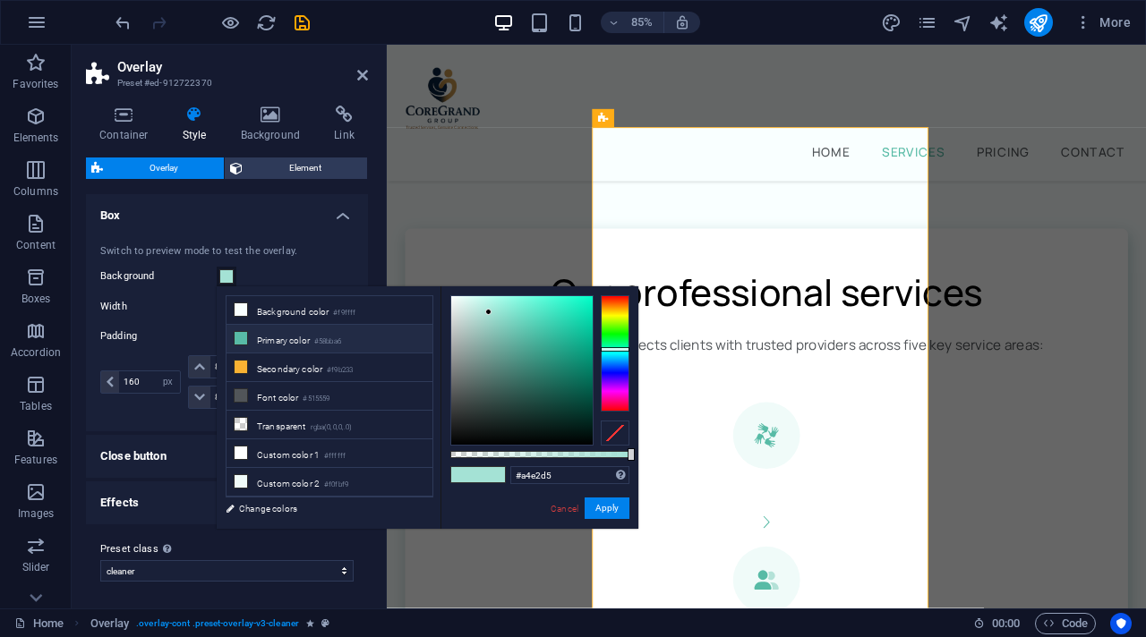
click at [273, 340] on li "Primary color #58bba6" at bounding box center [329, 339] width 206 height 29
click at [560, 479] on input "#58bba6" at bounding box center [569, 475] width 119 height 18
drag, startPoint x: 521, startPoint y: 474, endPoint x: 565, endPoint y: 477, distance: 44.0
click at [565, 477] on input "#58bba6" at bounding box center [569, 475] width 119 height 18
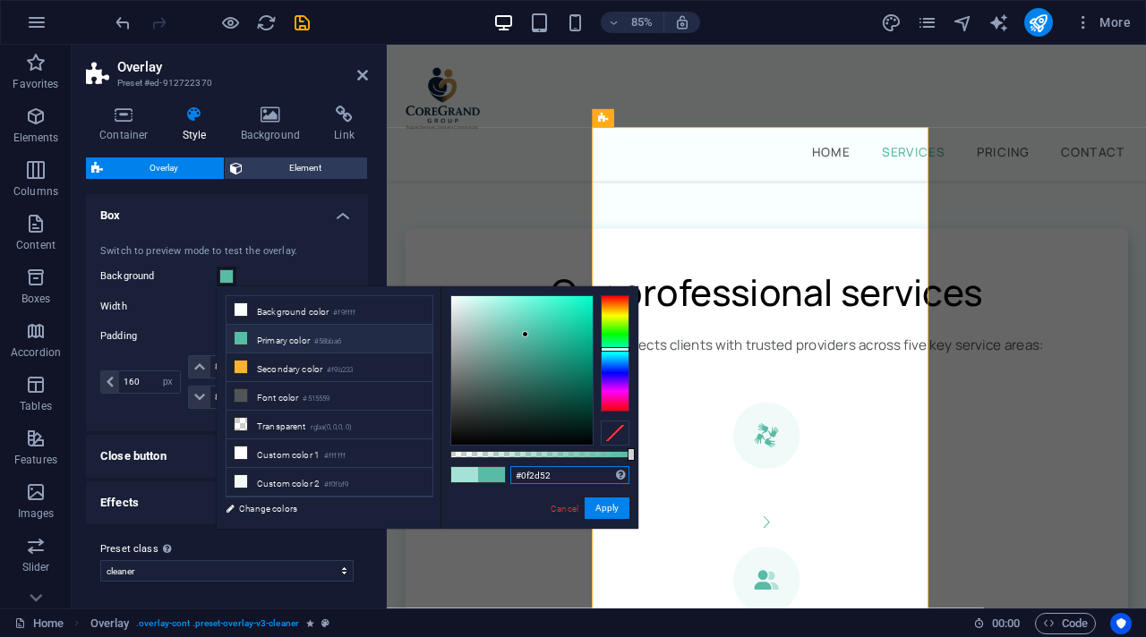
type input "#0f2d52"
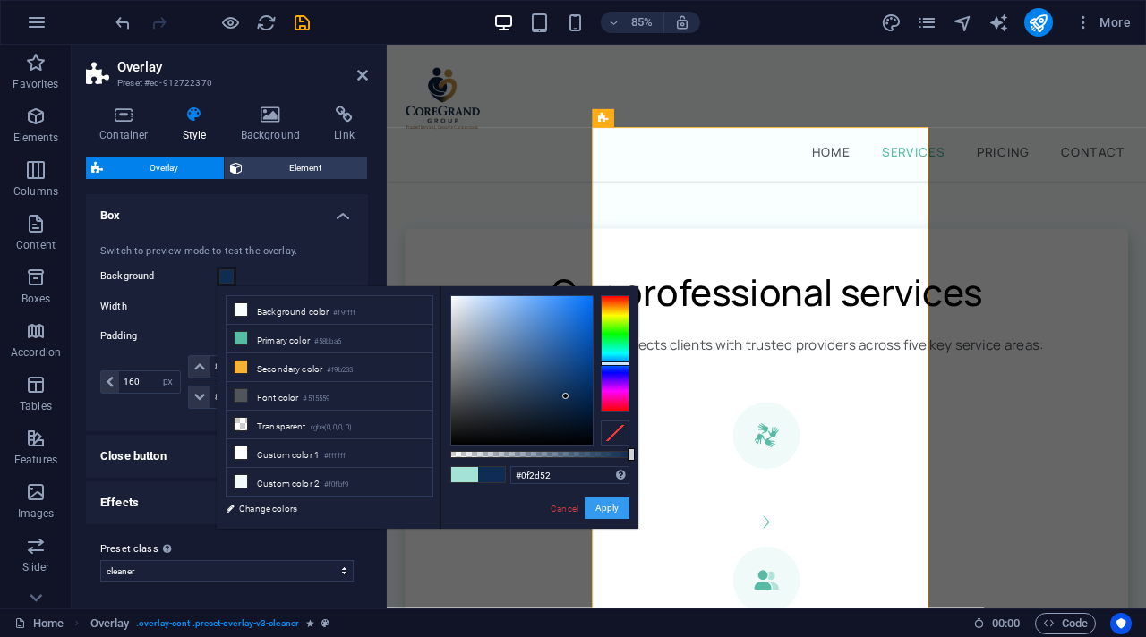
click at [612, 517] on button "Apply" at bounding box center [607, 508] width 45 height 21
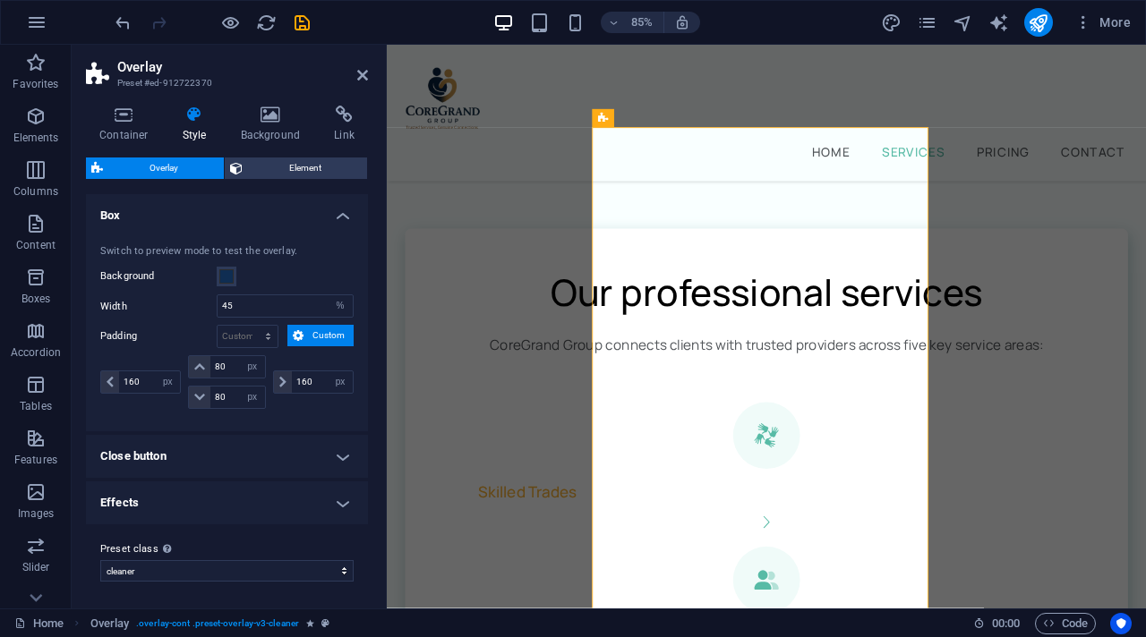
scroll to position [2, 0]
click at [327, 458] on h4 "Close button" at bounding box center [227, 454] width 282 height 43
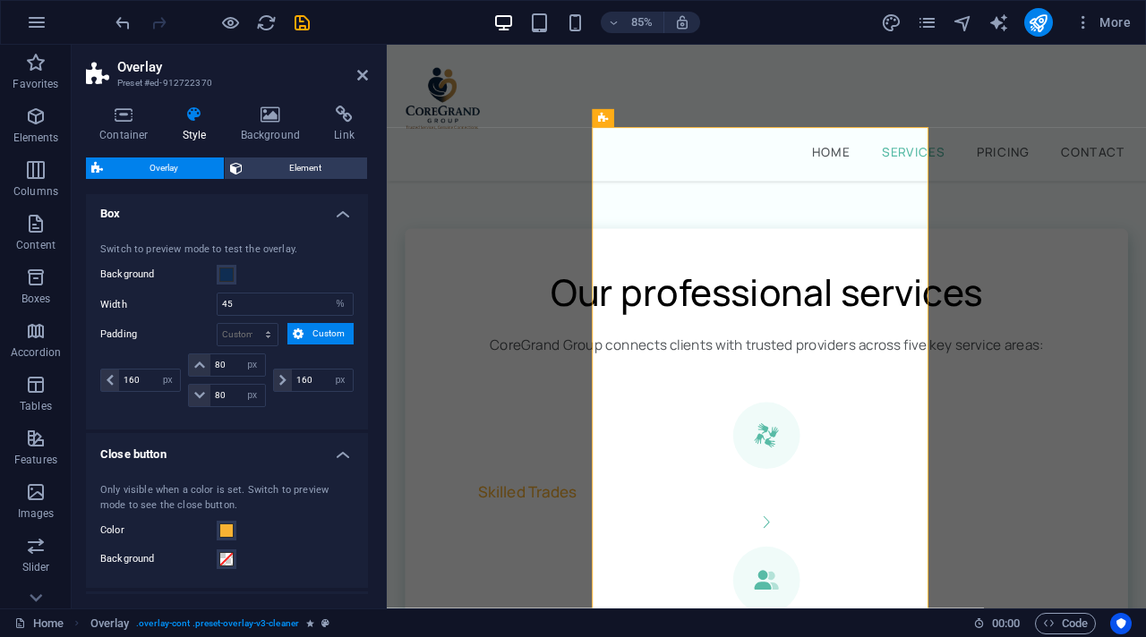
click at [327, 458] on h4 "Close button" at bounding box center [227, 449] width 282 height 32
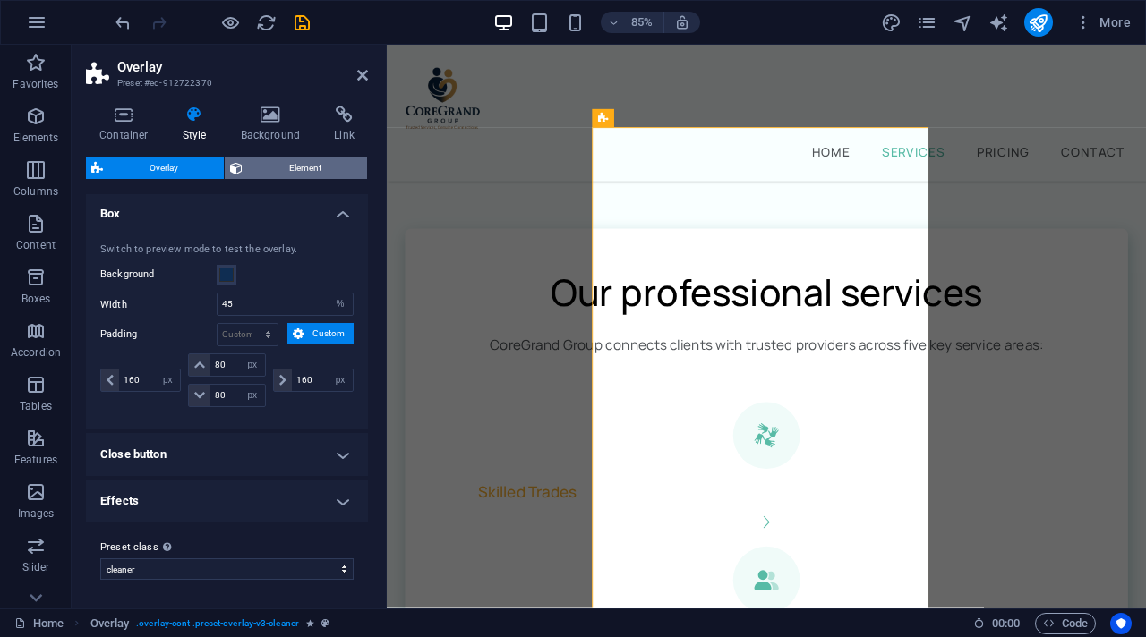
click at [295, 162] on span "Element" at bounding box center [305, 168] width 114 height 21
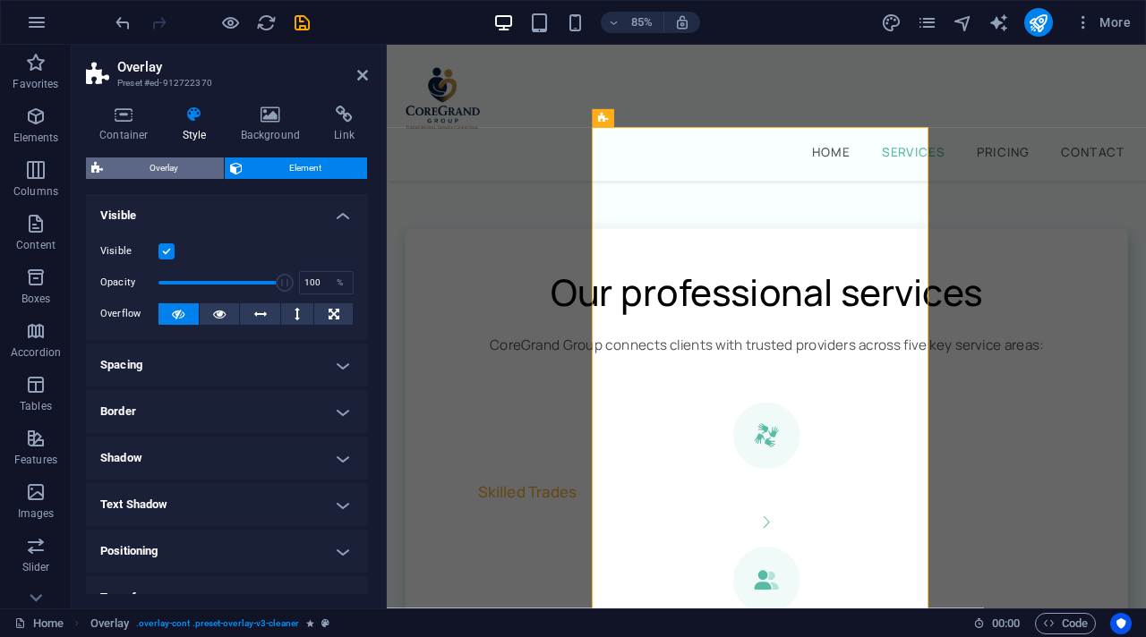
click at [164, 164] on span "Overlay" at bounding box center [163, 168] width 110 height 21
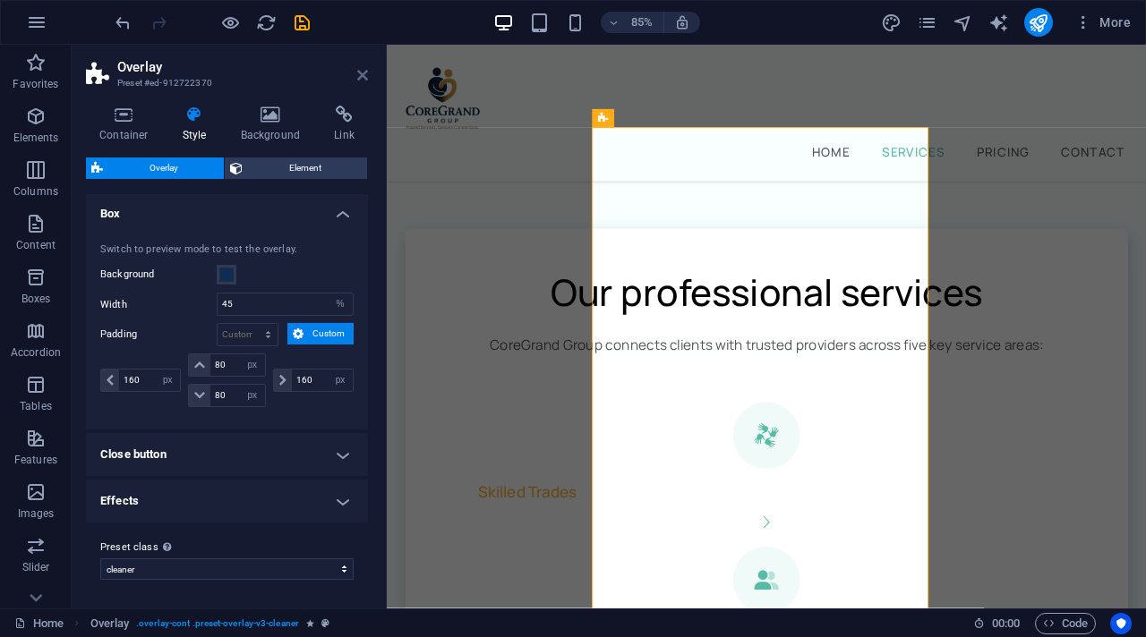
click at [367, 76] on icon at bounding box center [362, 75] width 11 height 14
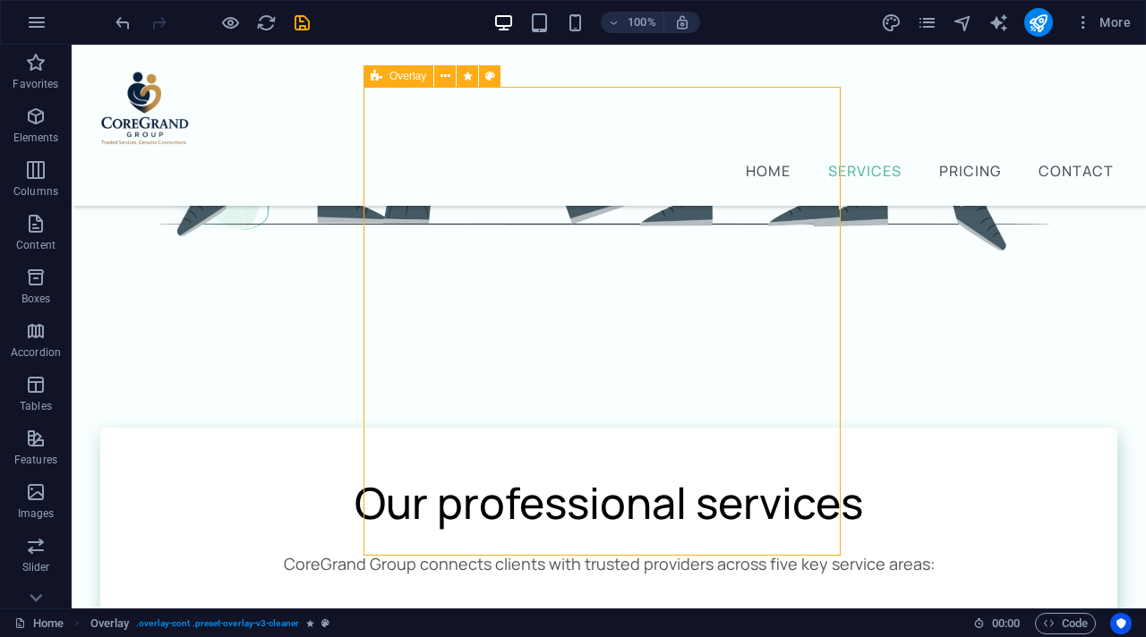
scroll to position [1276, 0]
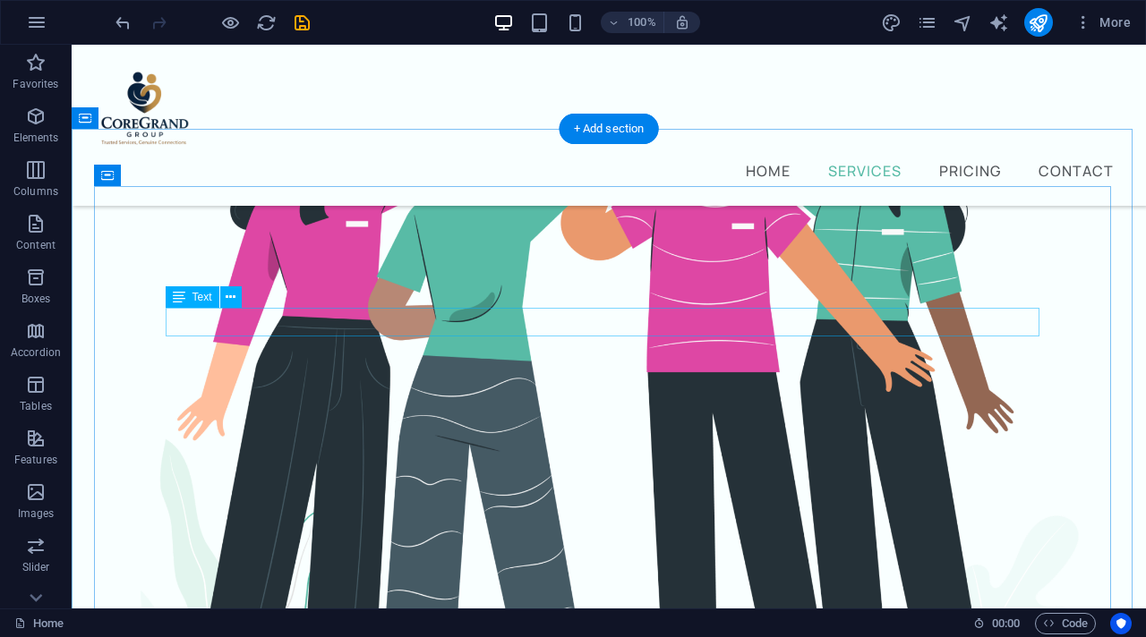
scroll to position [680, 0]
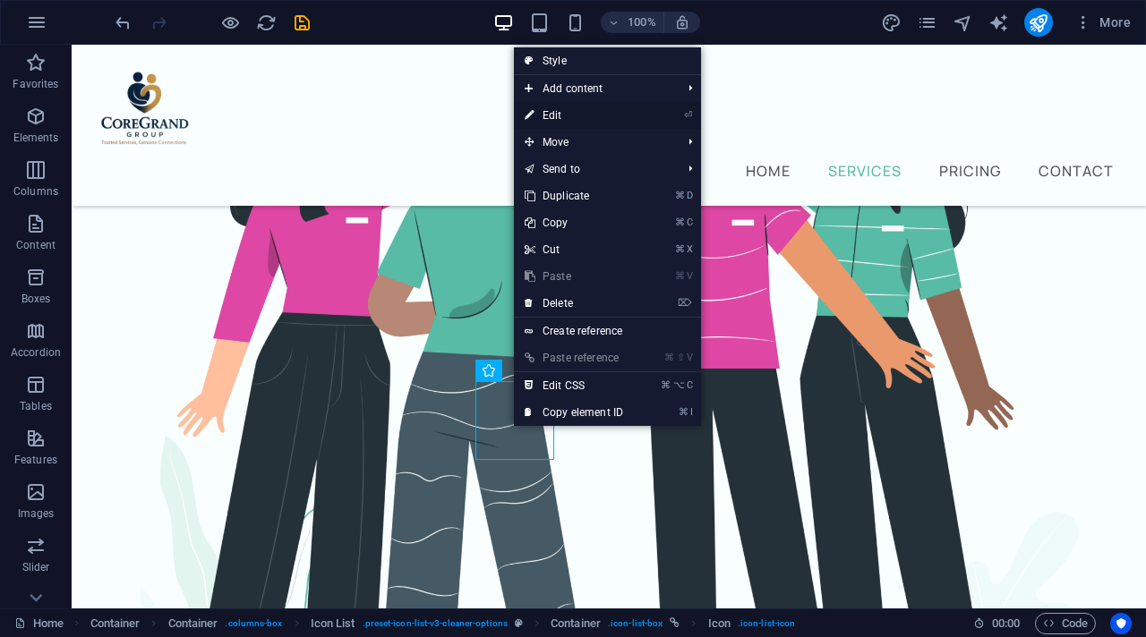
click at [597, 110] on link "⏎ Edit" at bounding box center [574, 115] width 120 height 27
select select "xMidYMid"
select select "px"
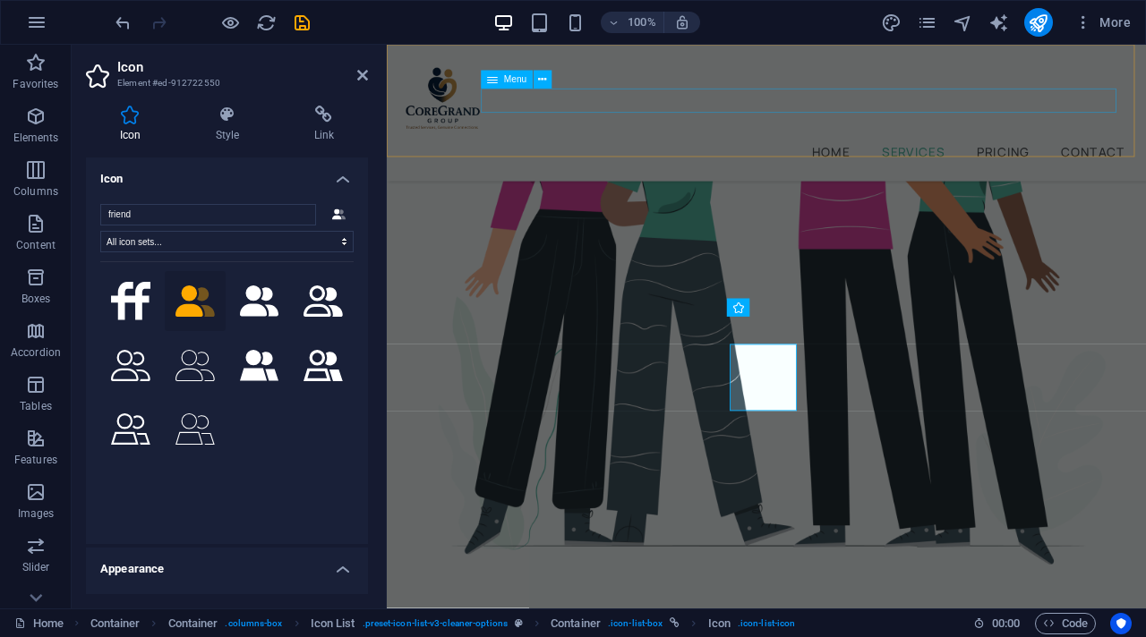
scroll to position [664, 0]
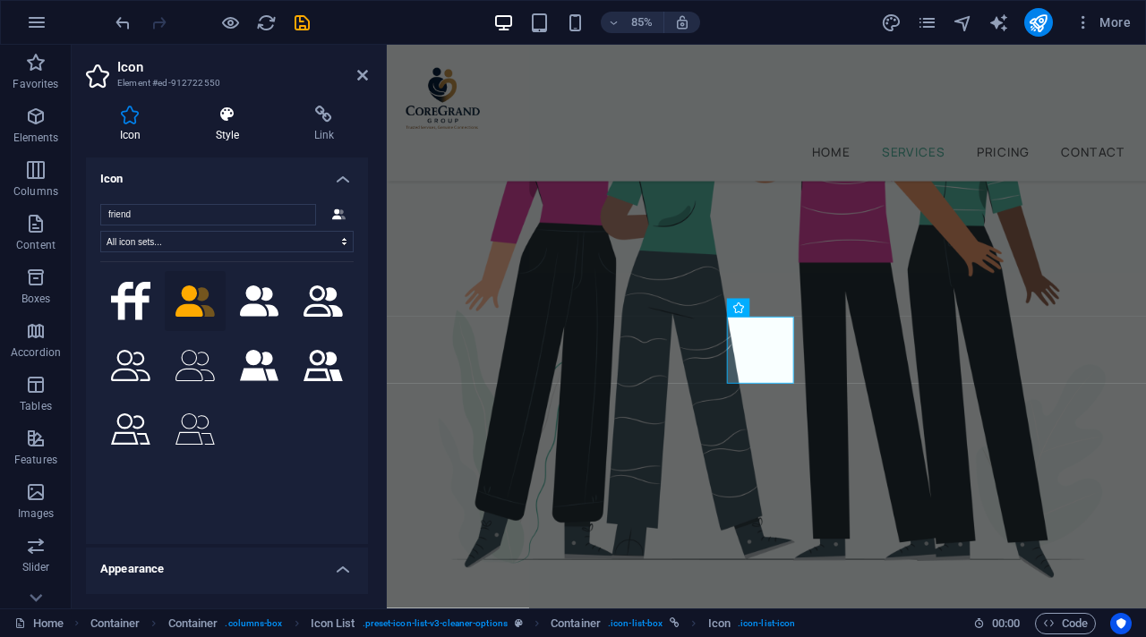
click at [234, 112] on icon at bounding box center [227, 115] width 91 height 18
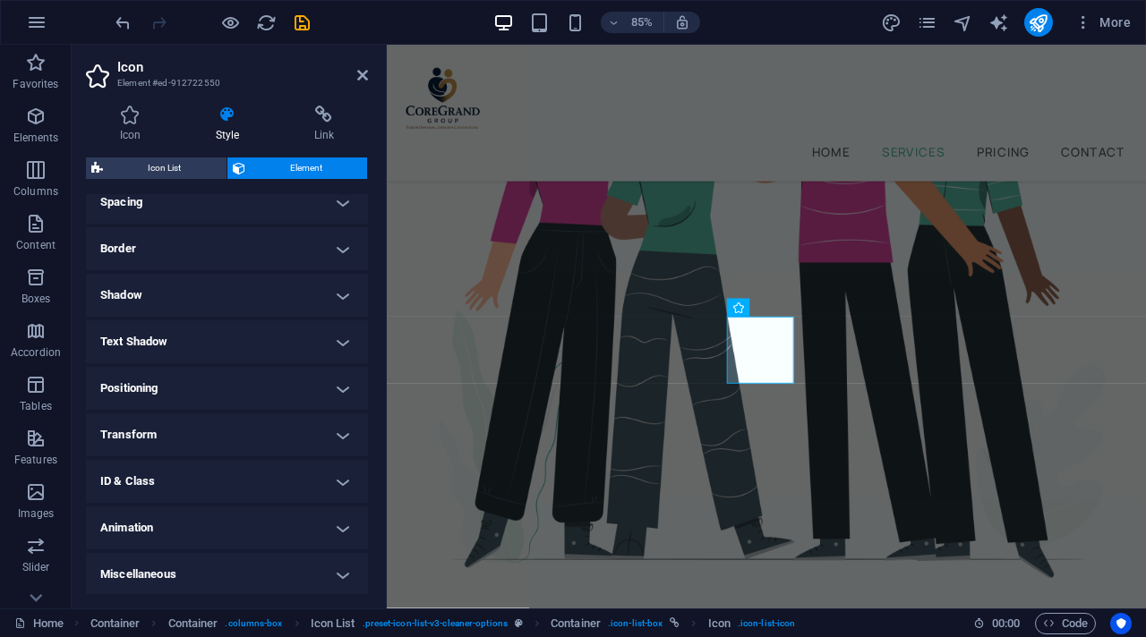
scroll to position [356, 0]
click at [343, 578] on h4 "Miscellaneous" at bounding box center [227, 572] width 282 height 43
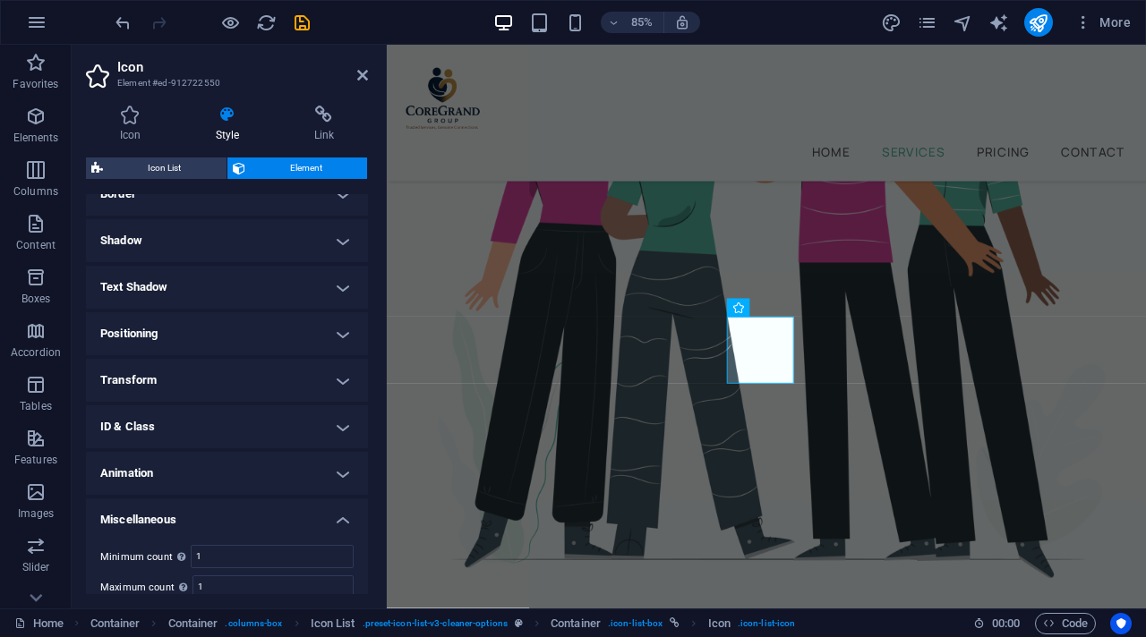
scroll to position [467, 0]
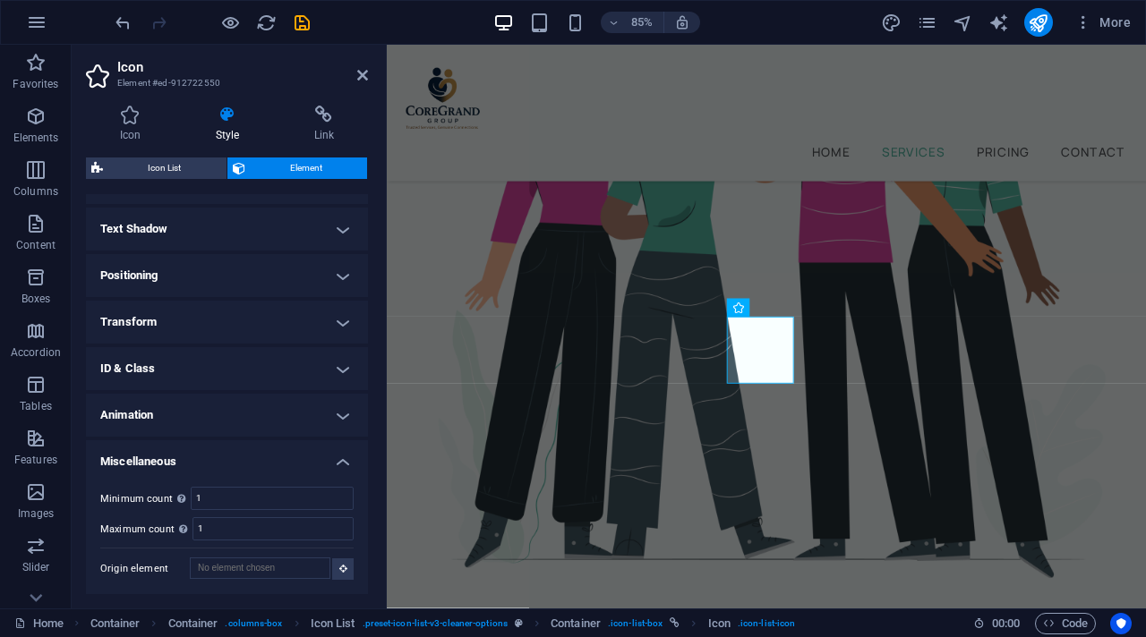
click at [333, 461] on h4 "Miscellaneous" at bounding box center [227, 456] width 282 height 32
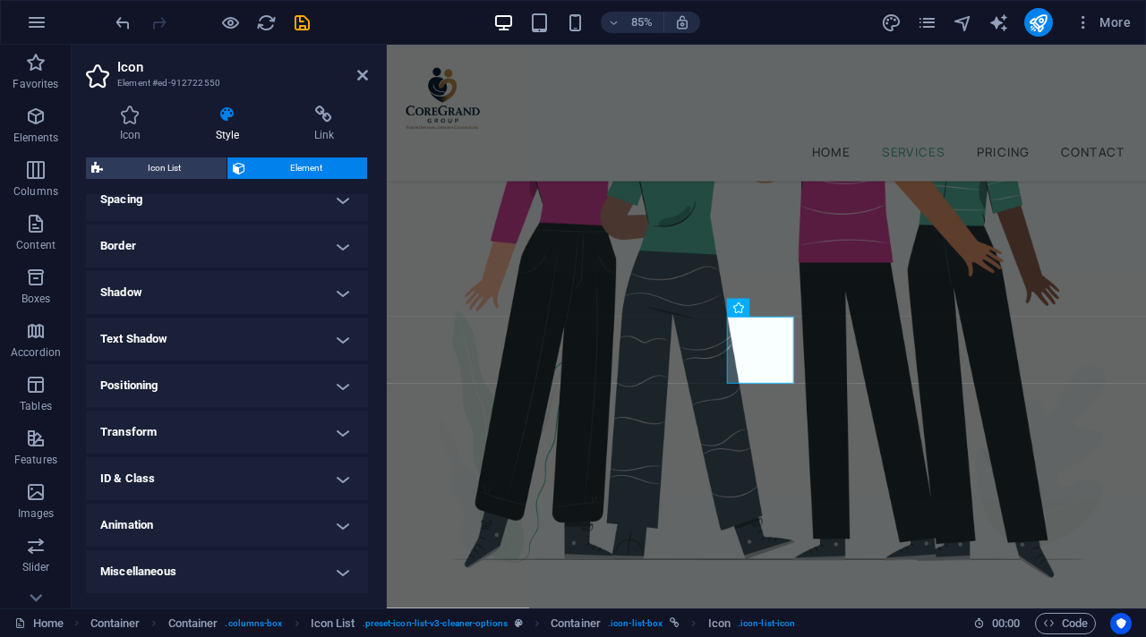
scroll to position [356, 0]
click at [357, 74] on icon at bounding box center [362, 75] width 11 height 14
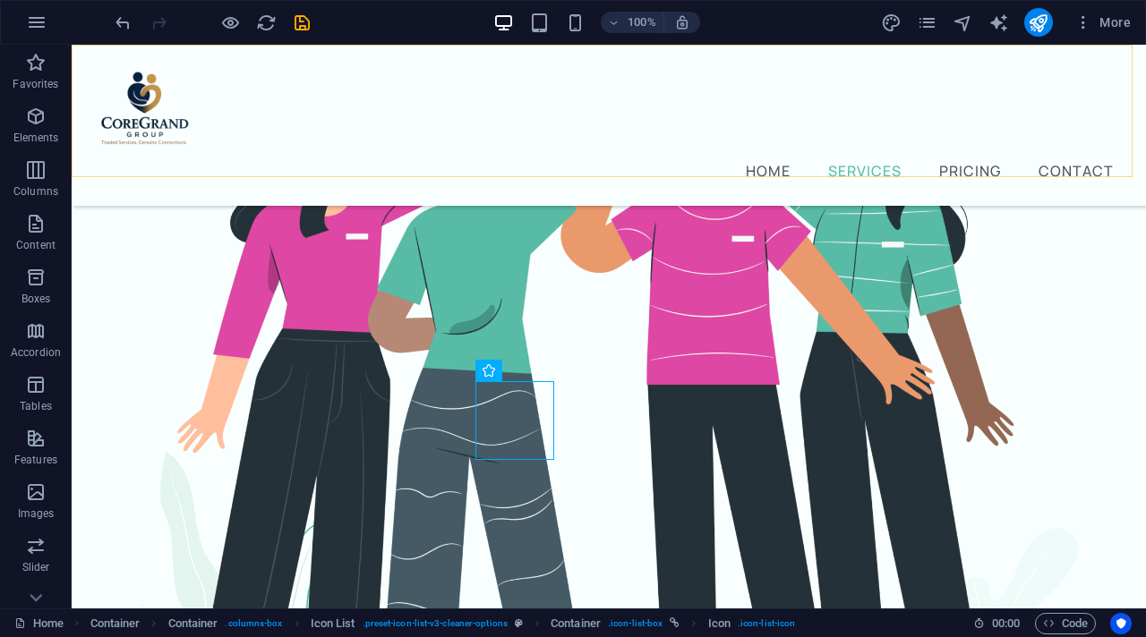
scroll to position [680, 0]
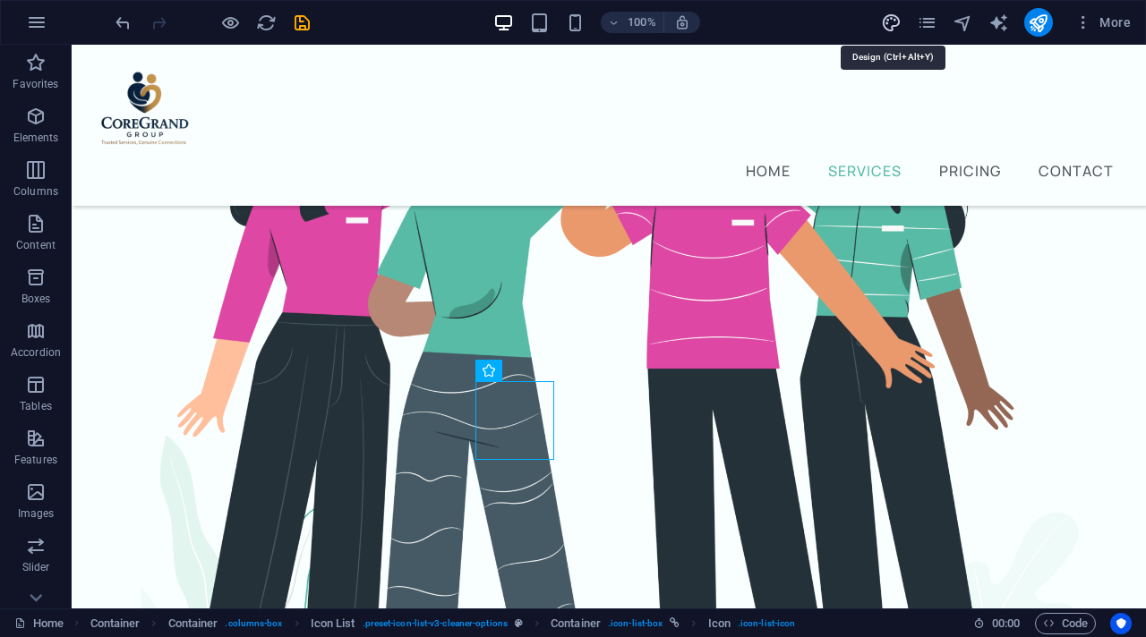
click at [898, 16] on icon "design" at bounding box center [891, 23] width 21 height 21
select select "rem"
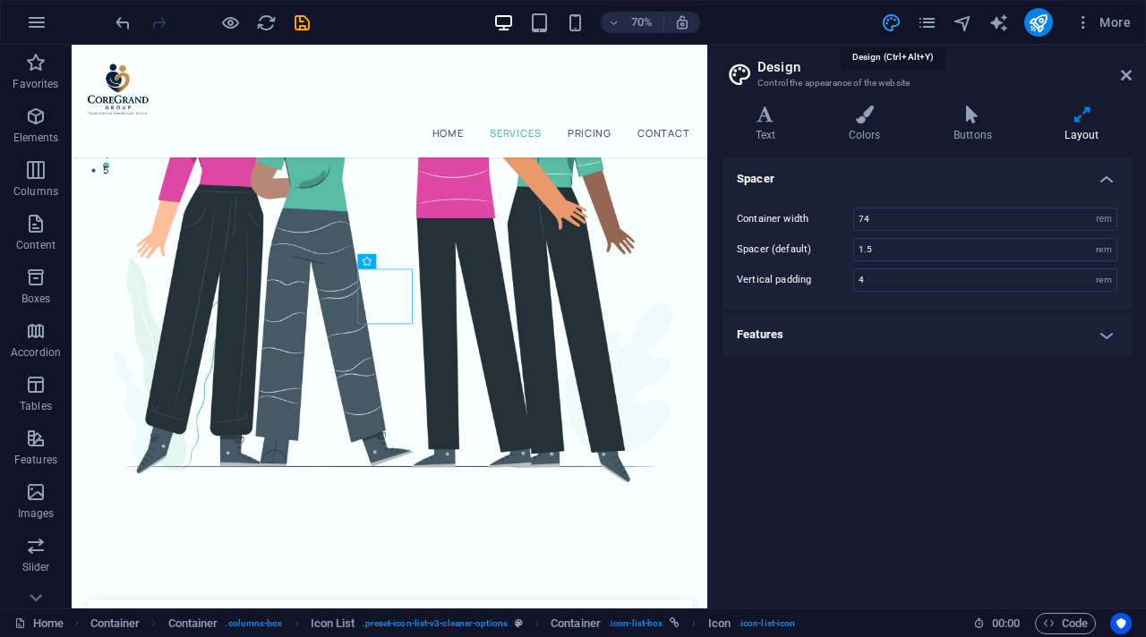
scroll to position [664, 0]
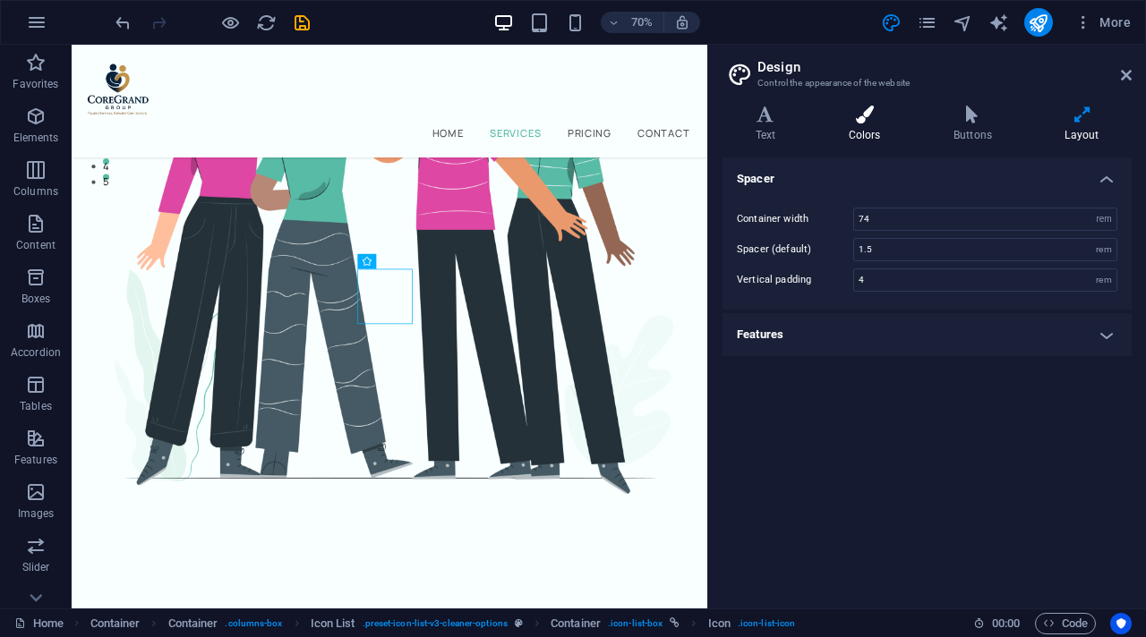
click at [859, 132] on h4 "Colors" at bounding box center [868, 125] width 105 height 38
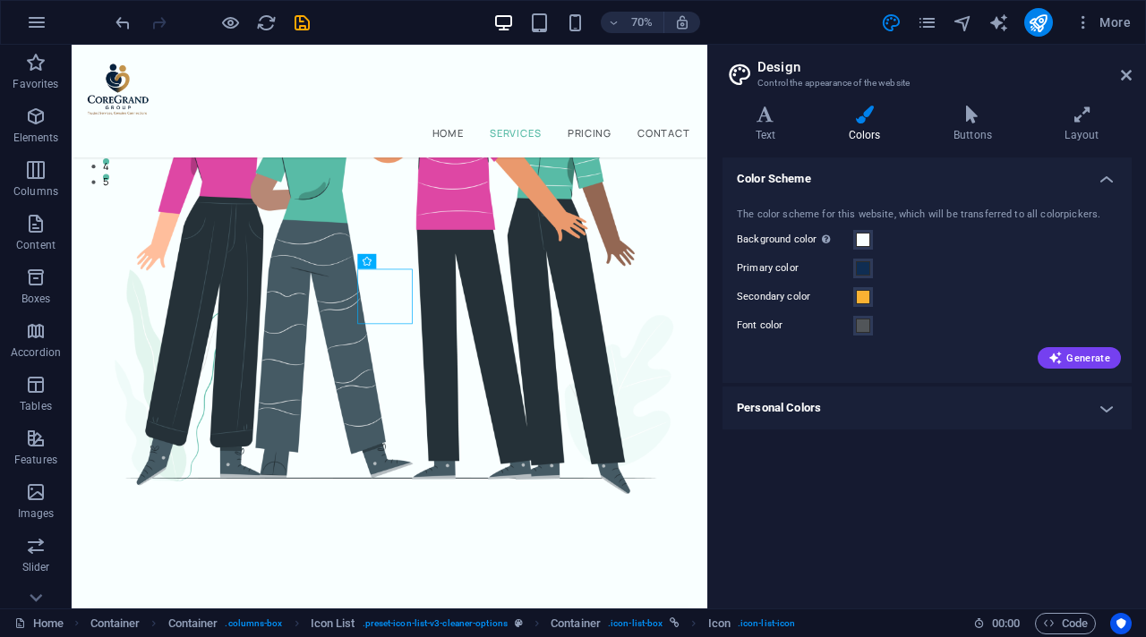
click at [850, 403] on h4 "Personal Colors" at bounding box center [926, 408] width 409 height 43
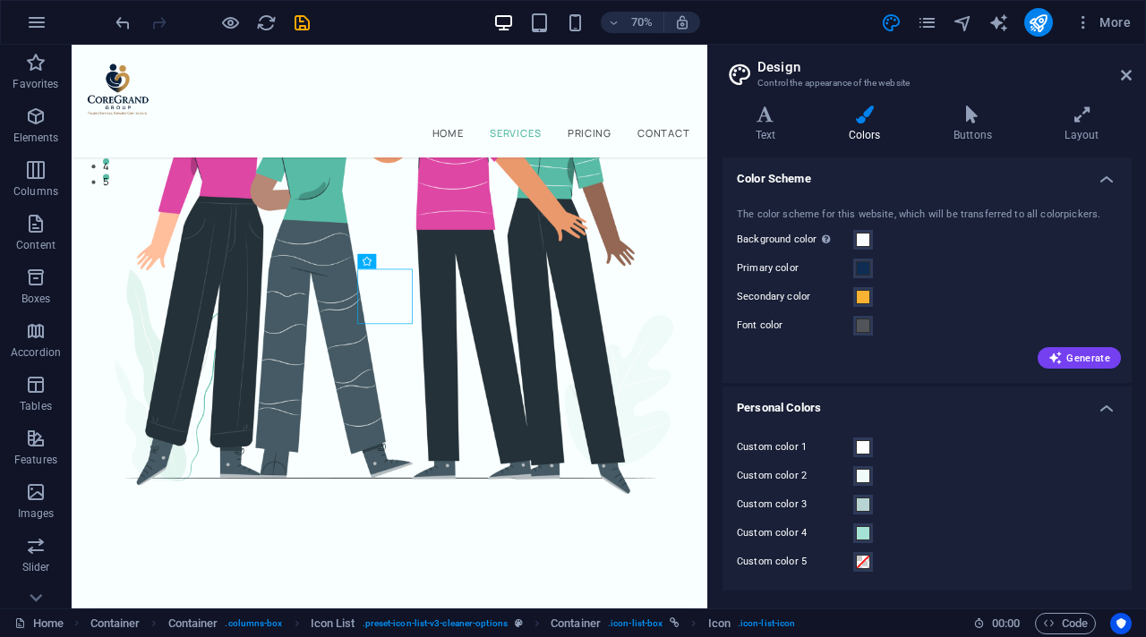
click at [850, 403] on h4 "Personal Colors" at bounding box center [926, 403] width 409 height 32
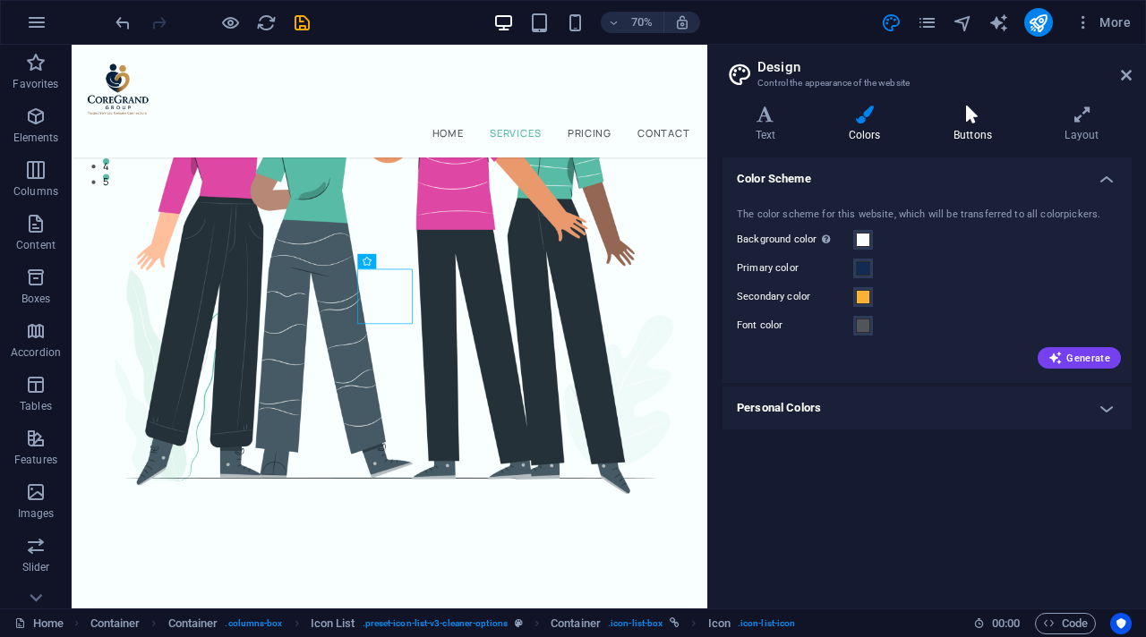
click at [970, 108] on icon at bounding box center [972, 115] width 104 height 18
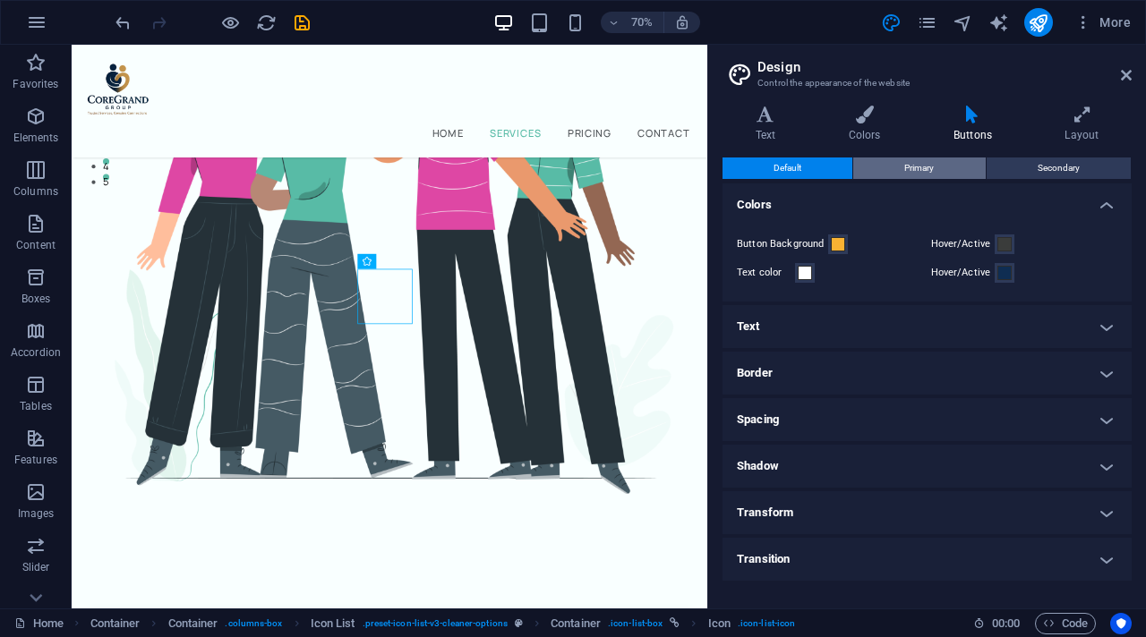
click at [905, 170] on span "Primary" at bounding box center [919, 168] width 30 height 21
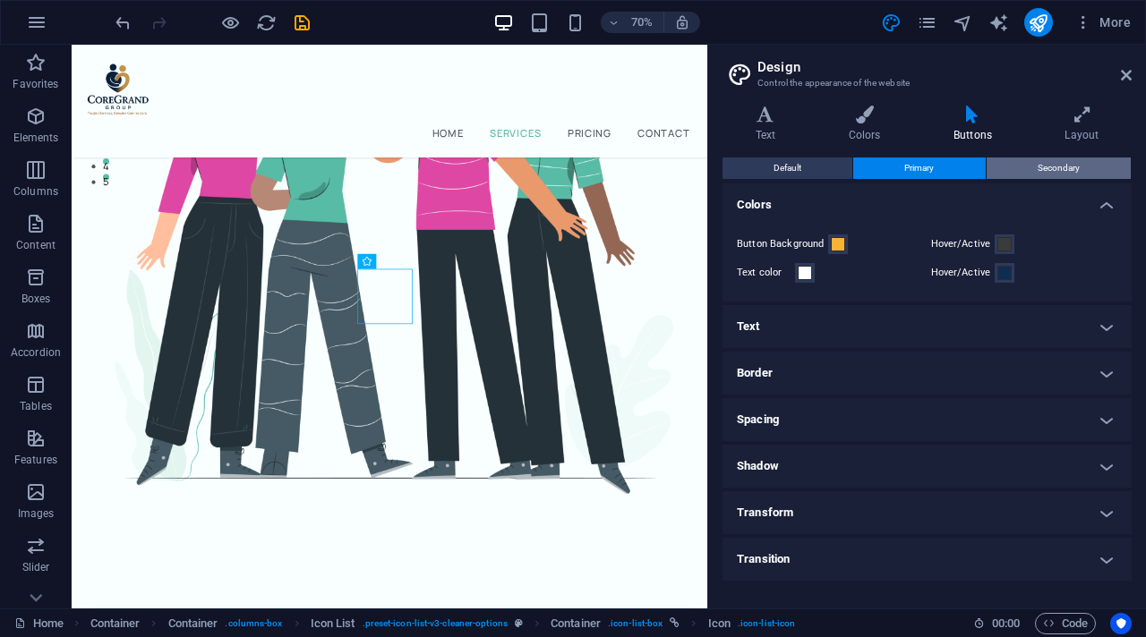
click at [1037, 163] on button "Secondary" at bounding box center [1059, 168] width 144 height 21
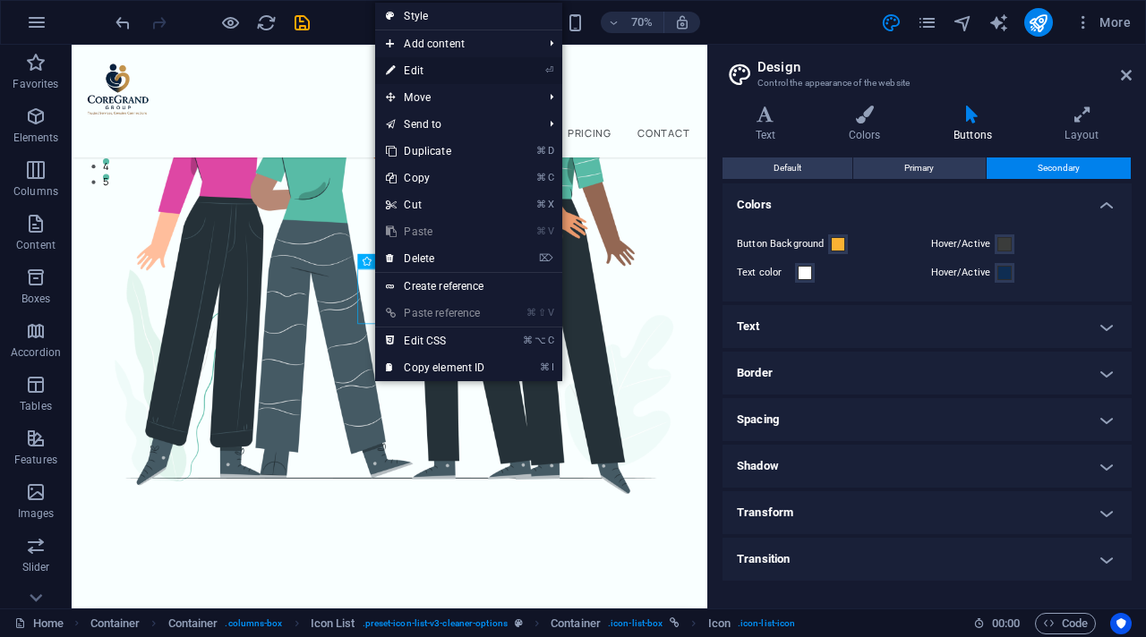
click at [436, 77] on link "⏎ Edit" at bounding box center [435, 70] width 120 height 27
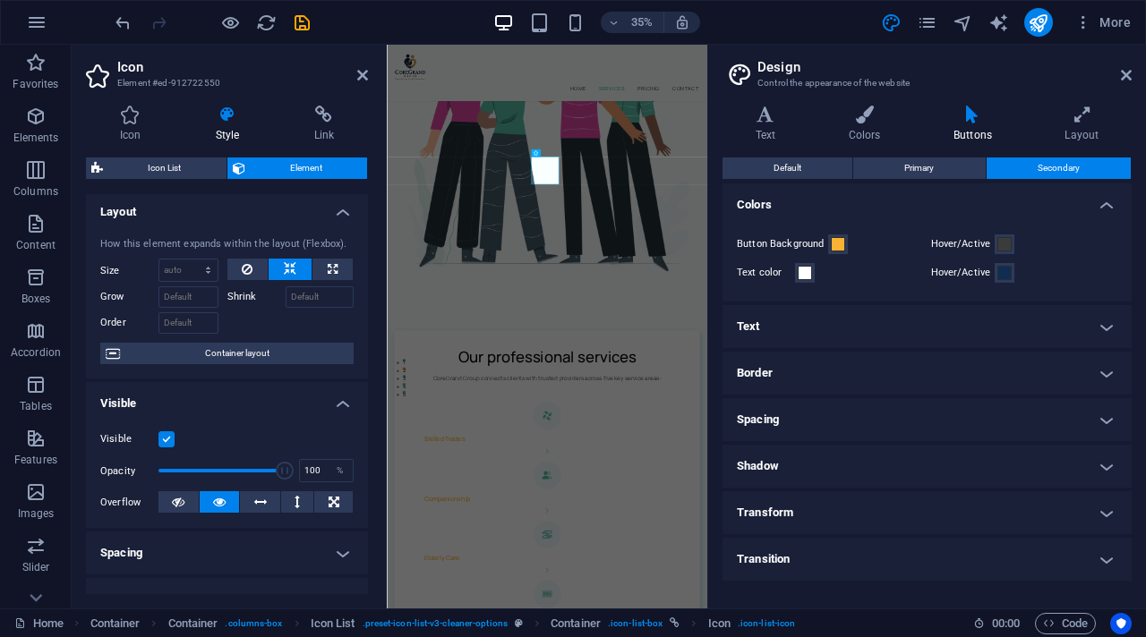
scroll to position [0, 0]
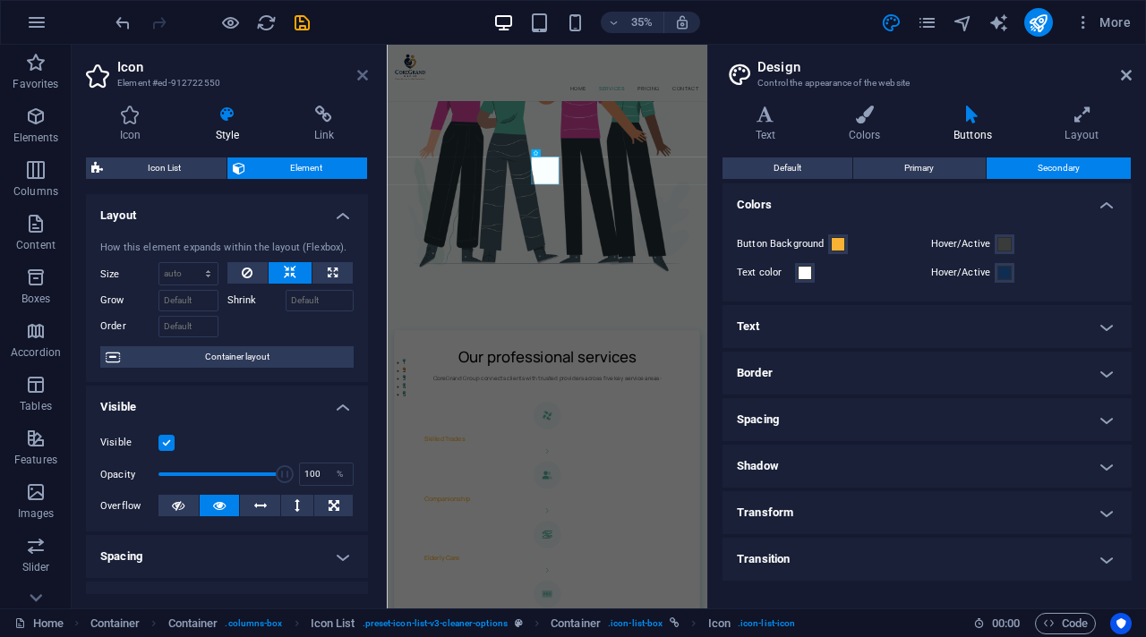
click at [360, 74] on icon at bounding box center [362, 75] width 11 height 14
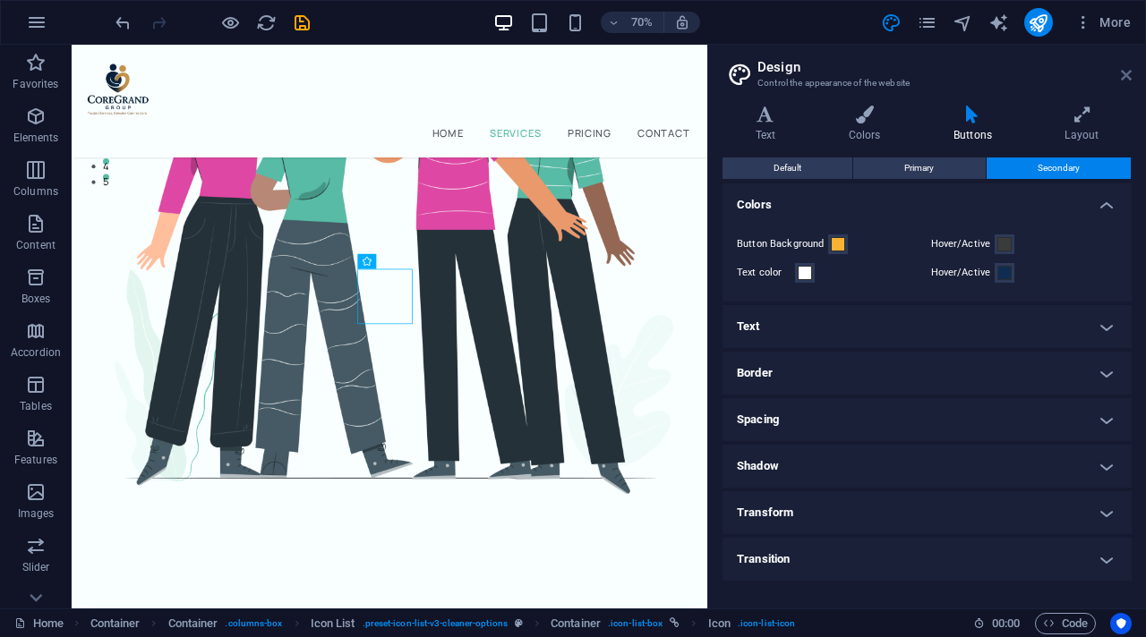
click at [1123, 74] on icon at bounding box center [1126, 75] width 11 height 14
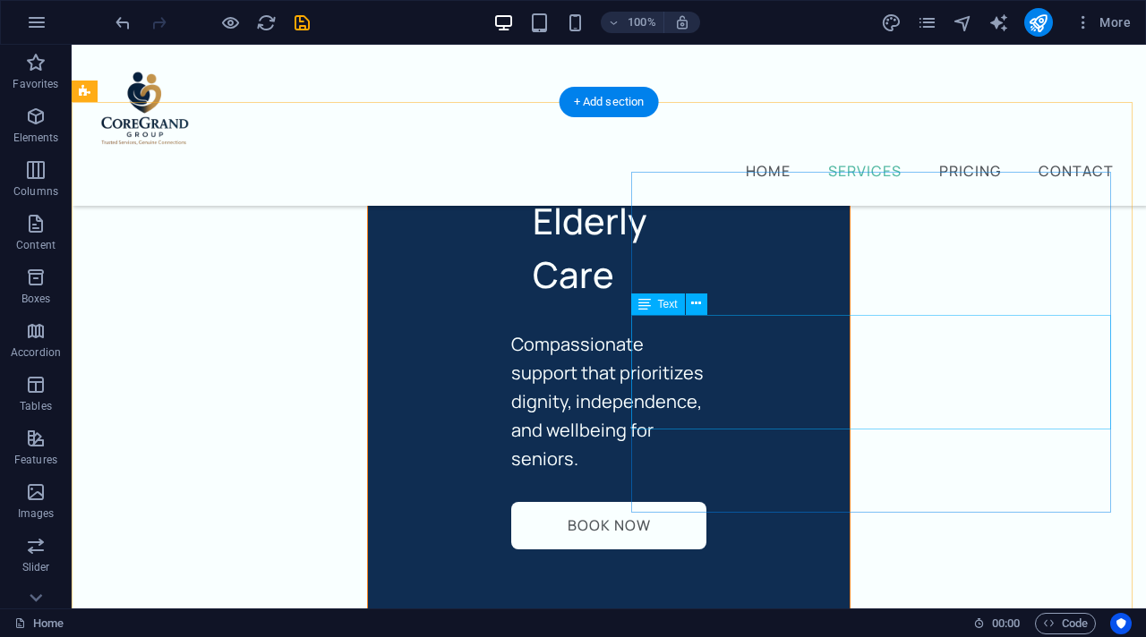
scroll to position [3889, 0]
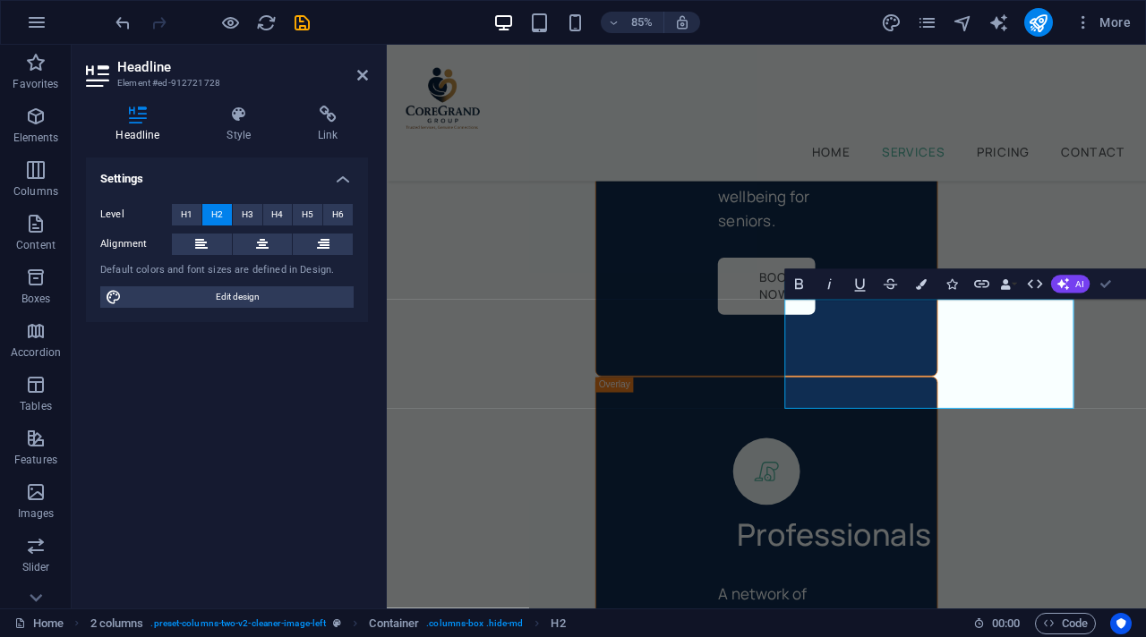
scroll to position [3717, 0]
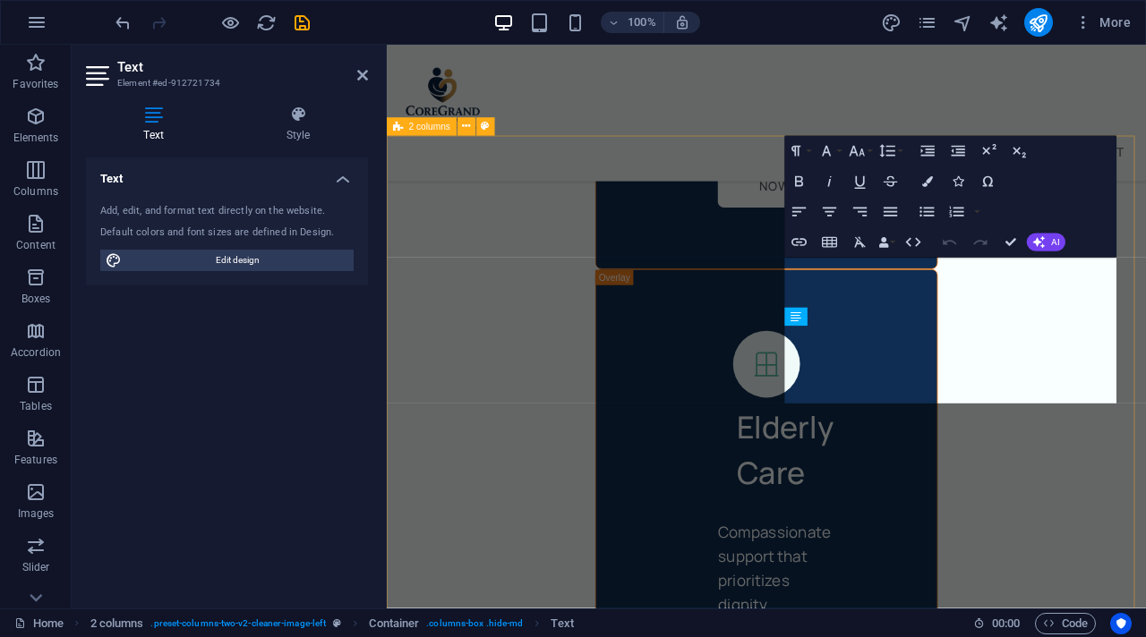
scroll to position [4476, 0]
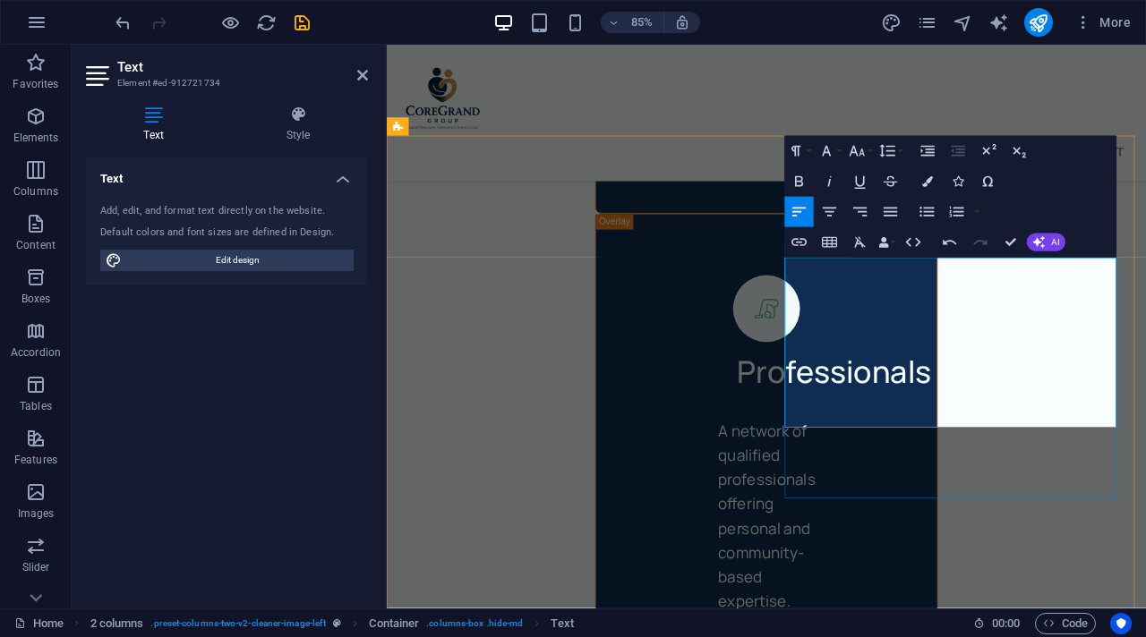
drag, startPoint x: 1003, startPoint y: 250, endPoint x: 929, endPoint y: 208, distance: 84.6
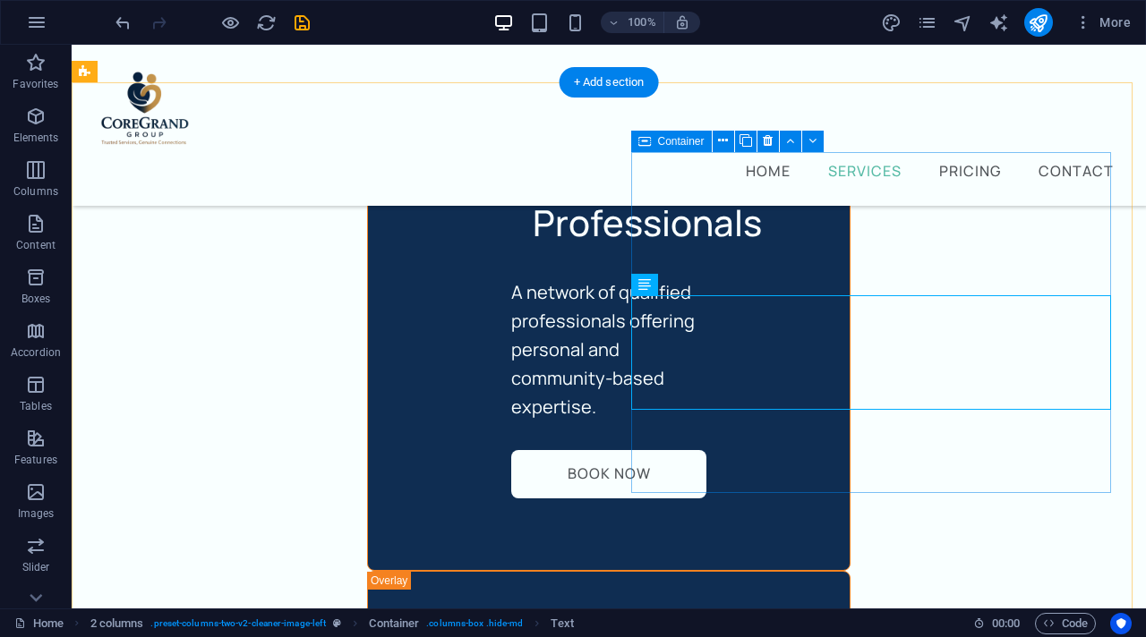
scroll to position [3909, 0]
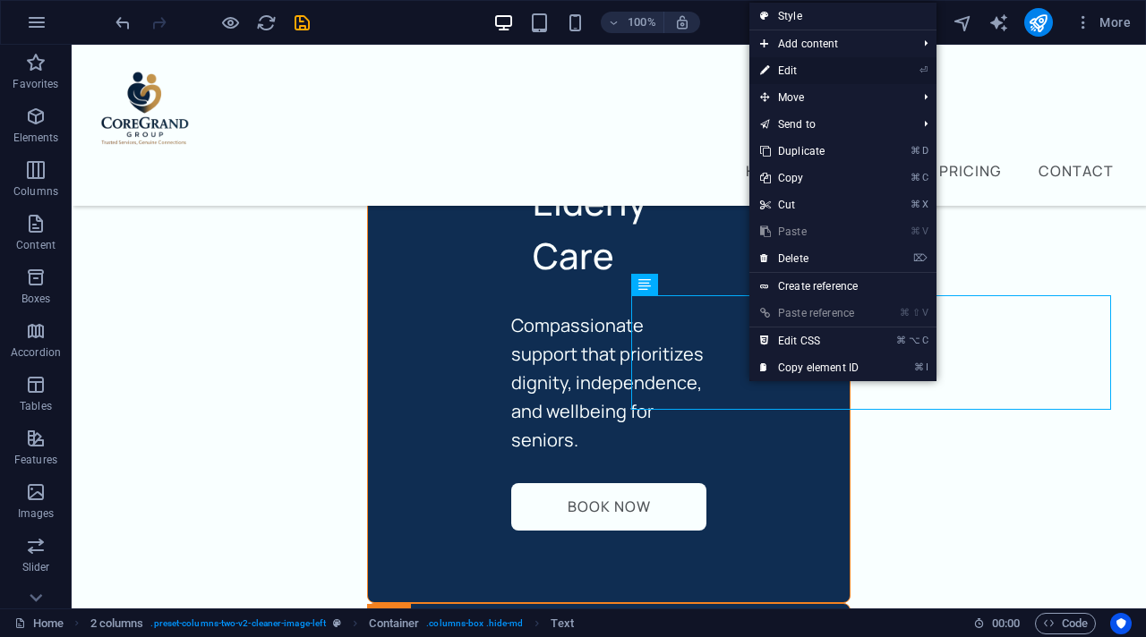
click at [806, 76] on link "⏎ Edit" at bounding box center [809, 70] width 120 height 27
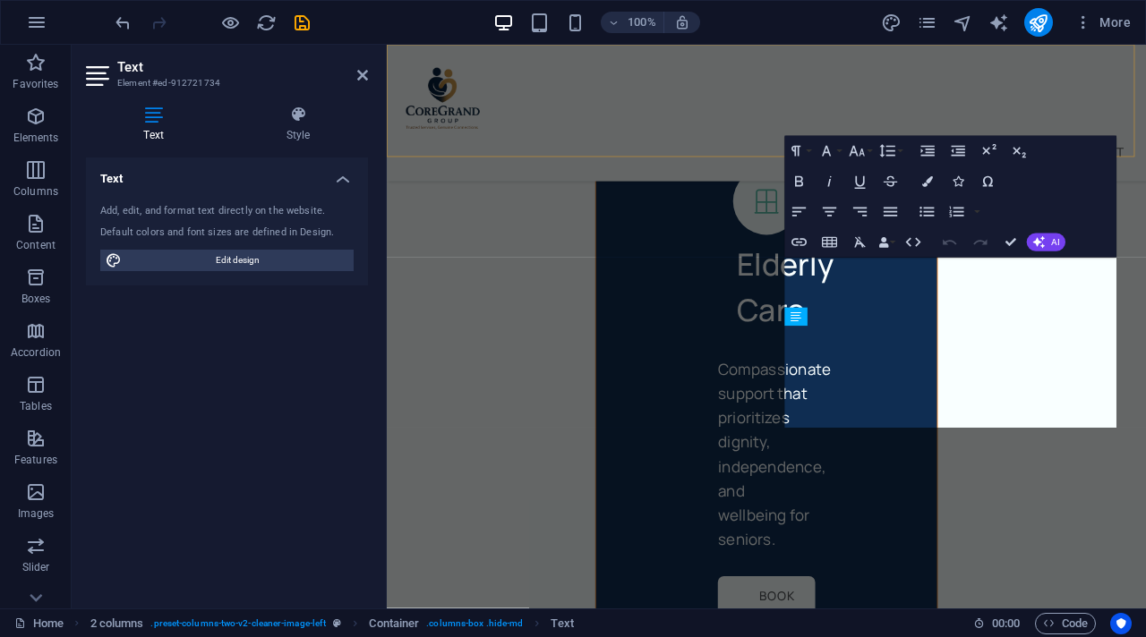
scroll to position [4476, 0]
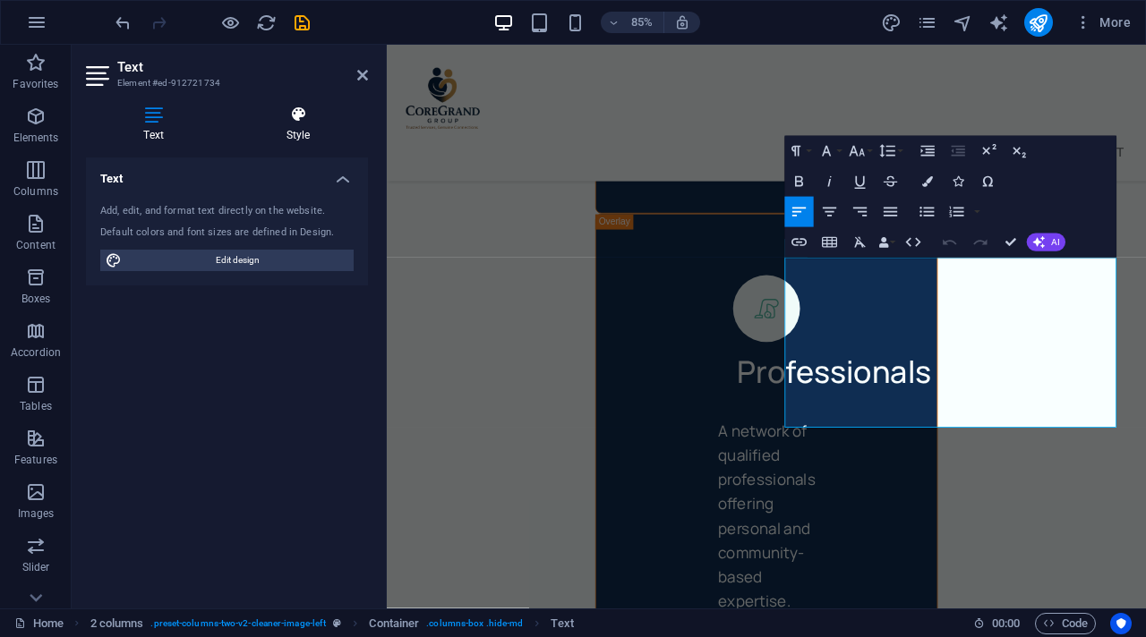
click at [314, 133] on h4 "Style" at bounding box center [298, 125] width 140 height 38
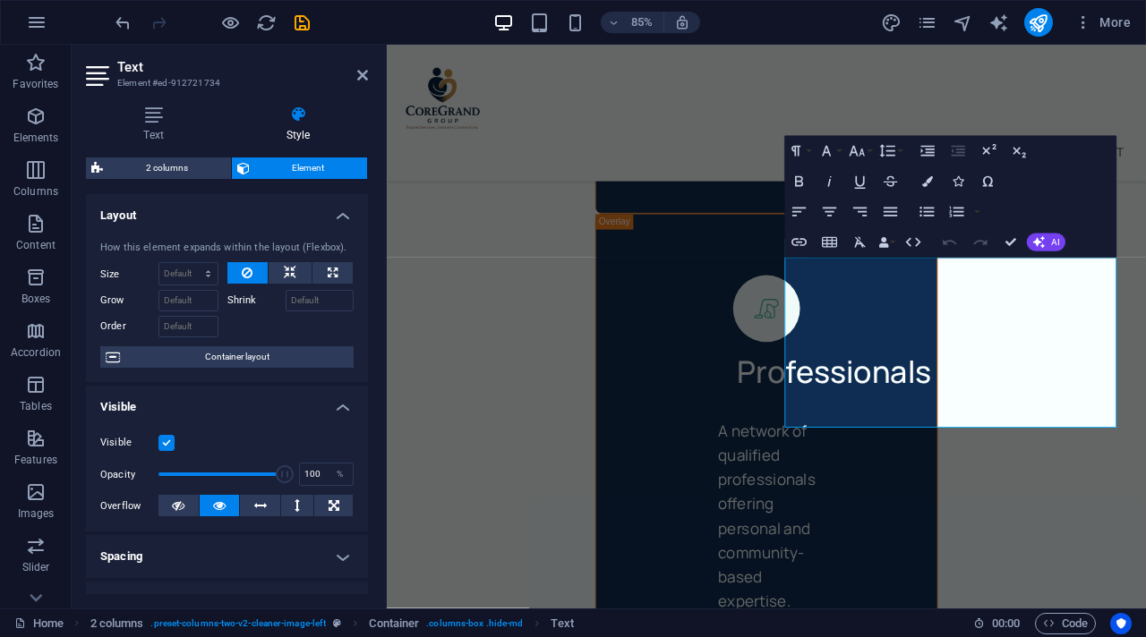
scroll to position [356, 0]
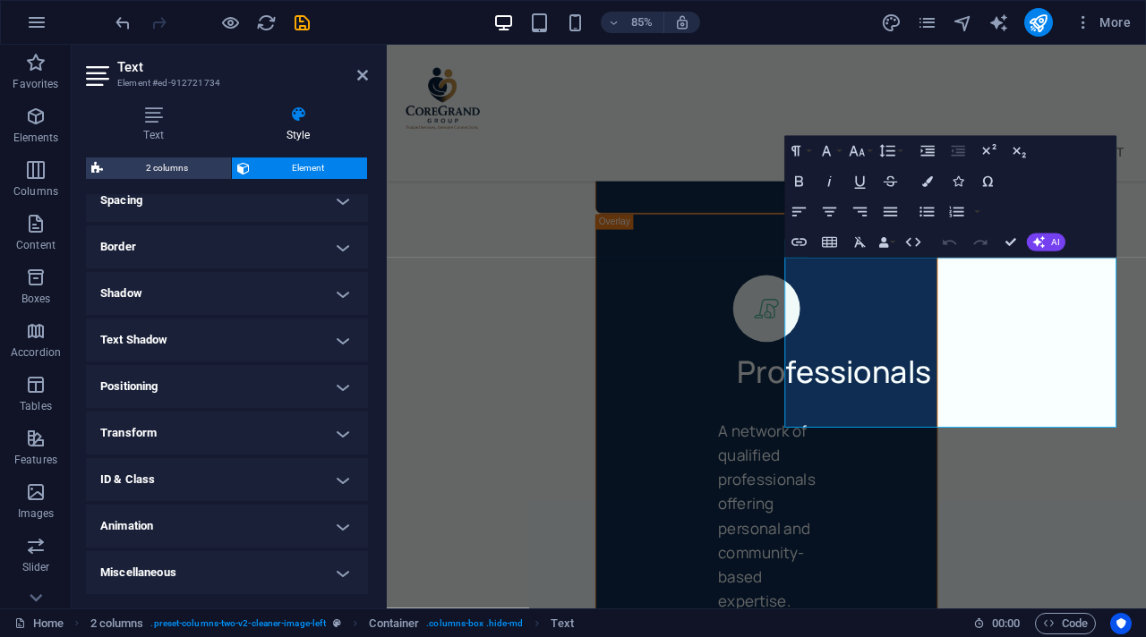
click at [320, 534] on h4 "Animation" at bounding box center [227, 526] width 282 height 43
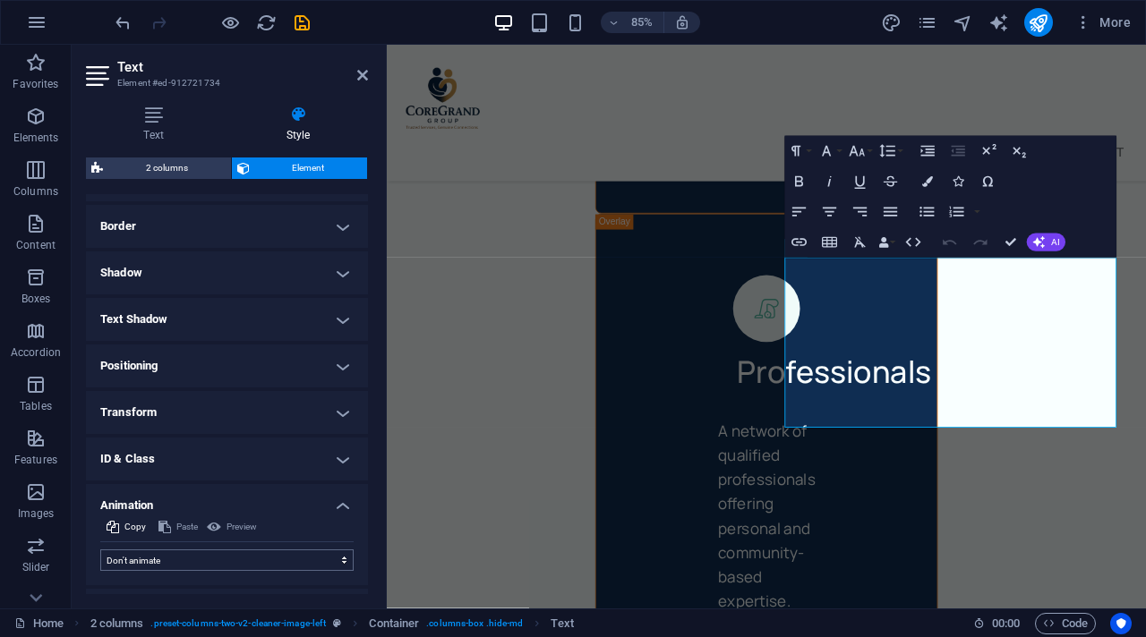
scroll to position [380, 0]
click at [248, 552] on select "Don't animate Show / Hide Slide up/down Zoom in/out Slide left to right Slide r…" at bounding box center [226, 557] width 253 height 21
click at [100, 547] on select "Don't animate Show / Hide Slide up/down Zoom in/out Slide left to right Slide r…" at bounding box center [226, 557] width 253 height 21
click at [226, 526] on div "Preview" at bounding box center [232, 524] width 56 height 21
click at [204, 524] on div "Preview" at bounding box center [232, 524] width 56 height 21
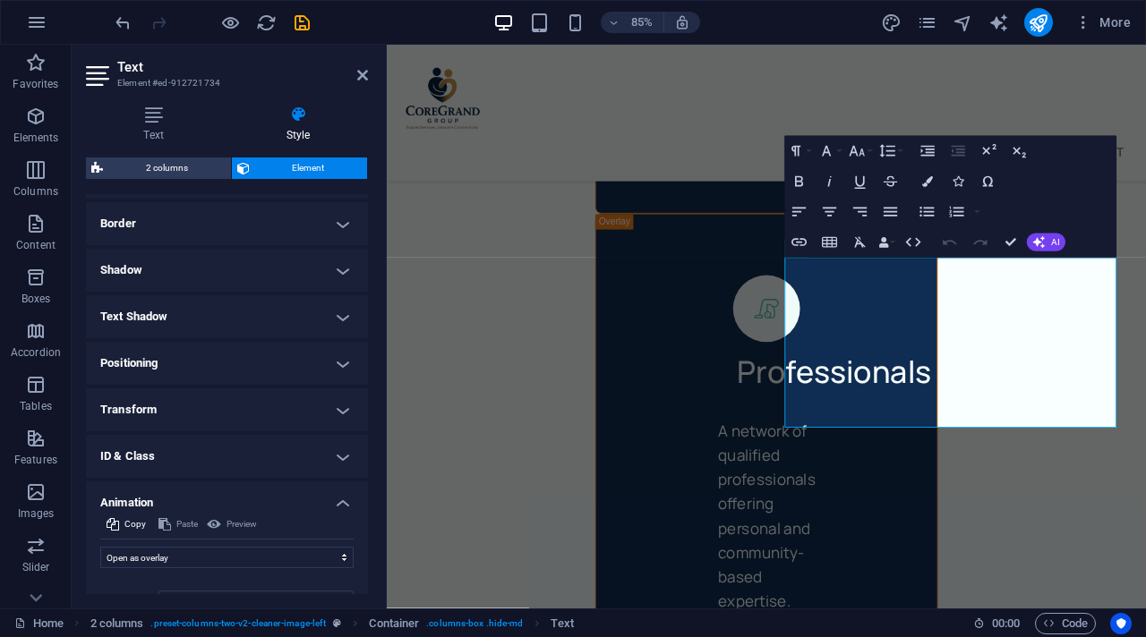
click at [214, 523] on div "Preview" at bounding box center [232, 524] width 56 height 21
click at [190, 558] on select "Don't animate Show / Hide Slide up/down Zoom in/out Slide left to right Slide r…" at bounding box center [226, 557] width 253 height 21
select select "move-top-to-bottom"
click at [100, 547] on select "Don't animate Show / Hide Slide up/down Zoom in/out Slide left to right Slide r…" at bounding box center [226, 557] width 253 height 21
select select "scroll"
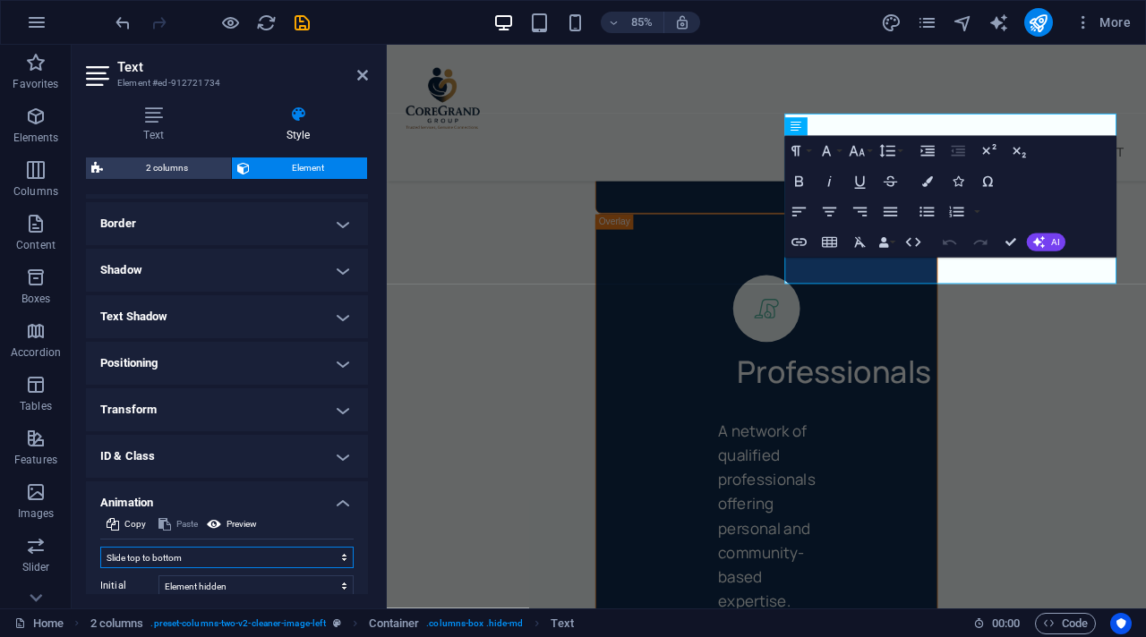
click at [198, 557] on select "Don't animate Show / Hide Slide up/down Zoom in/out Slide left to right Slide r…" at bounding box center [226, 557] width 253 height 21
click at [100, 547] on select "Don't animate Show / Hide Slide up/down Zoom in/out Slide left to right Slide r…" at bounding box center [226, 557] width 253 height 21
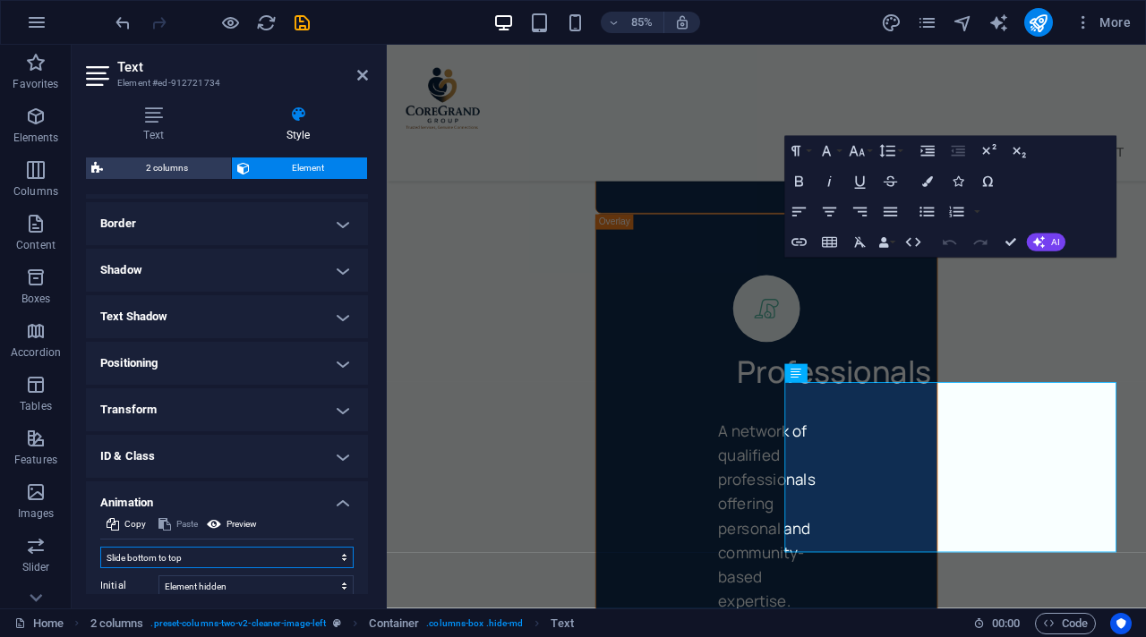
click at [189, 563] on select "Don't animate Show / Hide Slide up/down Zoom in/out Slide left to right Slide r…" at bounding box center [226, 557] width 253 height 21
click at [100, 547] on select "Don't animate Show / Hide Slide up/down Zoom in/out Slide left to right Slide r…" at bounding box center [226, 557] width 253 height 21
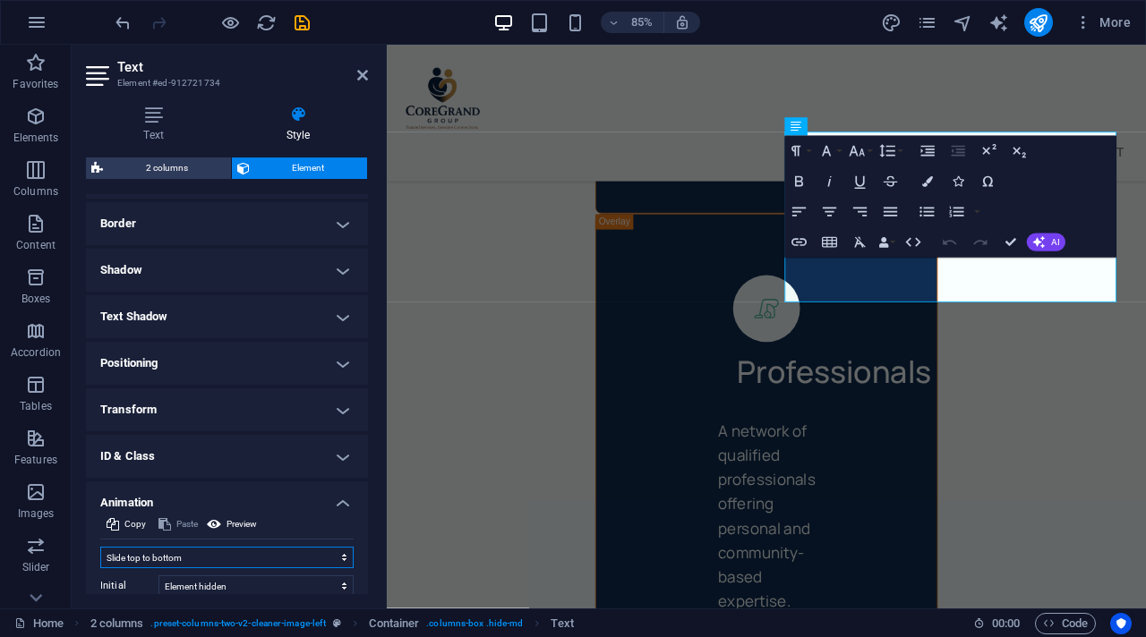
click at [181, 554] on select "Don't animate Show / Hide Slide up/down Zoom in/out Slide left to right Slide r…" at bounding box center [226, 557] width 253 height 21
select select "pulse"
click at [100, 547] on select "Don't animate Show / Hide Slide up/down Zoom in/out Slide left to right Slide r…" at bounding box center [226, 557] width 253 height 21
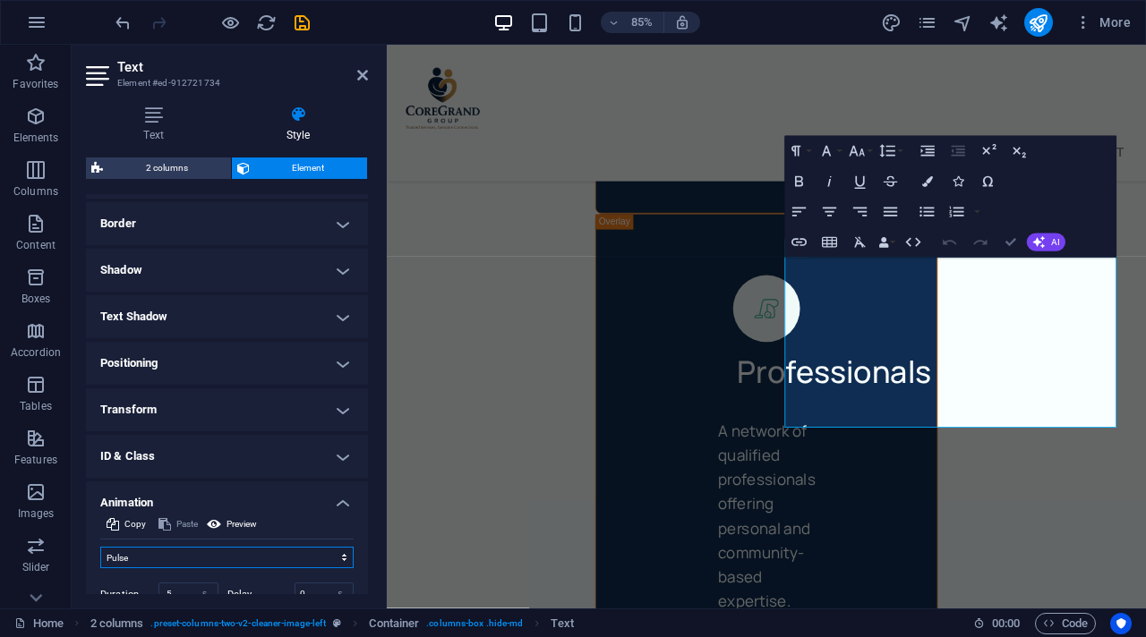
drag, startPoint x: 1011, startPoint y: 236, endPoint x: 939, endPoint y: 192, distance: 84.5
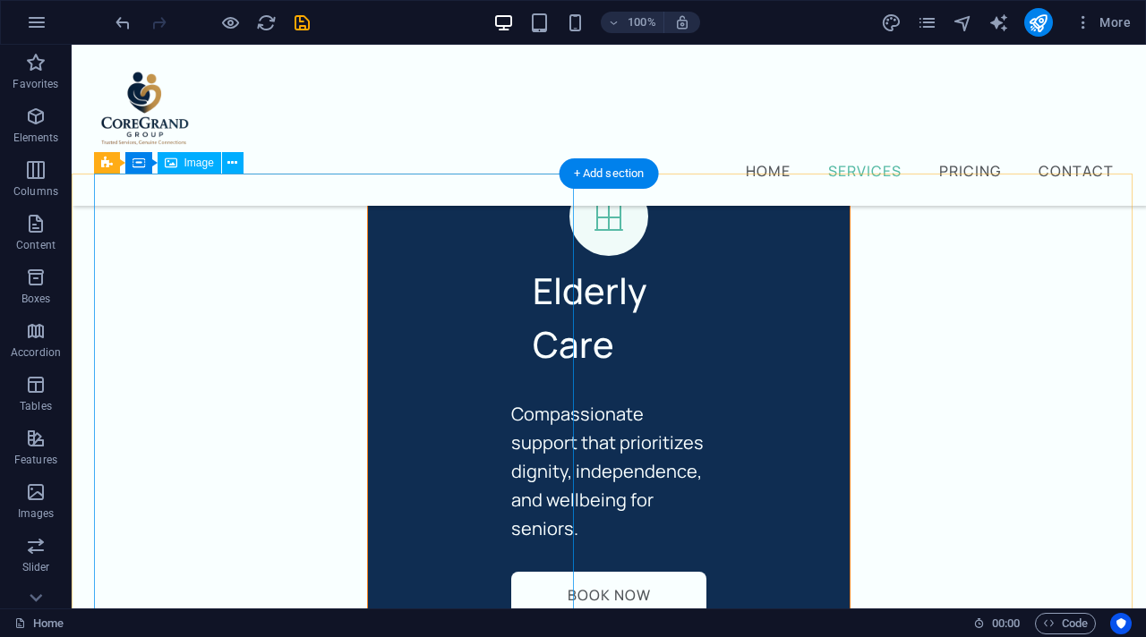
scroll to position [3822, 0]
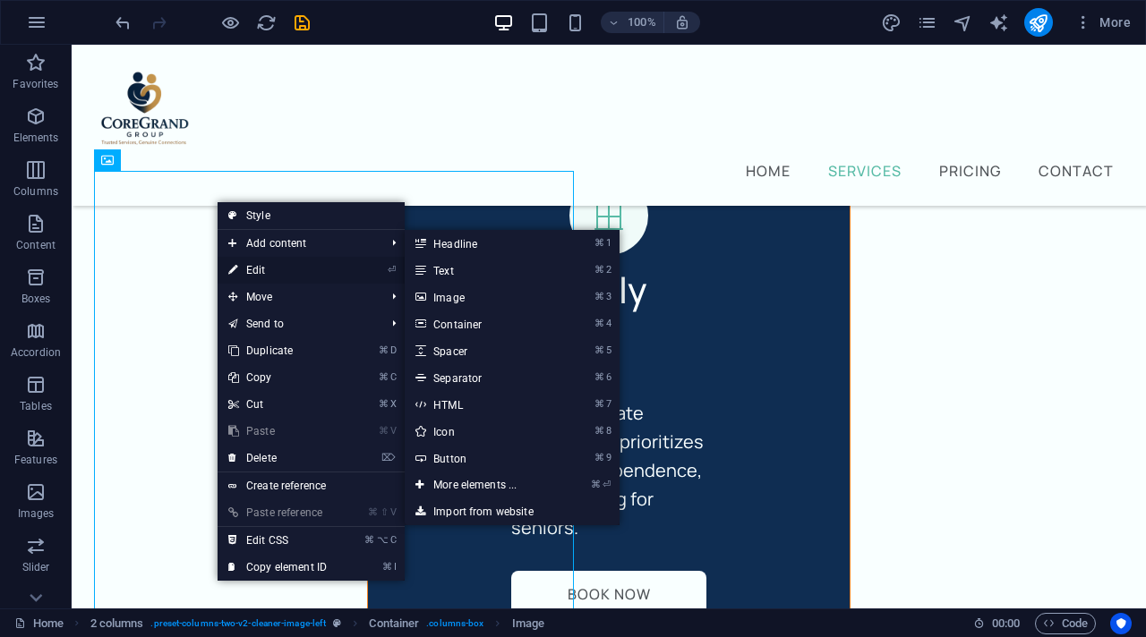
click at [258, 270] on link "⏎ Edit" at bounding box center [278, 270] width 120 height 27
select select "%"
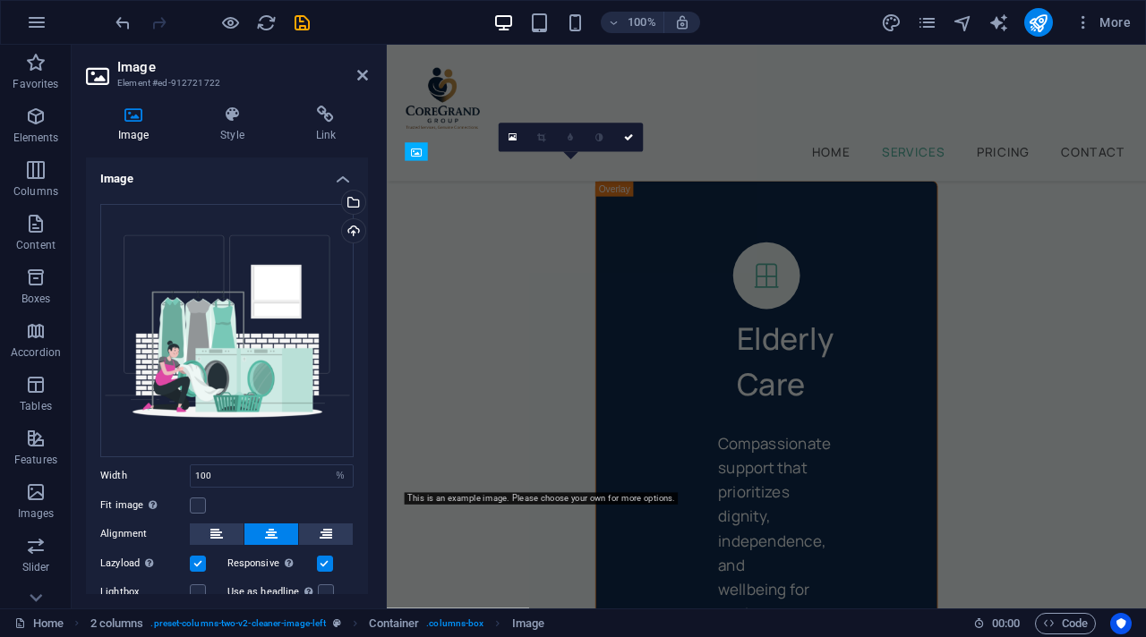
scroll to position [4465, 0]
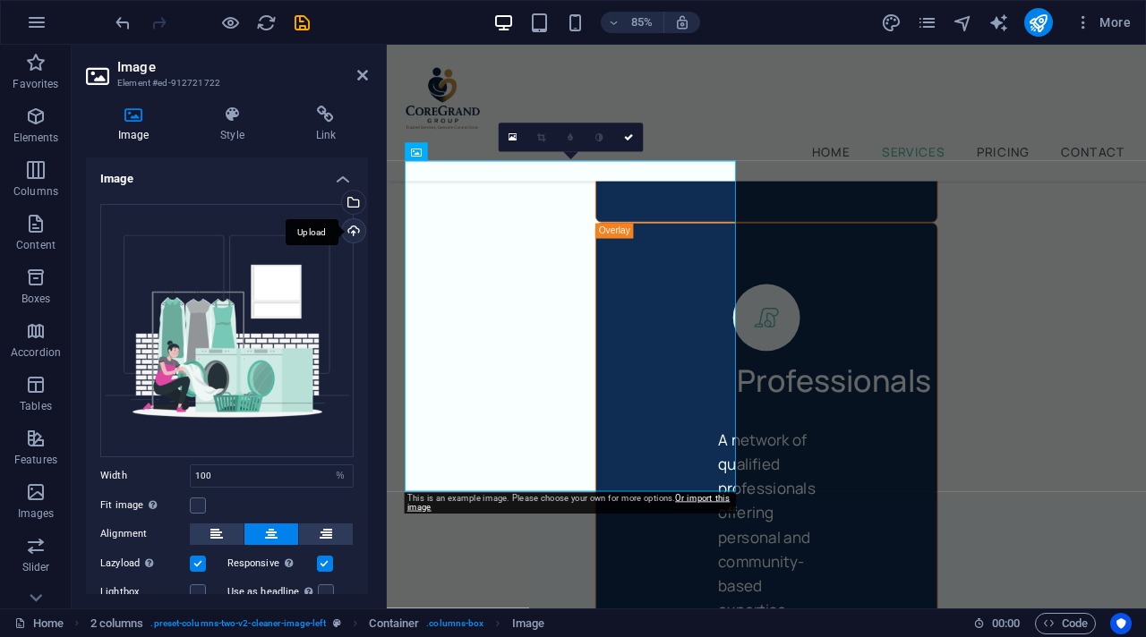
click at [352, 230] on div "Upload" at bounding box center [351, 232] width 27 height 27
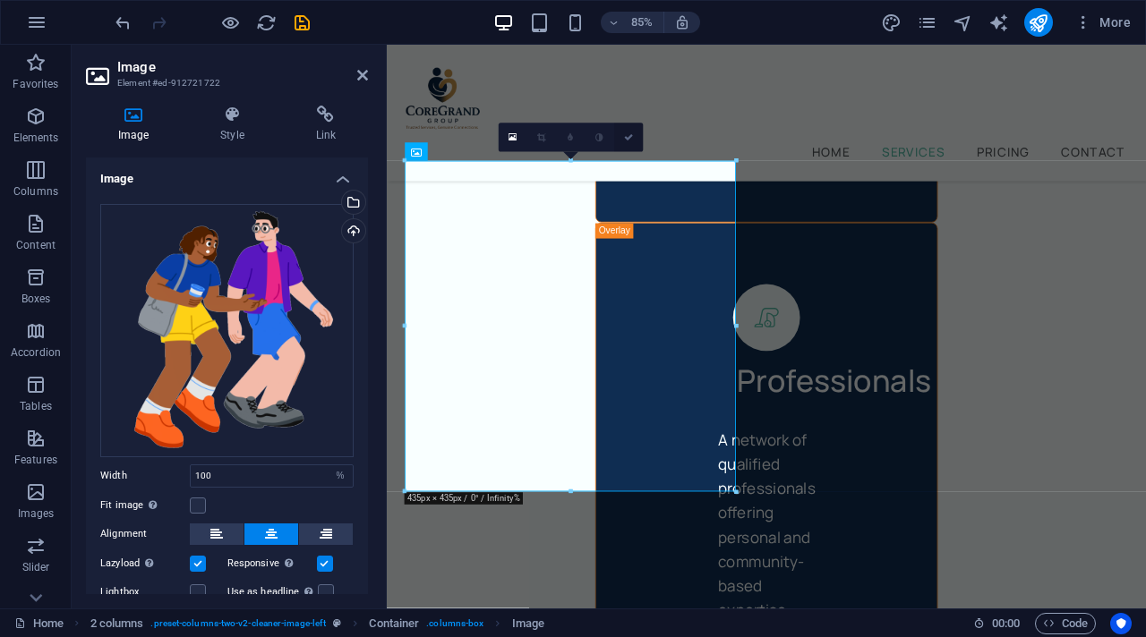
click at [627, 141] on link at bounding box center [628, 137] width 29 height 29
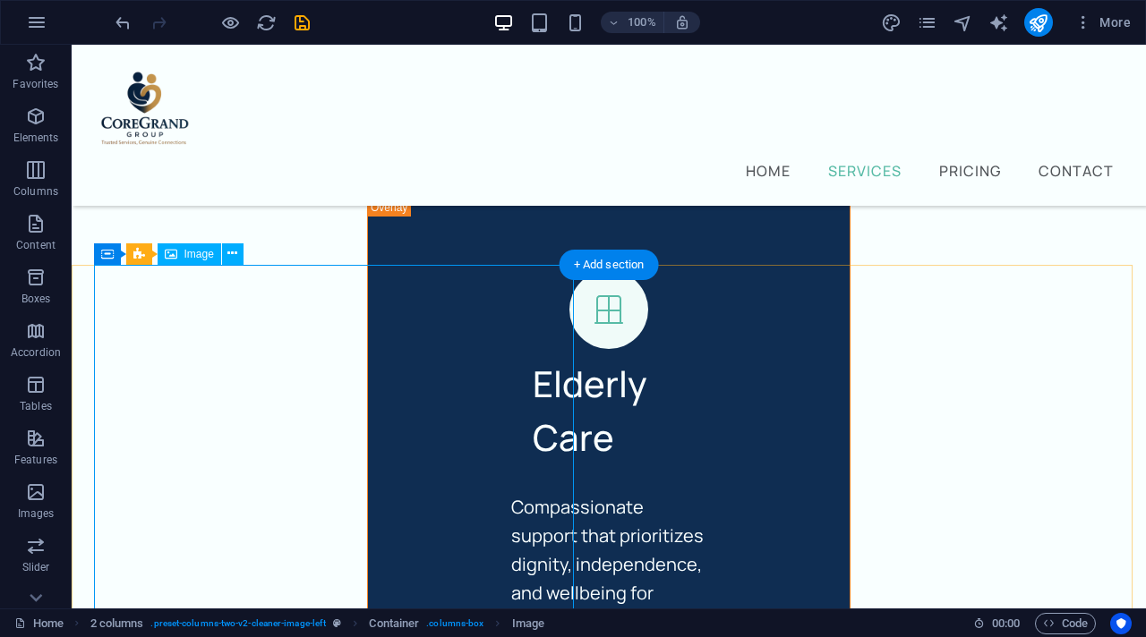
scroll to position [3745, 0]
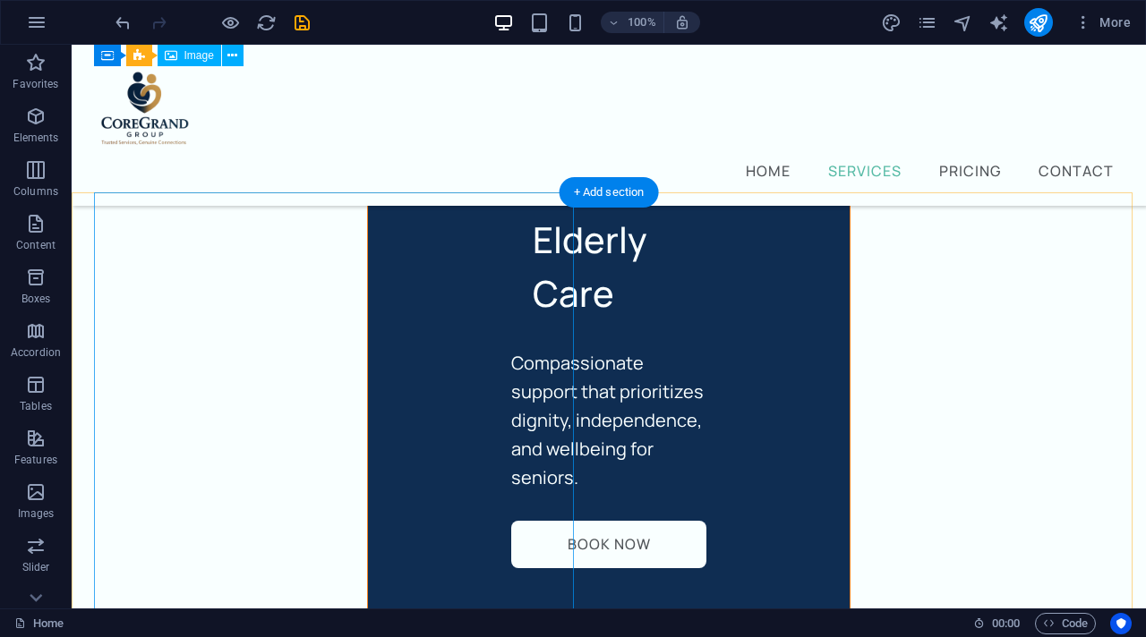
scroll to position [3794, 0]
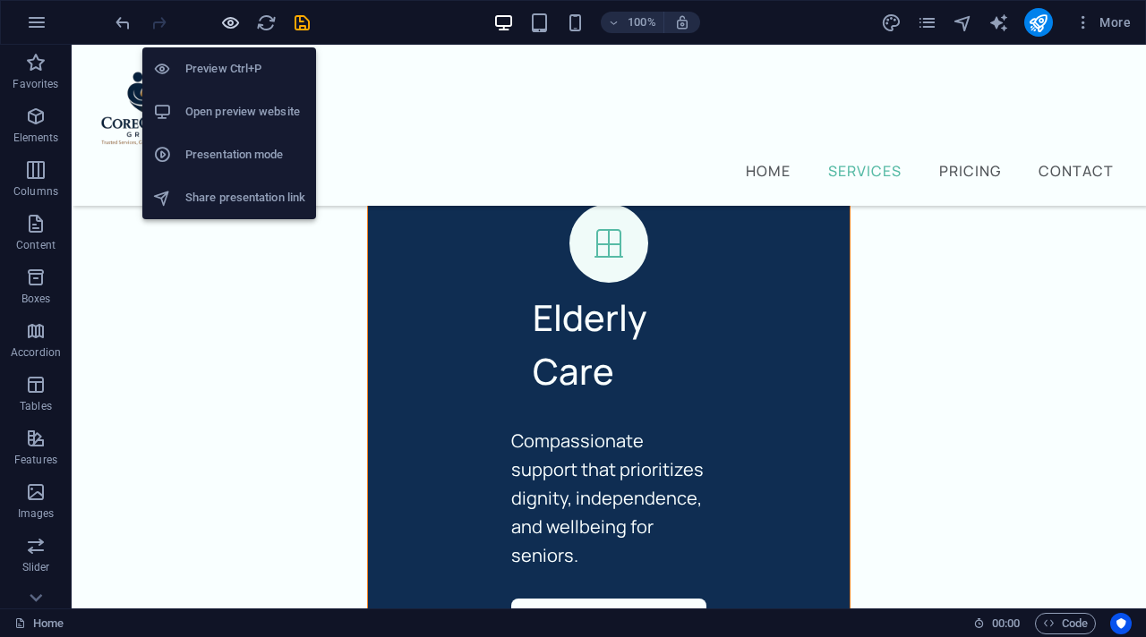
click at [225, 23] on icon "button" at bounding box center [230, 23] width 21 height 21
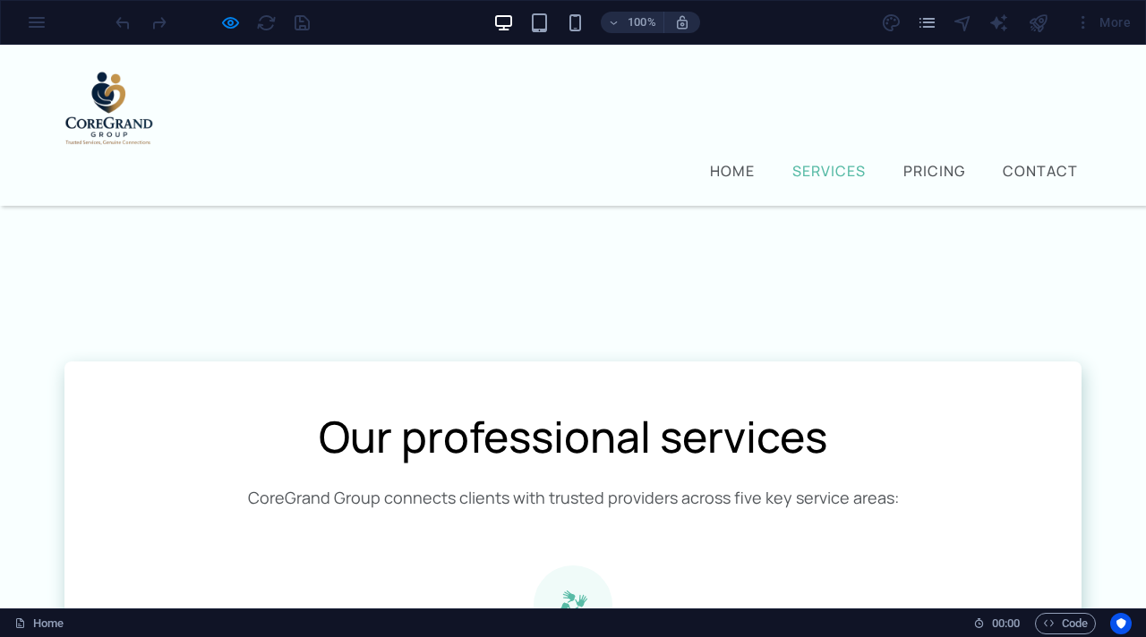
scroll to position [1278, 0]
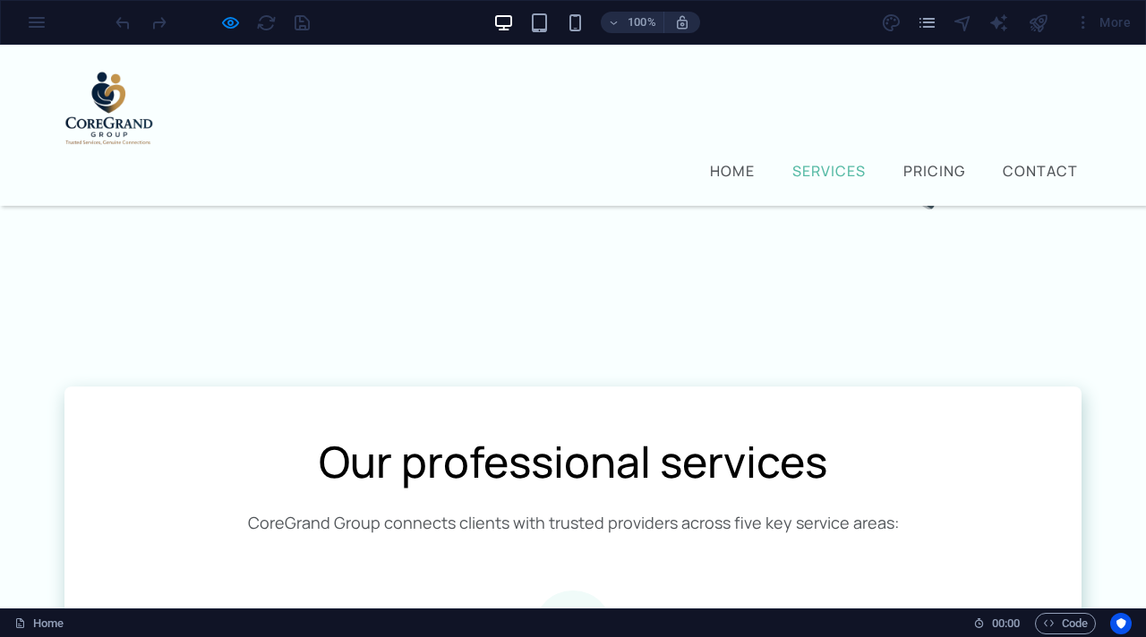
scroll to position [1260, 0]
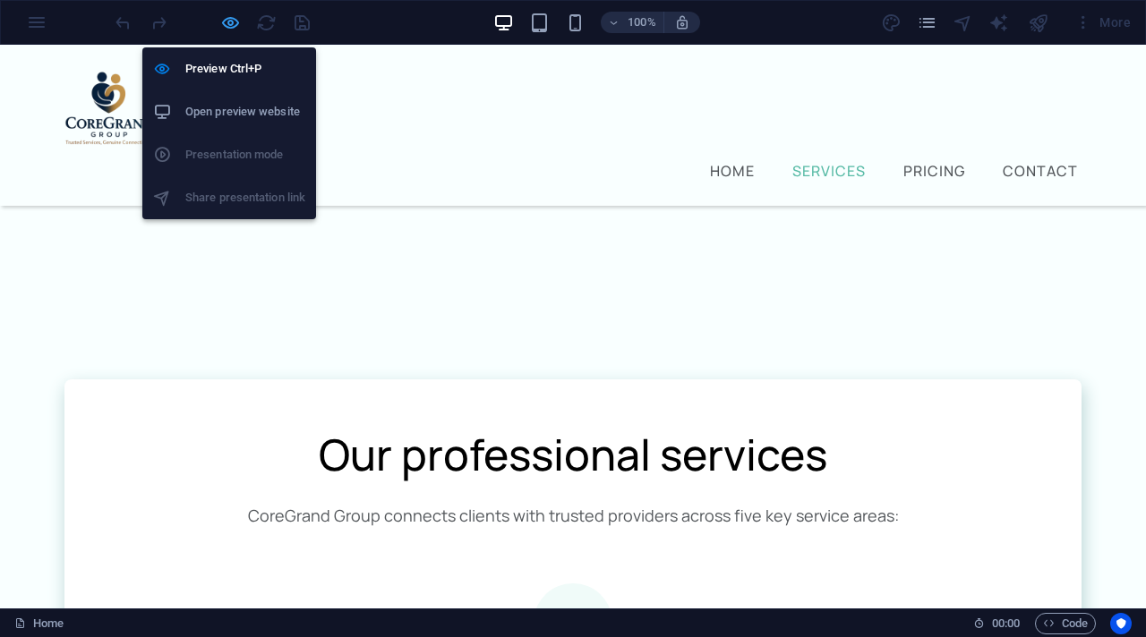
click at [235, 24] on icon "button" at bounding box center [230, 23] width 21 height 21
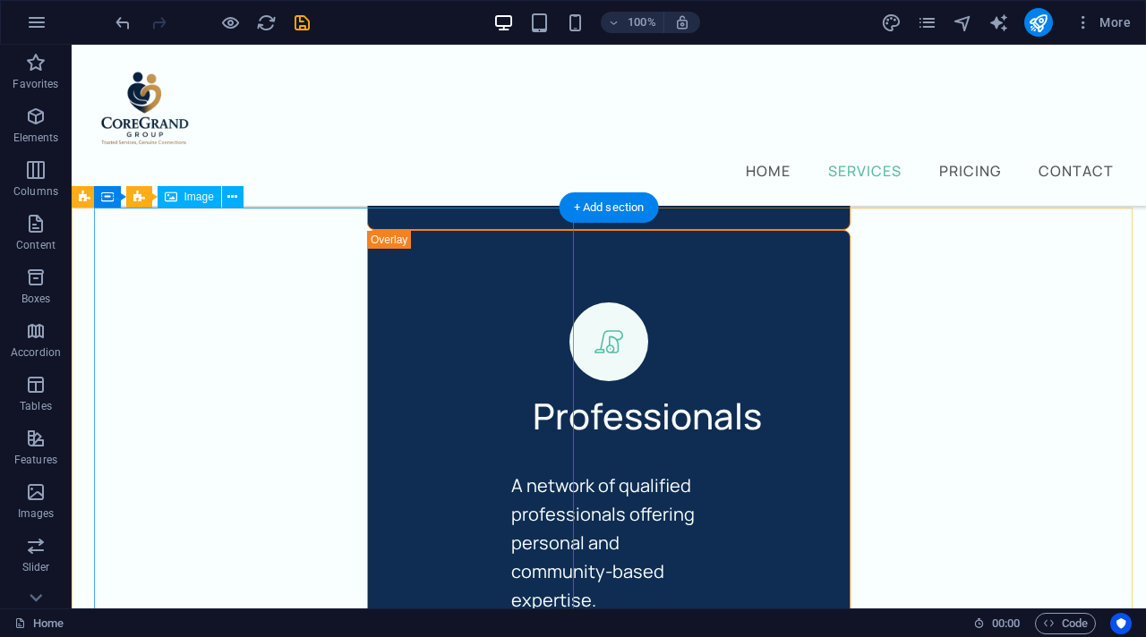
scroll to position [3647, 0]
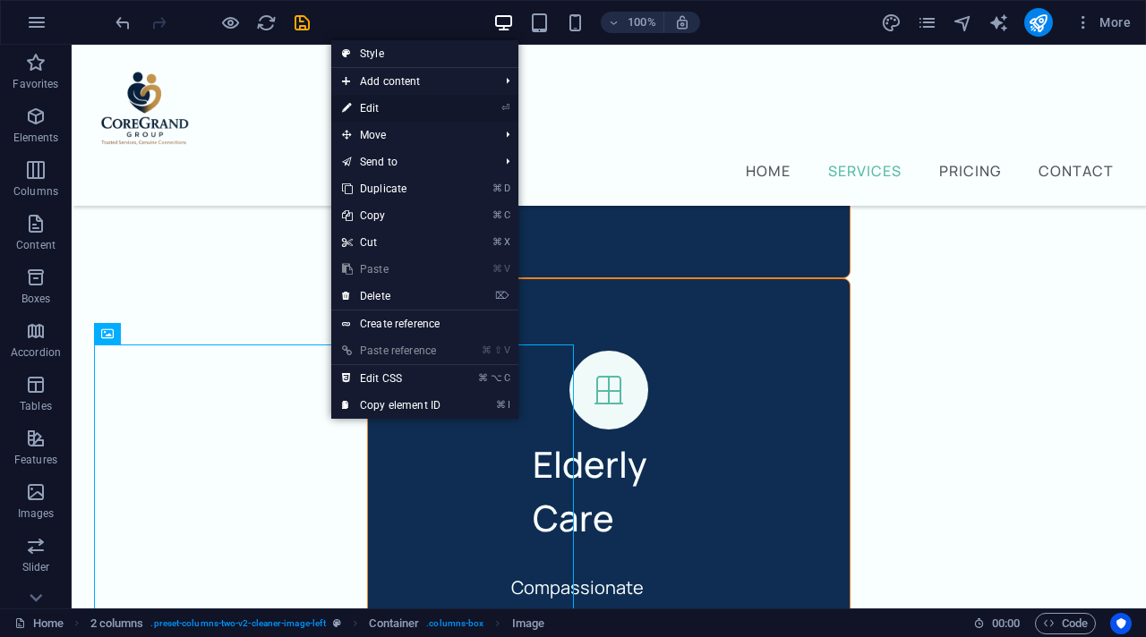
click at [396, 106] on link "⏎ Edit" at bounding box center [391, 108] width 120 height 27
select select "%"
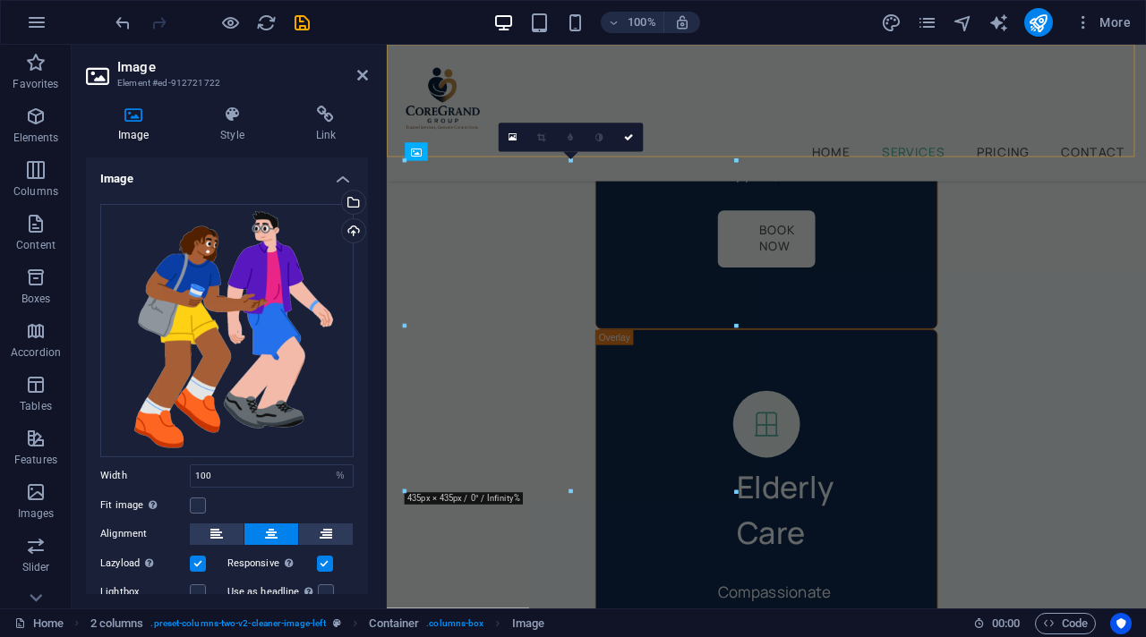
scroll to position [4465, 0]
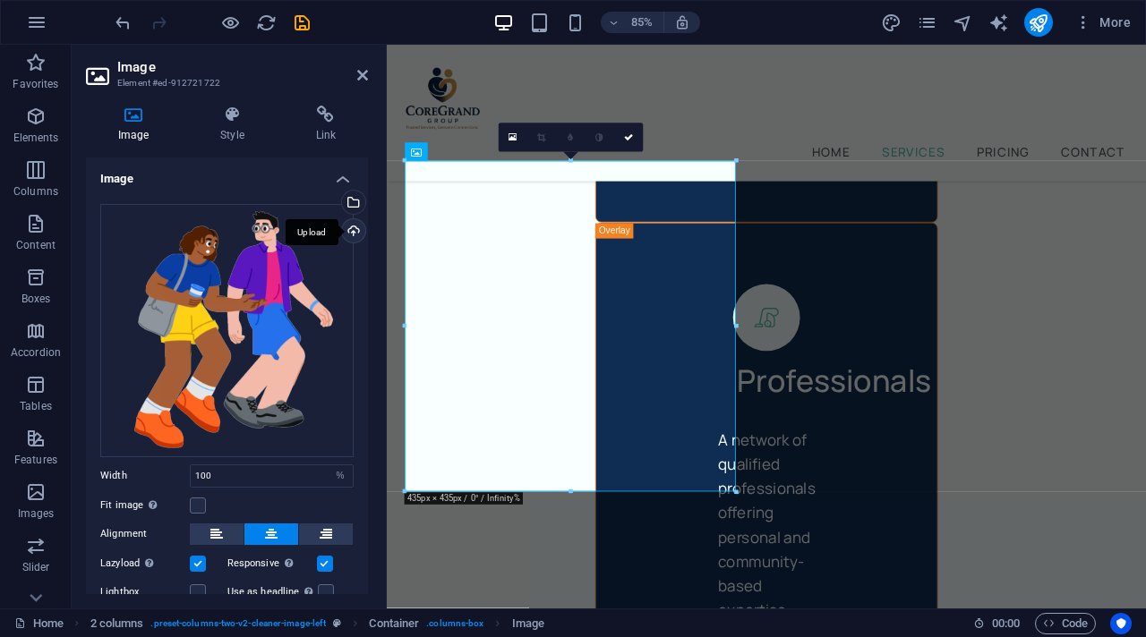
click at [346, 229] on div "Upload" at bounding box center [351, 232] width 27 height 27
click at [345, 232] on div "Upload" at bounding box center [351, 232] width 27 height 27
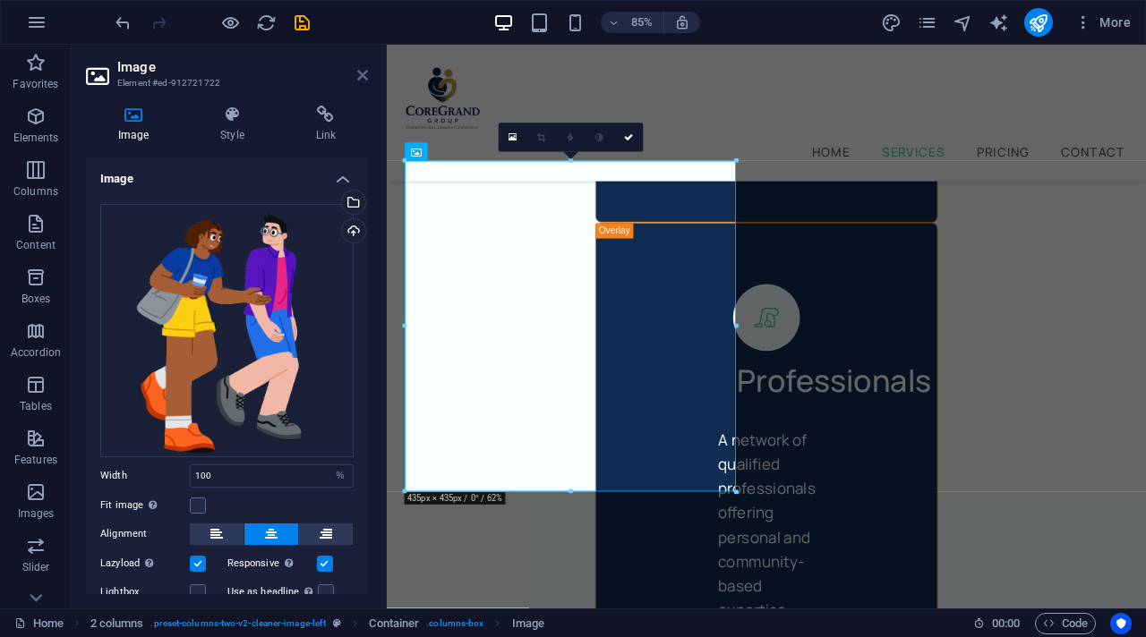
click at [360, 81] on icon at bounding box center [362, 75] width 11 height 14
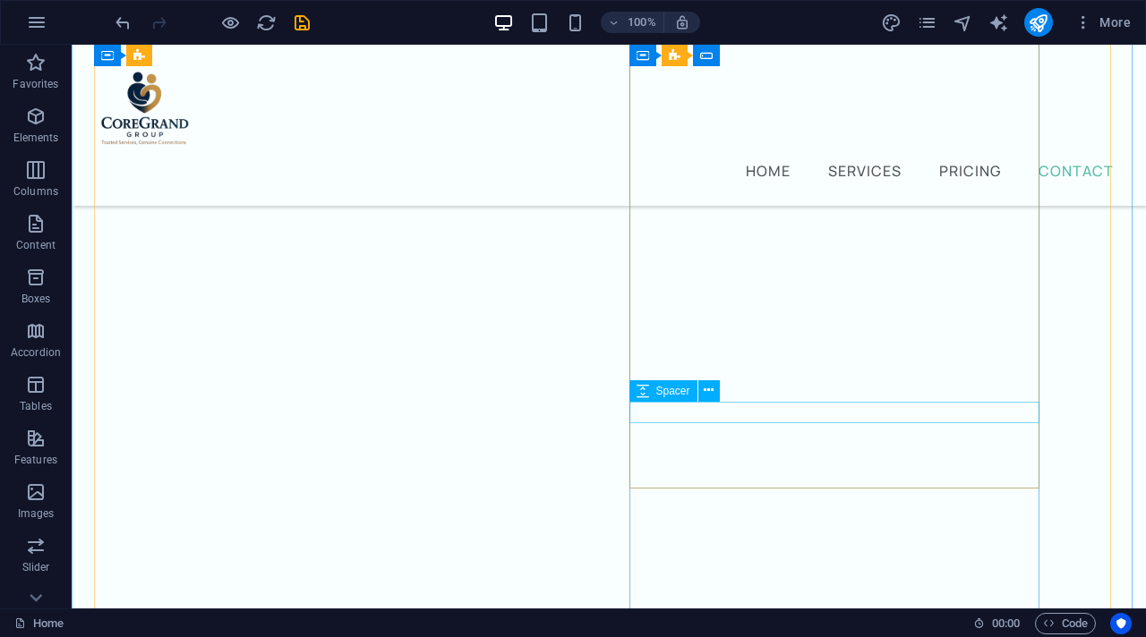
scroll to position [7259, 0]
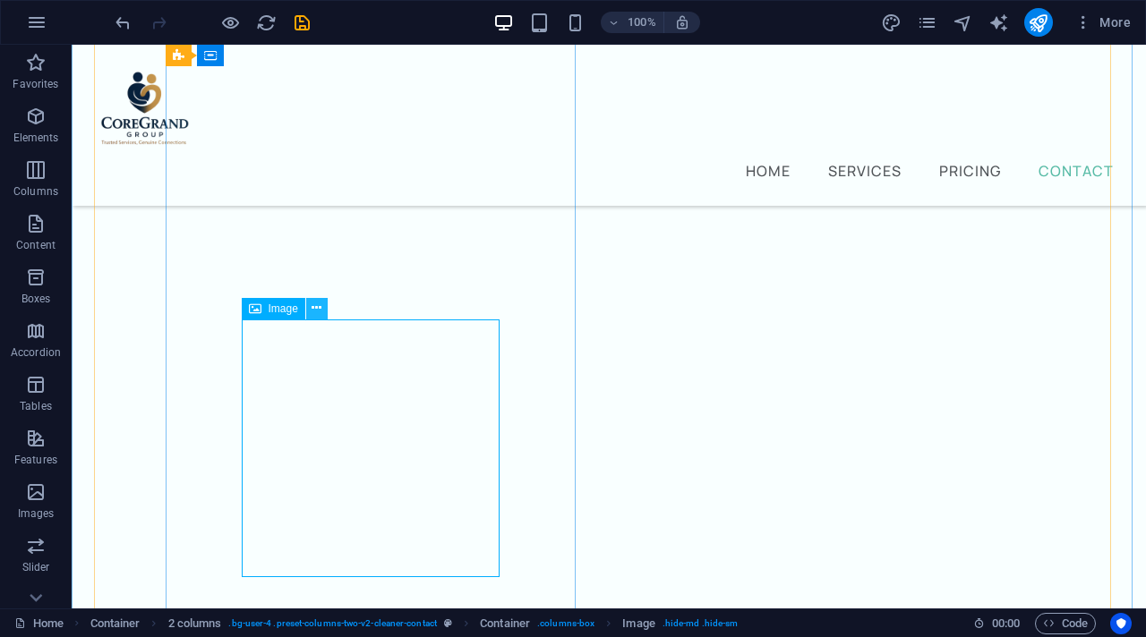
click at [310, 309] on button at bounding box center [316, 308] width 21 height 21
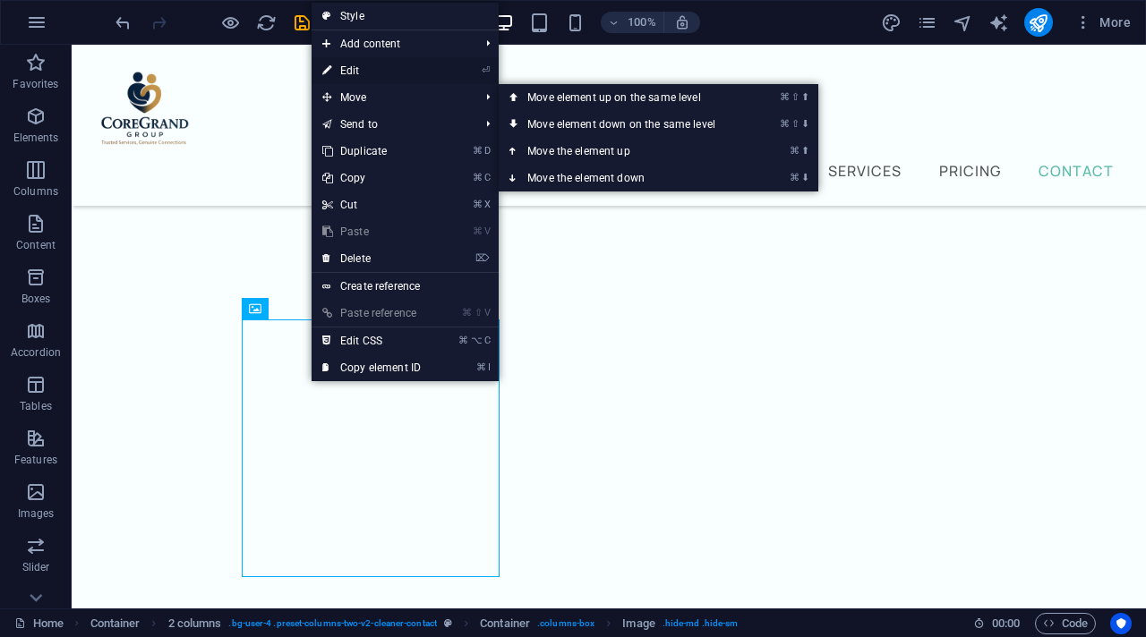
click at [346, 74] on link "⏎ Edit" at bounding box center [372, 70] width 120 height 27
select select "%"
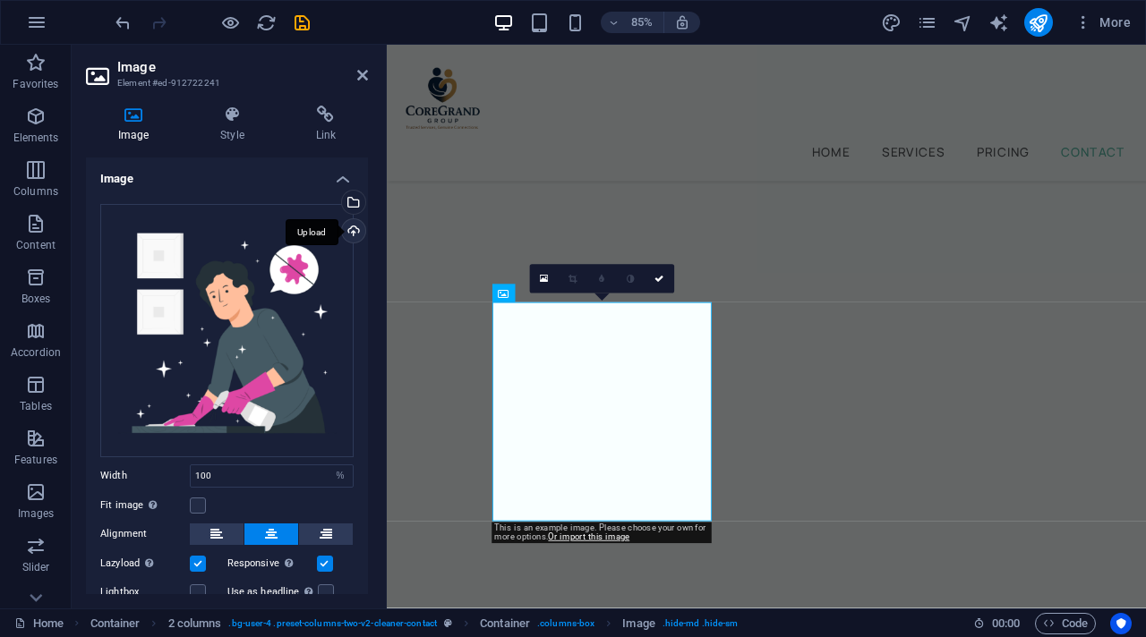
click at [352, 230] on div "Upload" at bounding box center [351, 232] width 27 height 27
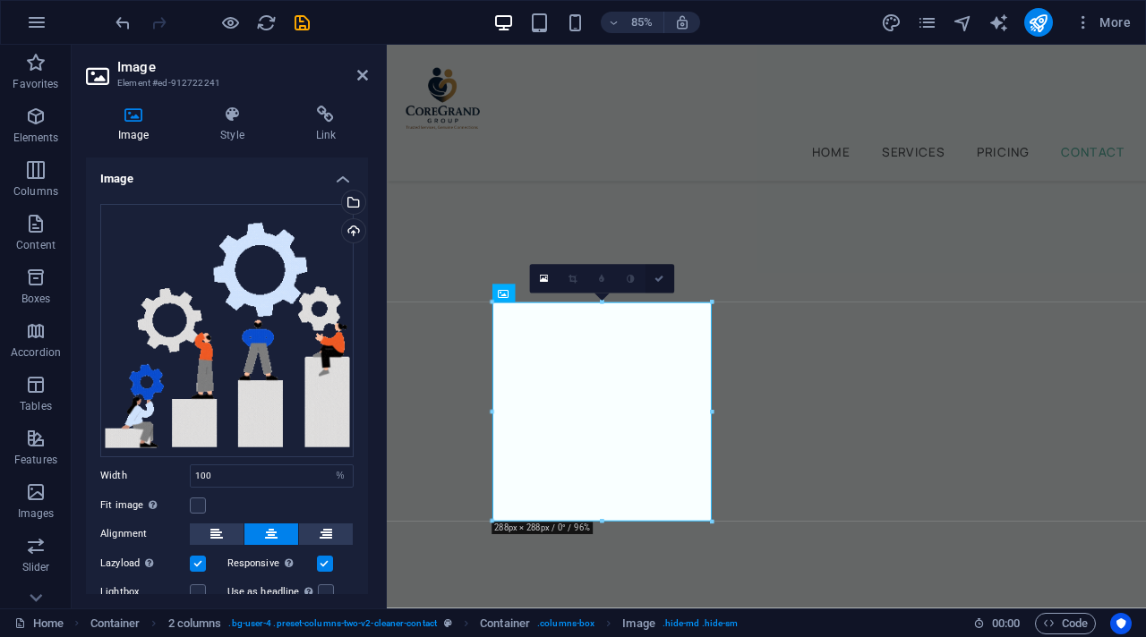
click at [664, 278] on link at bounding box center [659, 279] width 29 height 29
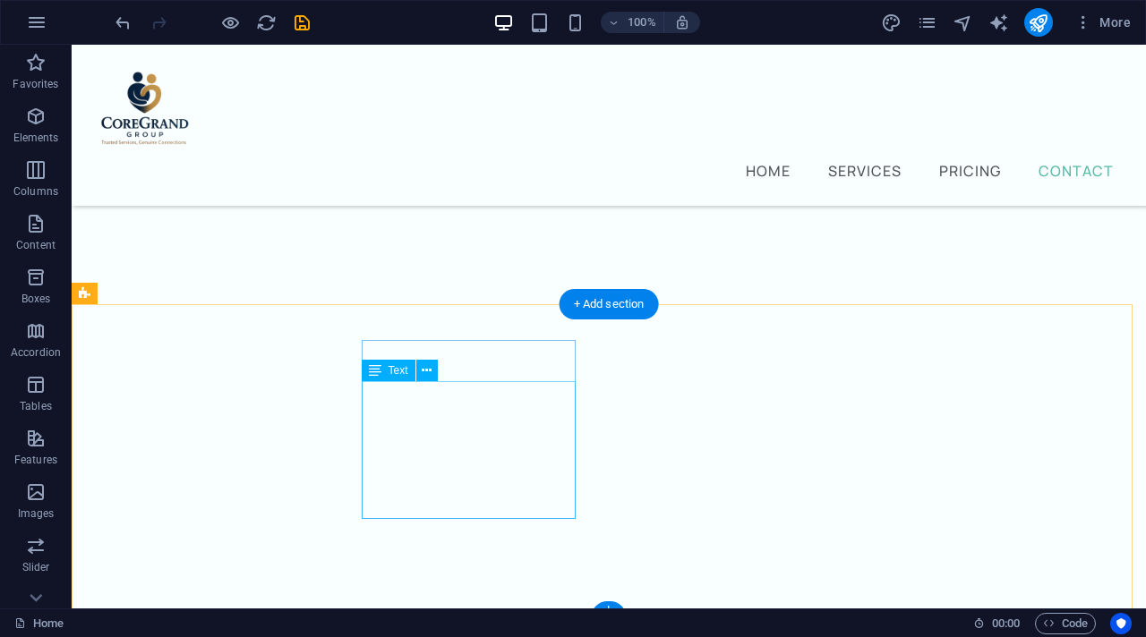
scroll to position [7843, 0]
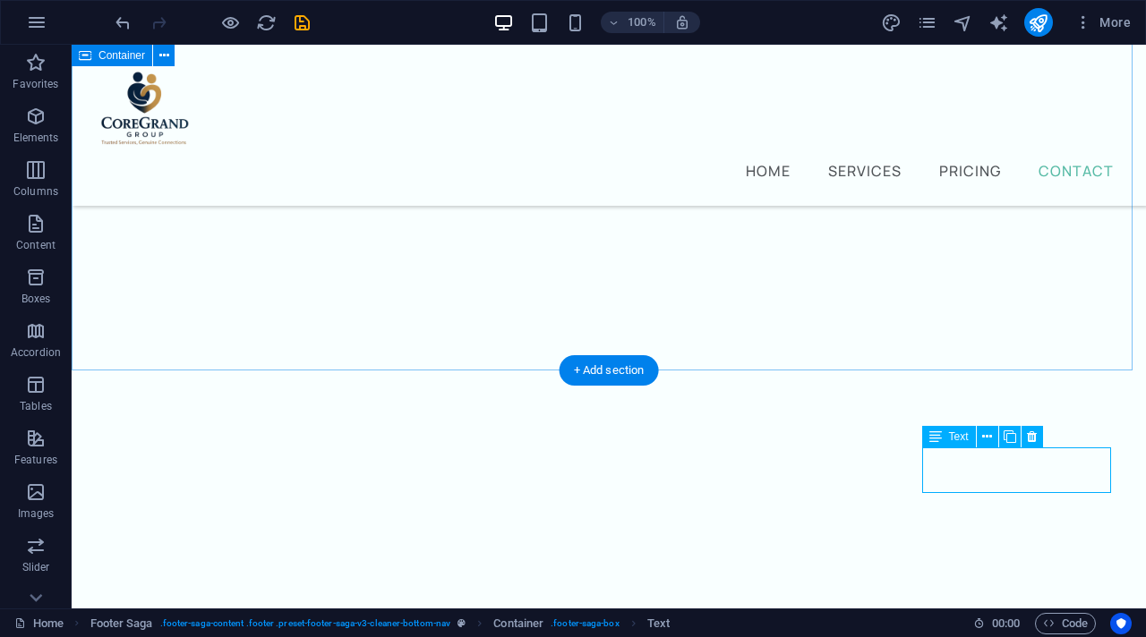
scroll to position [7768, 0]
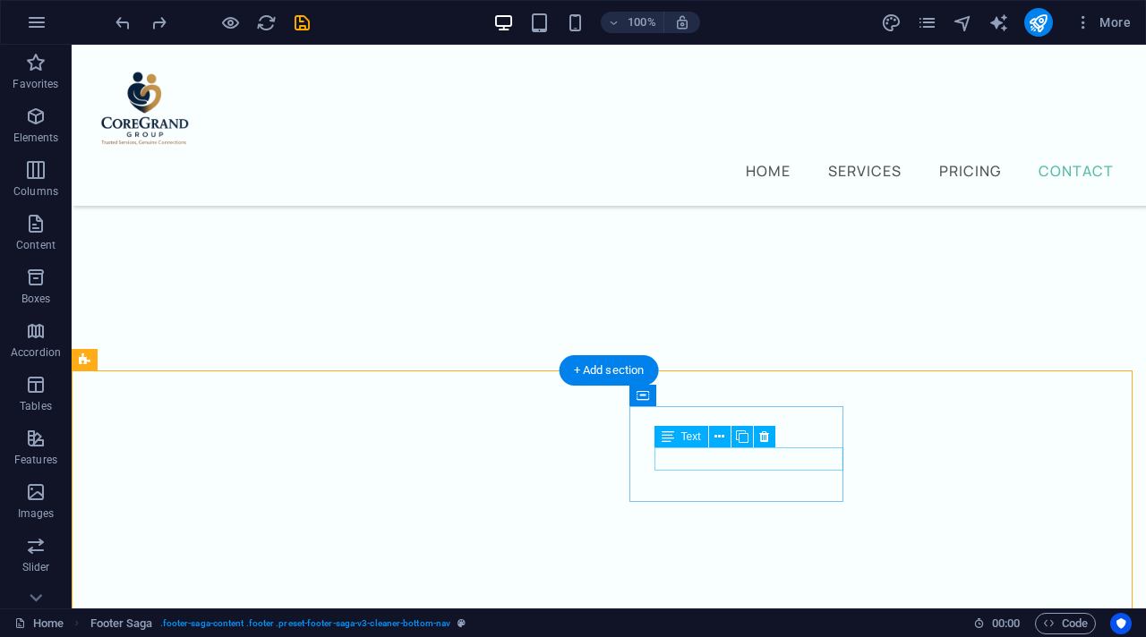
click at [664, 439] on icon at bounding box center [668, 436] width 13 height 21
click at [715, 437] on icon at bounding box center [719, 437] width 10 height 19
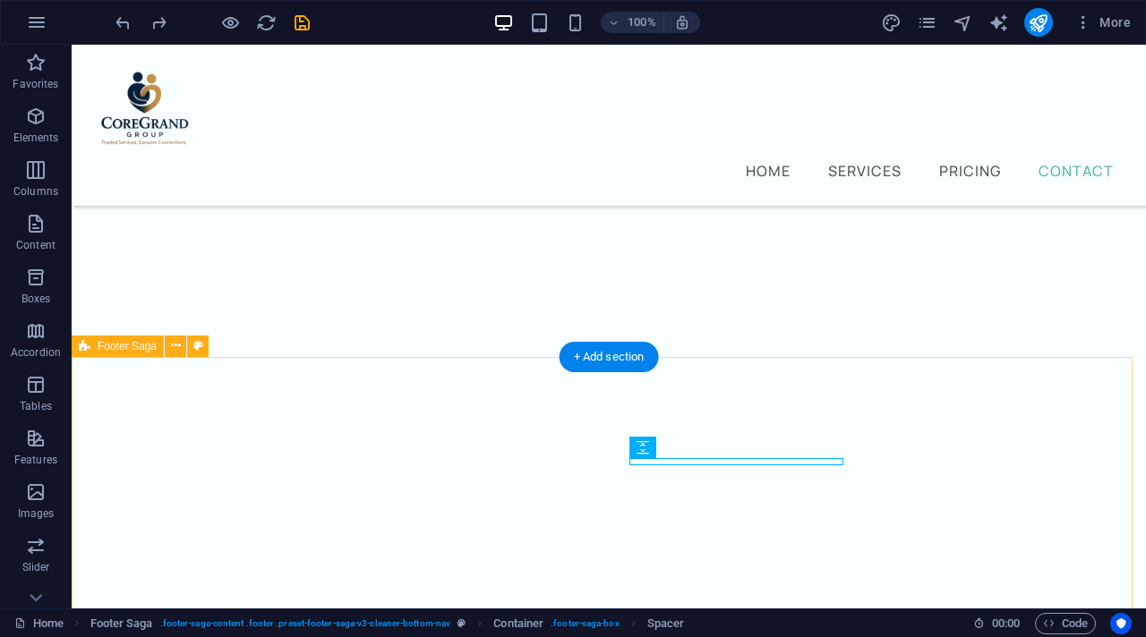
scroll to position [7843, 0]
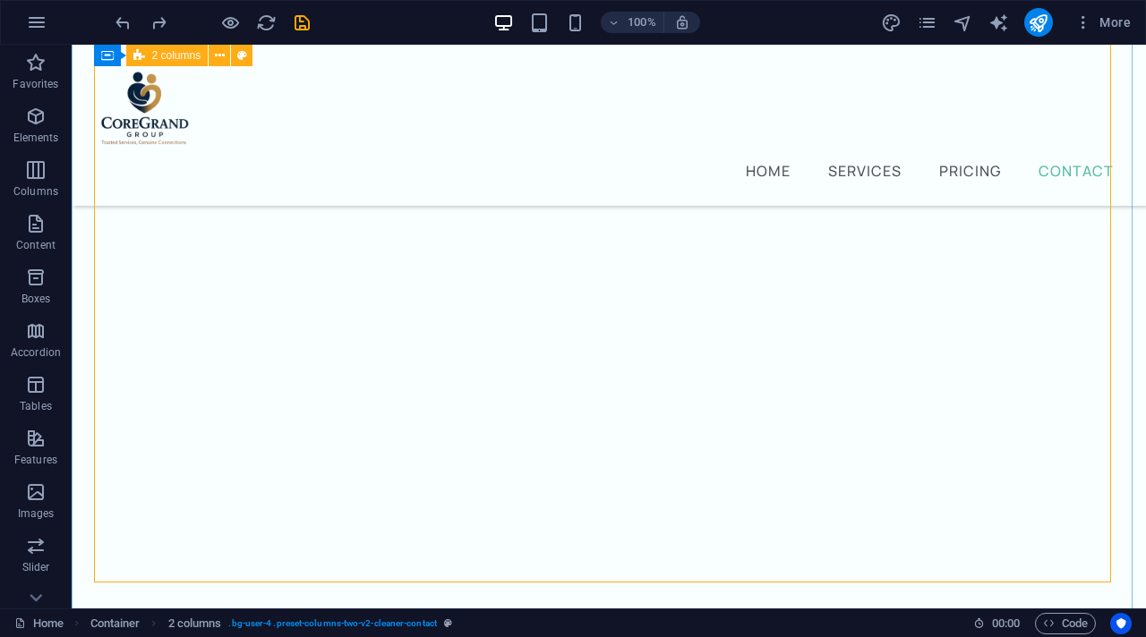
scroll to position [7502, 0]
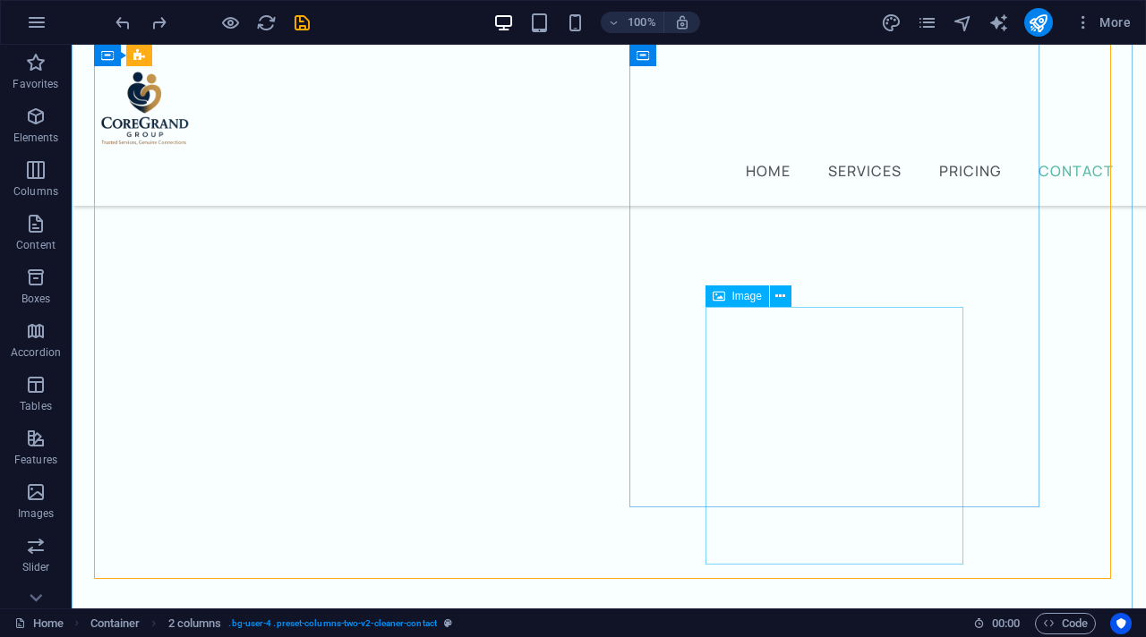
click at [778, 298] on icon at bounding box center [780, 296] width 10 height 19
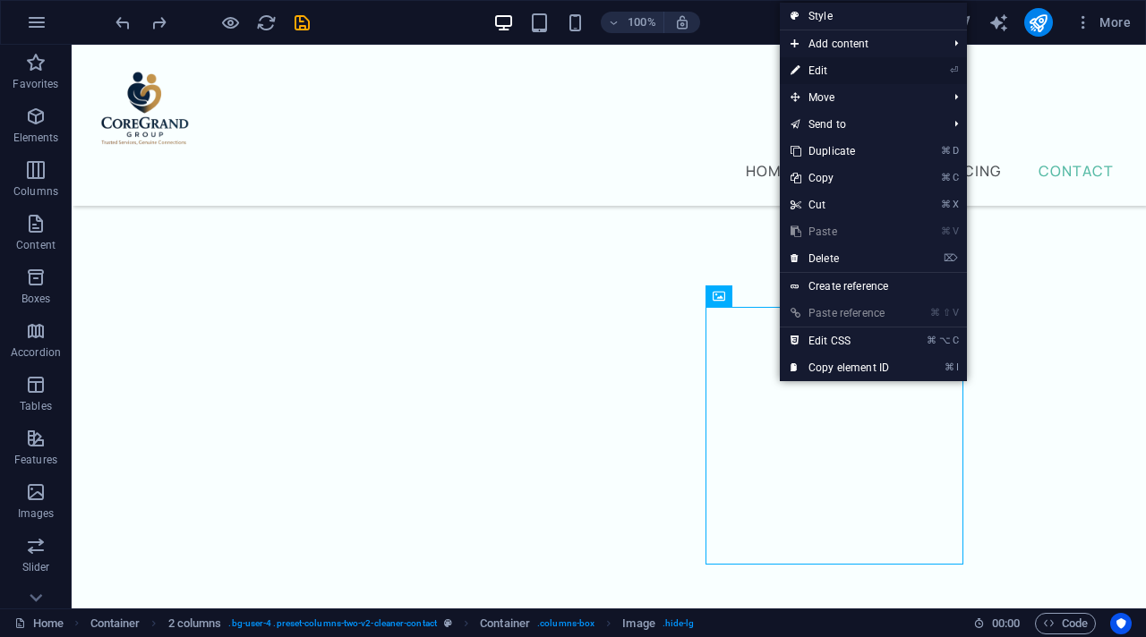
click at [850, 65] on link "⏎ Edit" at bounding box center [840, 70] width 120 height 27
select select "%"
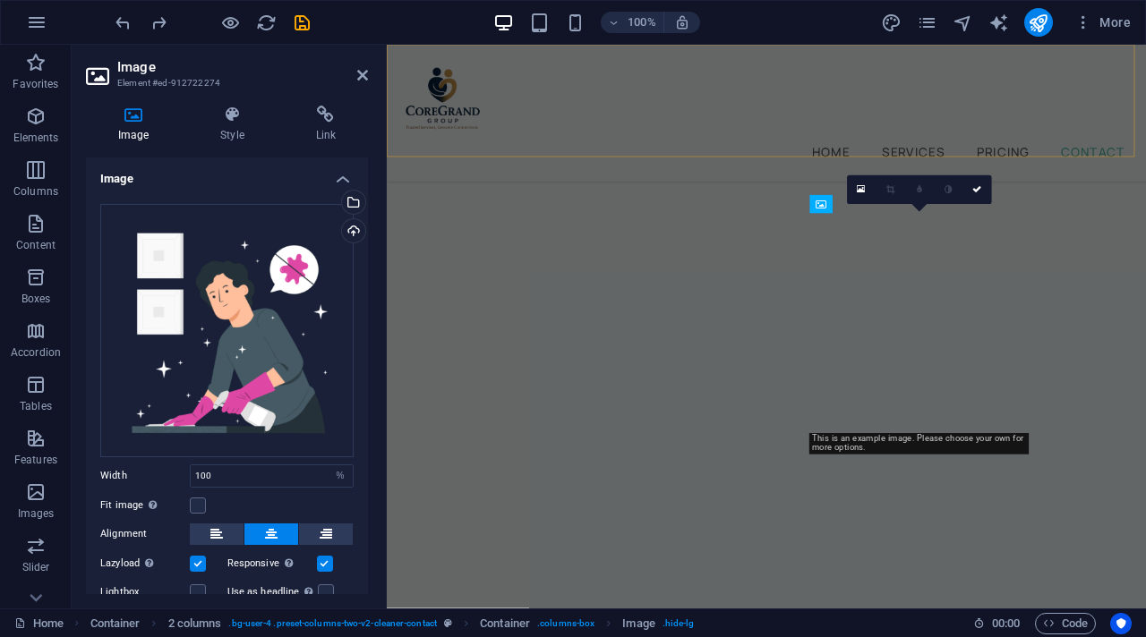
scroll to position [8248, 0]
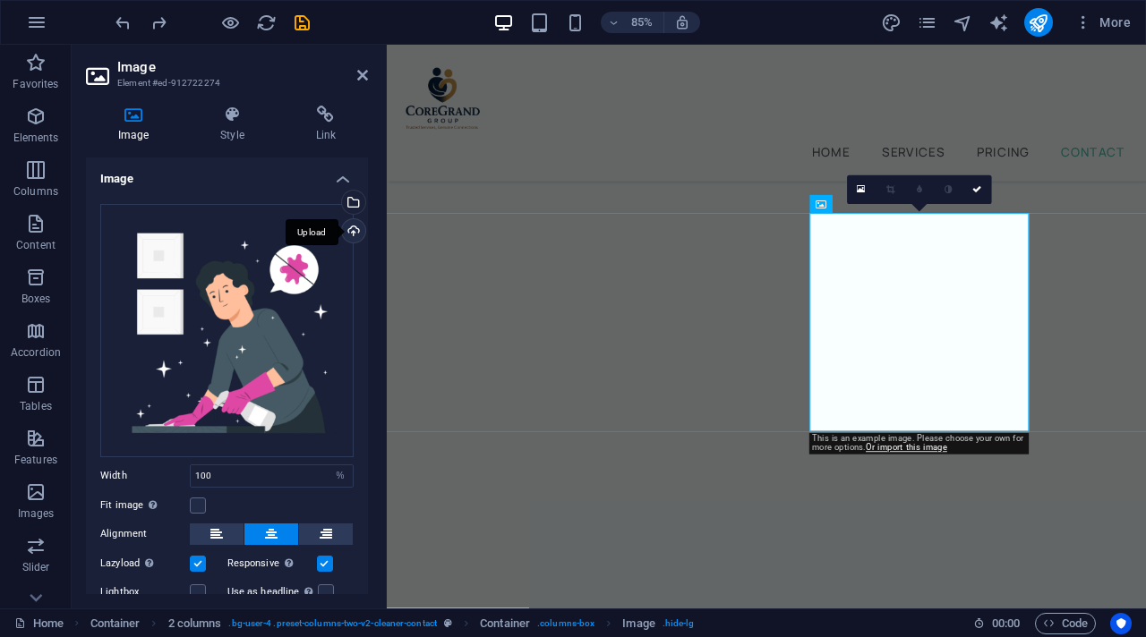
click at [347, 227] on div "Upload" at bounding box center [351, 232] width 27 height 27
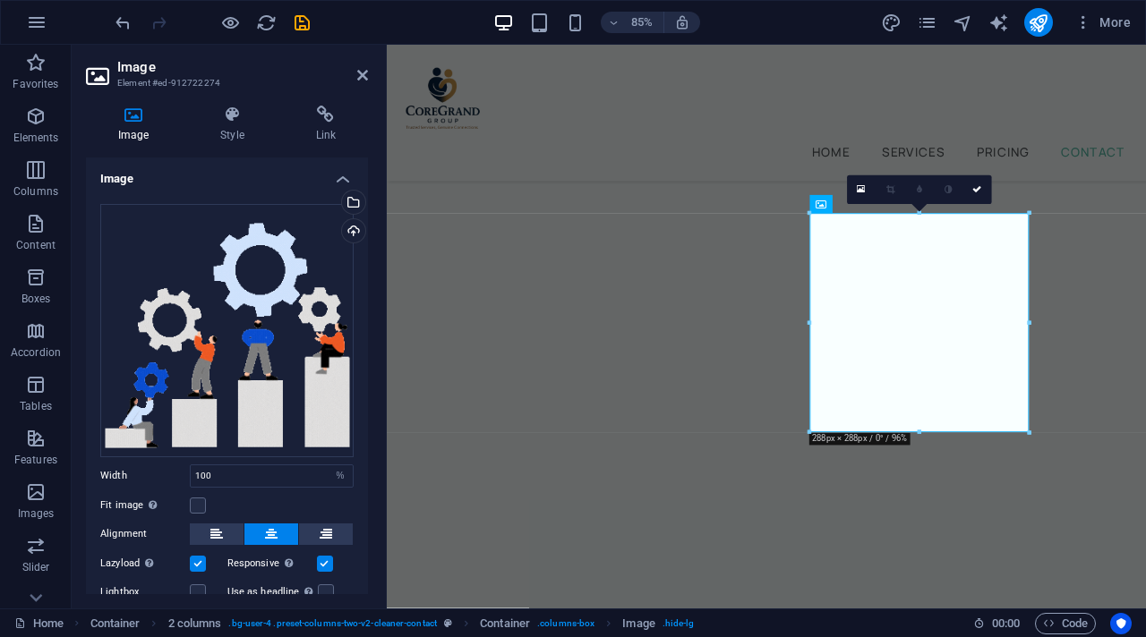
click at [979, 197] on link at bounding box center [976, 189] width 29 height 29
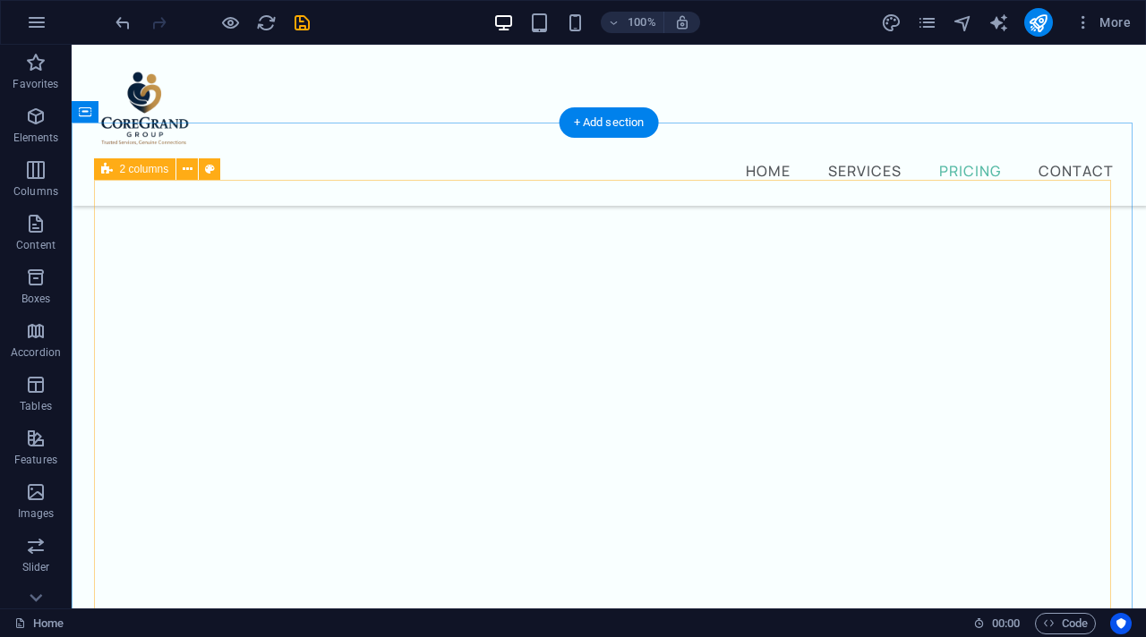
scroll to position [6952, 0]
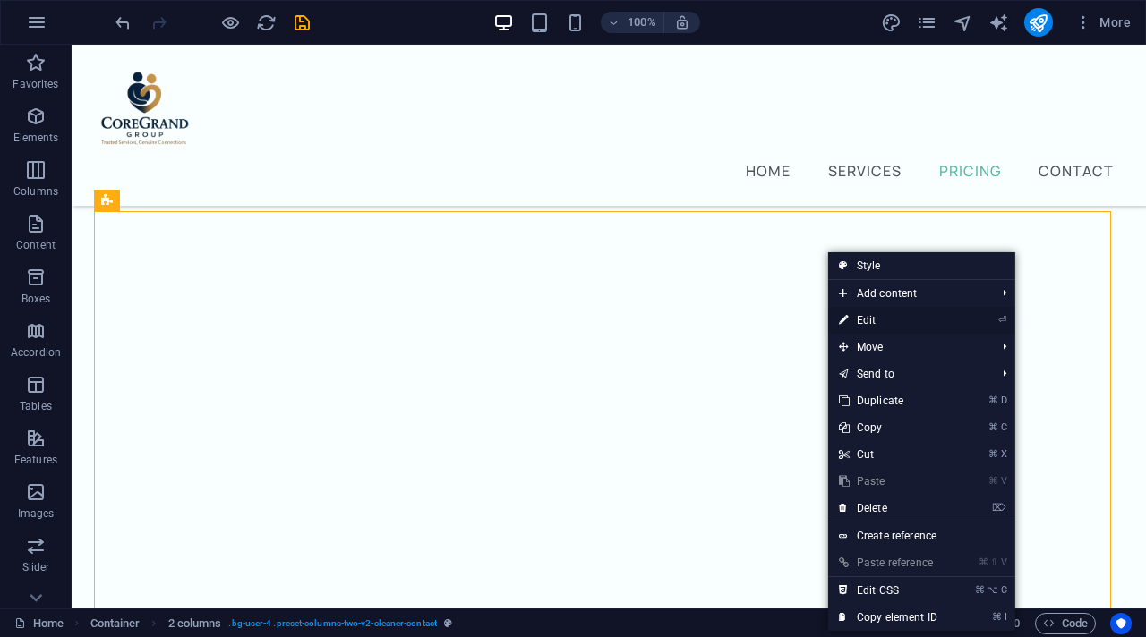
click at [927, 315] on link "⏎ Edit" at bounding box center [888, 320] width 120 height 27
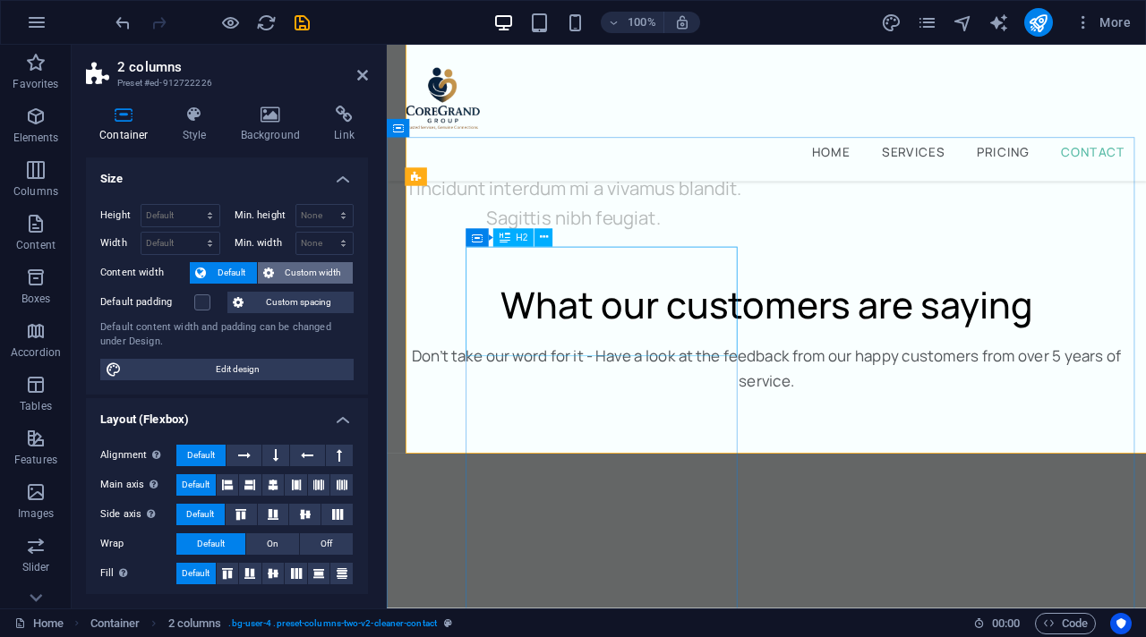
scroll to position [7606, 0]
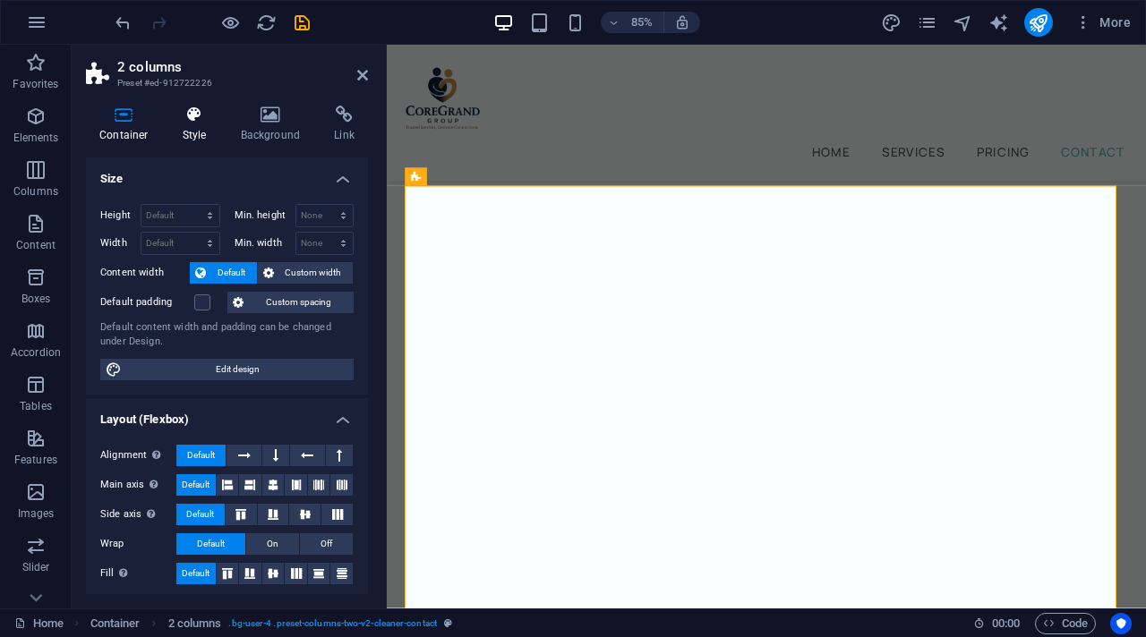
click at [195, 137] on h4 "Style" at bounding box center [198, 125] width 58 height 38
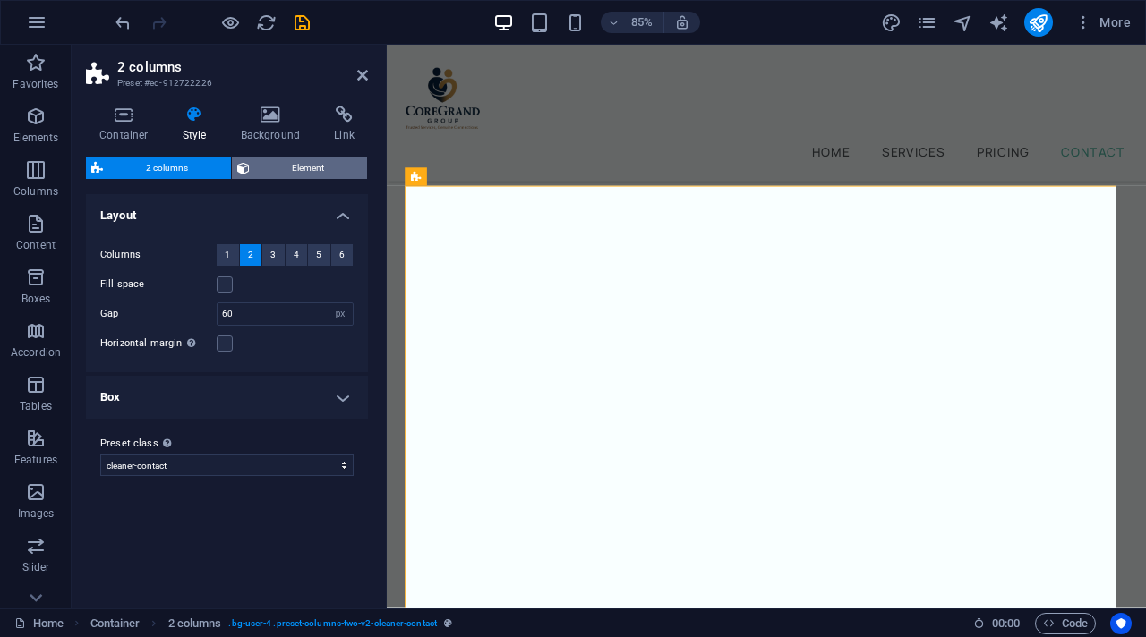
click at [307, 168] on span "Element" at bounding box center [308, 168] width 107 height 21
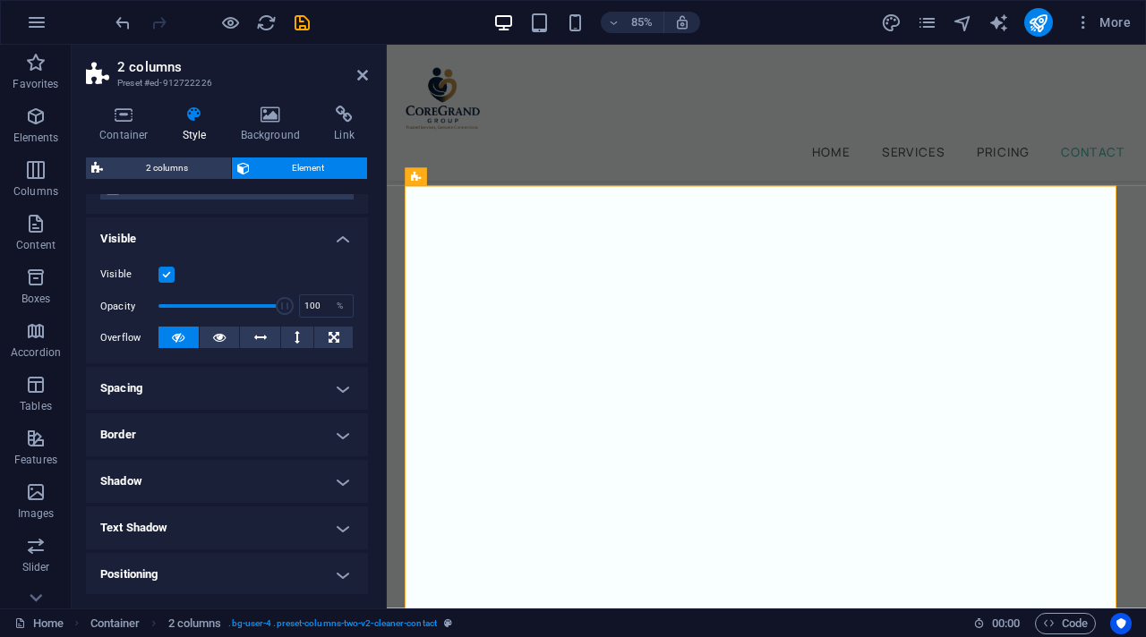
scroll to position [0, 0]
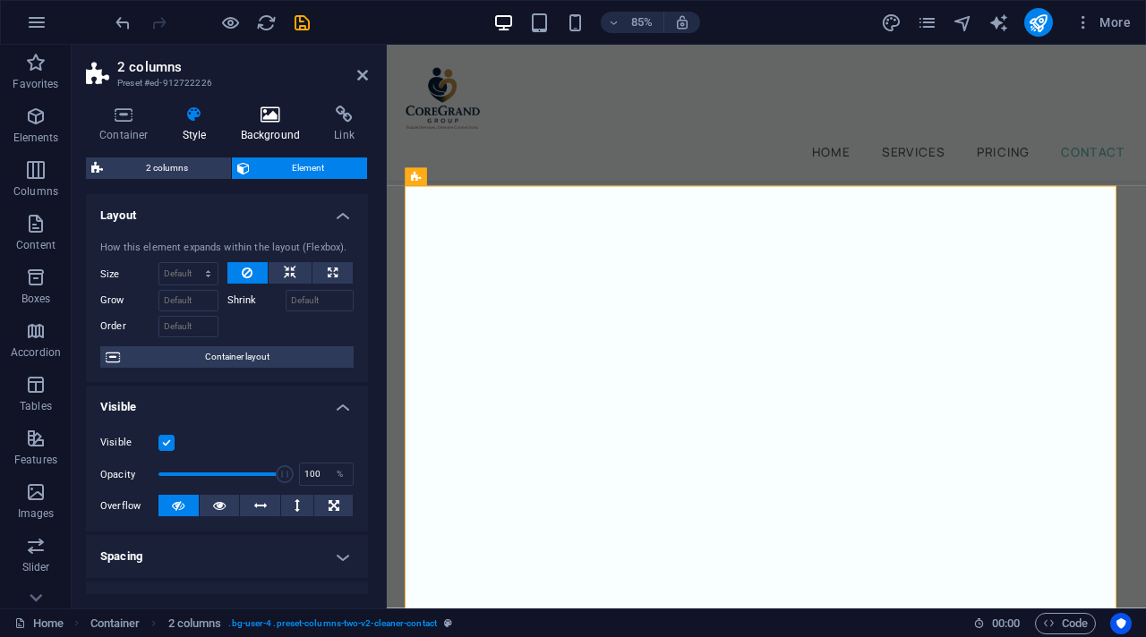
click at [277, 126] on h4 "Background" at bounding box center [274, 125] width 94 height 38
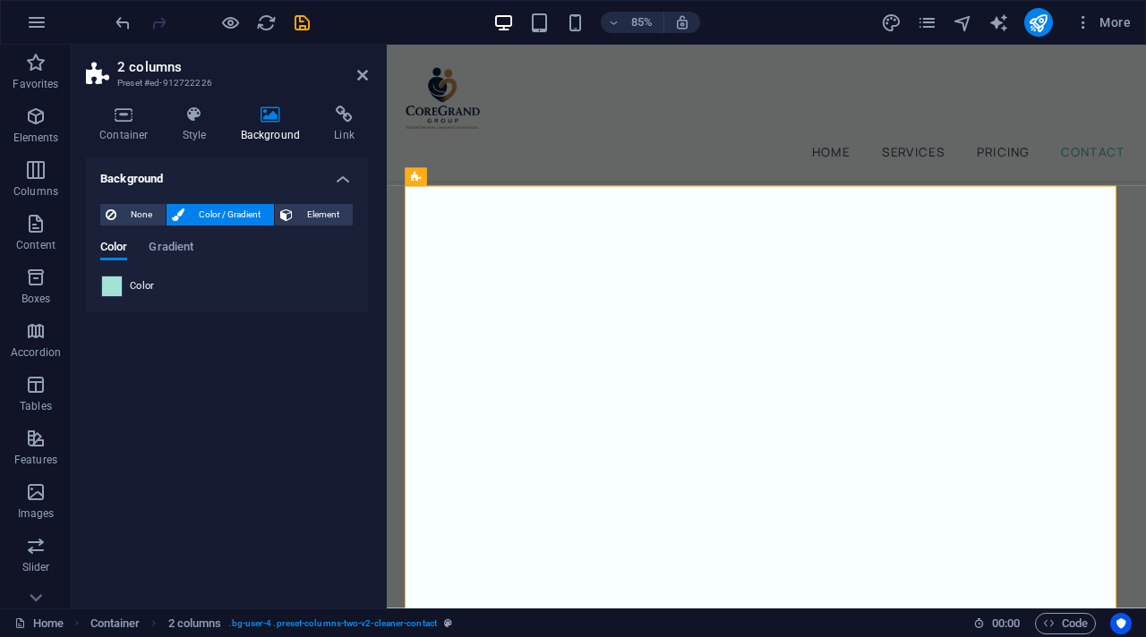
click at [122, 290] on div at bounding box center [111, 286] width 21 height 21
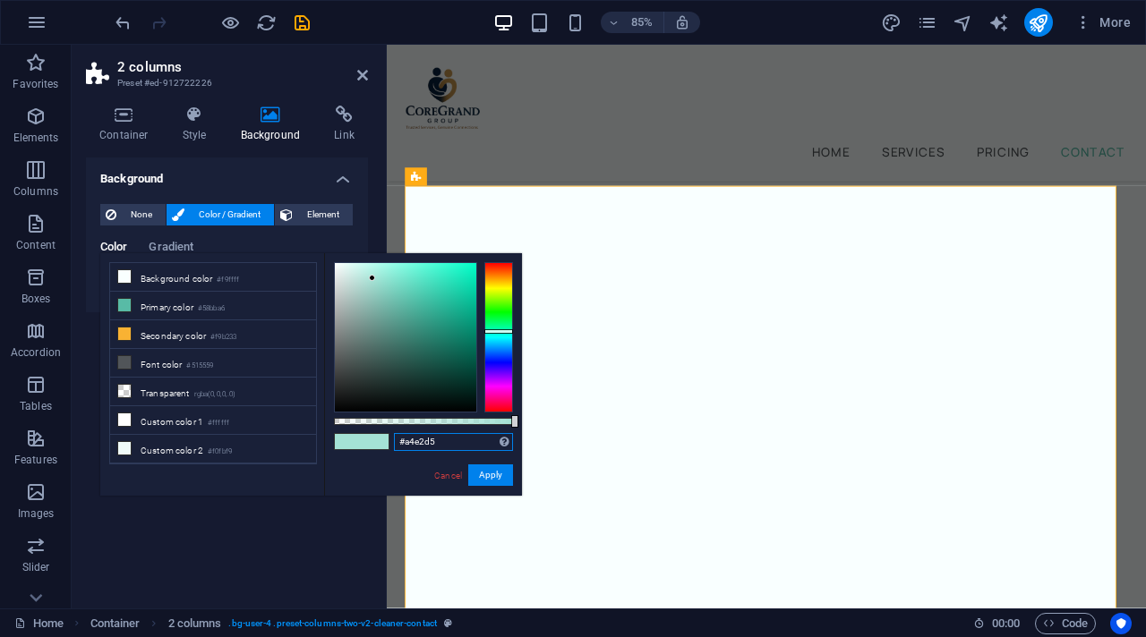
click at [451, 449] on input "#a4e2d5" at bounding box center [453, 442] width 119 height 18
type input "#0f2d52"
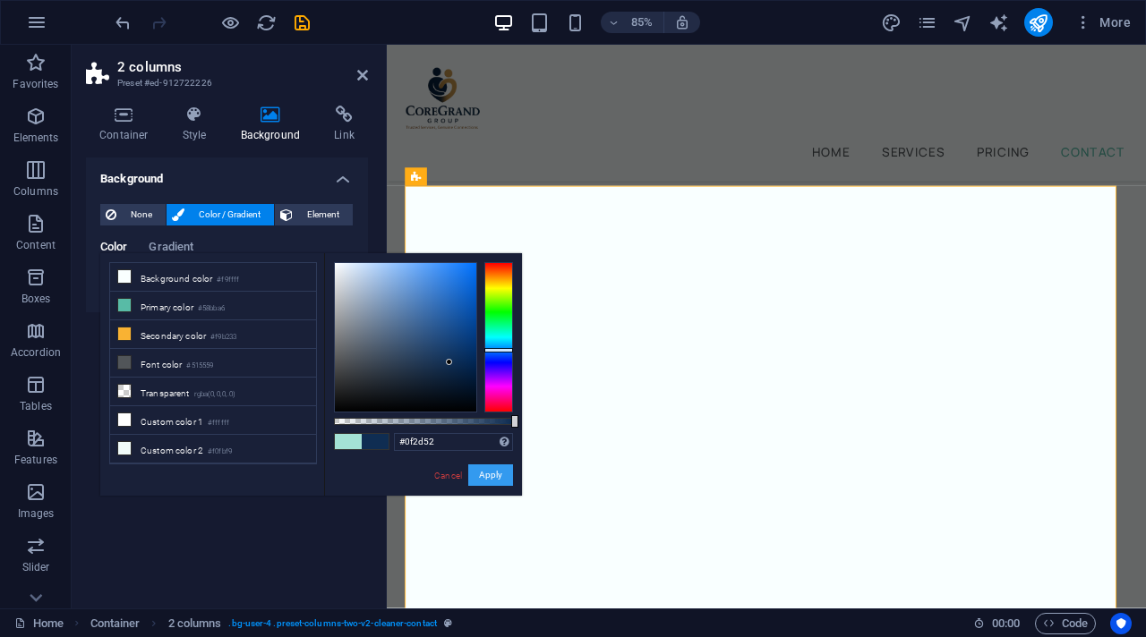
click at [502, 478] on button "Apply" at bounding box center [490, 475] width 45 height 21
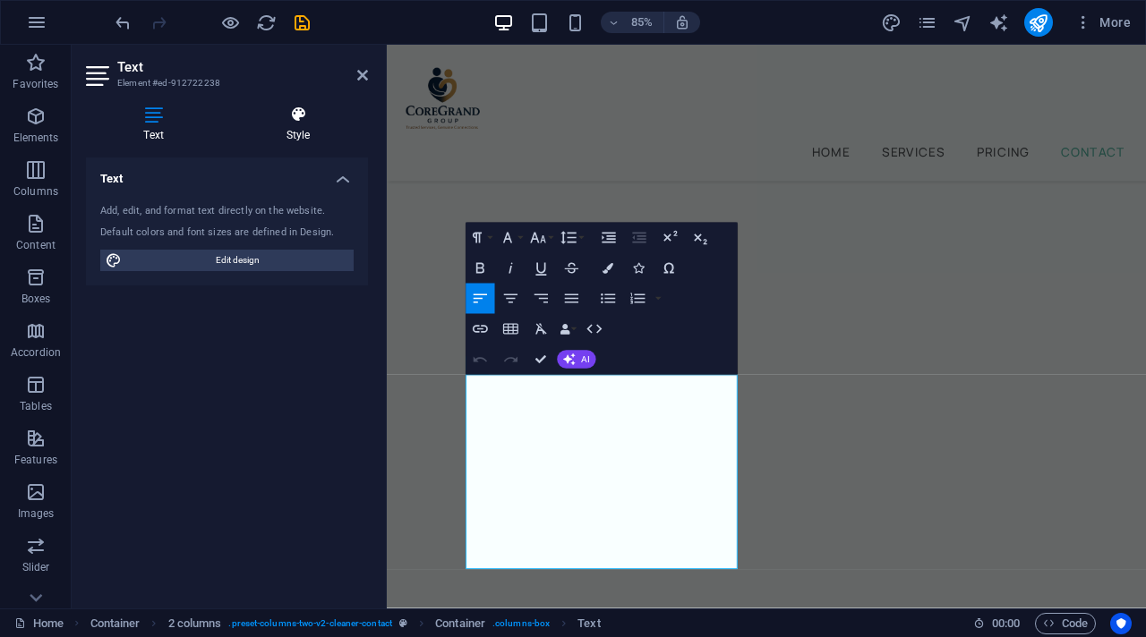
click at [303, 126] on h4 "Style" at bounding box center [298, 125] width 140 height 38
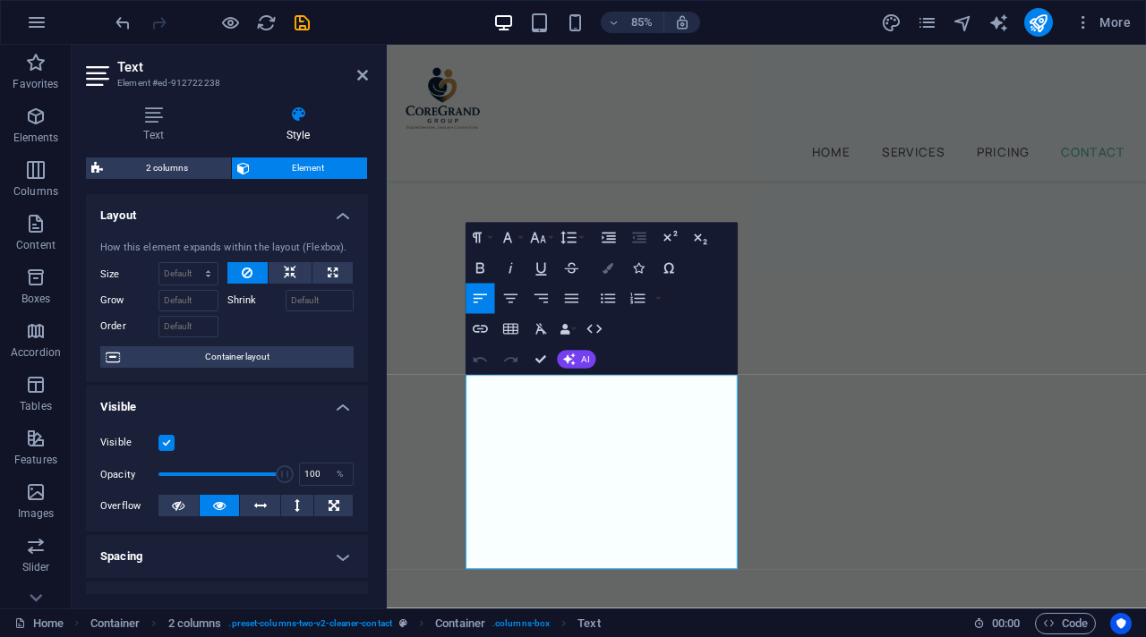
click at [608, 273] on icon "button" at bounding box center [607, 268] width 11 height 11
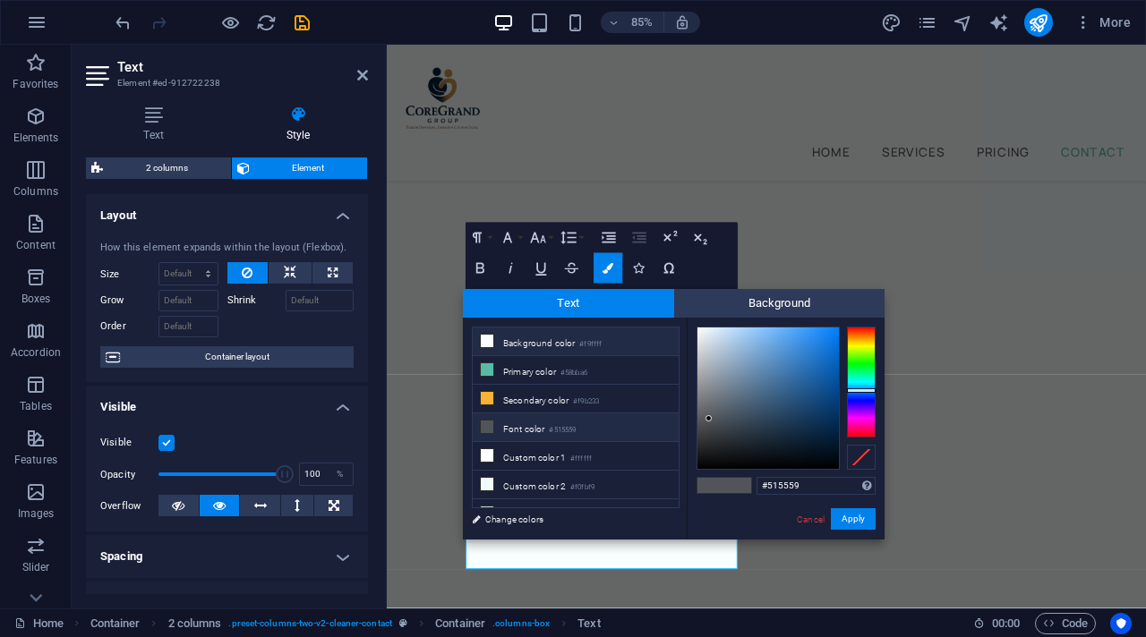
click at [485, 346] on icon at bounding box center [487, 341] width 13 height 13
type input "#f9ffff"
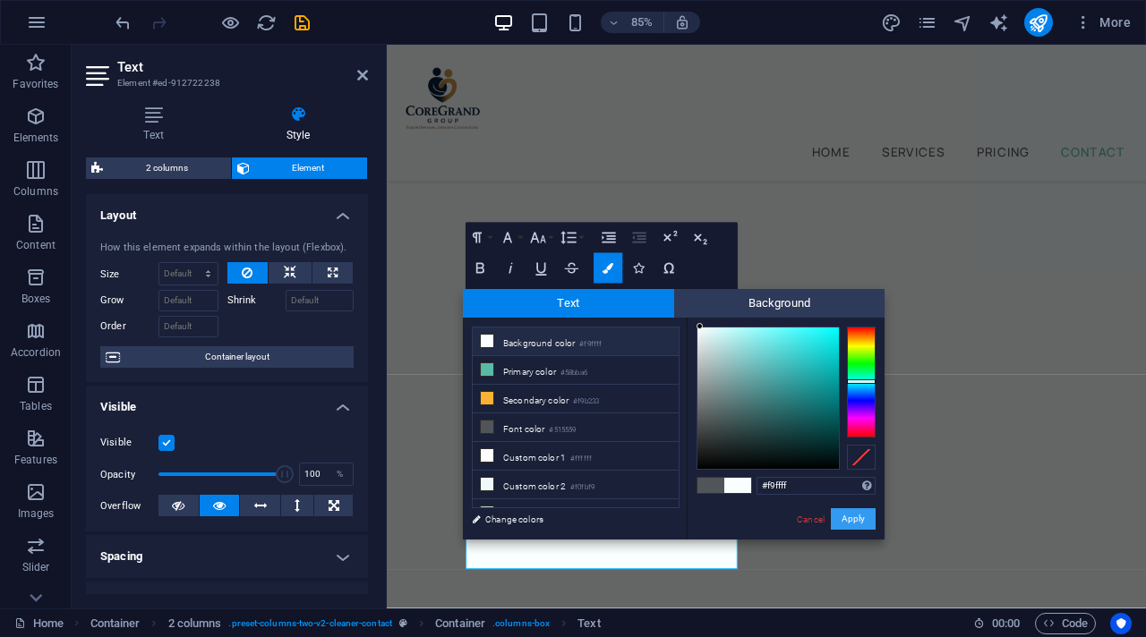
click at [853, 519] on button "Apply" at bounding box center [853, 518] width 45 height 21
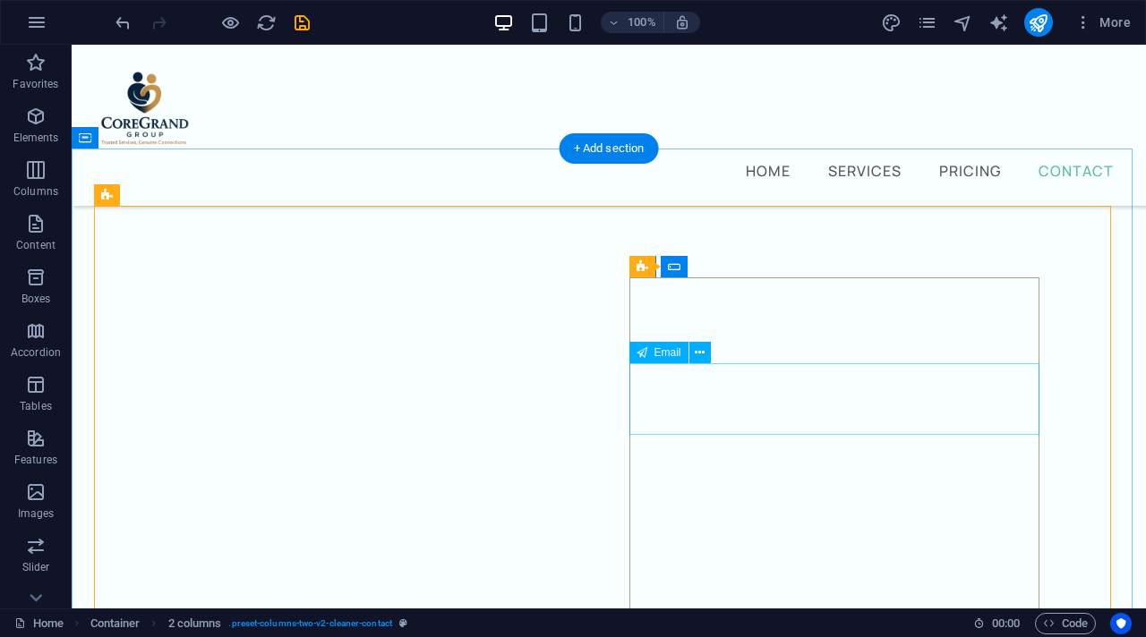
scroll to position [6985, 0]
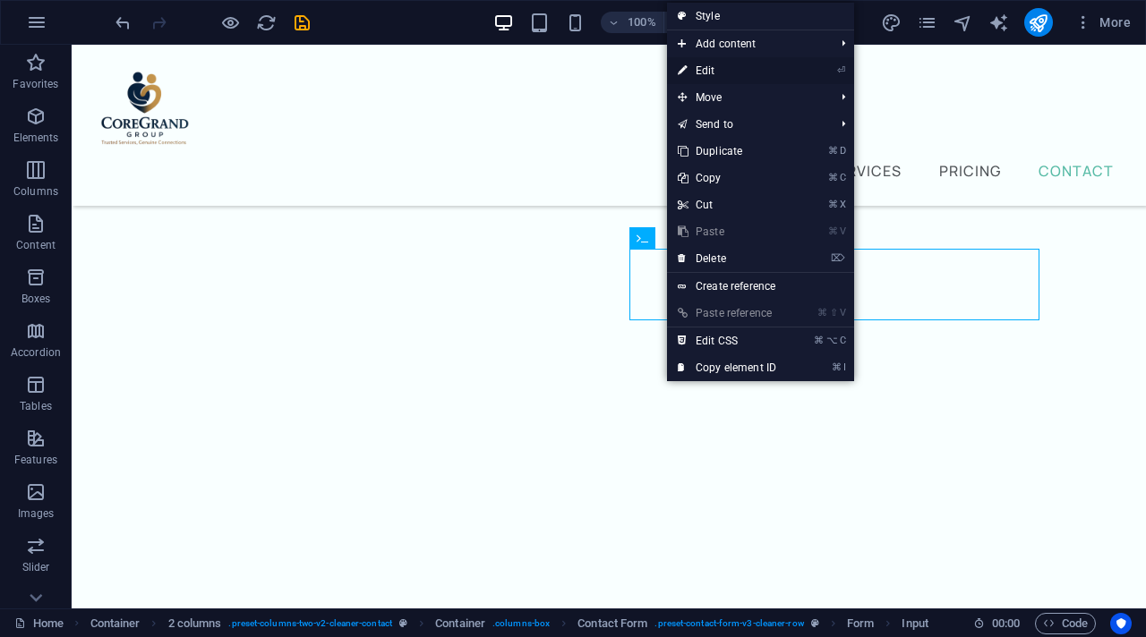
click at [706, 63] on link "⏎ Edit" at bounding box center [727, 70] width 120 height 27
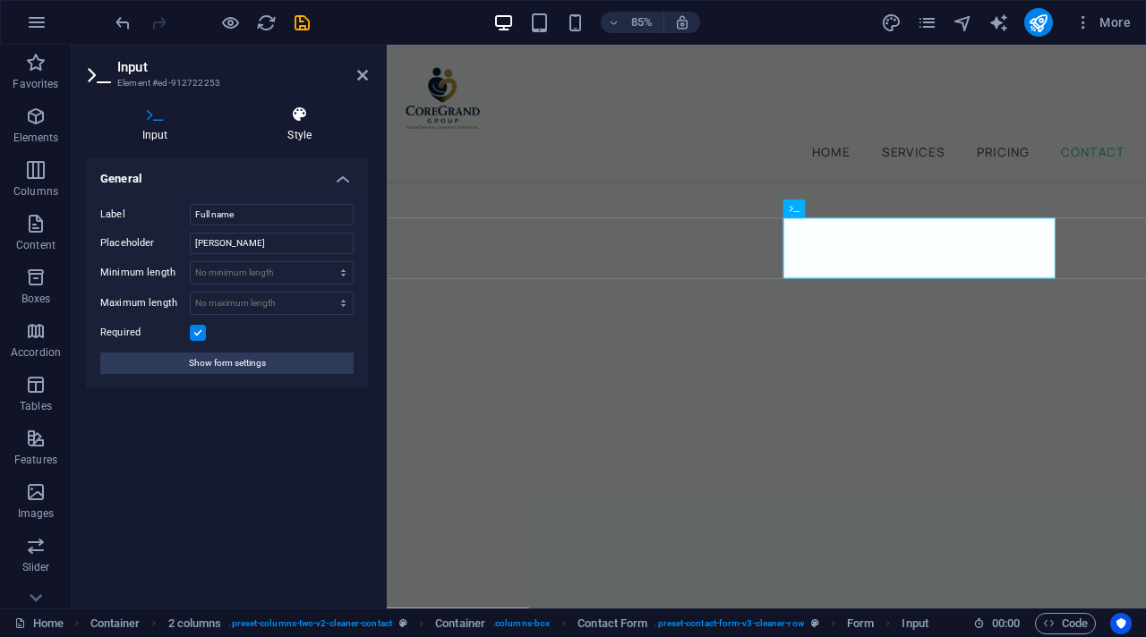
click at [294, 128] on h4 "Style" at bounding box center [300, 125] width 137 height 38
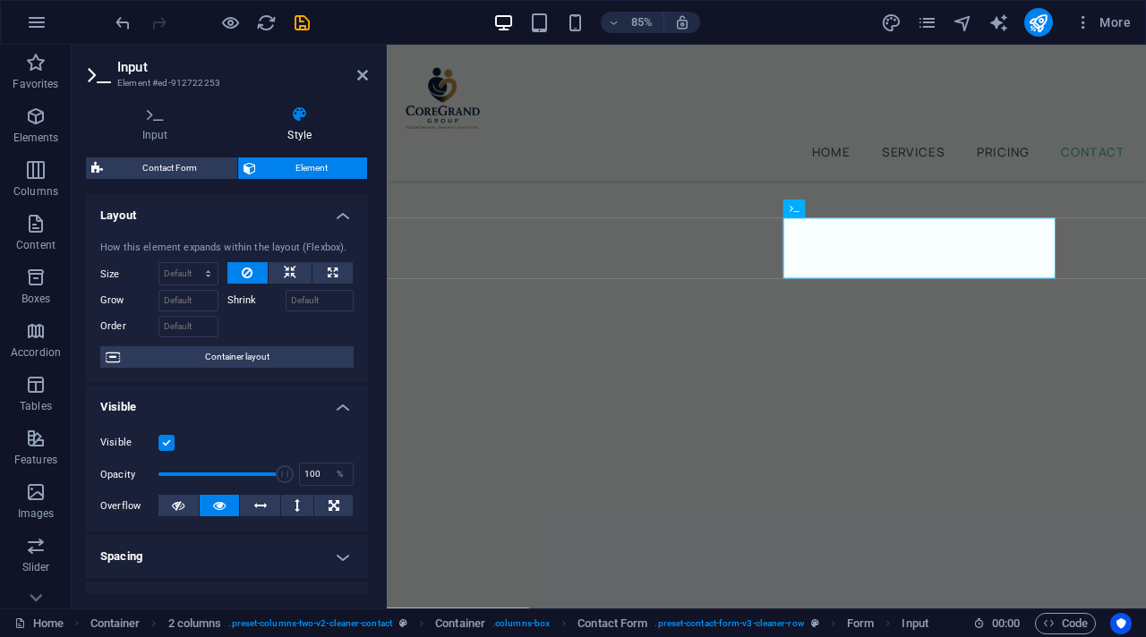
scroll to position [0, 0]
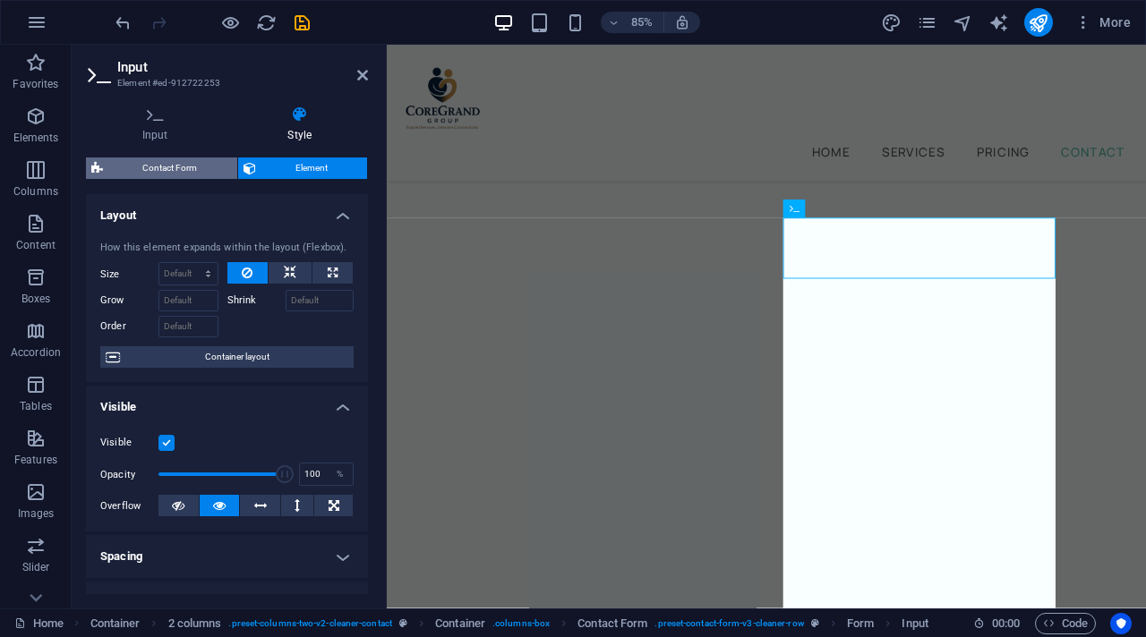
click at [164, 171] on span "Contact Form" at bounding box center [170, 168] width 124 height 21
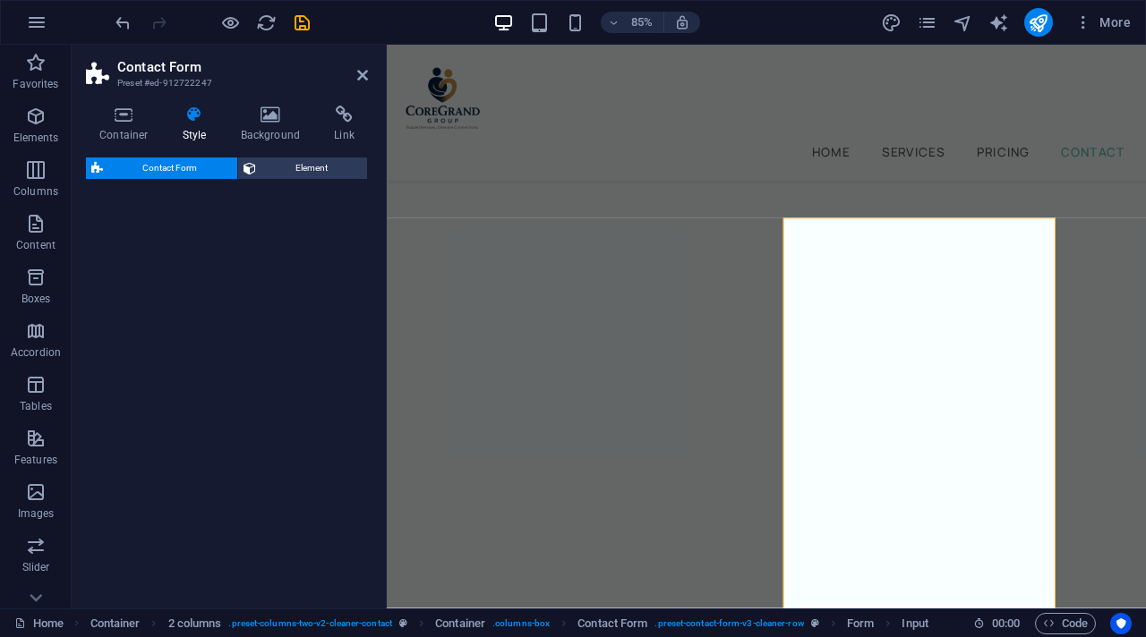
select select "rem"
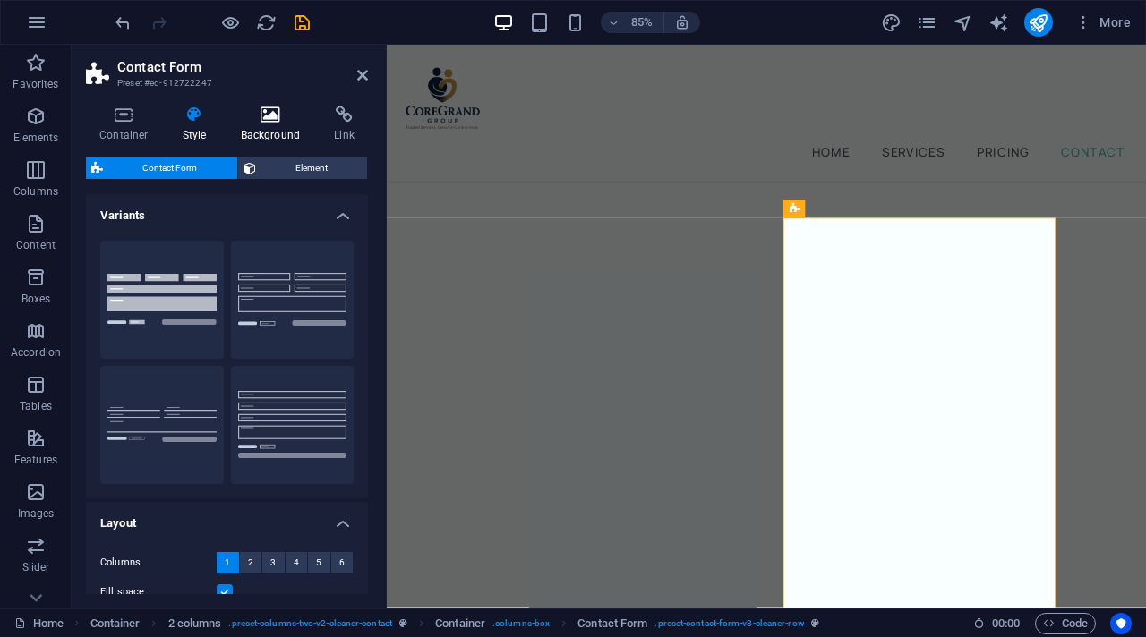
click at [269, 124] on h4 "Background" at bounding box center [274, 125] width 94 height 38
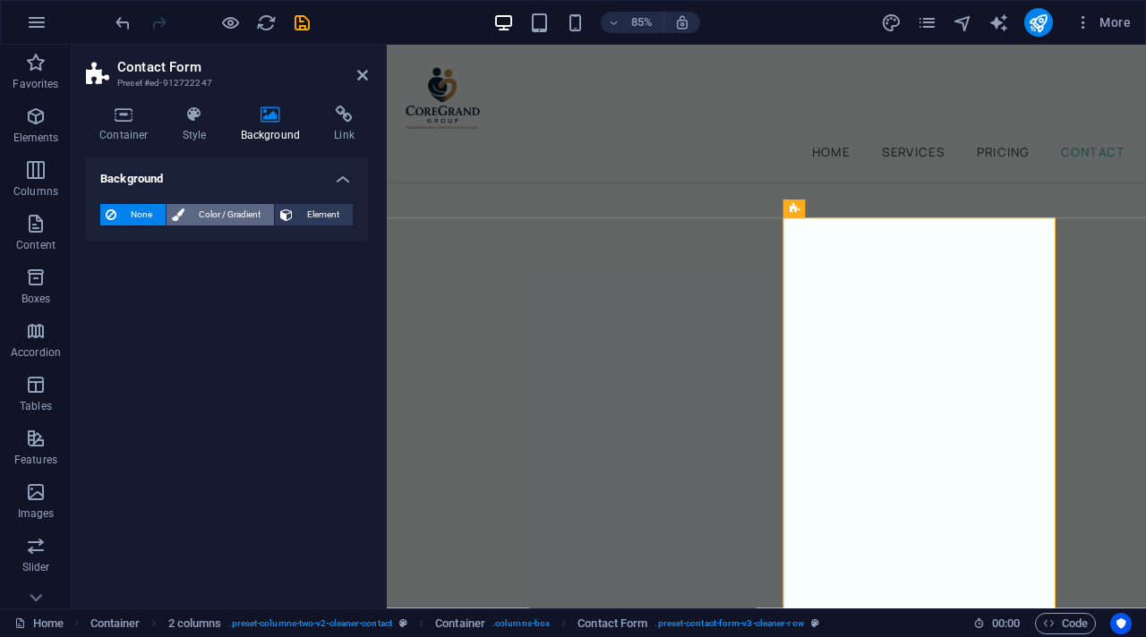
click at [236, 216] on span "Color / Gradient" at bounding box center [229, 214] width 79 height 21
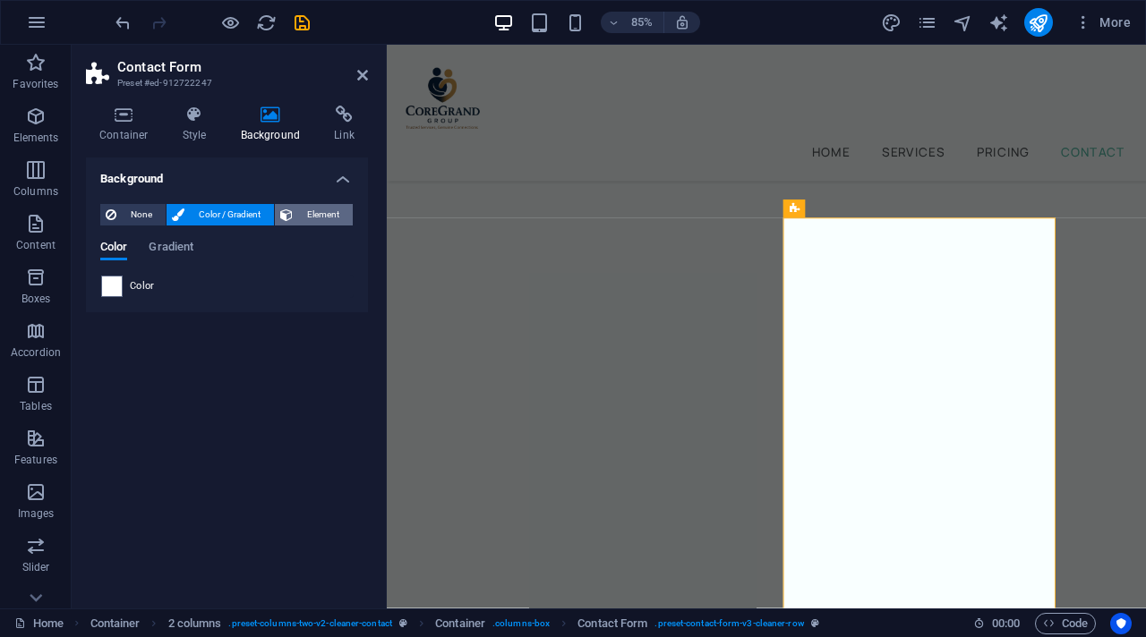
click at [327, 209] on span "Element" at bounding box center [322, 214] width 49 height 21
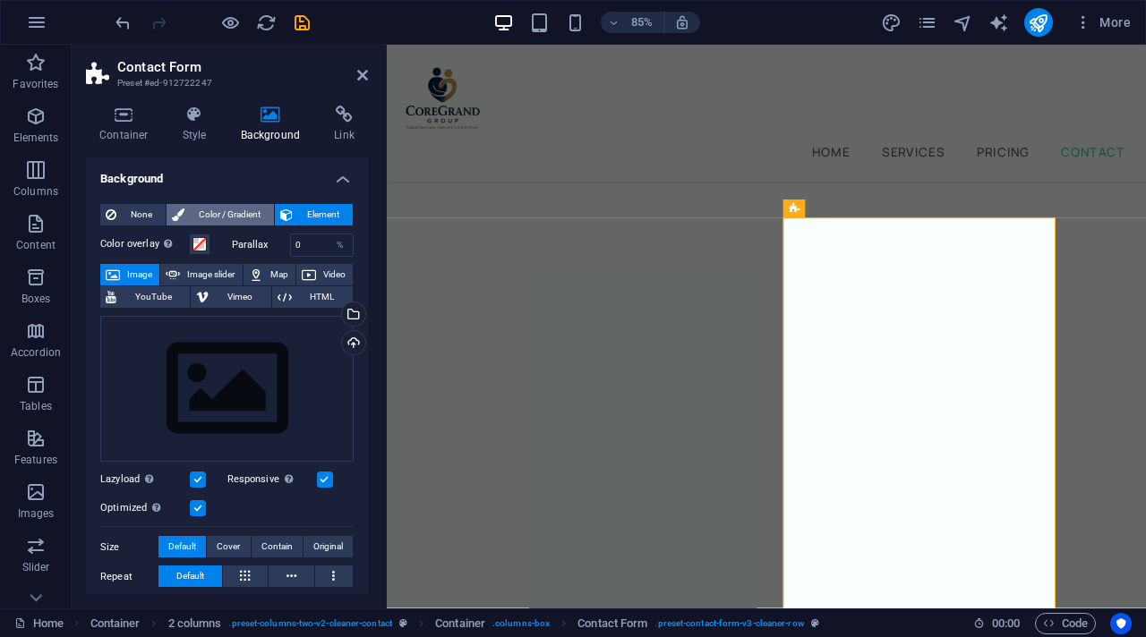
click at [226, 217] on span "Color / Gradient" at bounding box center [229, 214] width 79 height 21
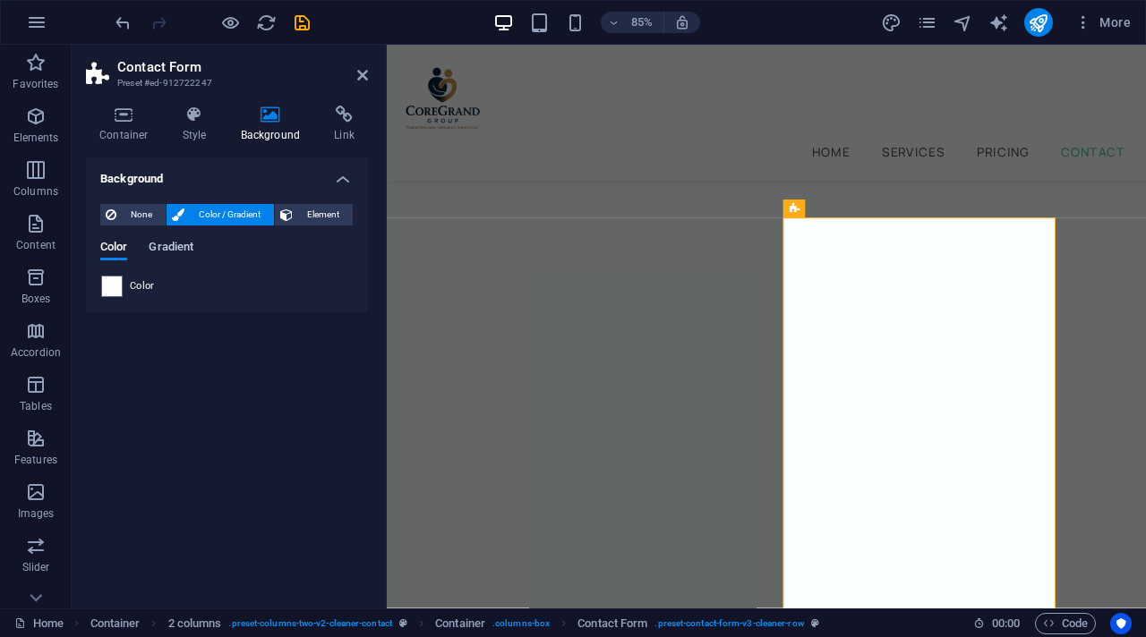
click at [184, 243] on span "Gradient" at bounding box center [171, 248] width 45 height 25
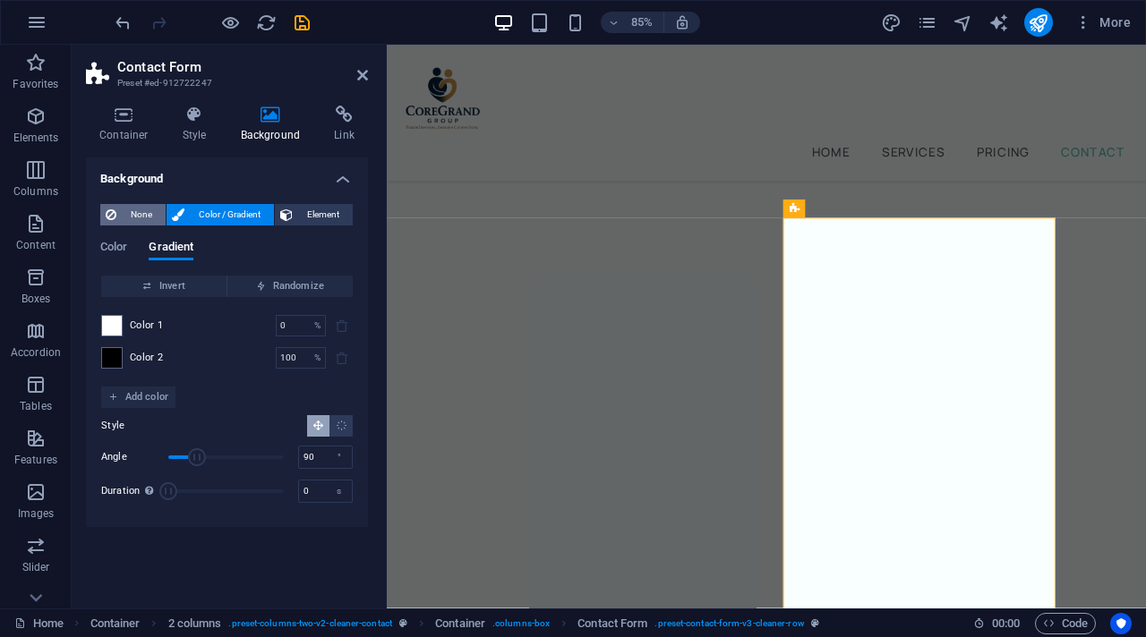
click at [148, 218] on span "None" at bounding box center [141, 214] width 38 height 21
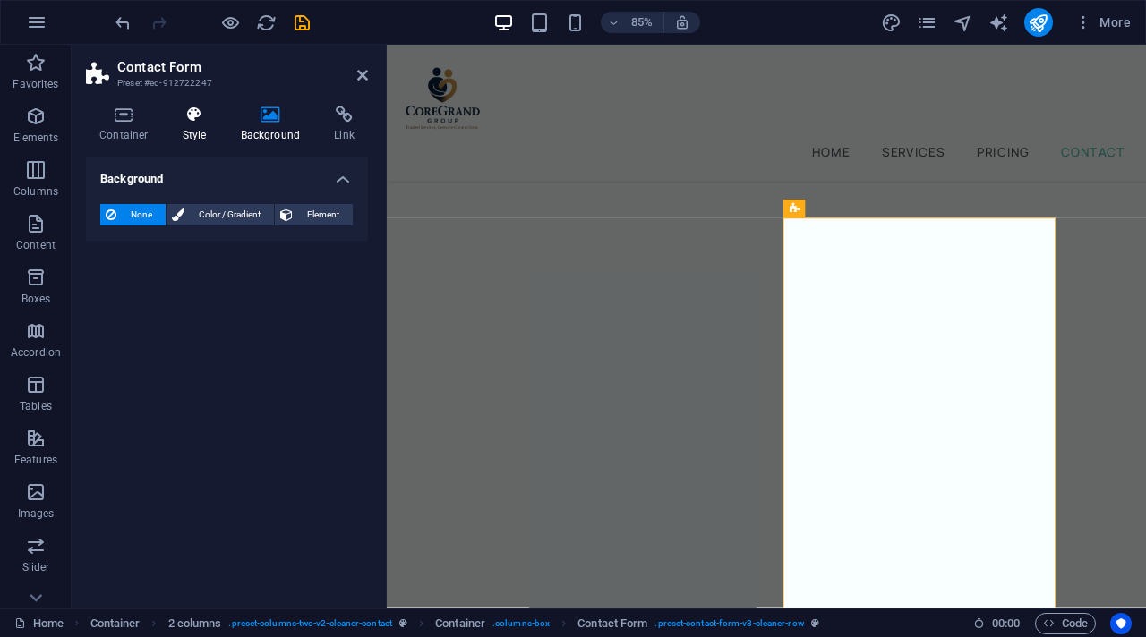
click at [192, 117] on icon at bounding box center [194, 115] width 51 height 18
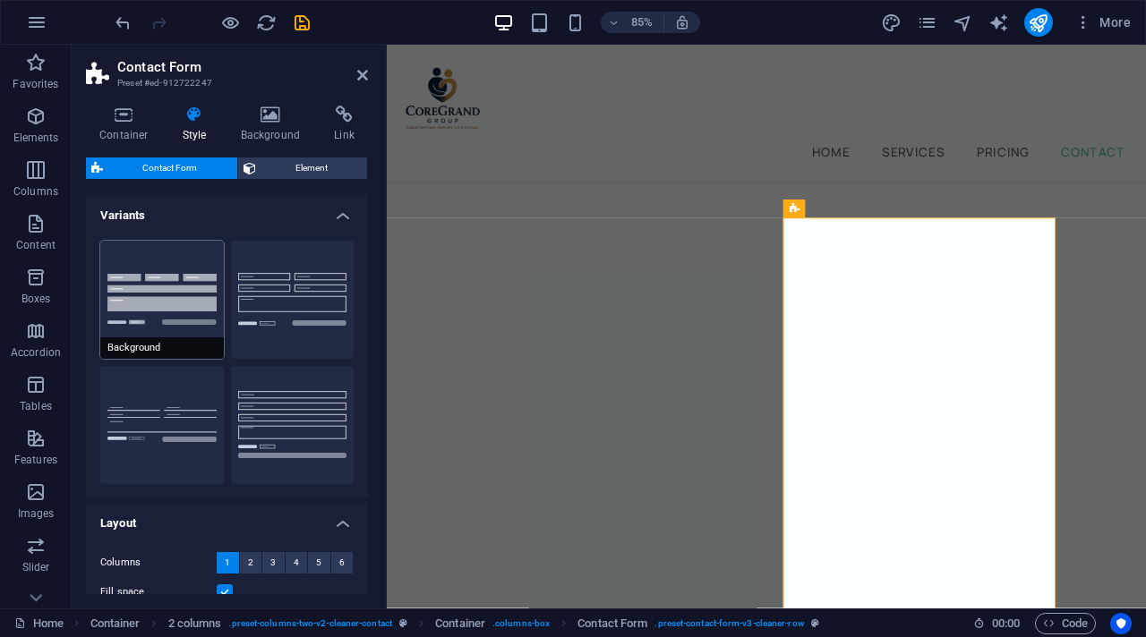
click at [187, 278] on button "Background" at bounding box center [162, 300] width 124 height 118
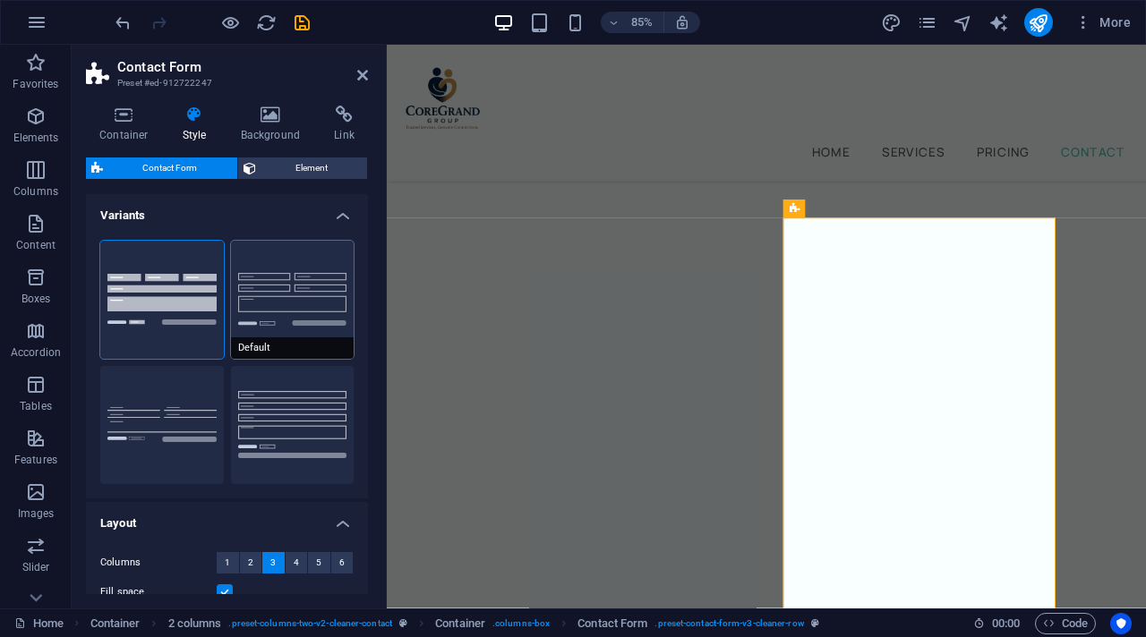
click at [311, 317] on button "Default" at bounding box center [293, 300] width 124 height 118
click at [226, 299] on div "Background Default Plain Row" at bounding box center [227, 362] width 282 height 272
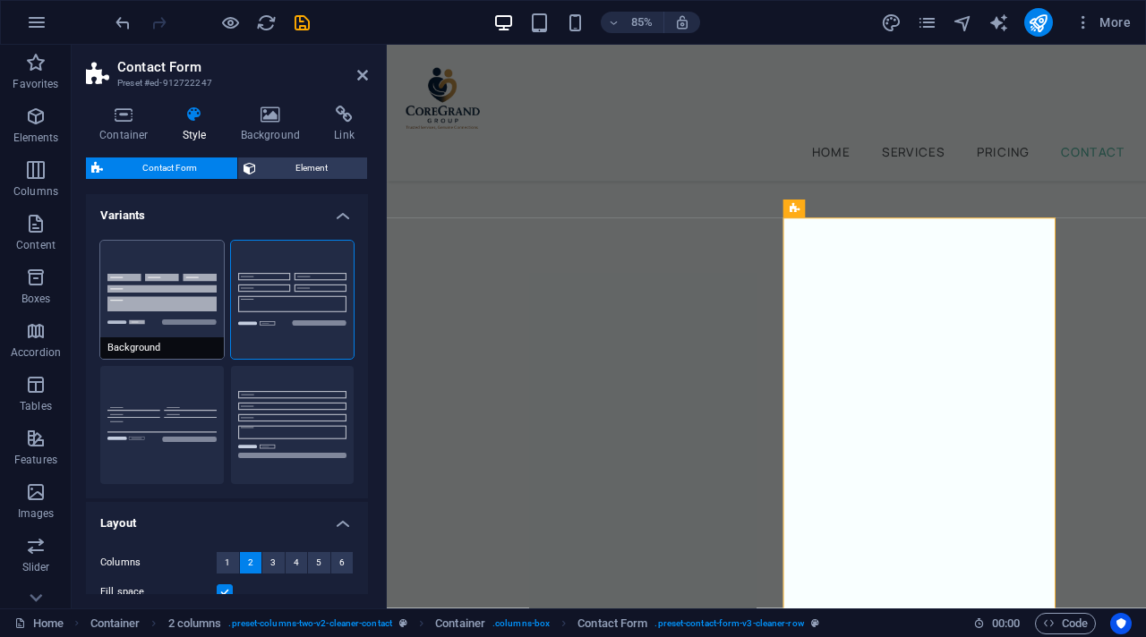
click at [140, 292] on button "Background" at bounding box center [162, 300] width 124 height 118
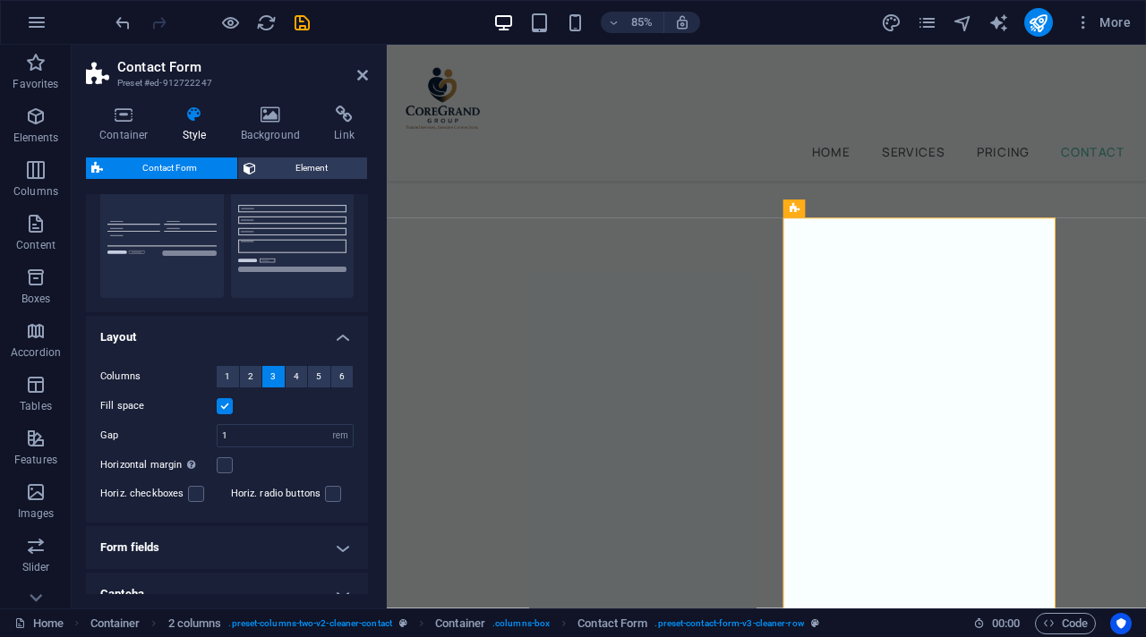
scroll to position [278, 0]
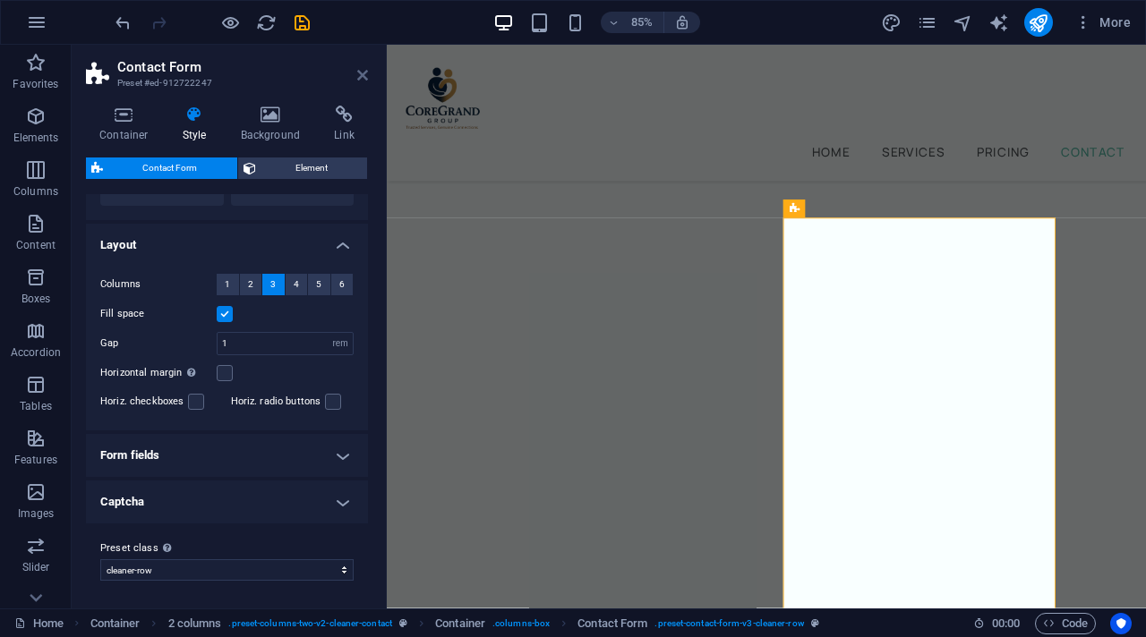
click at [361, 73] on icon at bounding box center [362, 75] width 11 height 14
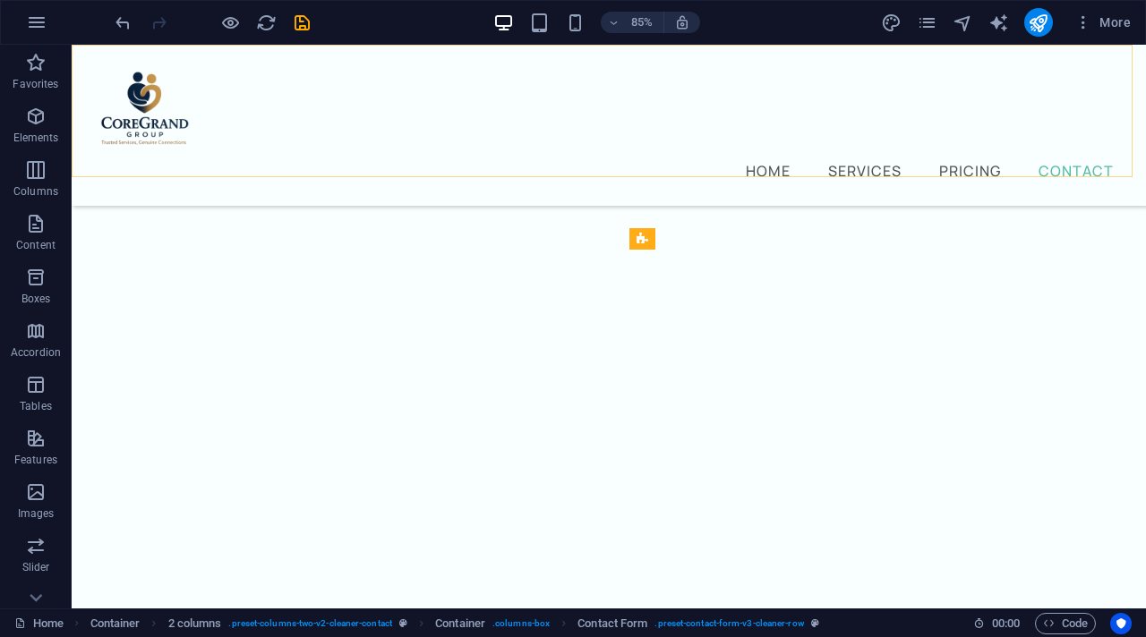
scroll to position [6985, 0]
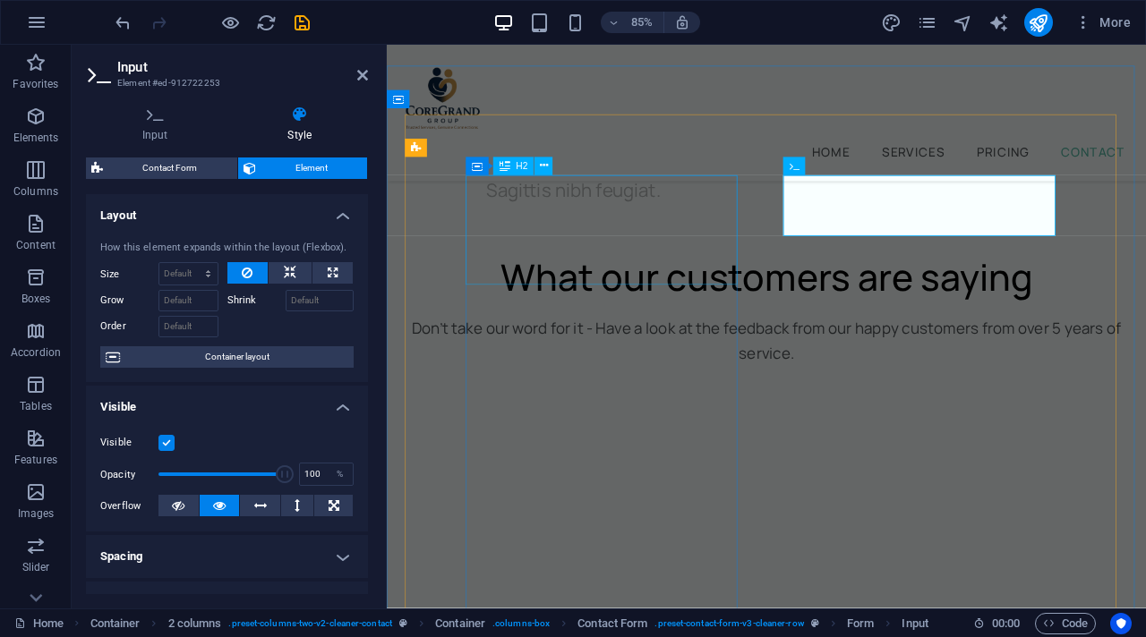
scroll to position [7639, 0]
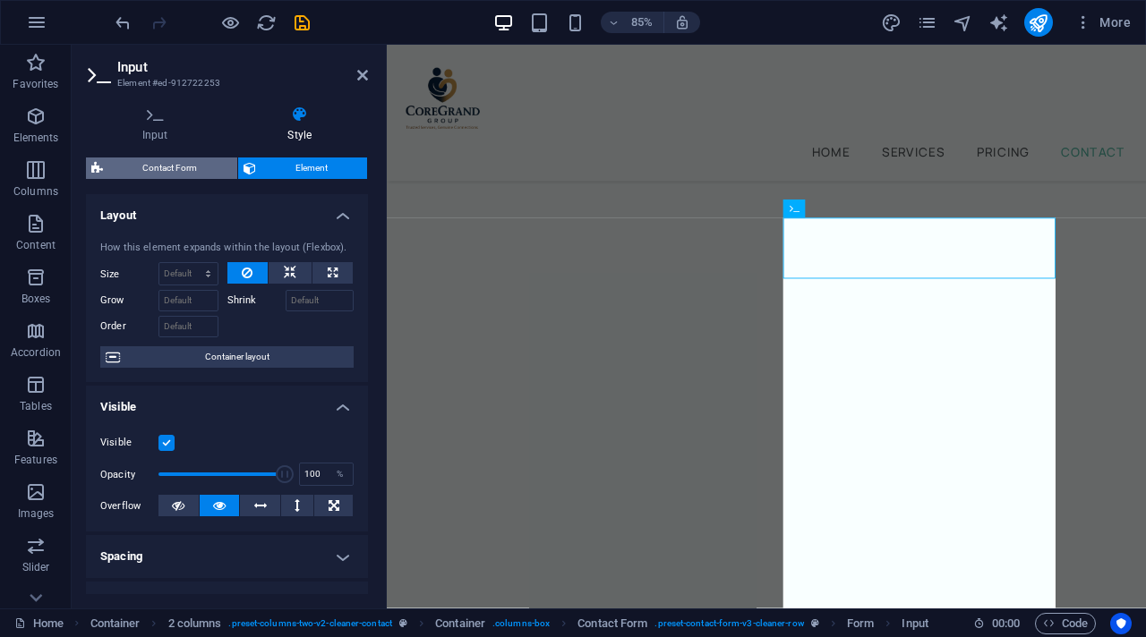
click at [191, 171] on span "Contact Form" at bounding box center [170, 168] width 124 height 21
select select "rem"
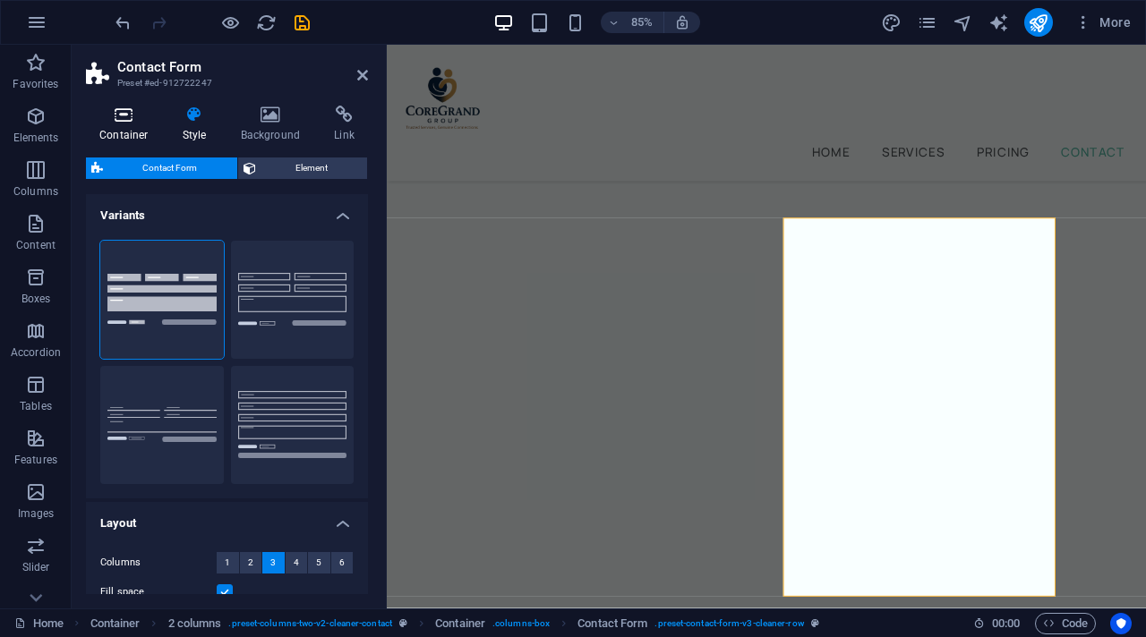
click at [143, 117] on icon at bounding box center [124, 115] width 76 height 18
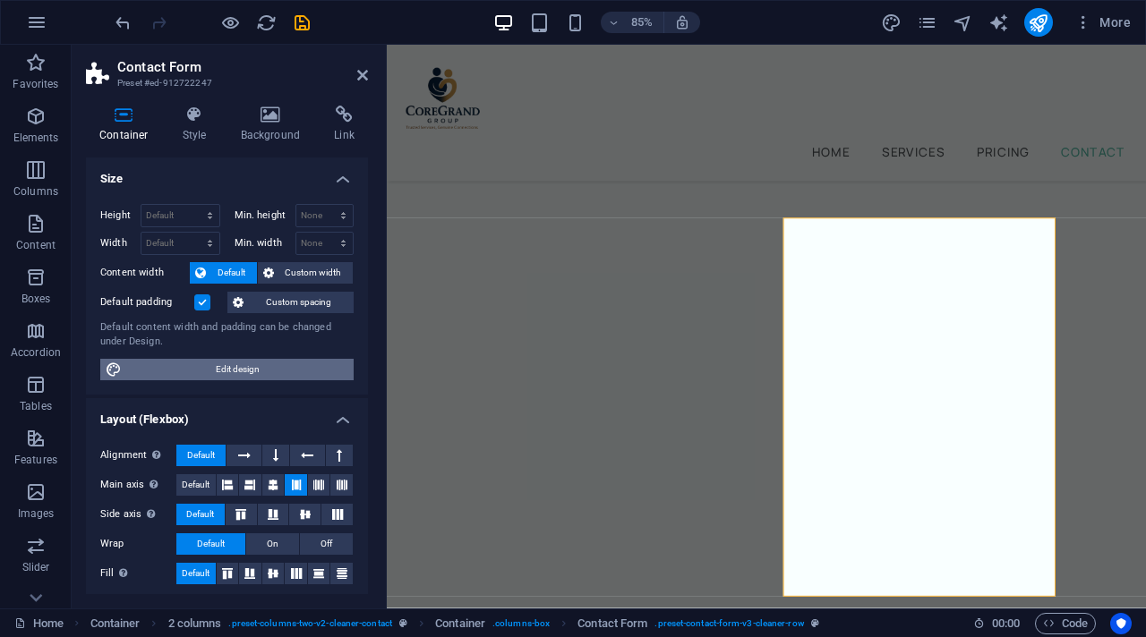
click at [226, 370] on span "Edit design" at bounding box center [237, 369] width 221 height 21
select select "rem"
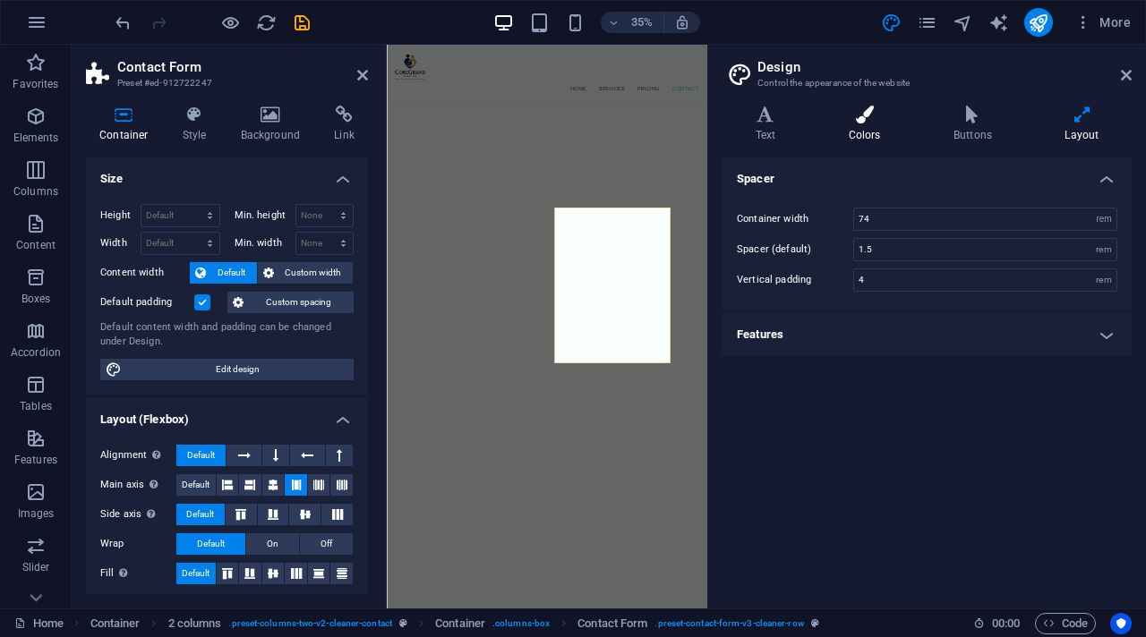
click at [879, 115] on icon at bounding box center [865, 115] width 98 height 18
